Goal: Task Accomplishment & Management: Manage account settings

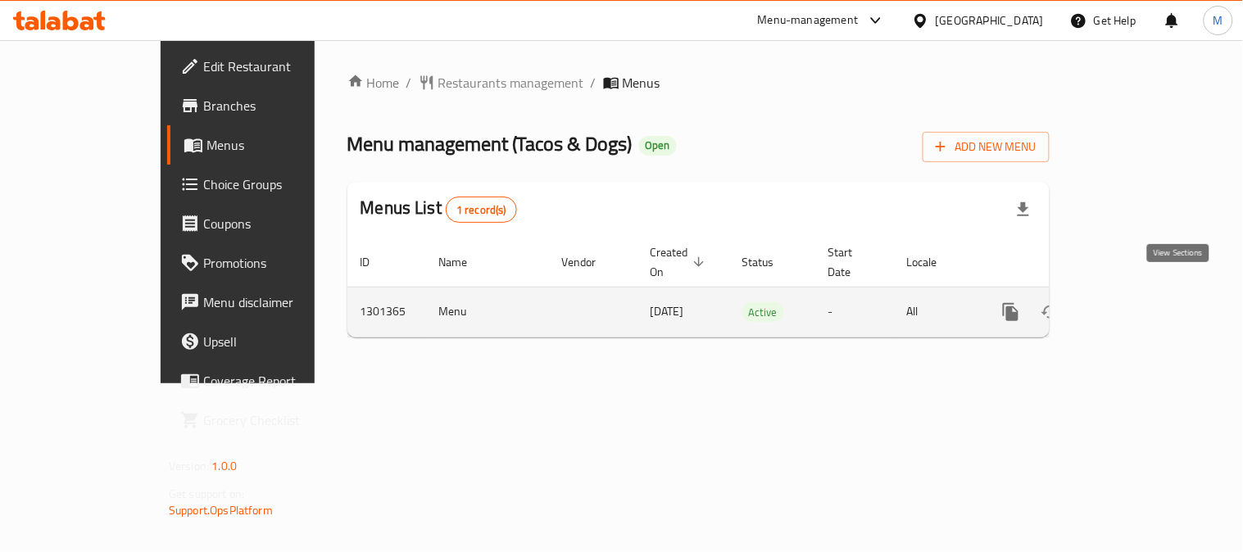
click at [1139, 302] on icon "enhanced table" at bounding box center [1129, 312] width 20 height 20
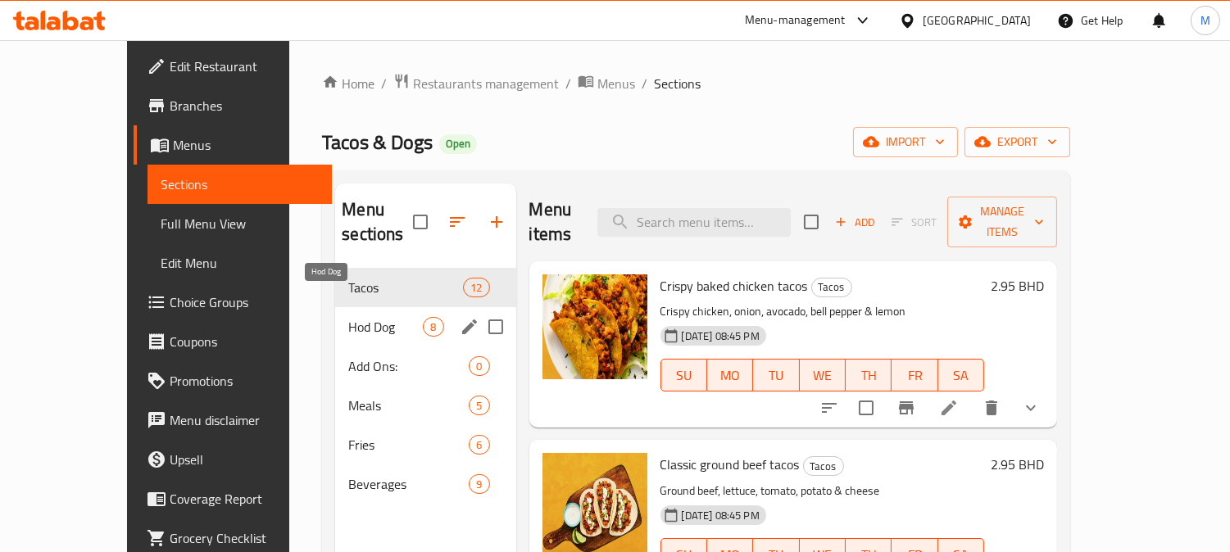
click at [348, 317] on span "Hod Dog" at bounding box center [385, 327] width 75 height 20
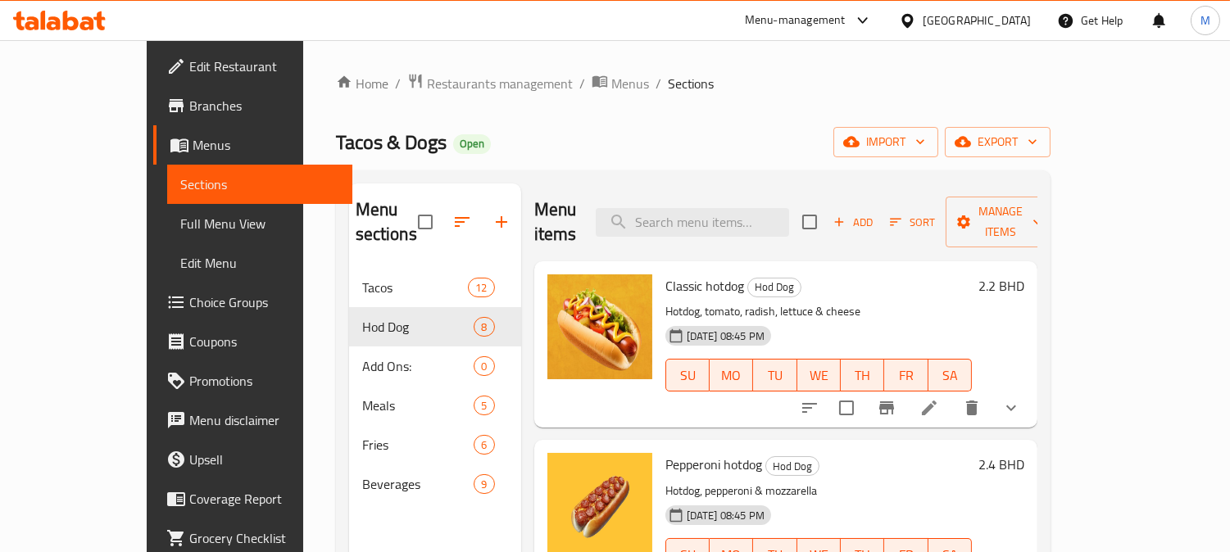
click at [665, 452] on span "Pepperoni hotdog" at bounding box center [713, 464] width 97 height 25
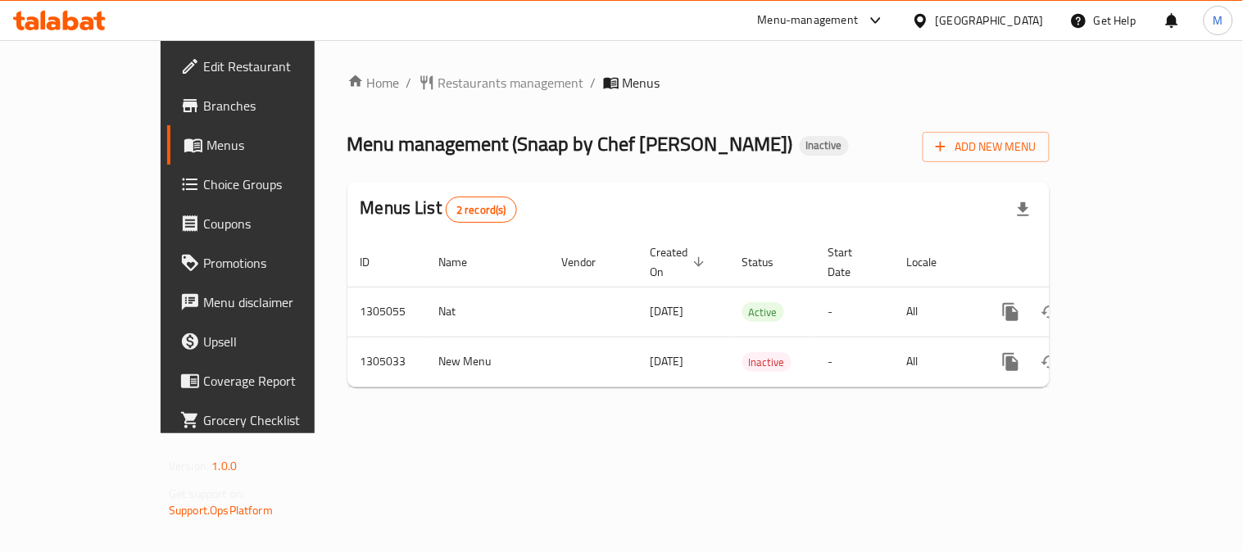
click at [203, 96] on span "Branches" at bounding box center [279, 106] width 152 height 20
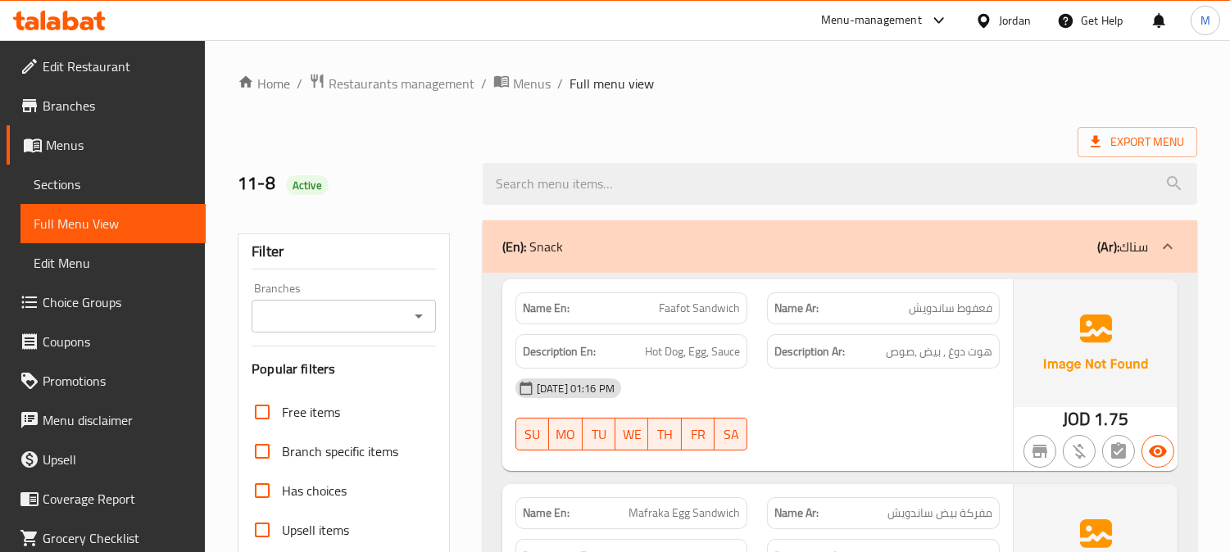
click at [987, 21] on icon at bounding box center [983, 20] width 11 height 14
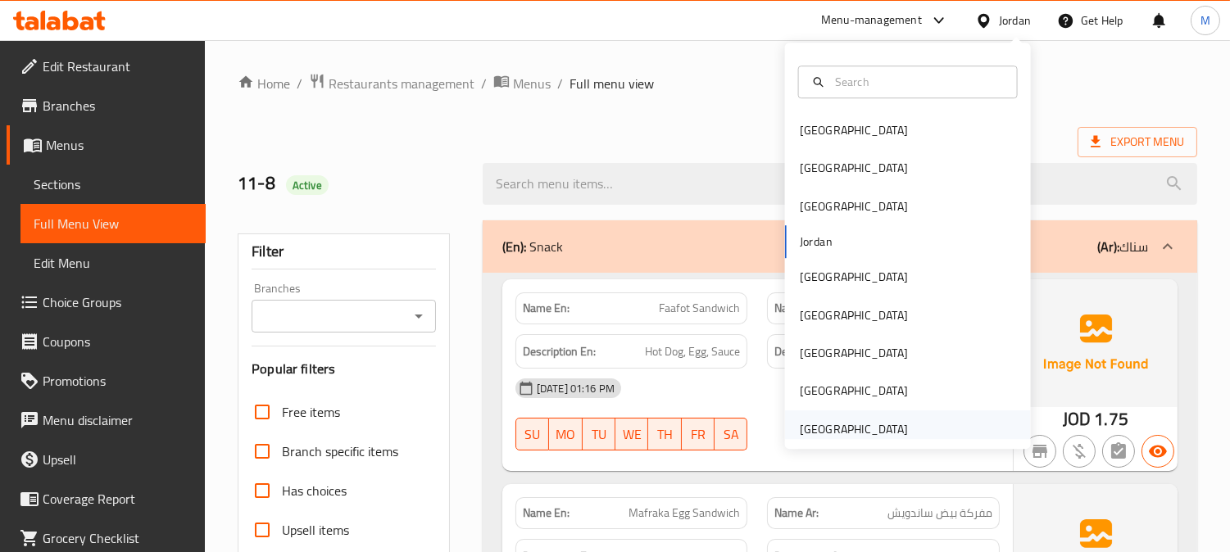
click at [878, 421] on div "[GEOGRAPHIC_DATA]" at bounding box center [854, 429] width 108 height 18
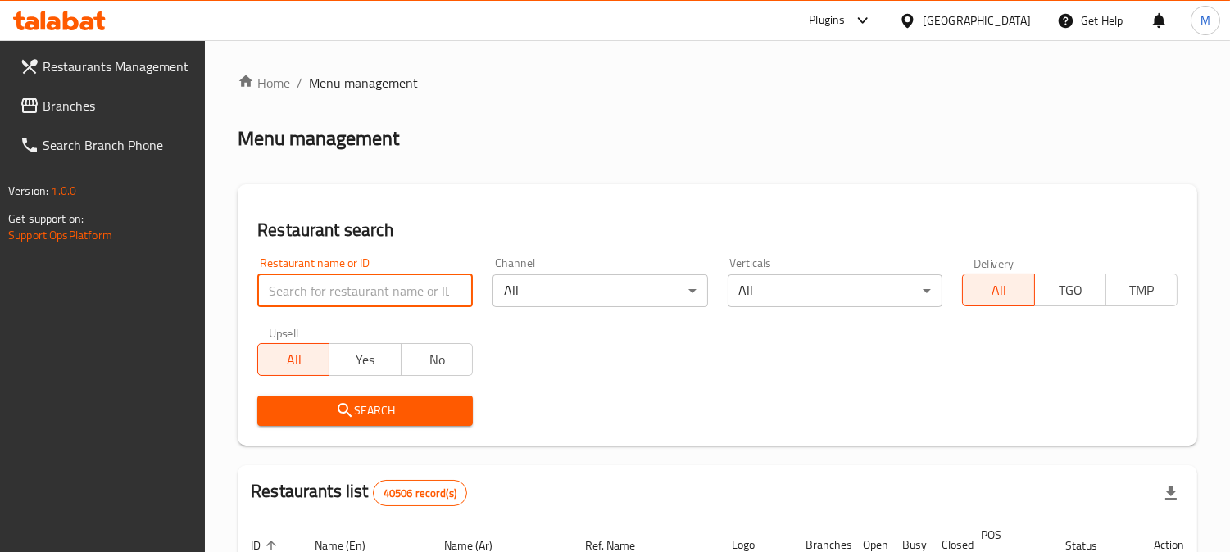
click at [366, 300] on input "search" at bounding box center [365, 291] width 216 height 33
paste input "ITCH BAKERY"
type input "ITCH BAKERY"
click button "Search" at bounding box center [365, 411] width 216 height 30
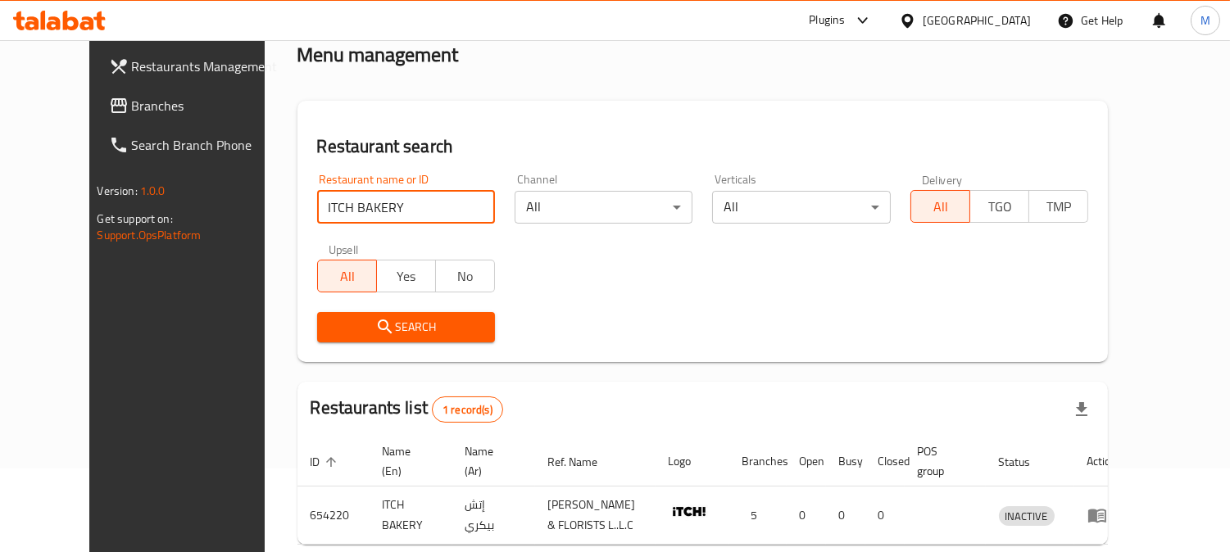
scroll to position [165, 0]
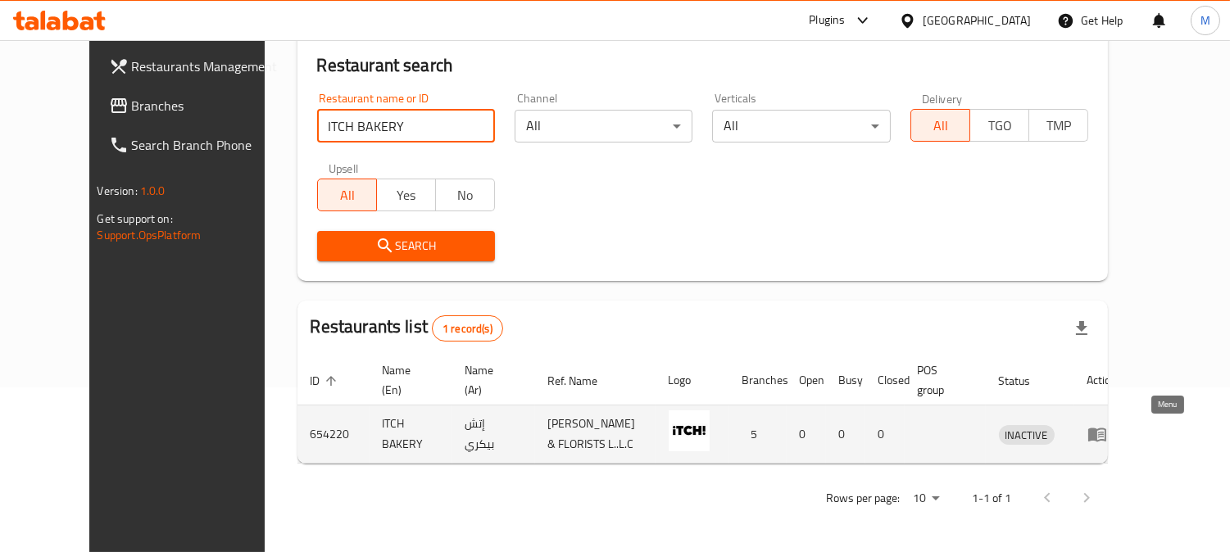
click at [1107, 439] on icon "enhanced table" at bounding box center [1097, 434] width 20 height 20
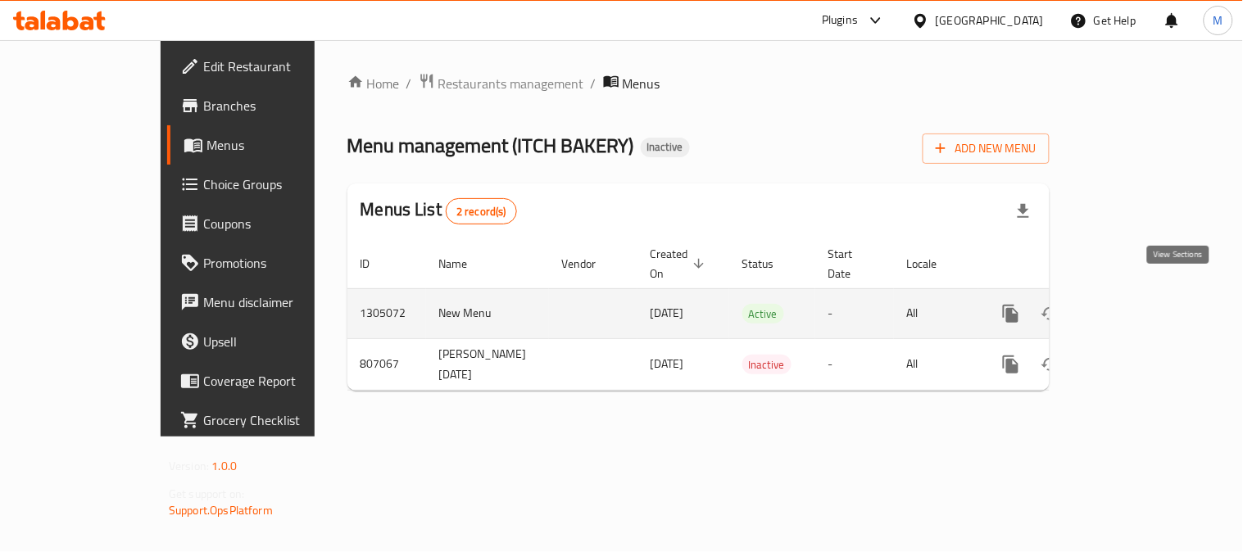
click at [1139, 304] on icon "enhanced table" at bounding box center [1129, 314] width 20 height 20
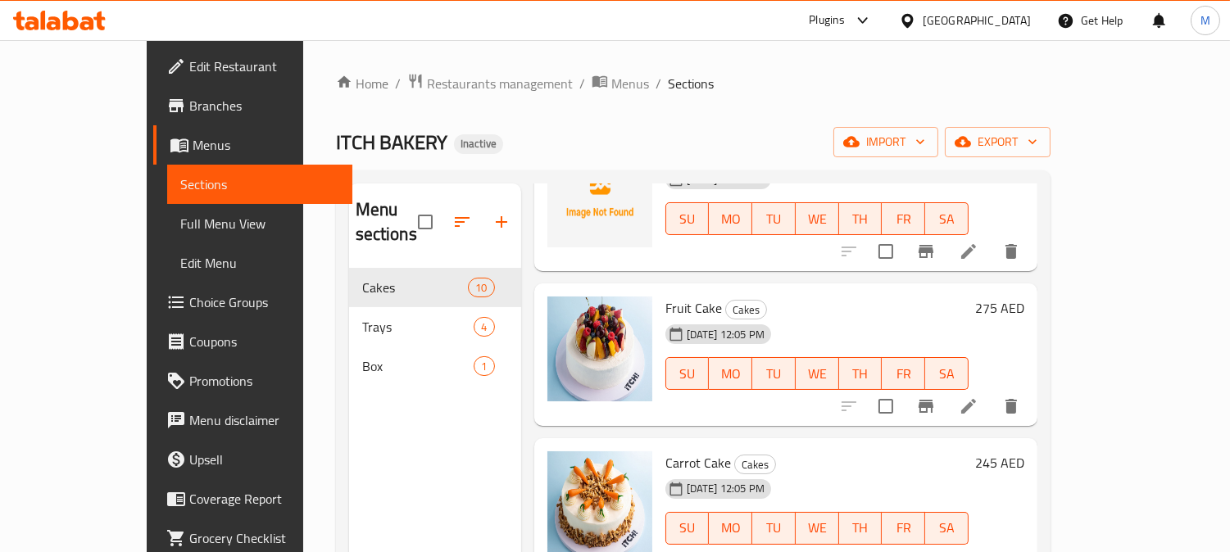
scroll to position [91, 0]
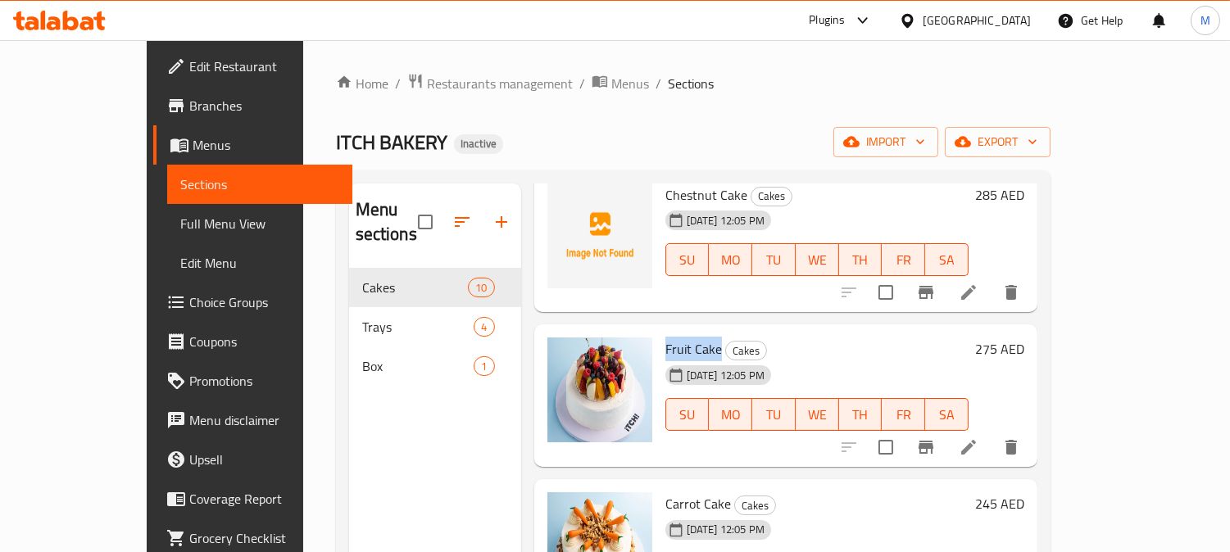
copy span "Fruit Cake"
drag, startPoint x: 682, startPoint y: 324, endPoint x: 629, endPoint y: 309, distance: 55.5
click at [659, 331] on div "Fruit Cake Cakes 11-08-2025 12:05 PM SU MO TU WE TH FR SA" at bounding box center [817, 395] width 316 height 129
click at [978, 438] on icon at bounding box center [969, 448] width 20 height 20
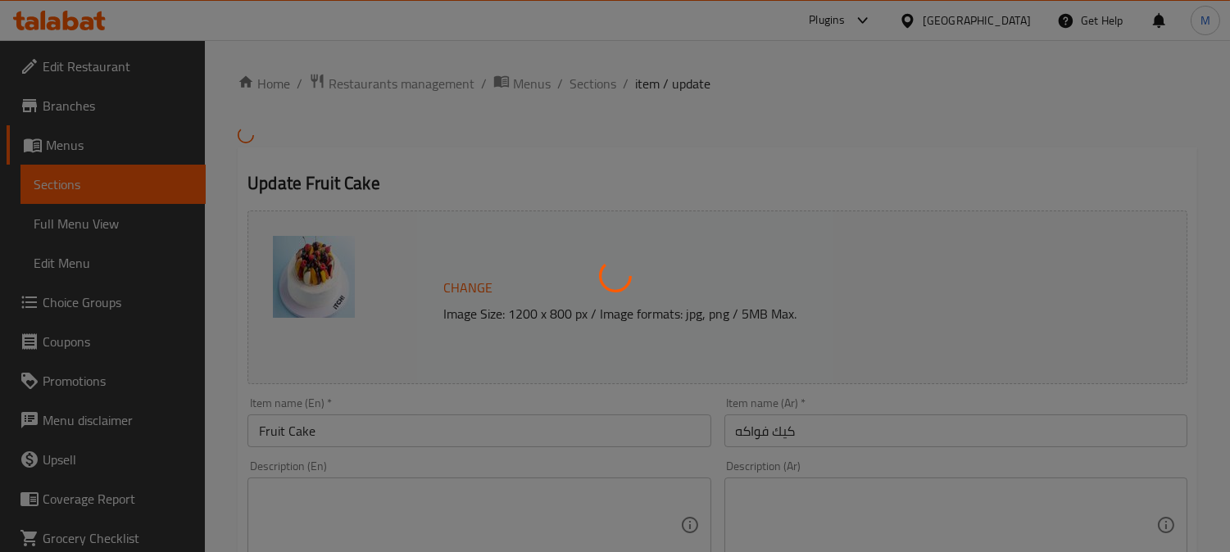
scroll to position [364, 0]
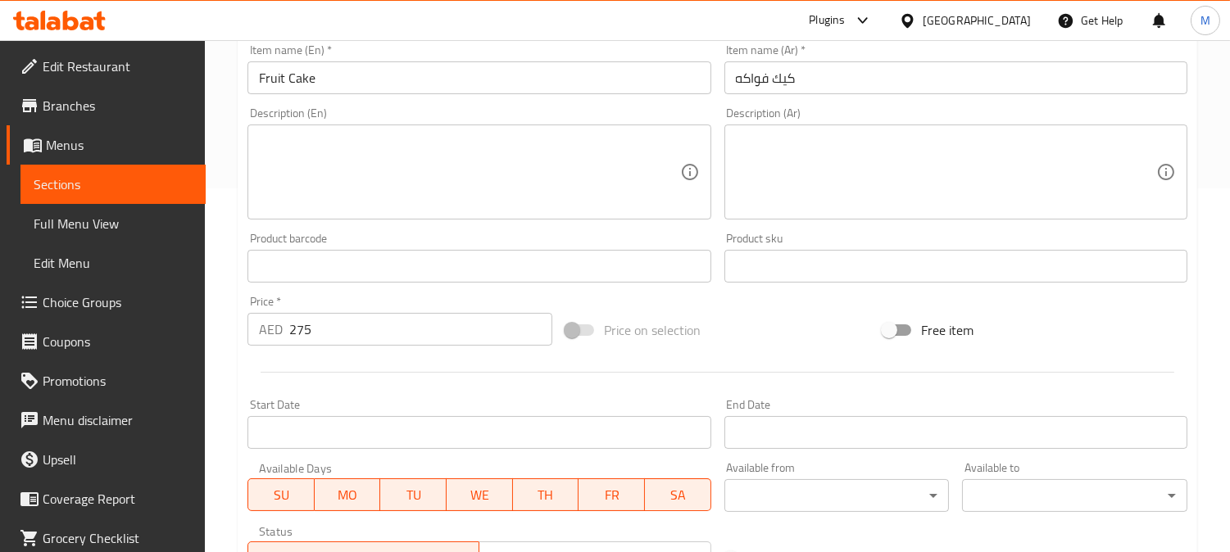
click at [434, 191] on textarea at bounding box center [469, 173] width 420 height 78
paste textarea "Dense cake that is made with dried fruits, nuts, and spices"
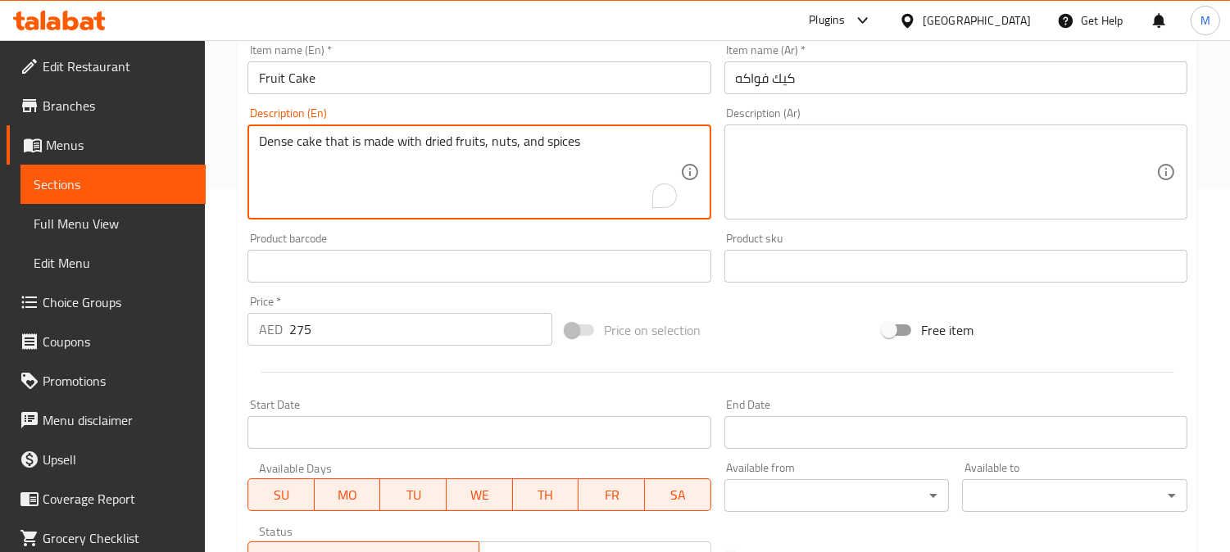
type textarea "Dense cake that is made with dried fruits, nuts, and spices"
click at [869, 197] on textarea at bounding box center [946, 173] width 420 height 78
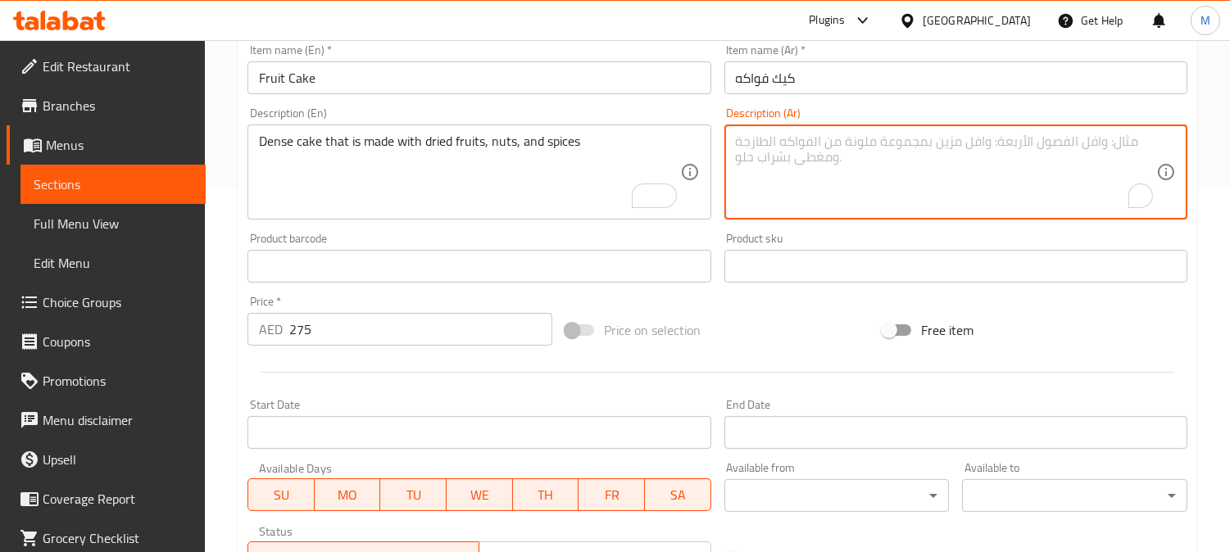
paste textarea "كعكة كثيفة مصنوعة من الفواكه المجففة والمكسرات والبهارات"
type textarea "كعكة كثيفة مصنوعة من الفواكه المجففة والمكسرات والبهارات"
click at [271, 138] on textarea "Dense cake that is made with dried fruits, nuts, and spices" at bounding box center [469, 173] width 420 height 78
click at [280, 140] on textarea "Dense cake that is made with dried fruits, nuts, and spices" at bounding box center [469, 173] width 420 height 78
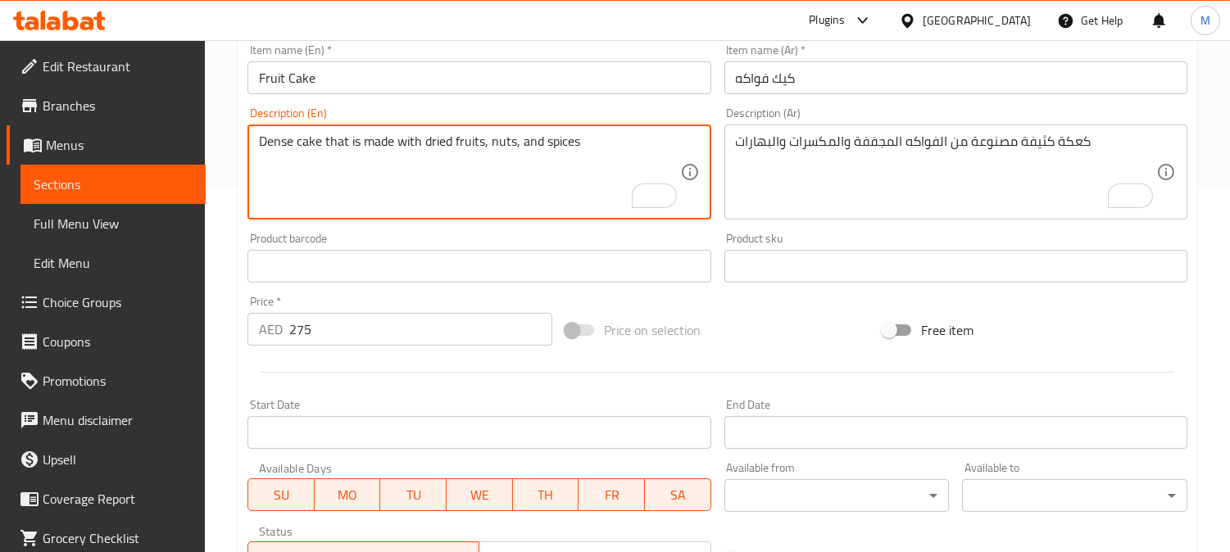
click at [933, 70] on input "كيك فواكه" at bounding box center [955, 77] width 463 height 33
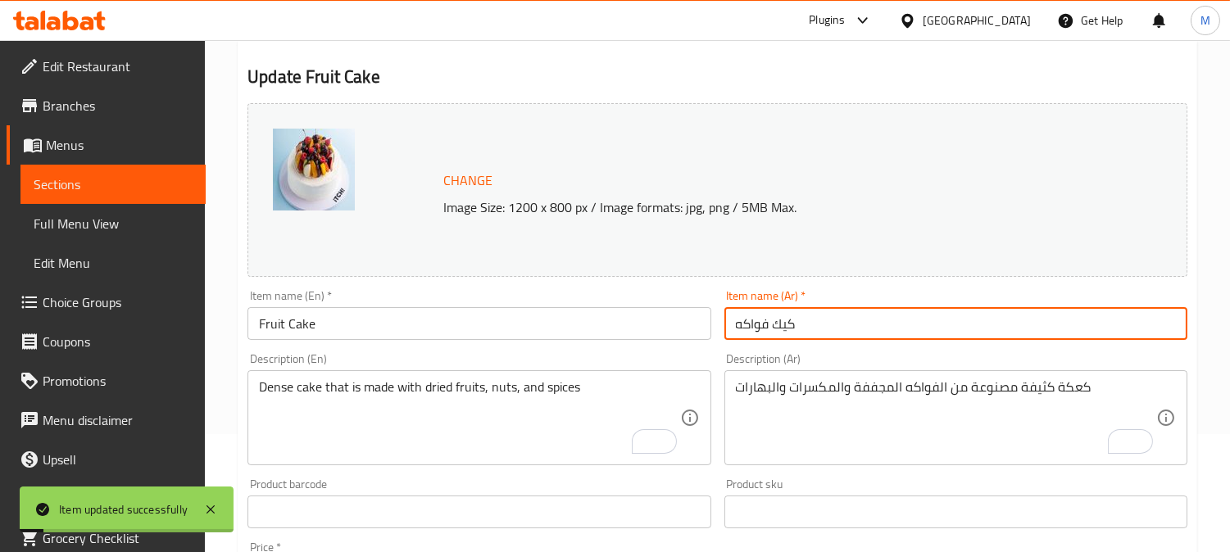
scroll to position [0, 0]
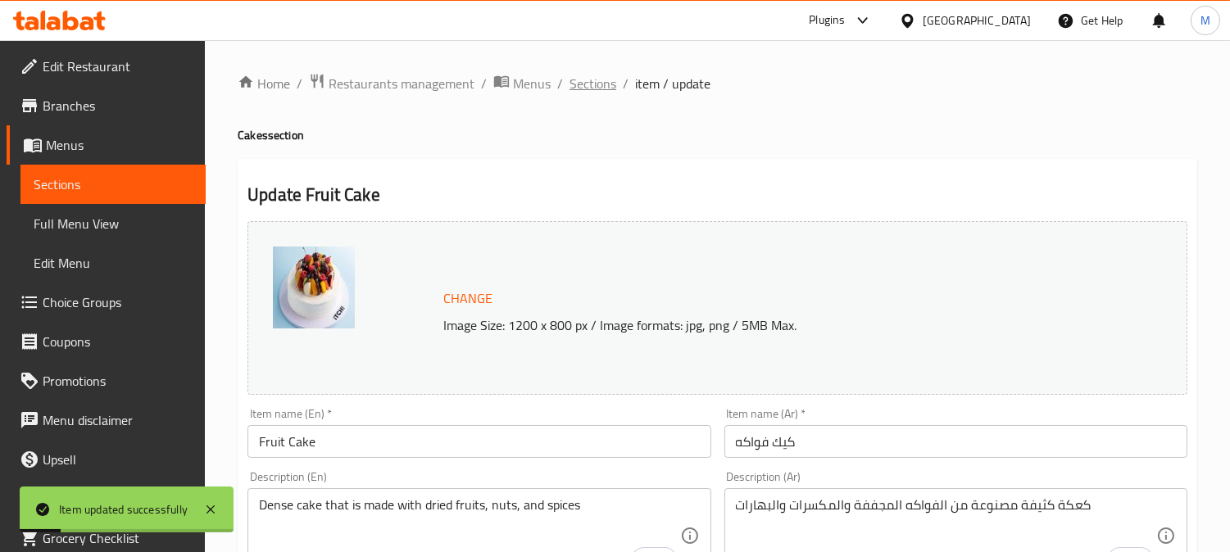
click at [597, 84] on span "Sections" at bounding box center [593, 84] width 47 height 20
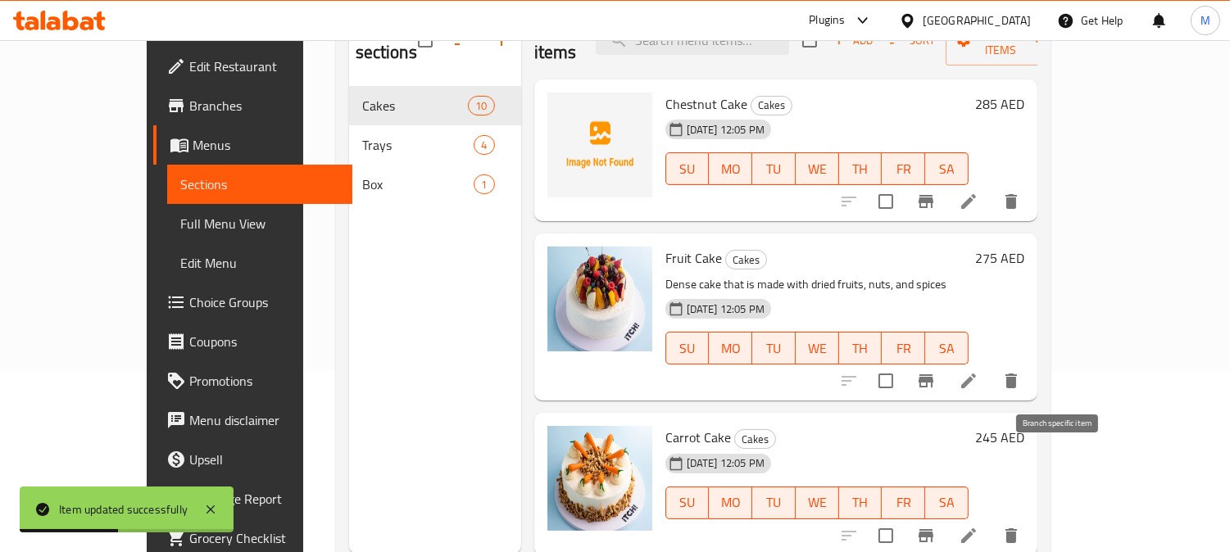
scroll to position [91, 0]
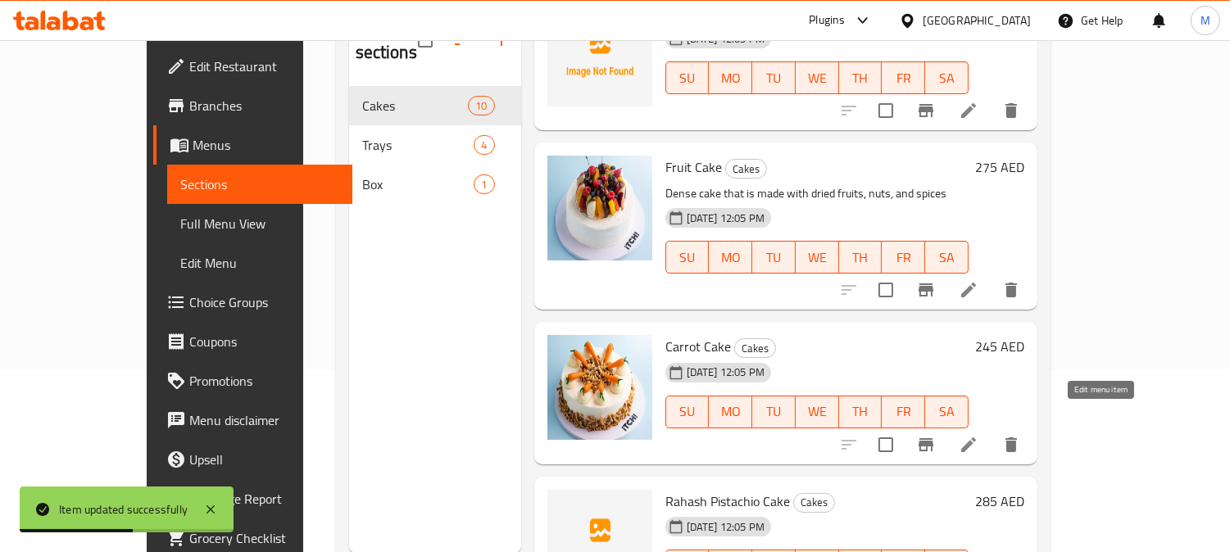
click at [978, 435] on icon at bounding box center [969, 445] width 20 height 20
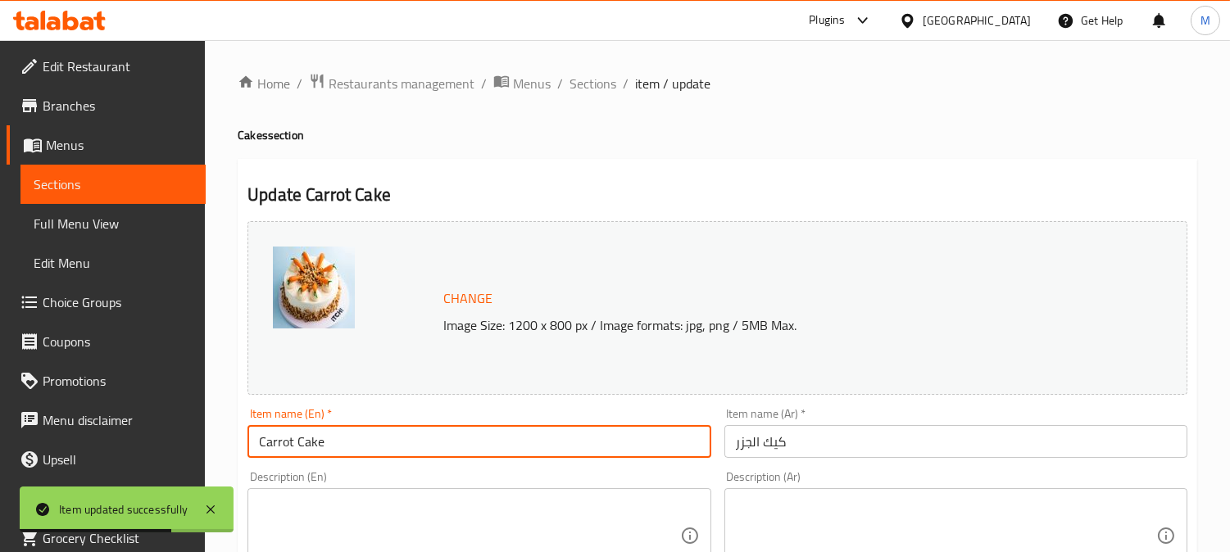
click at [300, 429] on input "Carrot Cake" at bounding box center [478, 441] width 463 height 33
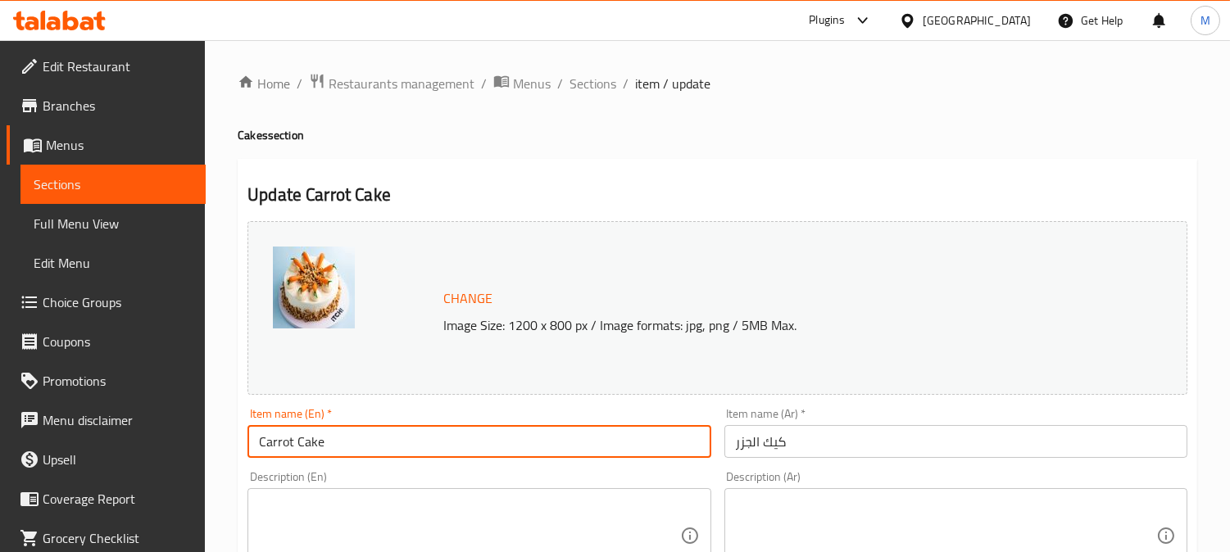
click at [375, 503] on textarea at bounding box center [469, 536] width 420 height 78
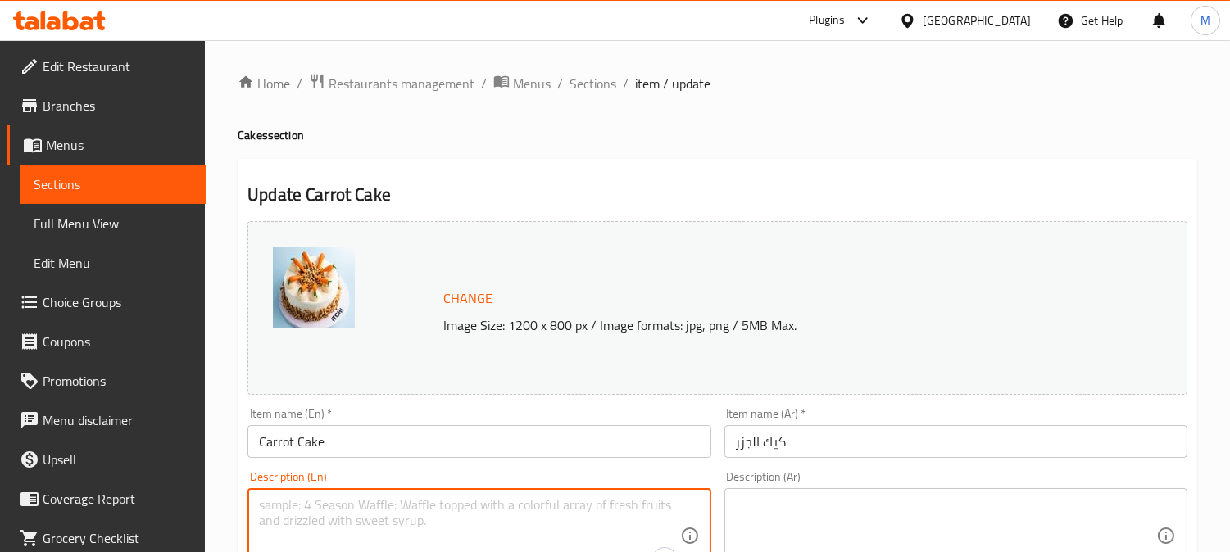
paste textarea "Made with fresh picked carrots, moist layers of carrot cake, infused with aroma…"
type textarea "Made with fresh picked carrots, moist layers of carrot cake, infused with aroma…"
click at [780, 505] on textarea at bounding box center [946, 536] width 420 height 78
paste textarea "مصنوعة من الجزر المنتقاة الطازجة، طبقات الكعكة الجزرية الرطبة، المنقوعة بالتواب…"
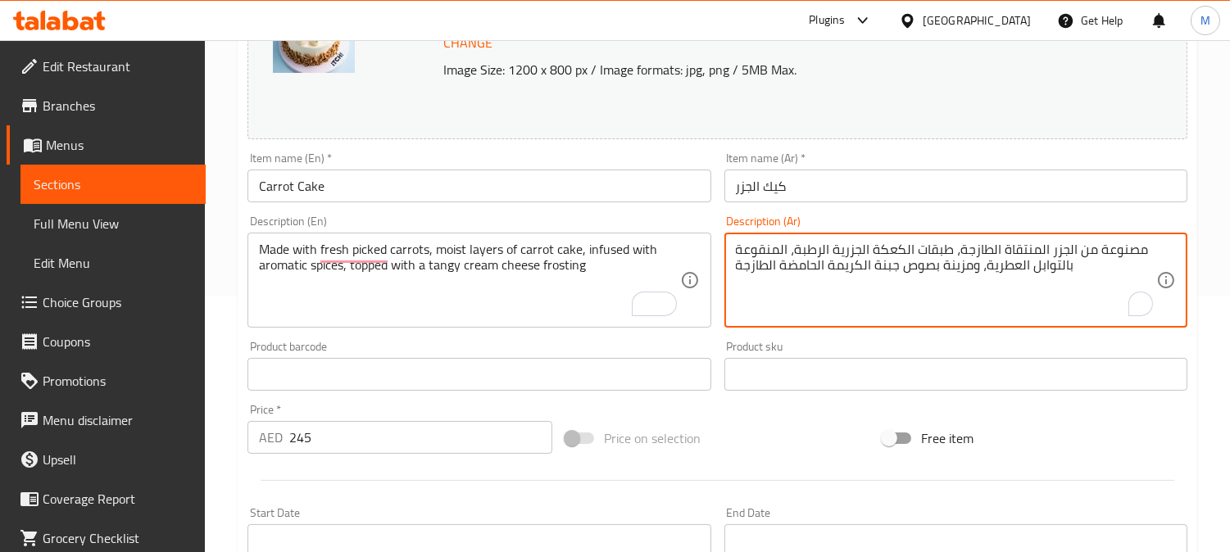
scroll to position [273, 0]
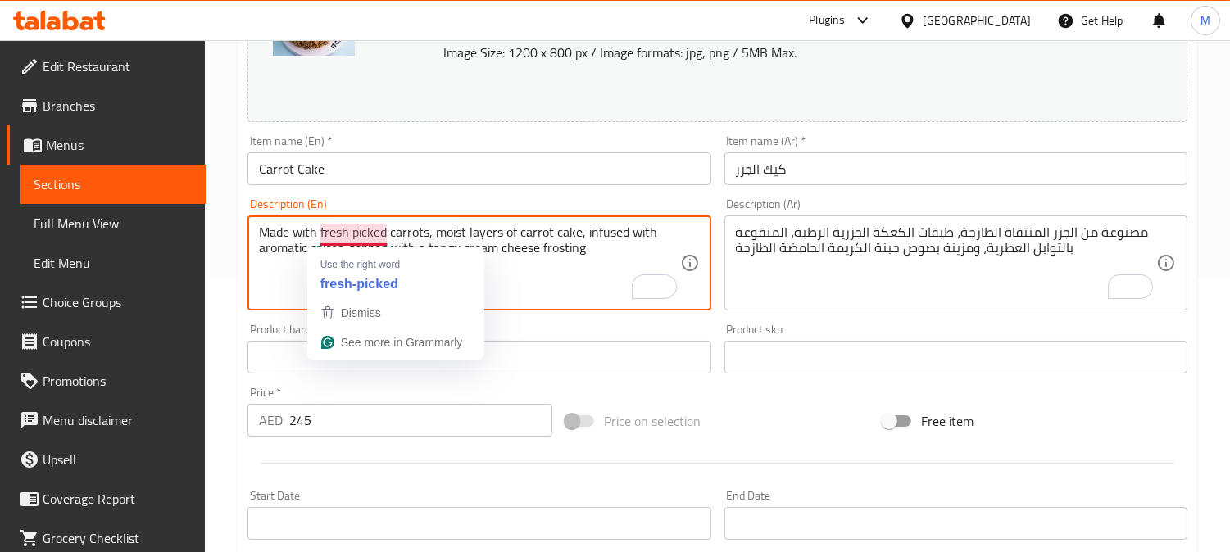
click at [370, 238] on textarea "Made with fresh picked carrots, moist layers of carrot cake, infused with aroma…" at bounding box center [469, 264] width 420 height 78
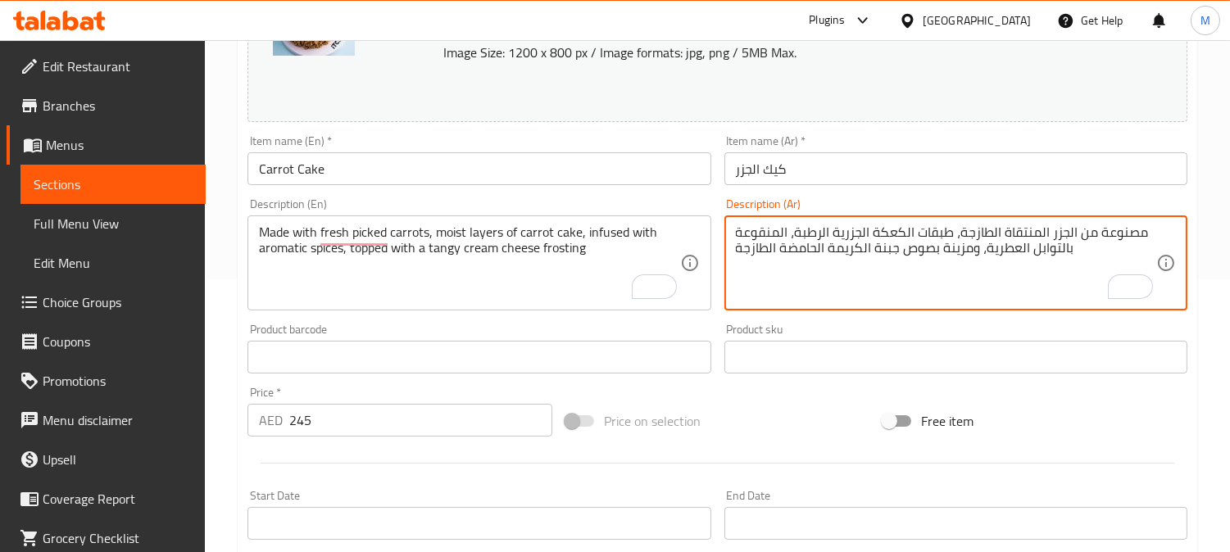
drag, startPoint x: 772, startPoint y: 236, endPoint x: 716, endPoint y: 236, distance: 55.7
drag, startPoint x: 973, startPoint y: 249, endPoint x: 942, endPoint y: 254, distance: 30.7
click at [942, 254] on textarea "مصنوعة من الجزر المنتقاة الطازجة، طبقات الكعكة الجزرية الرطبة، المملوءة بالتواب…" at bounding box center [946, 264] width 420 height 78
drag, startPoint x: 920, startPoint y: 256, endPoint x: 930, endPoint y: 255, distance: 10.0
click at [930, 255] on textarea "مصنوعة من الجزر المنتقاة الطازجة، طبقات الكعكة الجزرية الرطبة، المملوءة بالتواب…" at bounding box center [946, 264] width 420 height 78
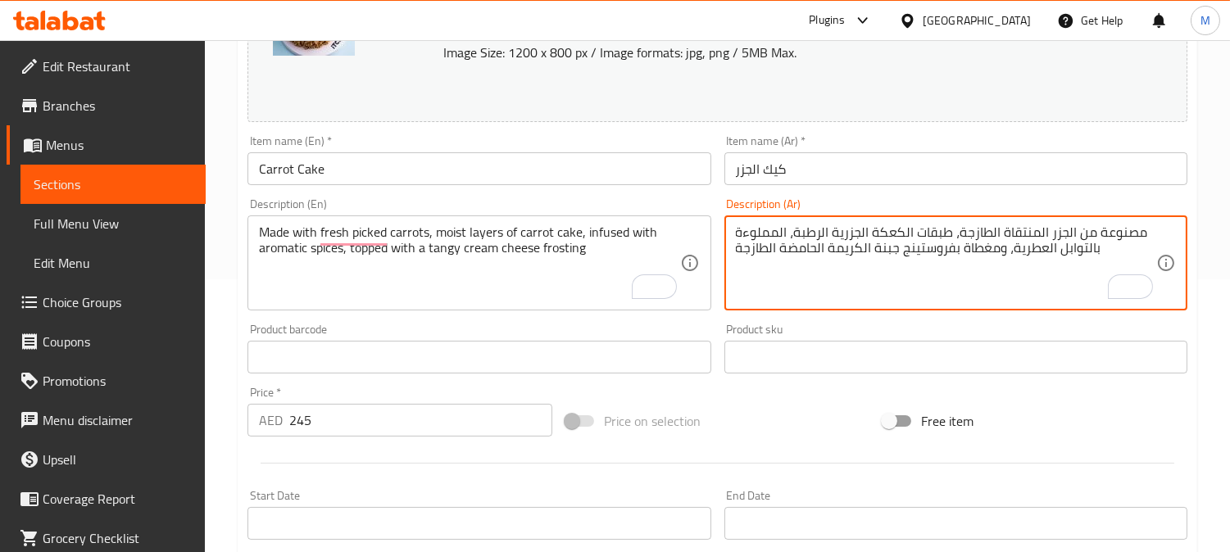
click at [796, 250] on textarea "مصنوعة من الجزر المنتقاة الطازجة، طبقات الكعكة الجزرية الرطبة، المملوءة بالتواب…" at bounding box center [946, 264] width 420 height 78
drag, startPoint x: 779, startPoint y: 250, endPoint x: 816, endPoint y: 256, distance: 37.3
click at [816, 256] on textarea "مصنوعة من الجزر المنتقاة الطازجة، طبقات الكعكة الجزرية الرطبة، المملوءة بالتواب…" at bounding box center [946, 264] width 420 height 78
click at [758, 257] on textarea "مصنوعة من الجزر المنتقاة الطازجة، طبقات الكعكة الجزرية الرطبة، المملوءة بالتواب…" at bounding box center [946, 264] width 420 height 78
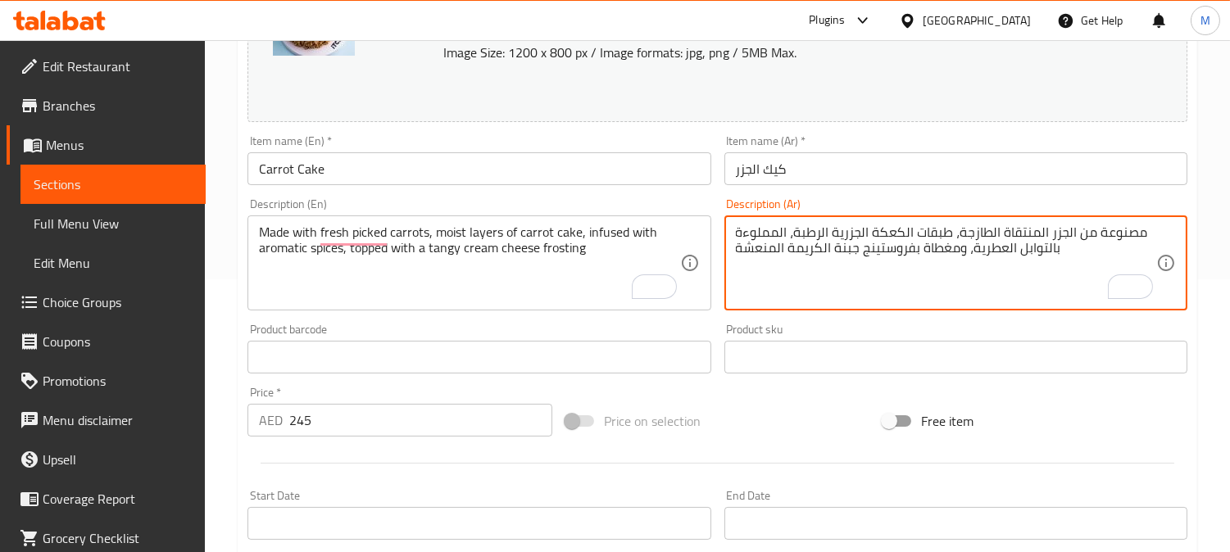
type textarea "مصنوعة من الجزر المنتقاة الطازجة، طبقات الكعكة الجزرية الرطبة، المملوءة بالتواب…"
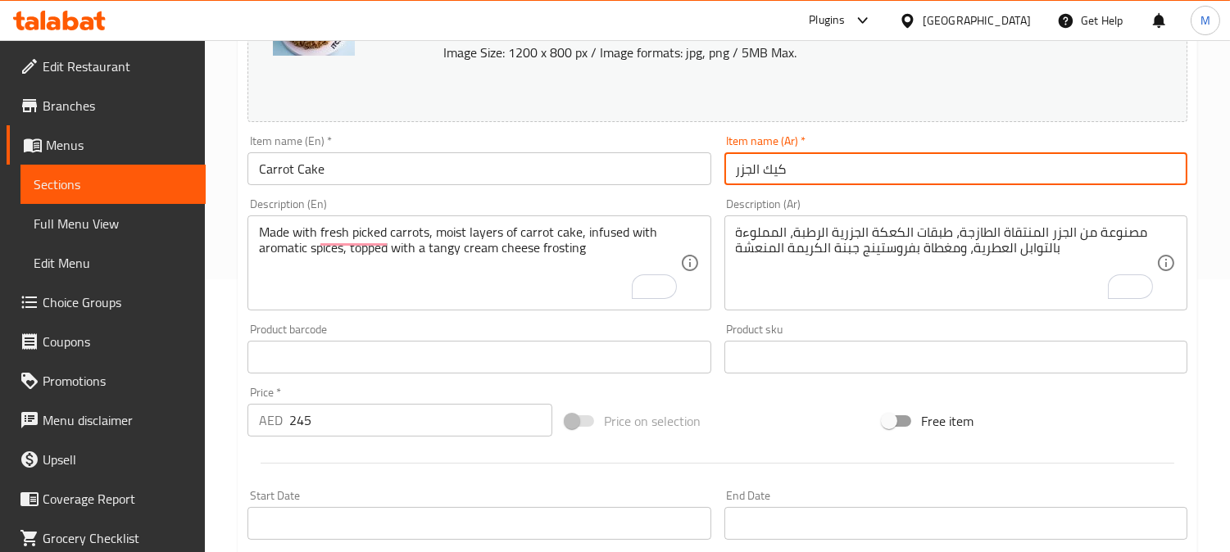
click at [875, 167] on input "كيك الجزر" at bounding box center [955, 168] width 463 height 33
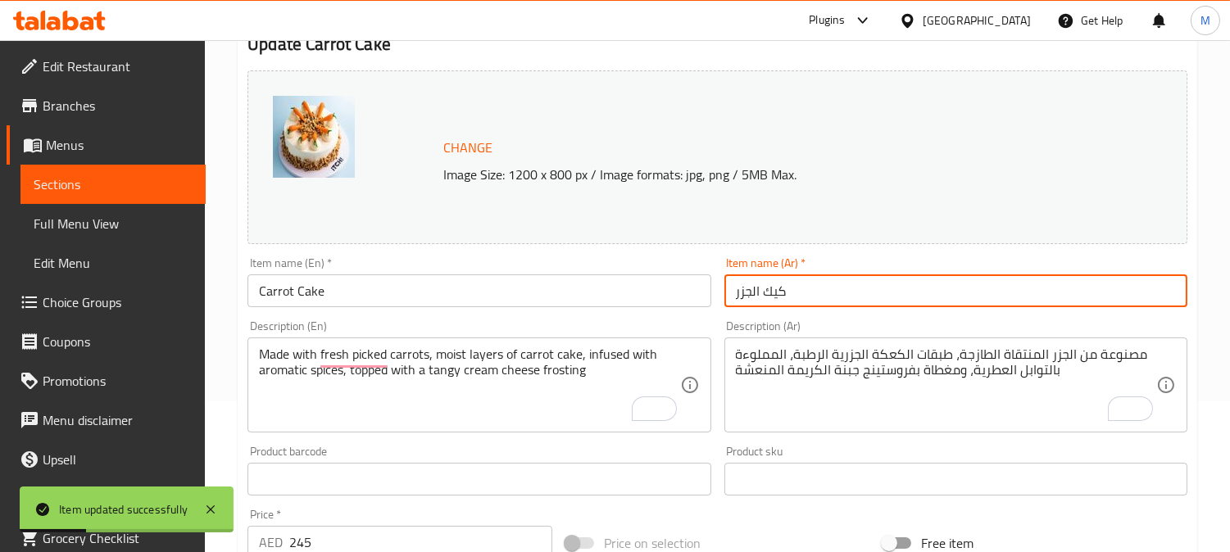
scroll to position [0, 0]
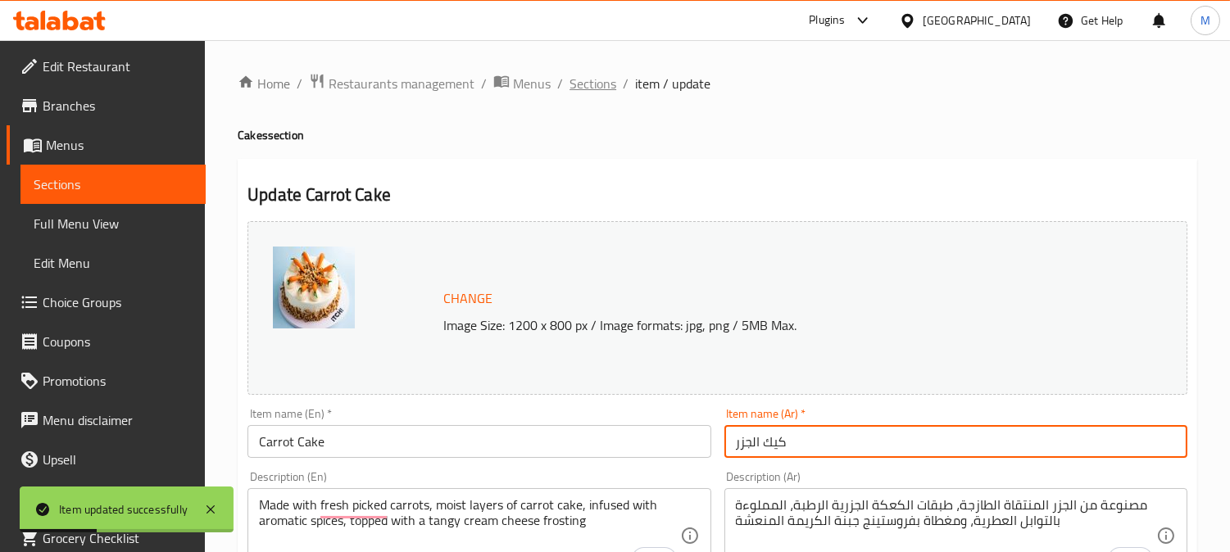
click at [582, 80] on span "Sections" at bounding box center [593, 84] width 47 height 20
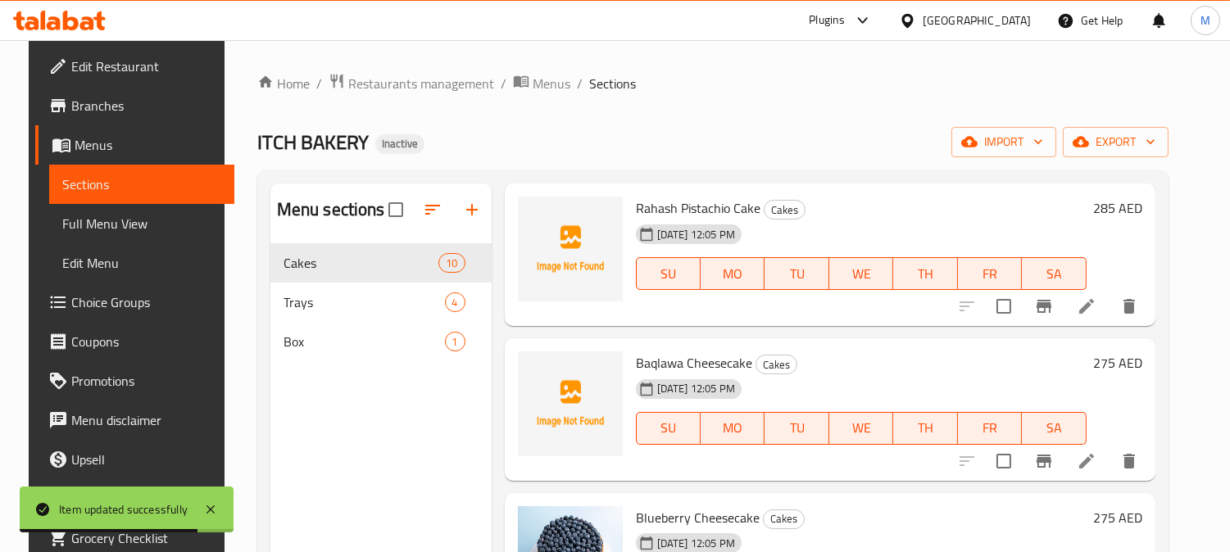
scroll to position [546, 0]
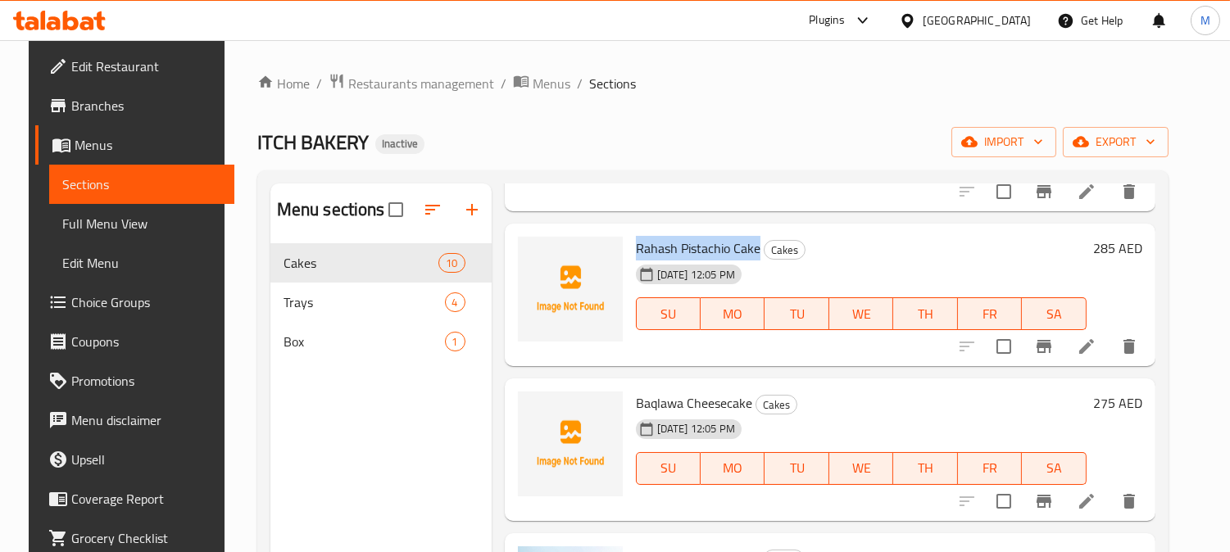
drag, startPoint x: 752, startPoint y: 247, endPoint x: 624, endPoint y: 248, distance: 128.7
click at [629, 248] on div "Rahash Pistachio Cake Cakes 11-08-2025 12:05 PM SU MO TU WE TH FR SA" at bounding box center [861, 294] width 464 height 129
copy span "Rahash Pistachio Cake"
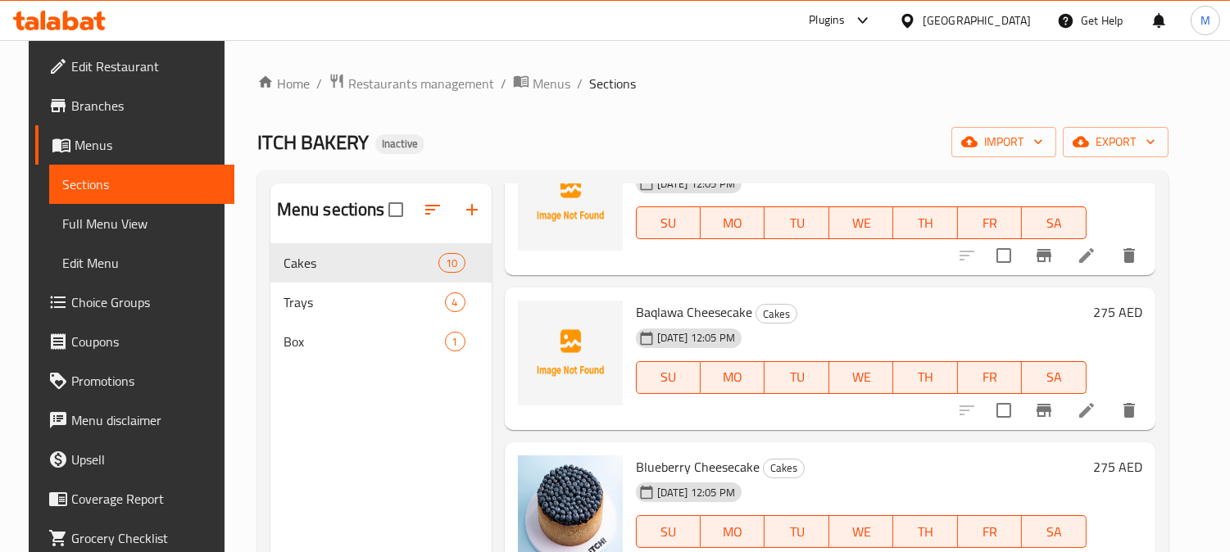
click at [693, 312] on span "Baqlawa Cheesecake" at bounding box center [694, 312] width 116 height 25
click at [692, 312] on span "Baqlawa Cheesecake" at bounding box center [694, 312] width 116 height 25
copy h6 "Baqlawa Cheesecake"
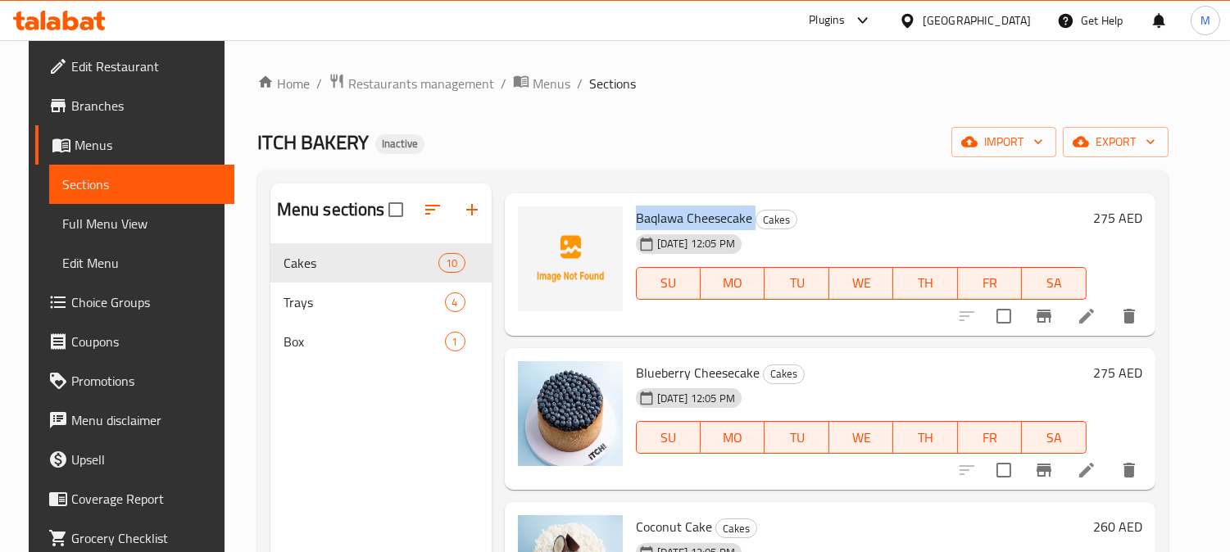
scroll to position [819, 0]
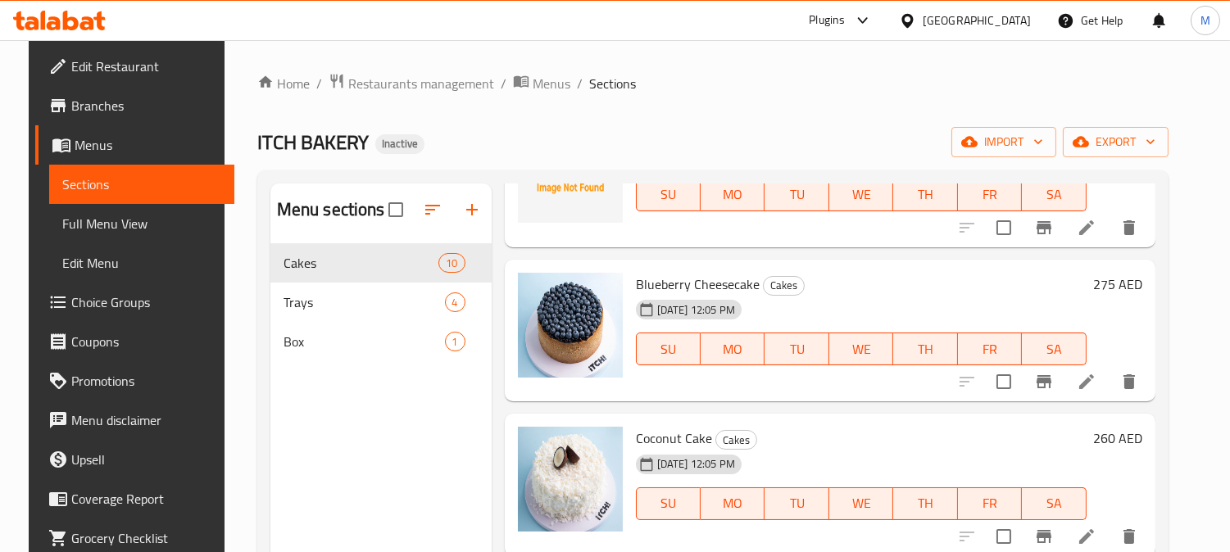
click at [701, 281] on span "Blueberry Cheesecake" at bounding box center [698, 284] width 124 height 25
copy h6 "Blueberry Cheesecake"
click at [1094, 385] on icon at bounding box center [1086, 381] width 15 height 15
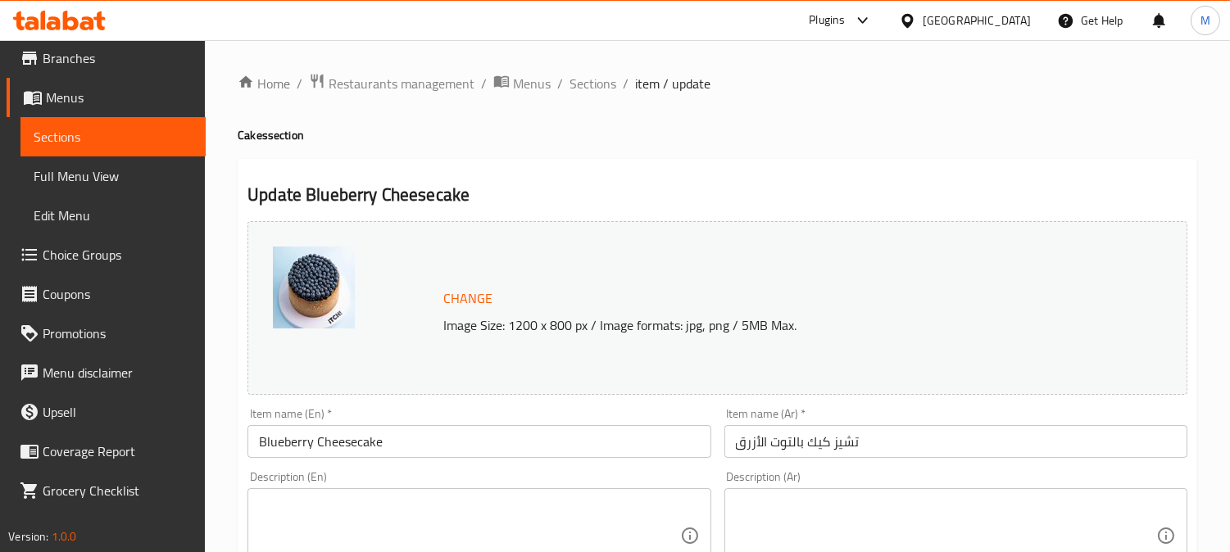
scroll to position [54, 0]
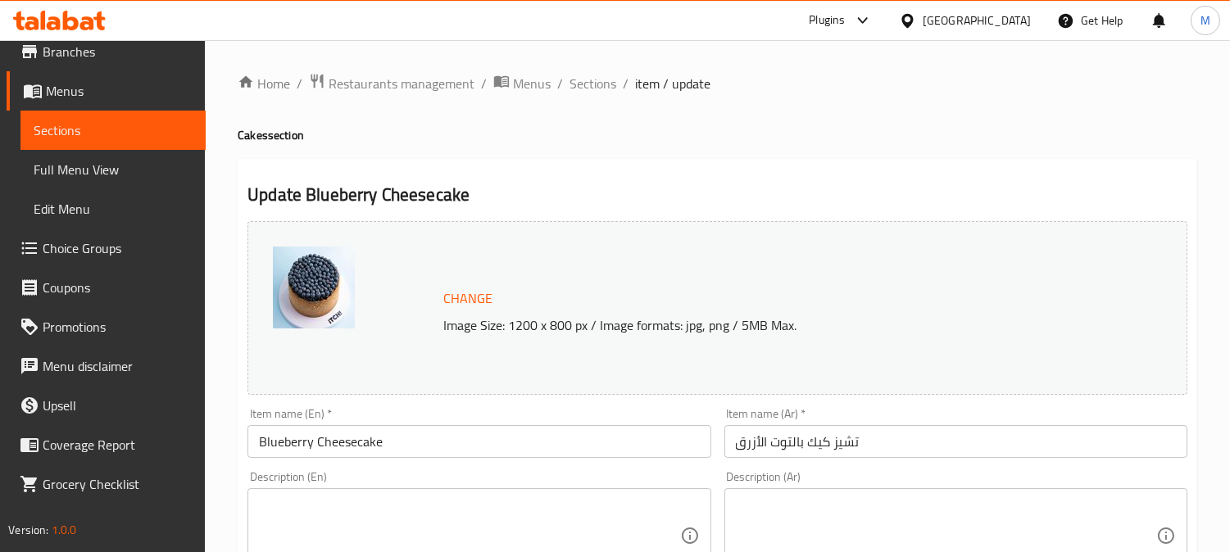
click at [329, 528] on textarea at bounding box center [469, 536] width 420 height 78
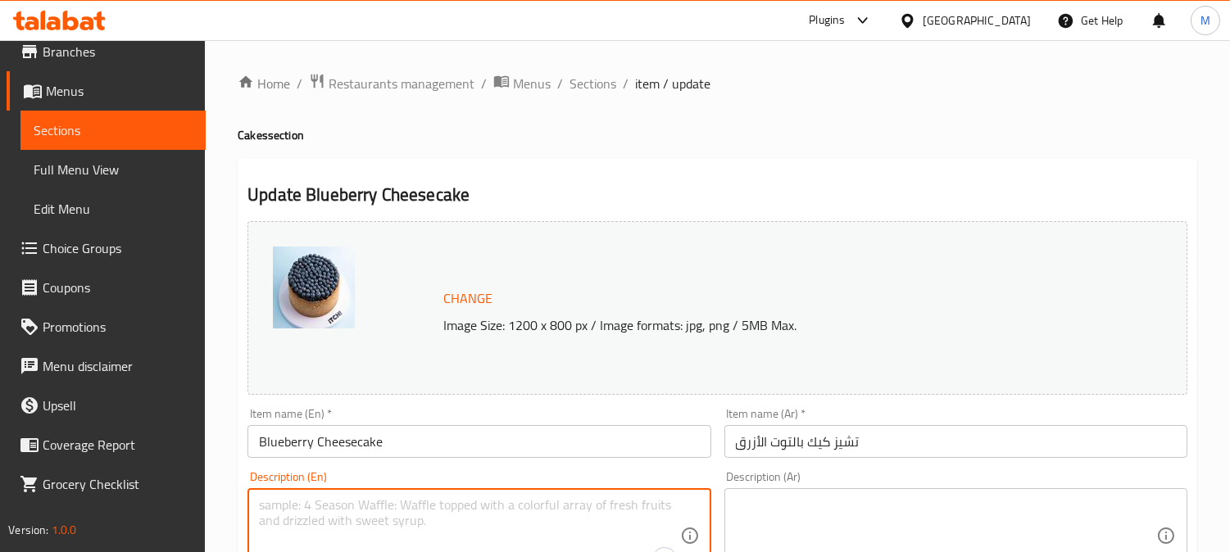
paste textarea "Made with creamy cheesecake base infused with juicy blueberry puree and finishe…"
type textarea "Made with creamy cheesecake base infused with juicy blueberry puree and finishe…"
click at [829, 515] on textarea at bounding box center [946, 536] width 420 height 78
paste textarea "مصنوعة من قاعدة فطيرة الجبن الكريمية الممزوجة بهريس التوت الأزرق الطازج وتنتهي …"
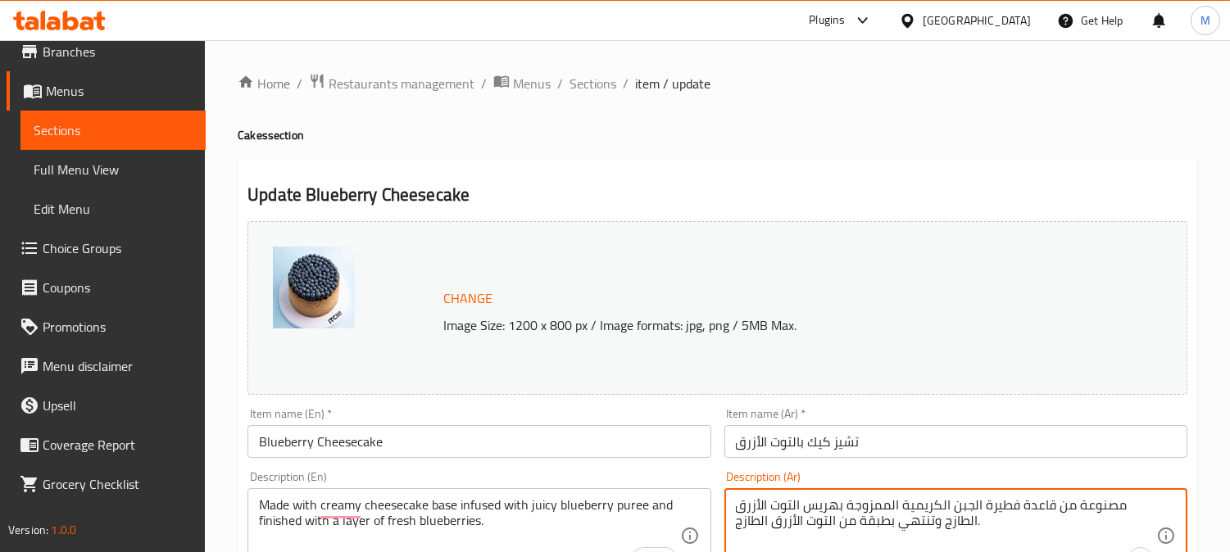
type textarea "مصنوعة من قاعدة فطيرة الجبن الكريمية الممزوجة بهريس التوت الأزرق الطازج وتنتهي …"
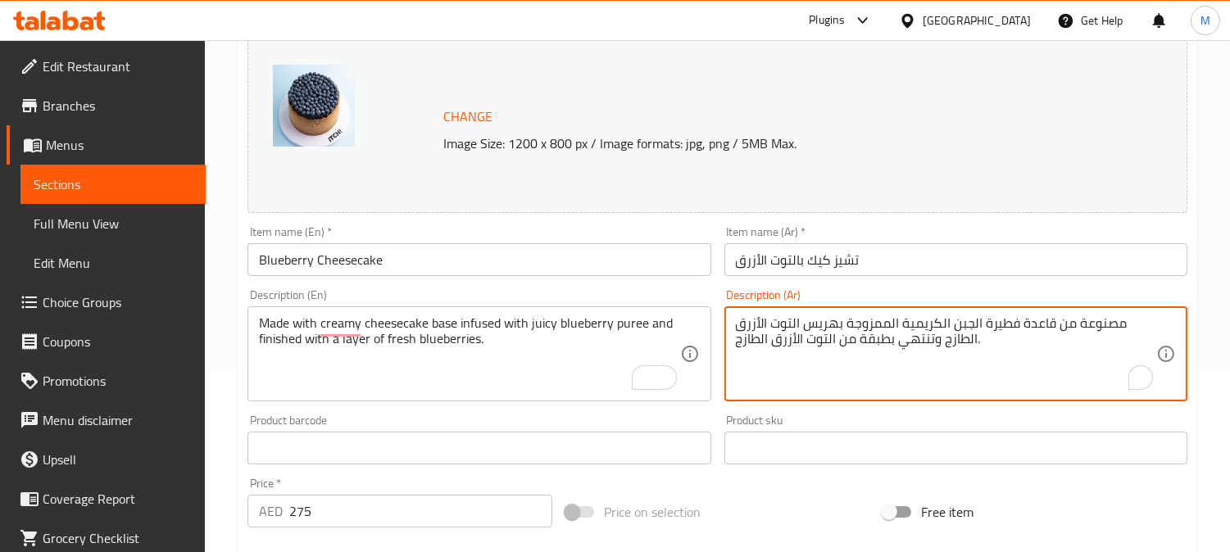
scroll to position [54, 0]
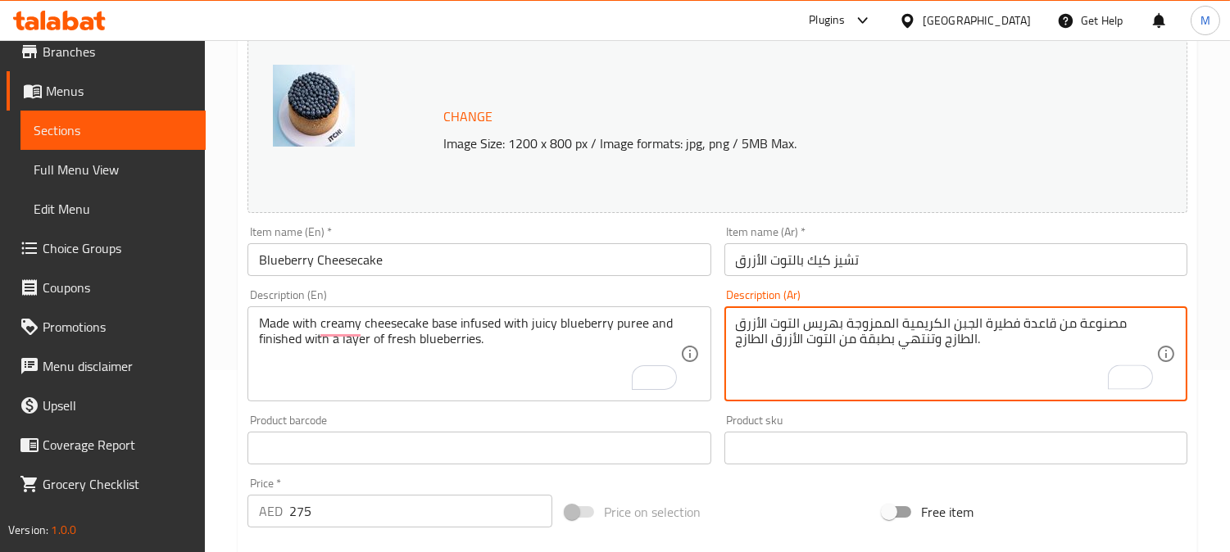
click at [1012, 321] on textarea "مصنوعة من قاعدة فطيرة الجبن الكريمية الممزوجة بهريس التوت الأزرق الطازج وتنتهي …" at bounding box center [946, 354] width 420 height 78
click at [1019, 325] on textarea "مصنوعة من قاعدة فطيرة الجبن الكريمية الممزوجة بهريس التوت الأزرق الطازج وتنتهي …" at bounding box center [946, 354] width 420 height 78
drag, startPoint x: 1018, startPoint y: 318, endPoint x: 949, endPoint y: 321, distance: 68.9
click at [949, 321] on textarea "مصنوعة من قاعدة فطيرة الجبن الكريمية الممزوجة بهريس التوت الأزرق الطازج وتنتهي …" at bounding box center [946, 354] width 420 height 78
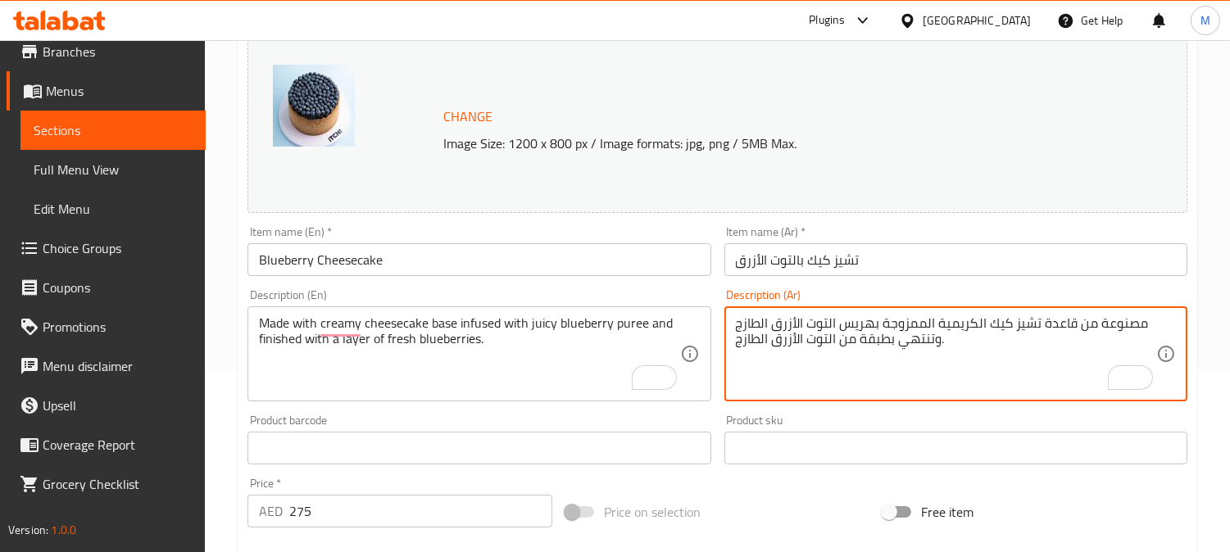
click at [973, 329] on textarea "مصنوعة من قاعدة تشيز كيك الكريمية الممزوجة بهريس التوت الأزرق الطازج وتنتهي بطب…" at bounding box center [946, 354] width 420 height 78
drag, startPoint x: 910, startPoint y: 324, endPoint x: 879, endPoint y: 323, distance: 30.3
click at [879, 323] on textarea "مصنوعة من قاعدة تشيز كيك كريمية الممزوجة بهريس التوت الأزرق الطازج وتنتهي بطبقة…" at bounding box center [946, 354] width 420 height 78
drag, startPoint x: 869, startPoint y: 325, endPoint x: 838, endPoint y: 325, distance: 31.1
click at [838, 325] on textarea "مصنوعة من قاعدة تشيز كيك كريمية المملوءة بهريس التوت الأزرق الطازج وتنتهي بطبقة…" at bounding box center [946, 354] width 420 height 78
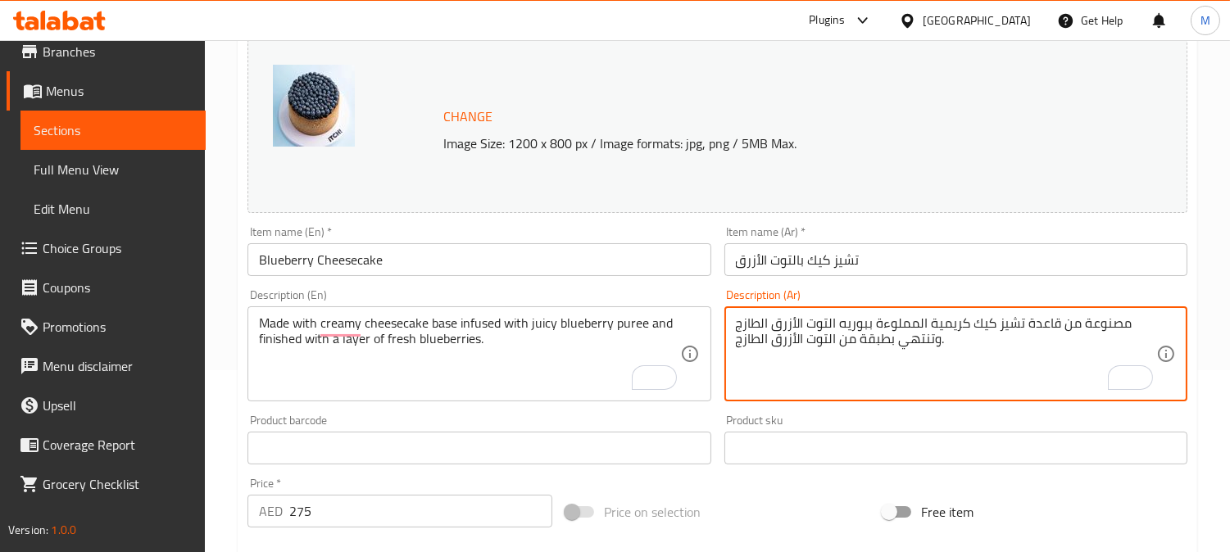
click at [864, 329] on textarea "مصنوعة من قاعدة تشيز كيك كريمية المملوءة ببوريه التوت الأزرق الطازج وتنتهي بطبق…" at bounding box center [946, 354] width 420 height 78
click at [764, 325] on textarea "مصنوعة من قاعدة تشيز كيك كريمية المملوءة ببيوريه التوت الأزرق الطازج وتنتهي بطب…" at bounding box center [946, 354] width 420 height 78
drag, startPoint x: 756, startPoint y: 324, endPoint x: 733, endPoint y: 321, distance: 22.3
click at [733, 321] on div "مصنوعة من قاعدة تشيز كيك كريمية المملوءة ببيوريه التوت الأزرق الطازج وتنتهي بطب…" at bounding box center [955, 353] width 463 height 95
drag, startPoint x: 757, startPoint y: 325, endPoint x: 733, endPoint y: 321, distance: 24.1
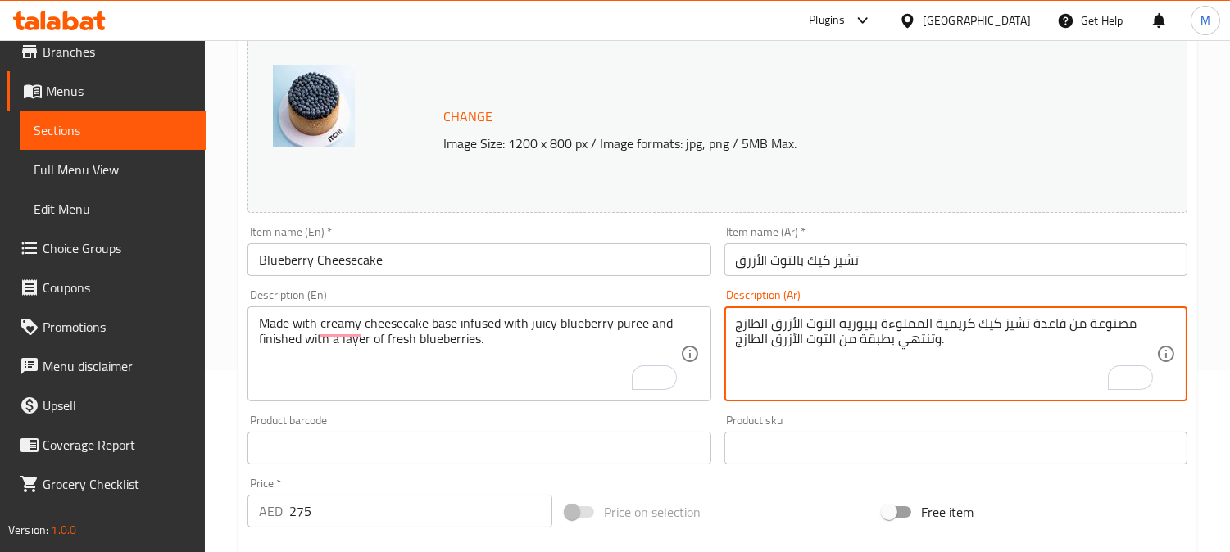
click at [733, 321] on div "مصنوعة من قاعدة تشيز كيك كريمية المملوءة ببيوريه التوت الأزرق الطازج وتنتهي بطب…" at bounding box center [955, 353] width 463 height 95
type textarea "مصنوعة من قاعدة تشيز كيك كريمية المملوءة ببيوريه التوت الأزرق الجوسي وتنتهي بطب…"
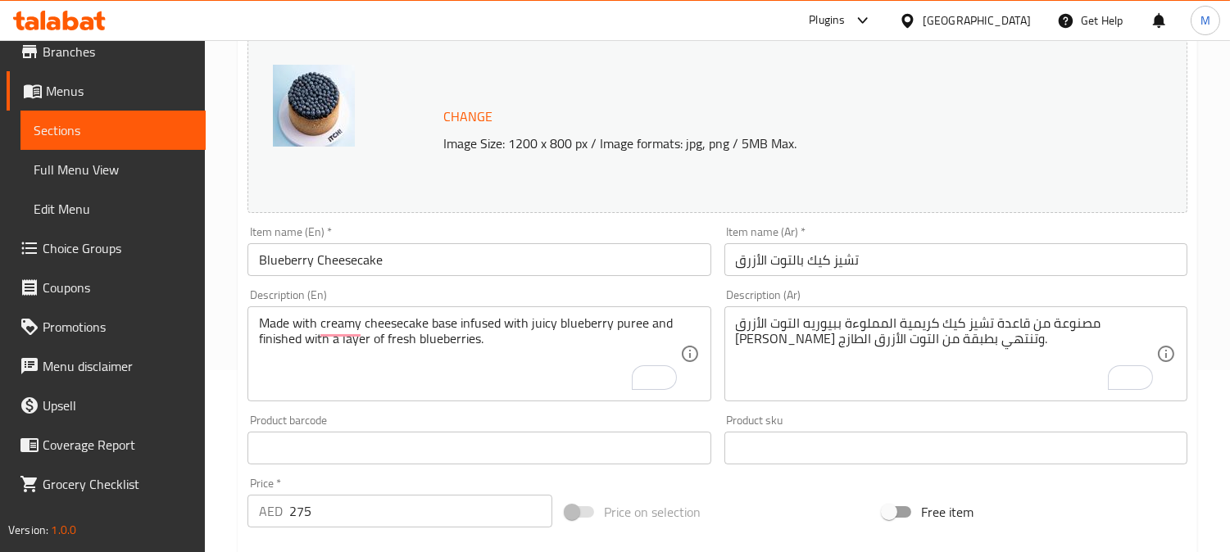
click at [887, 234] on div "Item name (Ar)   * تشيز كيك بالتوت الأزرق Item name (Ar) *" at bounding box center [955, 251] width 463 height 50
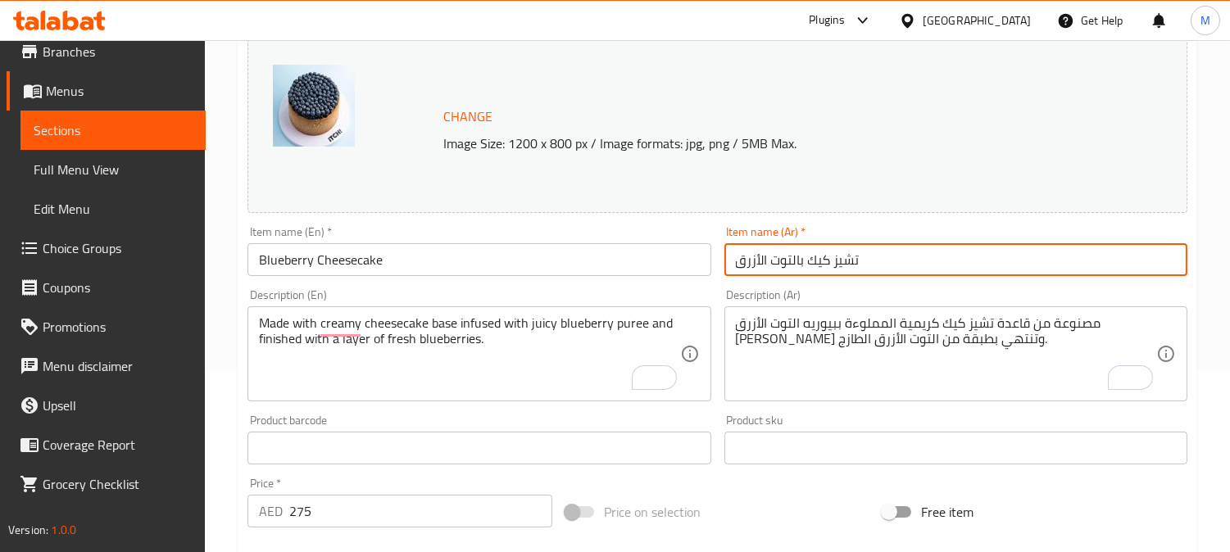
click at [898, 261] on input "تشيز كيك بالتوت الأزرق" at bounding box center [955, 259] width 463 height 33
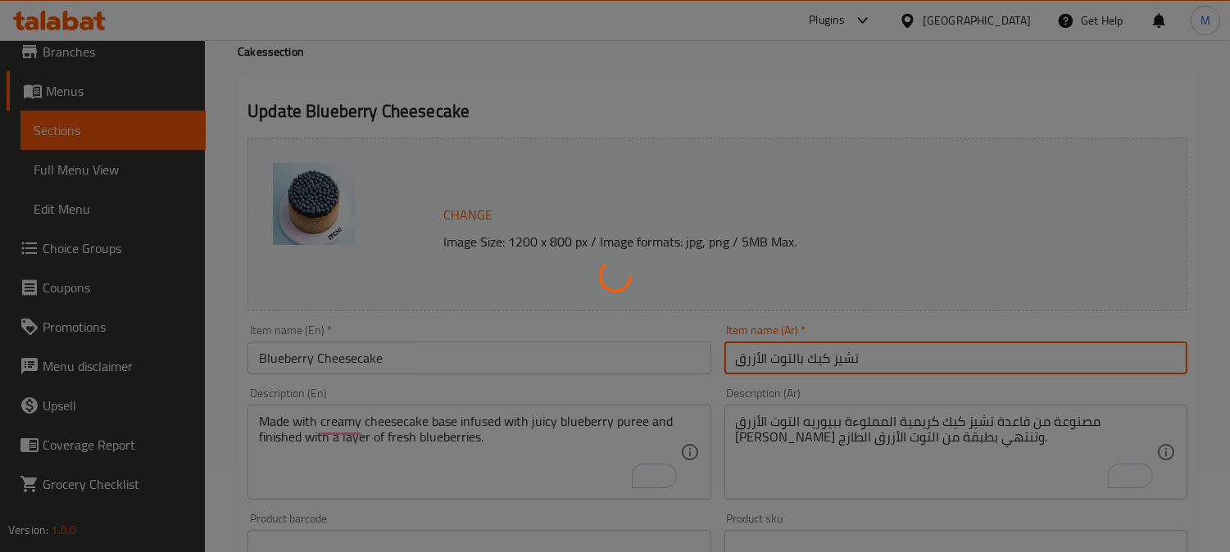
scroll to position [0, 0]
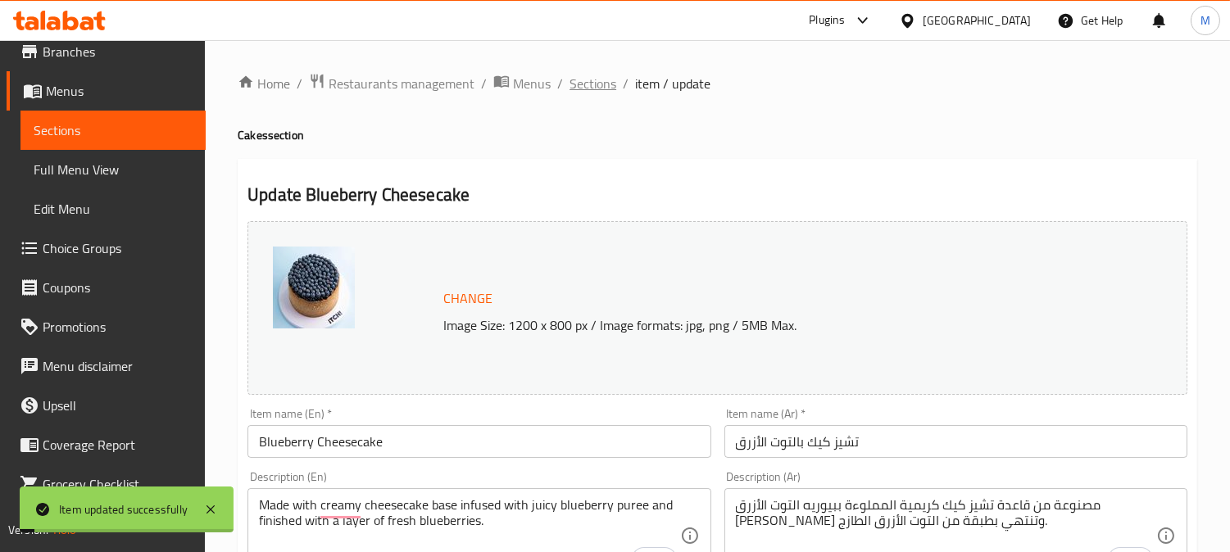
click at [586, 76] on span "Sections" at bounding box center [593, 84] width 47 height 20
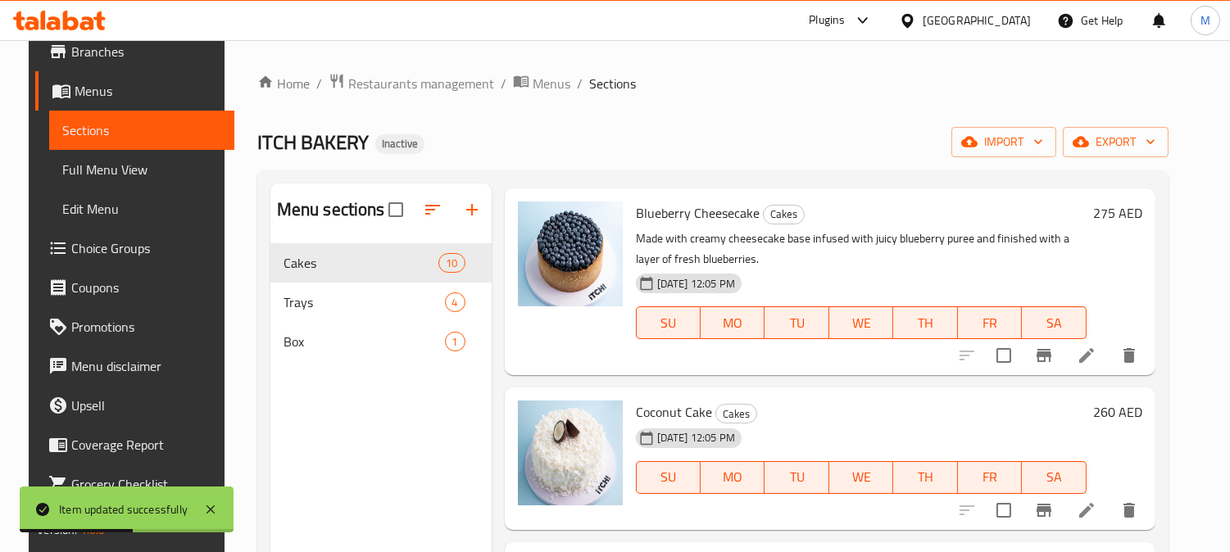
scroll to position [1001, 0]
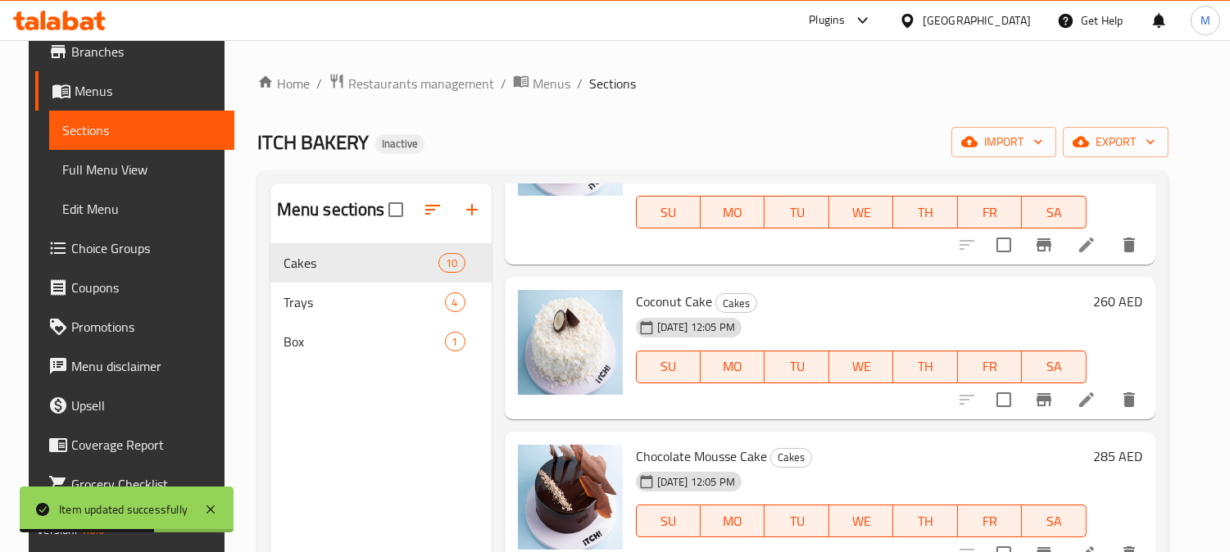
click at [667, 279] on div "Coconut Cake Cakes 11-08-2025 12:05 PM SU MO TU WE TH FR SA 260 AED" at bounding box center [830, 348] width 651 height 143
click at [676, 300] on span "Coconut Cake" at bounding box center [674, 301] width 76 height 25
copy h6 "Cake"
click at [676, 300] on span "Coconut Cake" at bounding box center [674, 301] width 76 height 25
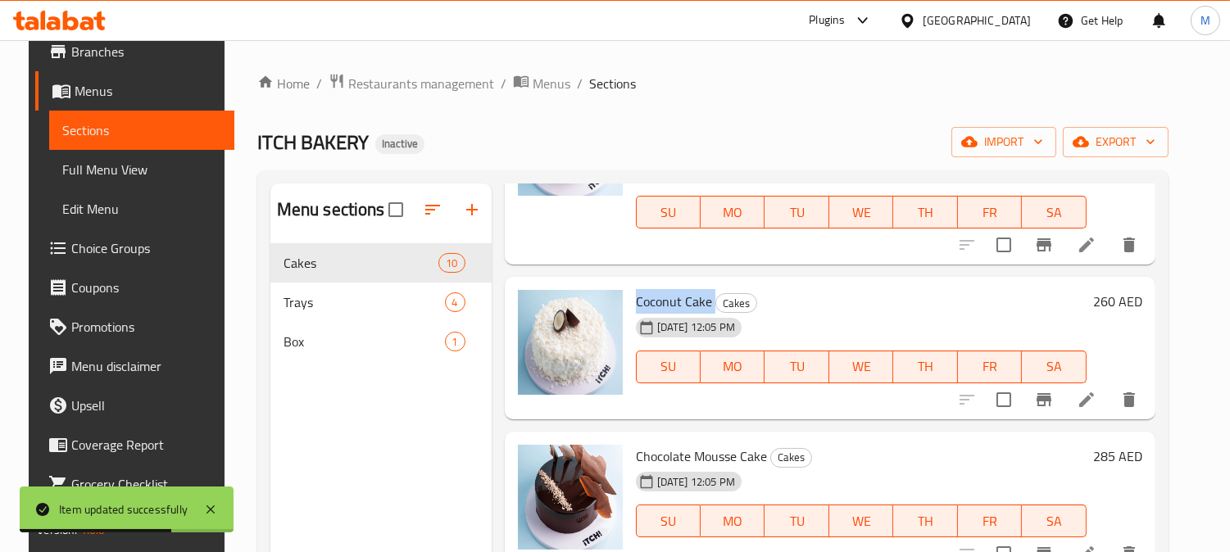
copy h6 "Coconut Cake"
click at [1094, 405] on icon at bounding box center [1086, 400] width 15 height 15
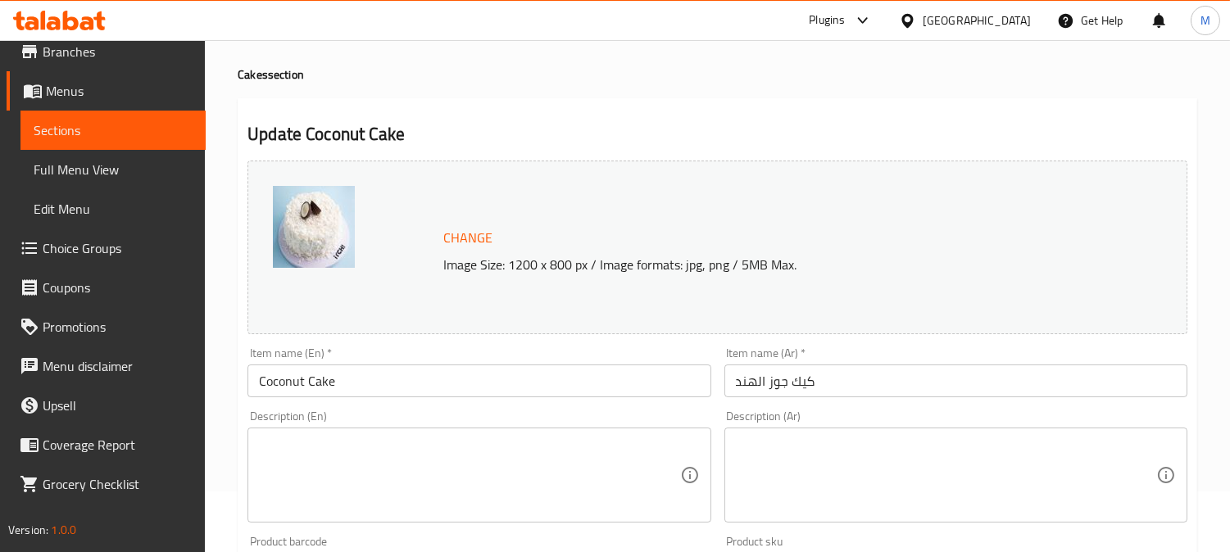
scroll to position [273, 0]
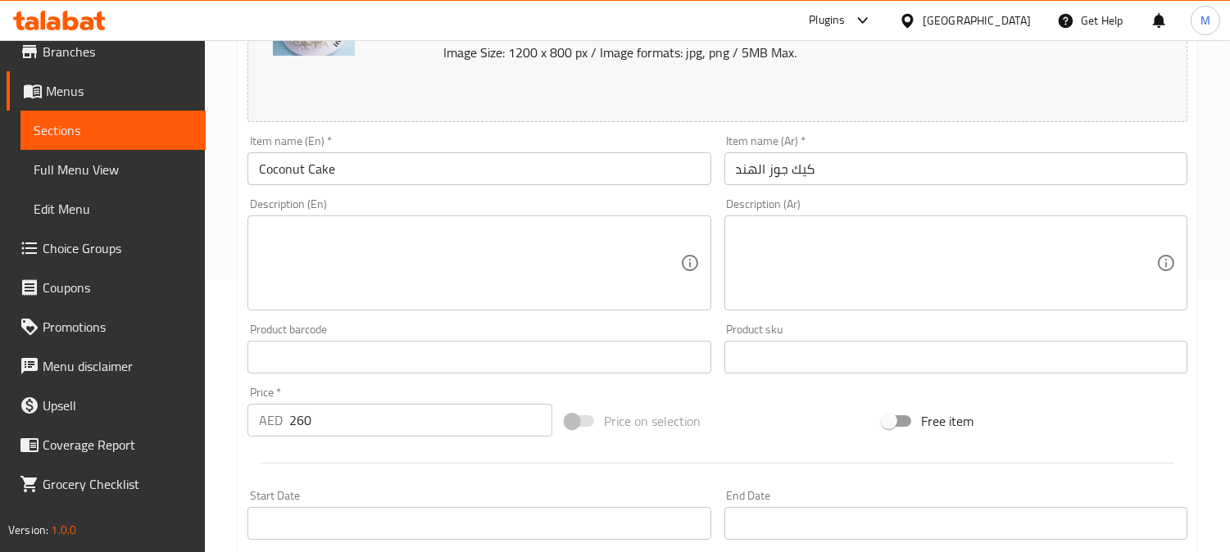
click at [438, 261] on textarea at bounding box center [469, 264] width 420 height 78
paste textarea "Cake infused with the tropical taste of coconut."
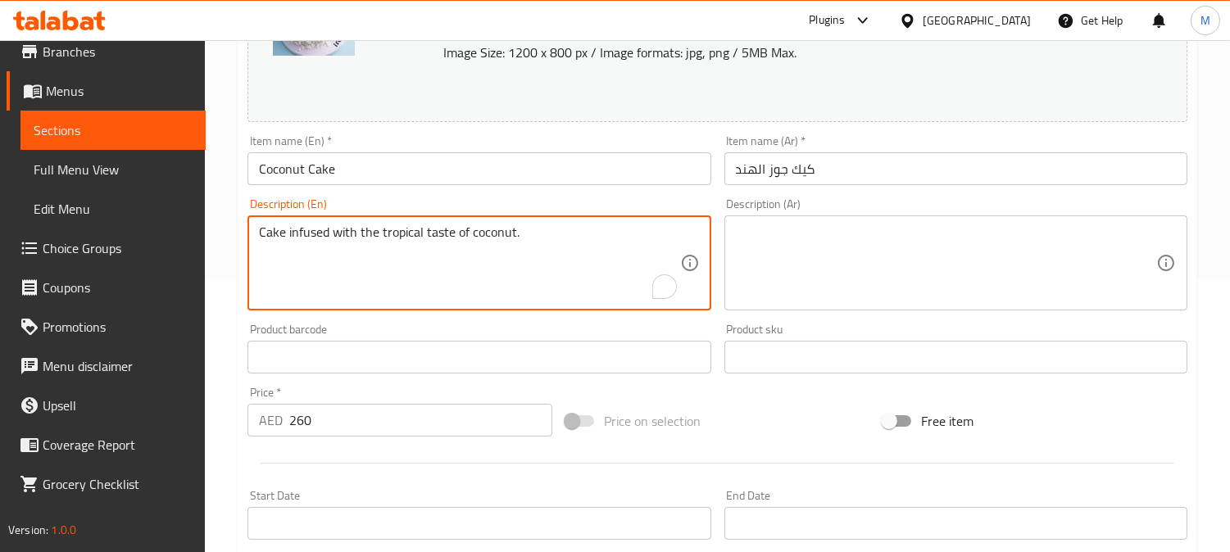
type textarea "Cake infused with the tropical taste of coconut."
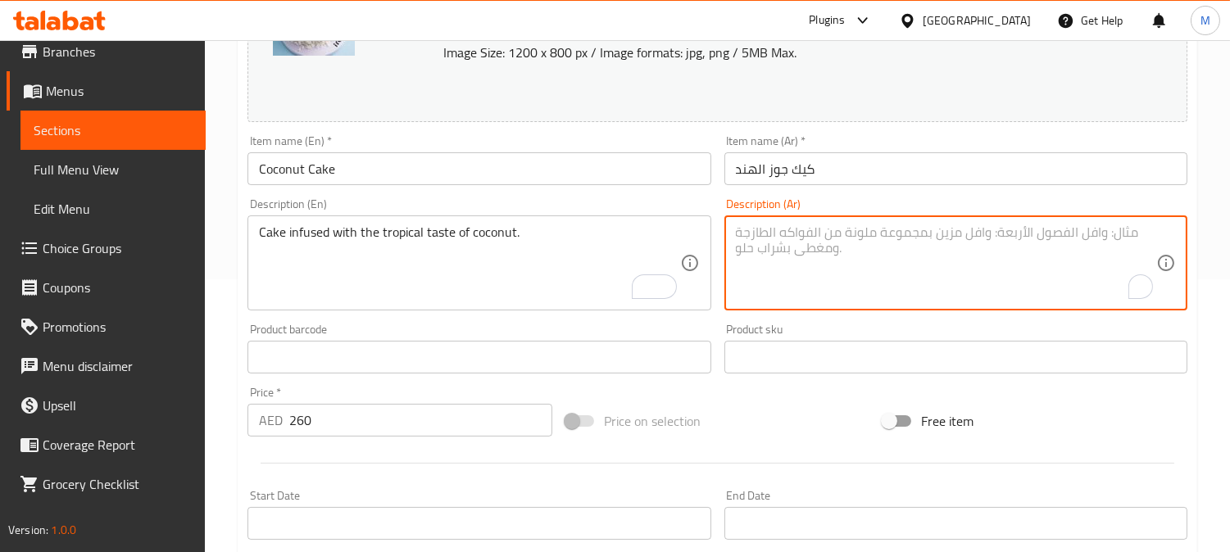
click at [867, 241] on textarea "To enrich screen reader interactions, please activate Accessibility in Grammarl…" at bounding box center [946, 264] width 420 height 78
paste textarea "كعكة ممزوجة بالطعم الاستوائي لجوز الهند."
drag, startPoint x: 923, startPoint y: 235, endPoint x: 891, endPoint y: 243, distance: 32.8
click at [891, 243] on textarea "كعكة ممزوجة بالطعم الاستوائي لجوز الهند." at bounding box center [946, 264] width 420 height 78
type textarea "كعكة مملوءة بالطعم الاستوائي لجوز الهند."
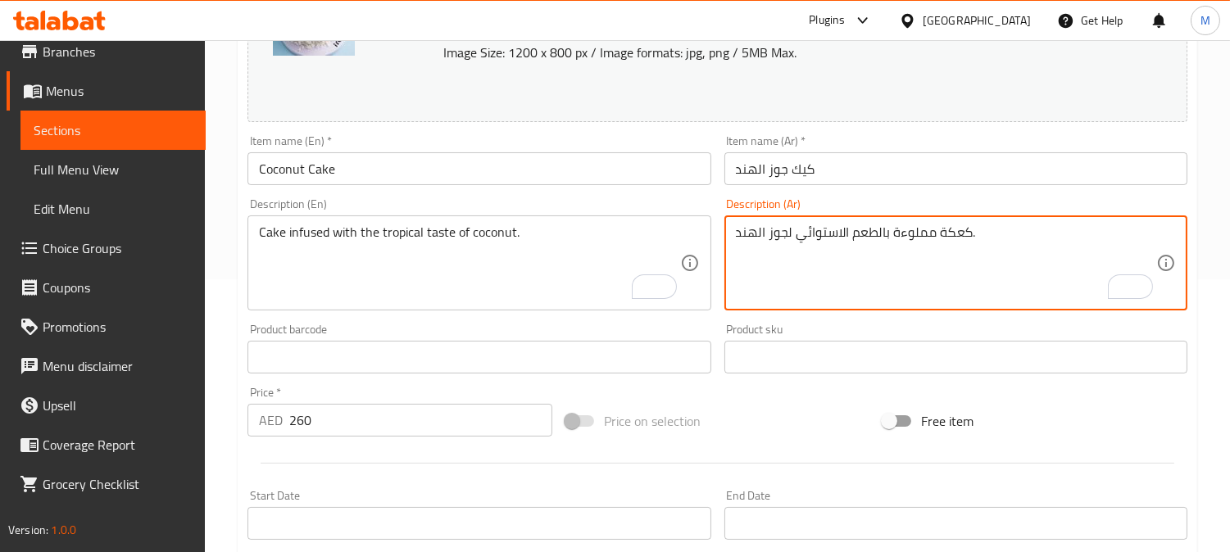
click at [898, 174] on input "كيك جوز الهند" at bounding box center [955, 168] width 463 height 33
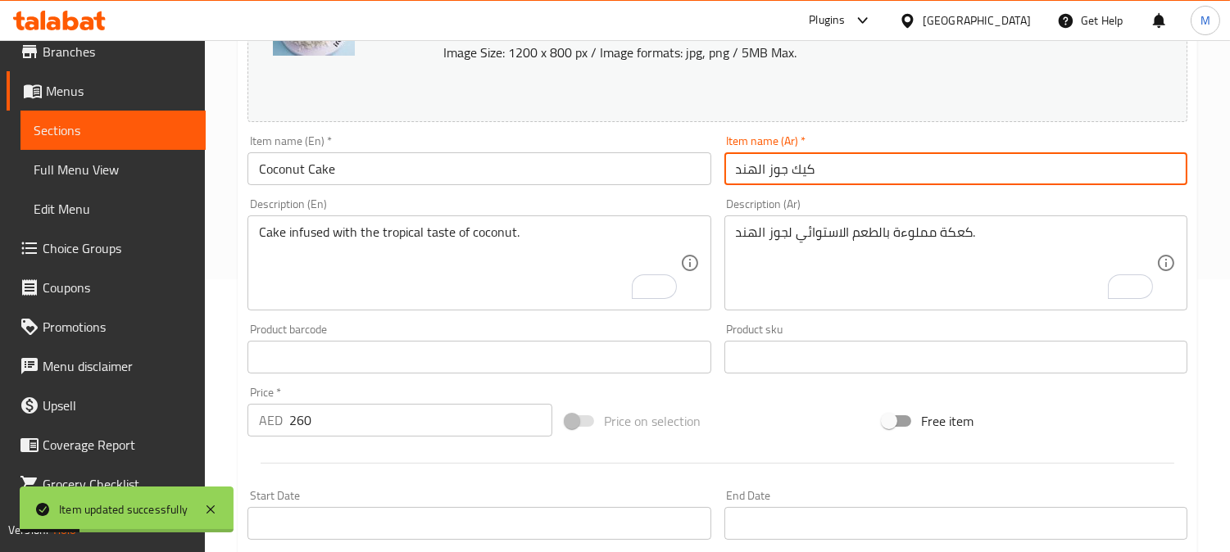
scroll to position [0, 0]
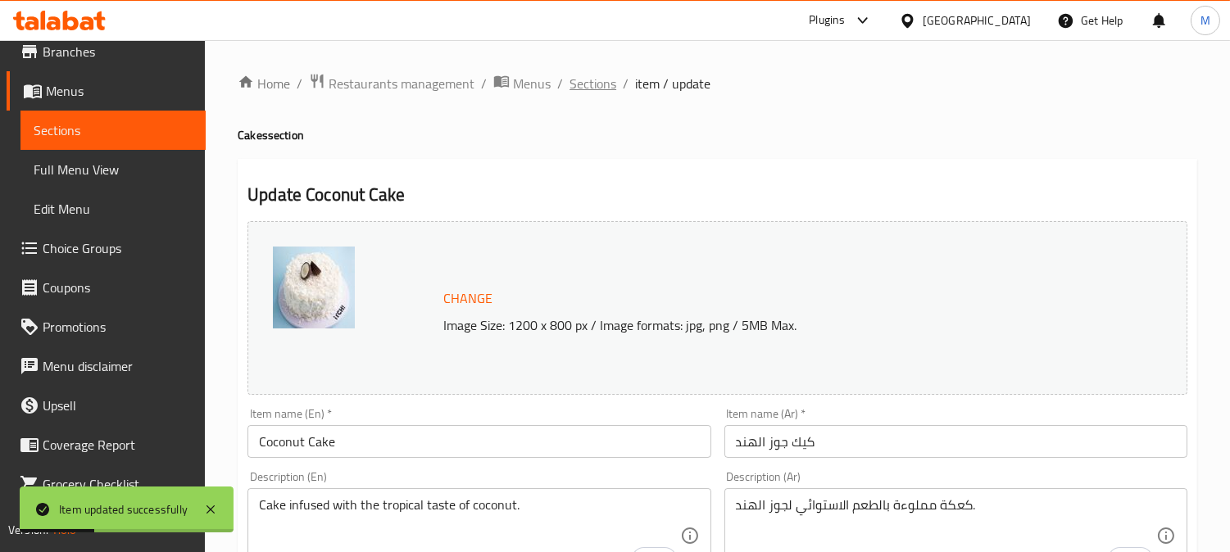
click at [596, 82] on span "Sections" at bounding box center [593, 84] width 47 height 20
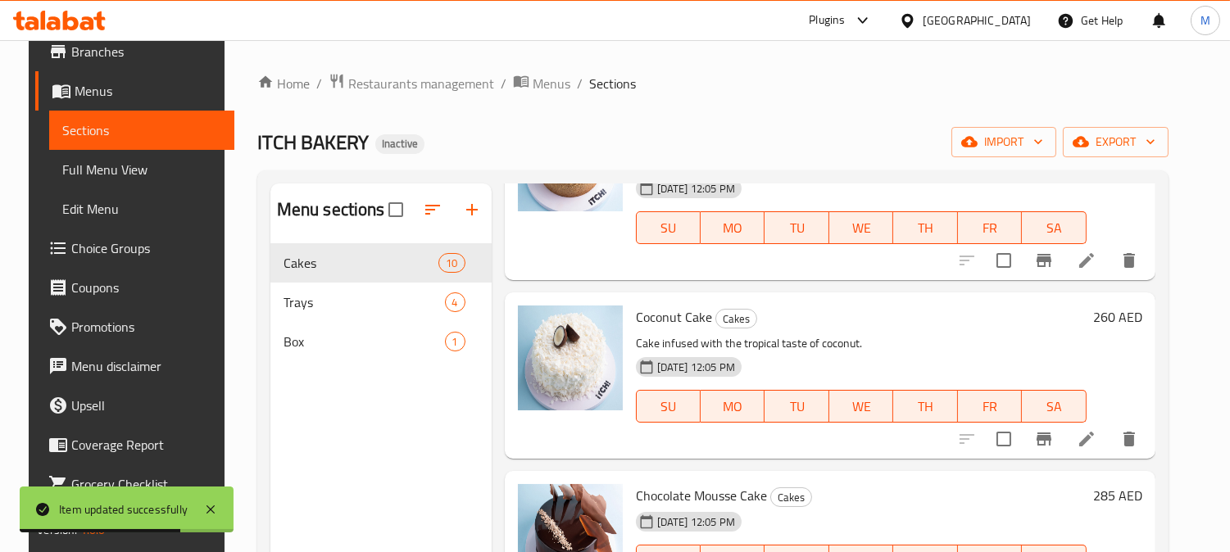
scroll to position [1172, 0]
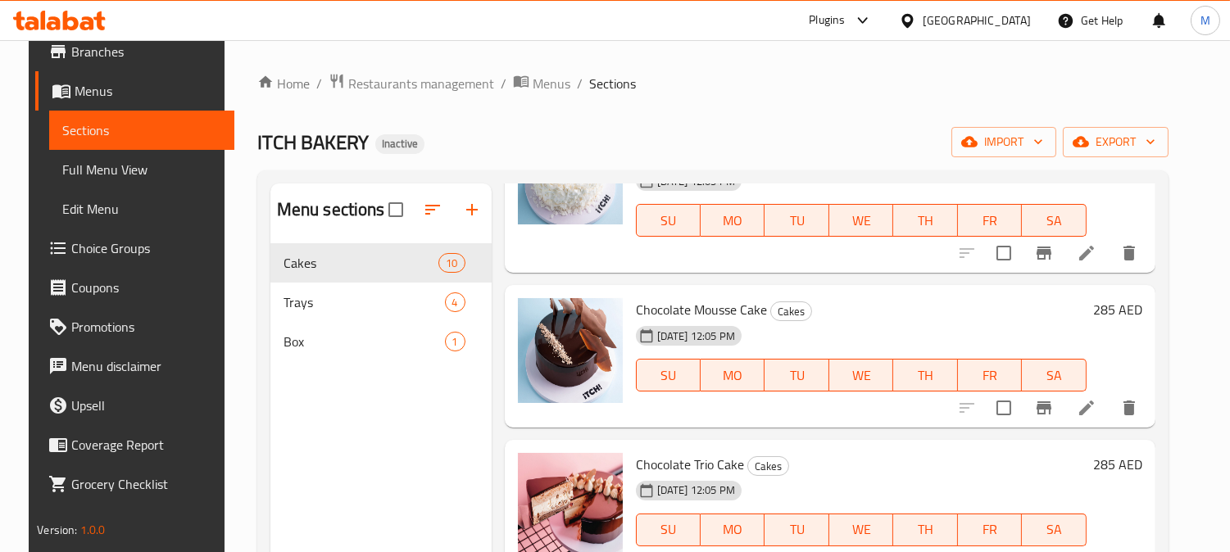
click at [1096, 411] on icon at bounding box center [1087, 408] width 20 height 20
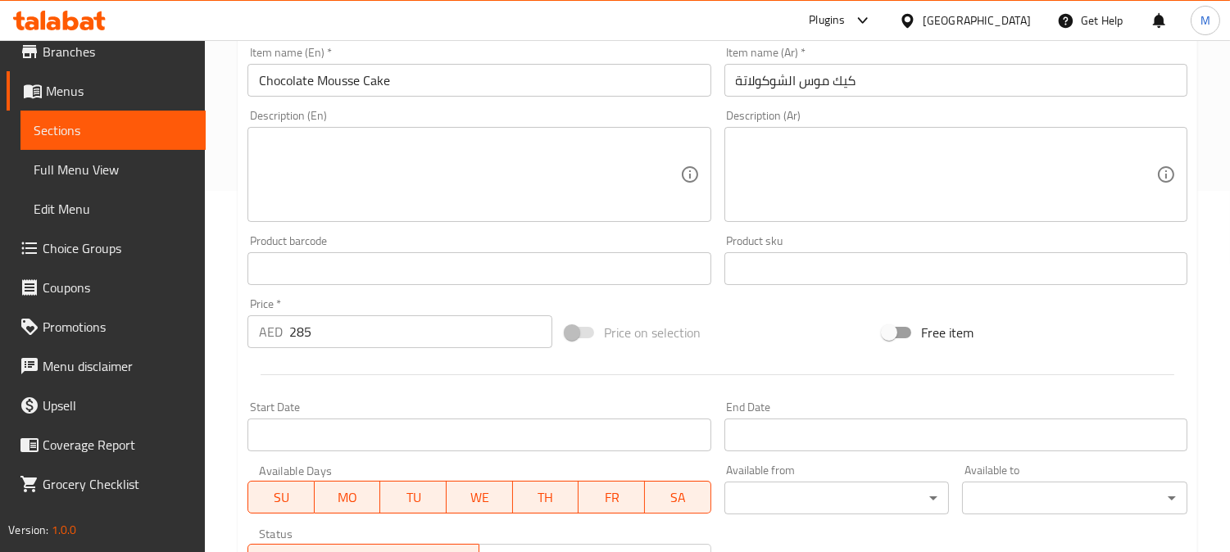
scroll to position [364, 0]
click at [298, 67] on input "Chocolate Mousse Cake" at bounding box center [478, 77] width 463 height 33
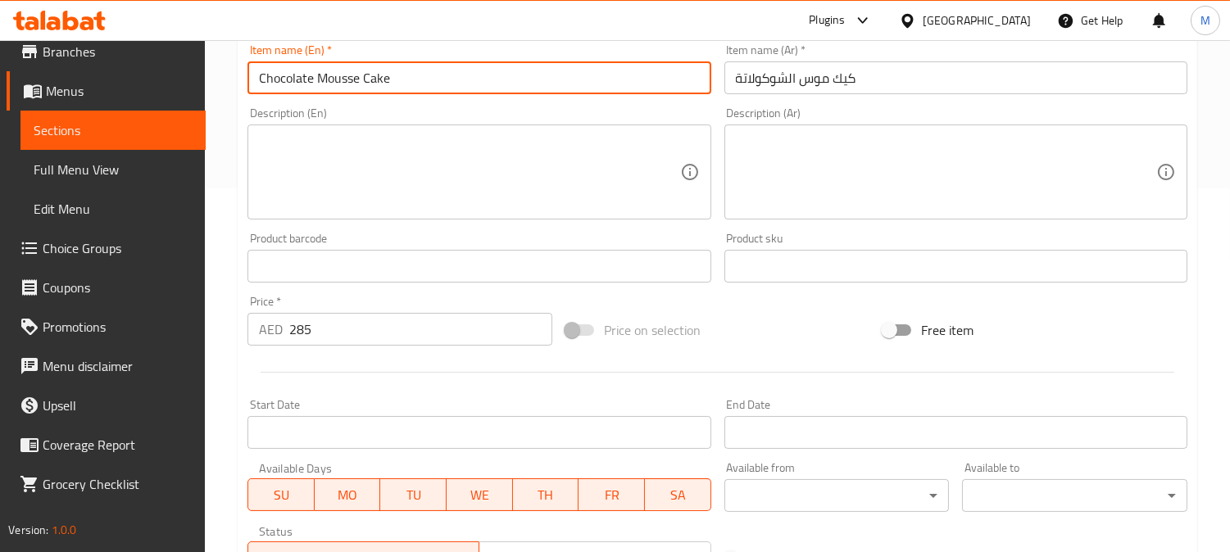
click at [298, 67] on input "Chocolate Mousse Cake" at bounding box center [478, 77] width 463 height 33
paste textarea "A cake with chocolate mousse filling."
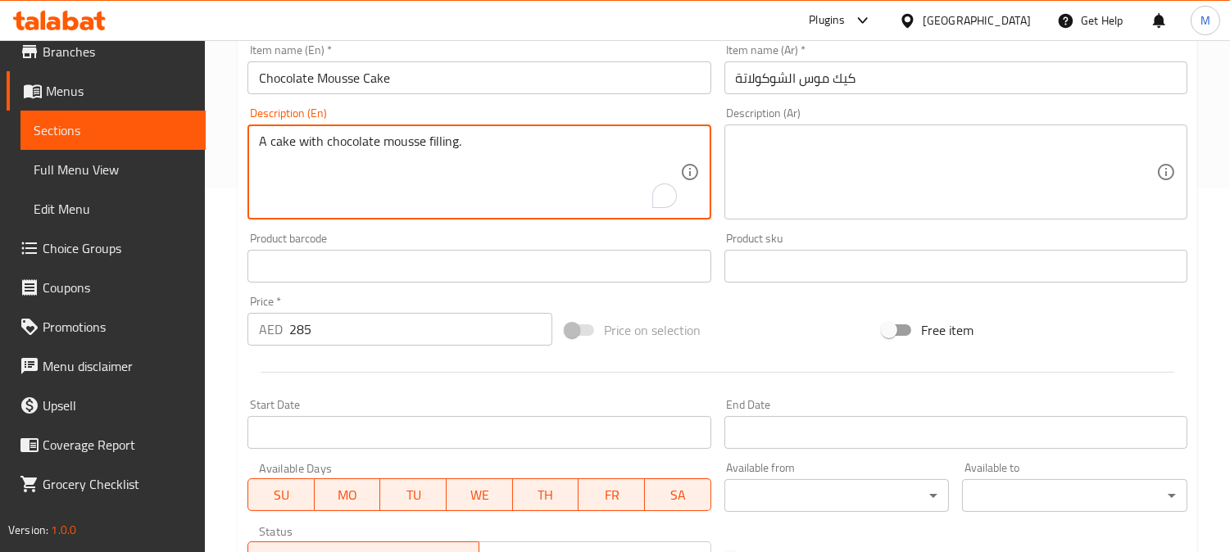
type textarea "A cake with chocolate mousse filling."
click at [838, 134] on textarea at bounding box center [946, 173] width 420 height 78
paste textarea "كيك بحشوة موس شوكولاتة."
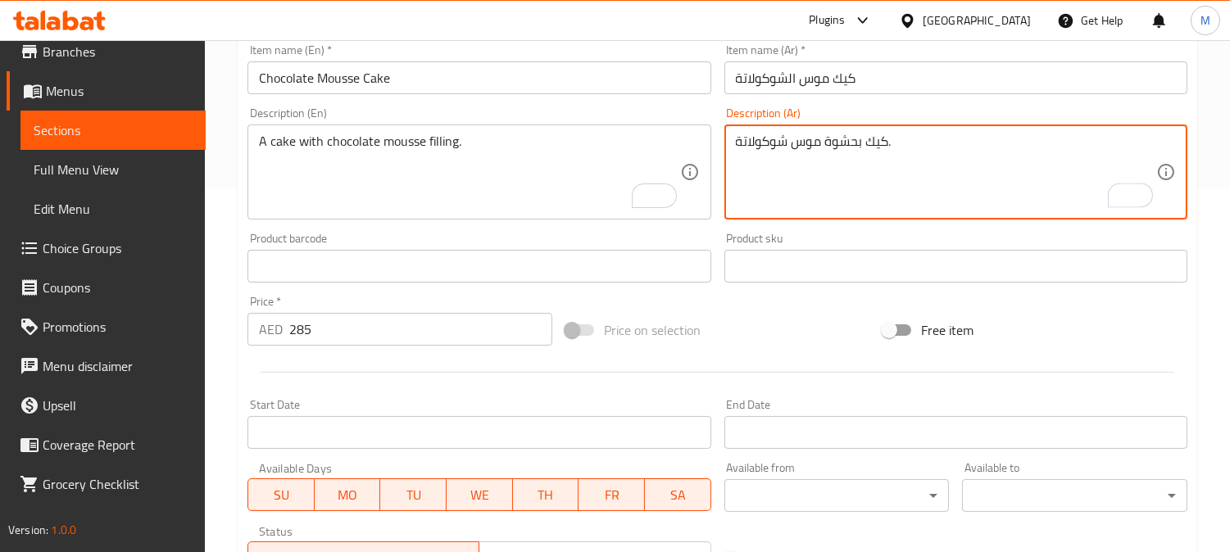
type textarea "كيك بحشوة موس شوكولاتة."
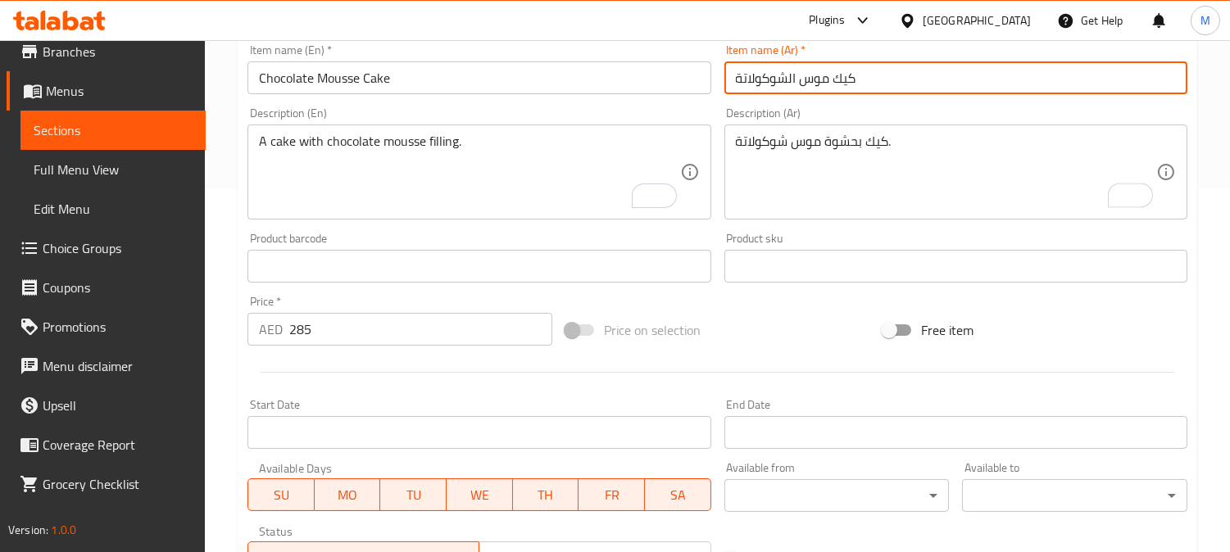
click at [913, 78] on input "كيك موس الشوكولاتة" at bounding box center [955, 77] width 463 height 33
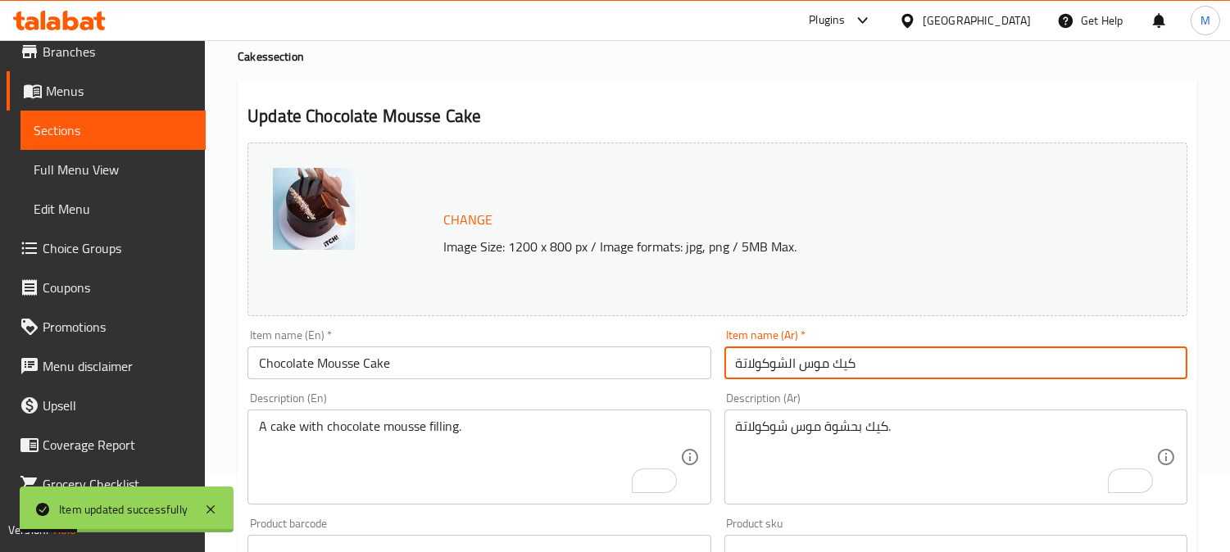
scroll to position [0, 0]
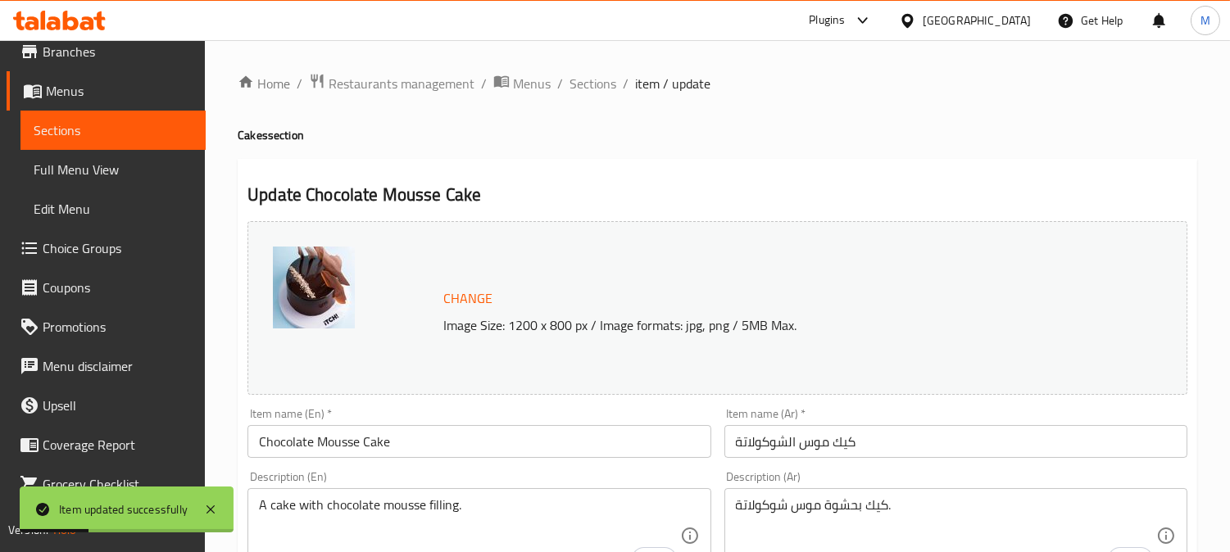
click at [560, 83] on ol "Home / Restaurants management / Menus / Sections / item / update" at bounding box center [718, 83] width 960 height 21
click at [575, 85] on span "Sections" at bounding box center [593, 84] width 47 height 20
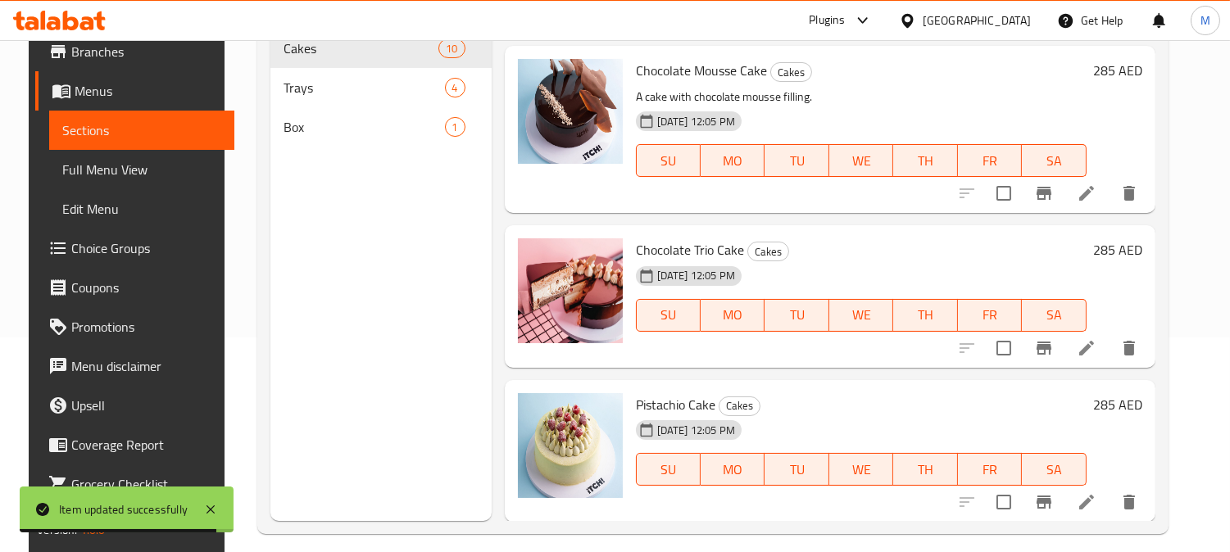
scroll to position [229, 0]
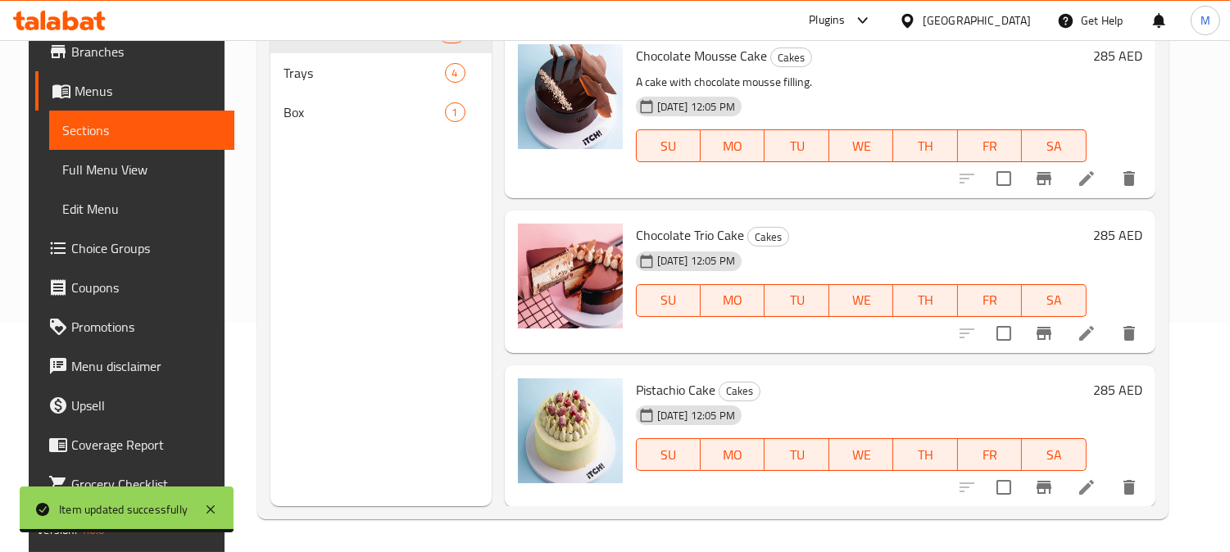
click at [688, 392] on span "Pistachio Cake" at bounding box center [675, 390] width 79 height 25
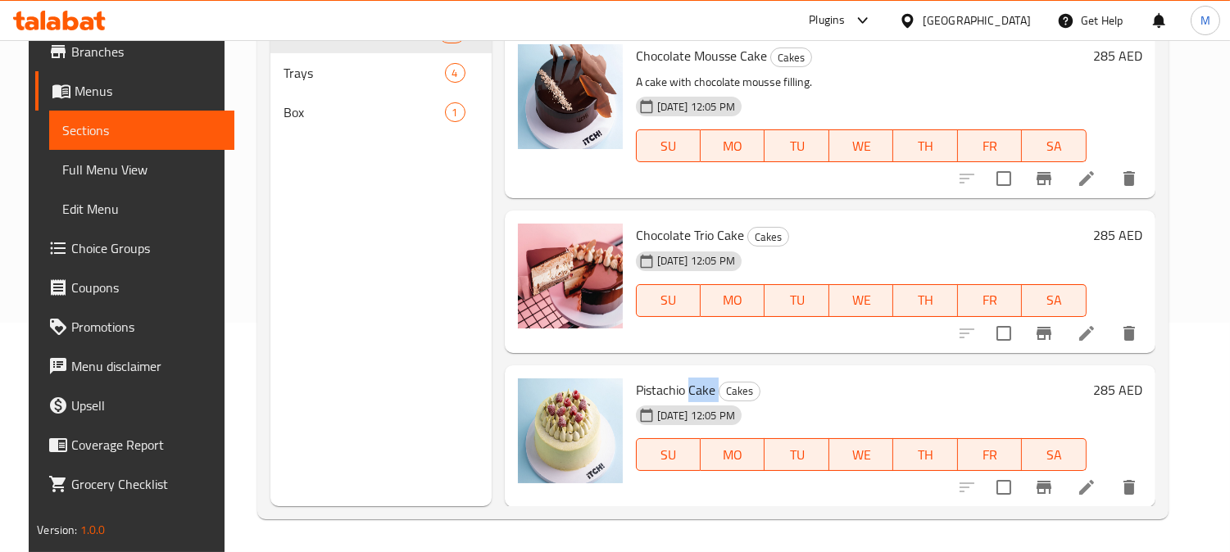
click at [688, 392] on span "Pistachio Cake" at bounding box center [675, 390] width 79 height 25
copy h6 "Pistachio Cake"
click at [1095, 498] on li at bounding box center [1087, 487] width 46 height 29
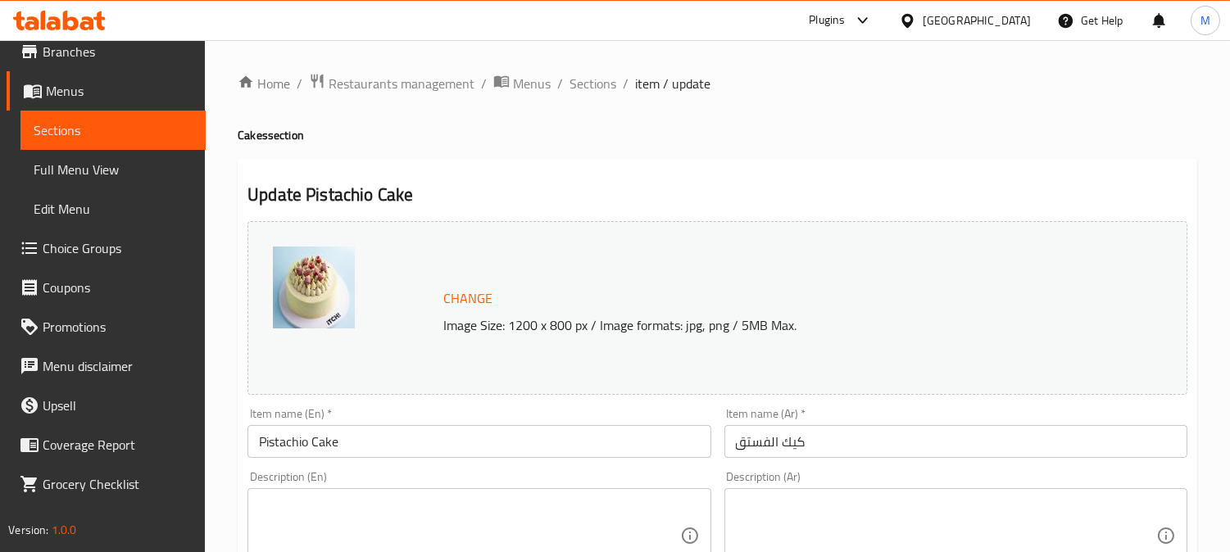
scroll to position [91, 0]
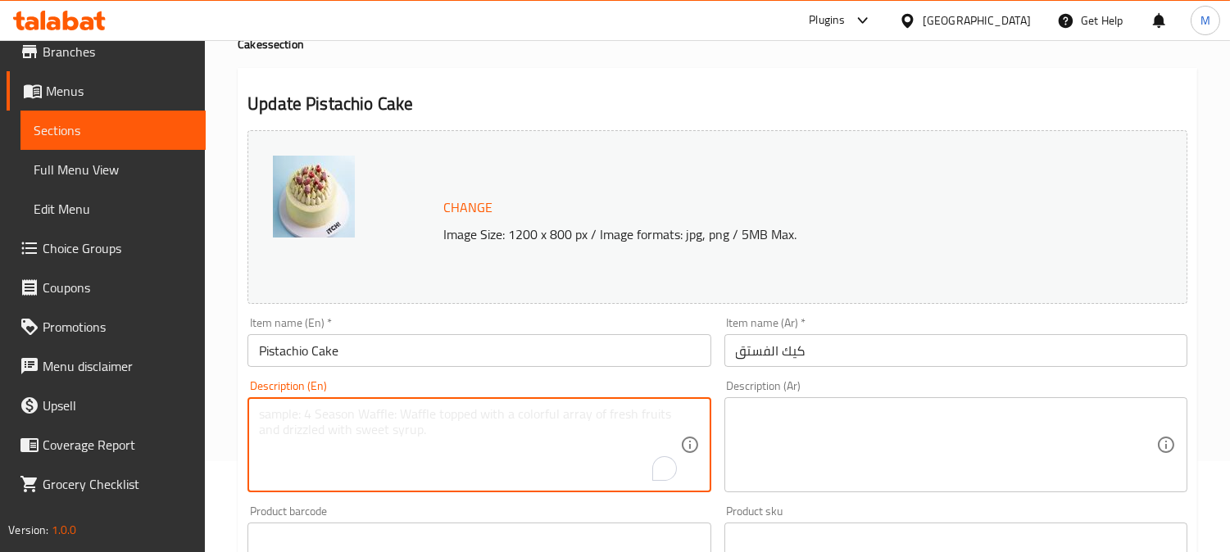
paste textarea "Moist layers infused with roasted pistachios, pistachio cream frosting, and a s…"
type textarea "Moist layers infused with roasted pistachios, pistachio cream frosting, and a s…"
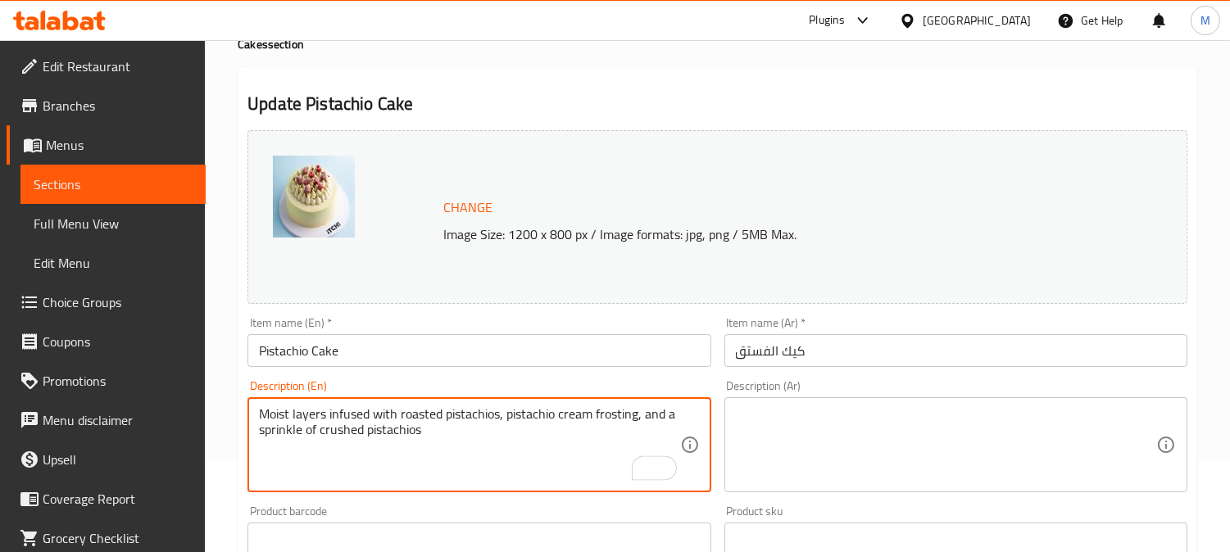
scroll to position [54, 0]
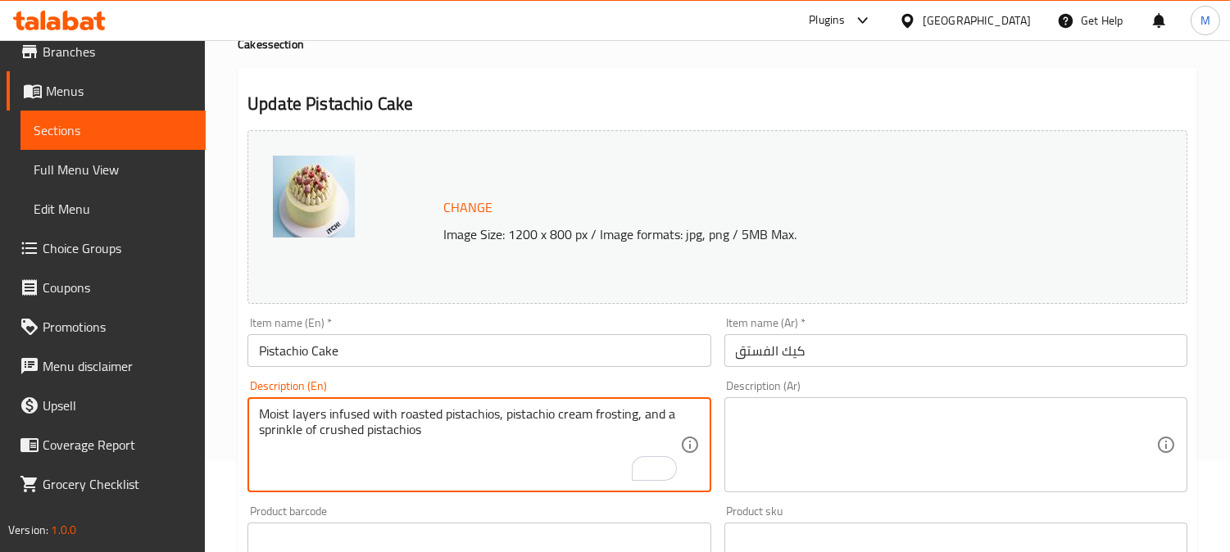
paste textarea "طبقات رطبة ممزوجة بالفستق المحمص ، فروستينج فستق لذيذ، ورشات من فستق مطحون"
click at [358, 412] on textarea "Moist layers infused with roasted pistachios, pistachio cream frosting, and a s…" at bounding box center [469, 445] width 420 height 78
click at [1050, 411] on textarea "طبقات رطبة ممزوجة بالفستق المحمص ، فروستينج فستق لذيذ، ورشات من فستق مطحون" at bounding box center [946, 445] width 420 height 78
click at [1055, 421] on textarea "طبقات رطبة ممزوجة بالفستق المحمص ، فروستينج فستق لذيذ، ورشات من فستق مطحون" at bounding box center [946, 445] width 420 height 78
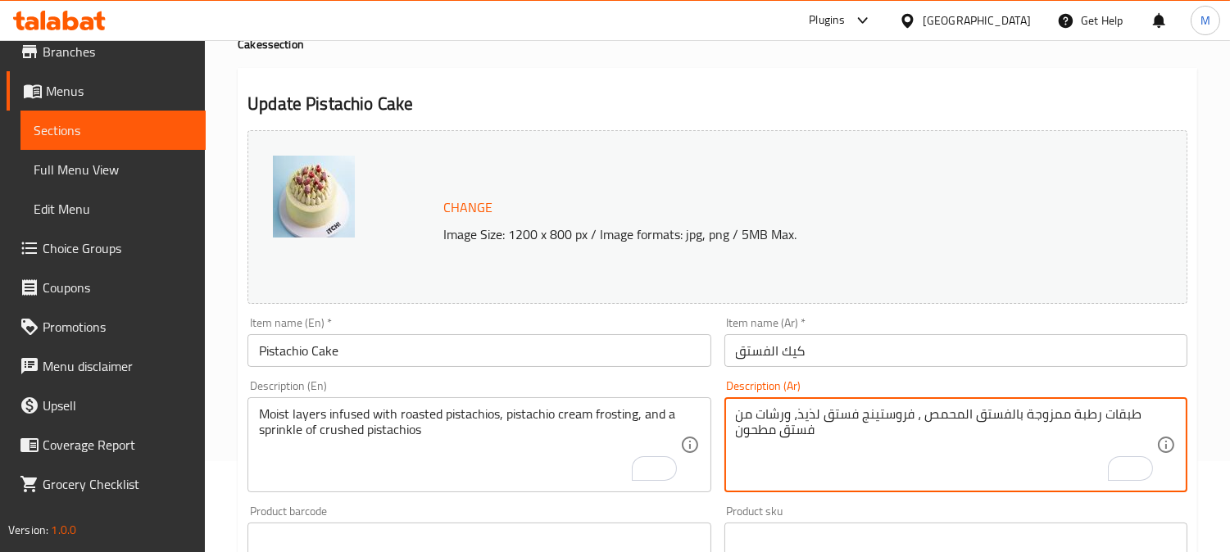
drag, startPoint x: 1051, startPoint y: 418, endPoint x: 1025, endPoint y: 421, distance: 25.6
click at [1025, 421] on textarea "طبقات رطبة ممزوجة بالفستق المحمص ، فروستينج فستق لذيذ، ورشات من فستق مطحون" at bounding box center [946, 445] width 420 height 78
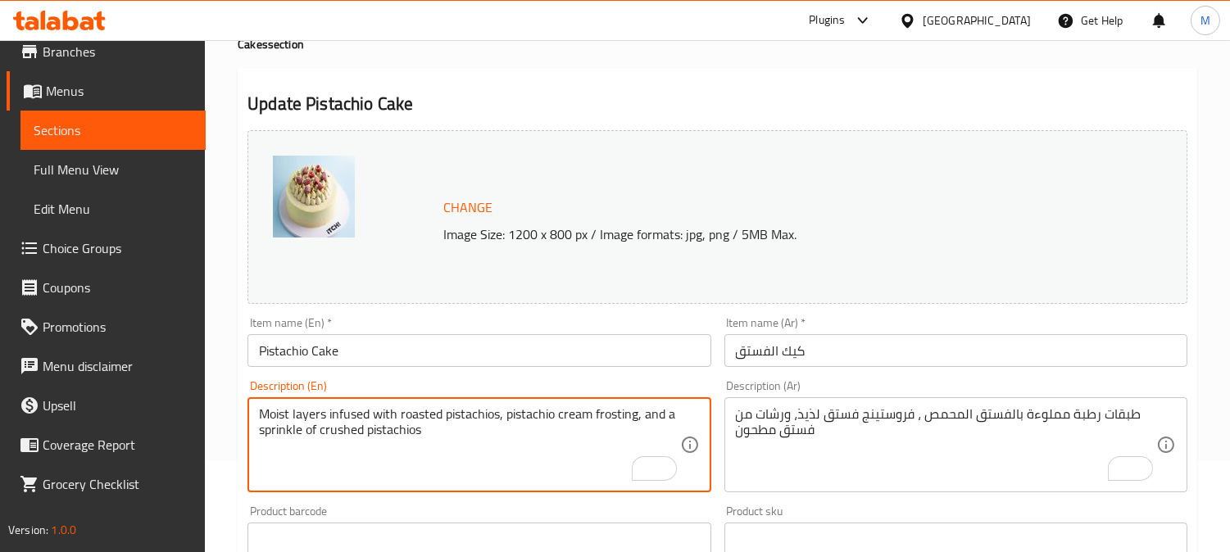
click at [420, 411] on textarea "Moist layers infused with roasted pistachios, pistachio cream frosting, and a s…" at bounding box center [469, 445] width 420 height 78
click at [580, 413] on textarea "Moist layers infused with roasted pistachios, pistachio cream frosting, and a s…" at bounding box center [469, 445] width 420 height 78
click at [571, 411] on textarea "Moist layers infused with roasted pistachios, pistachio cream frosting, and a s…" at bounding box center [469, 445] width 420 height 78
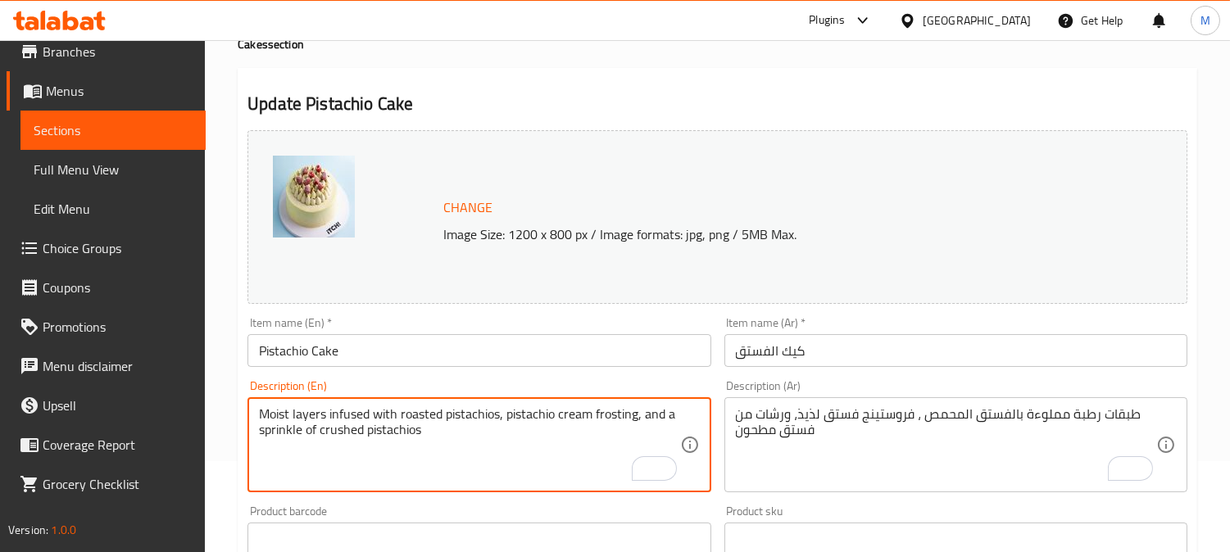
click at [606, 420] on textarea "Moist layers infused with roasted pistachios, pistachio cream frosting, and a s…" at bounding box center [469, 445] width 420 height 78
click at [539, 415] on textarea "Moist layers infused with roasted pistachios, pistachio cream frosting, and a s…" at bounding box center [469, 445] width 420 height 78
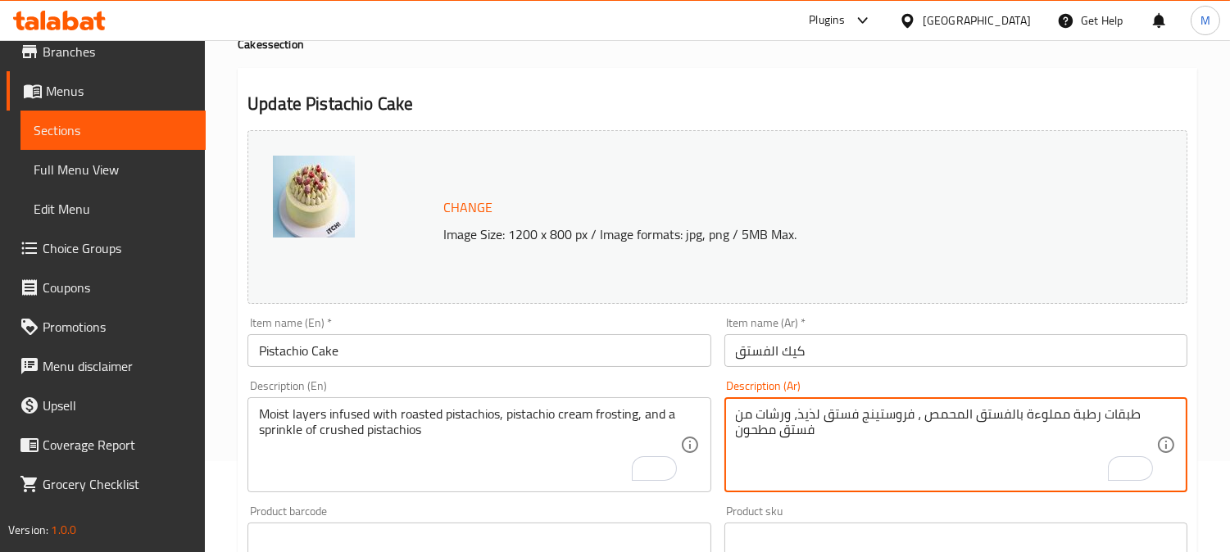
click at [814, 413] on textarea "طبقات رطبة مملوءة بالفستق المحمص ، فروستينج فستق لذيذ، ورشات من فستق مطحون" at bounding box center [946, 445] width 420 height 78
click at [867, 416] on textarea "طبقات رطبة مملوءة بالفستق المحمص ، فروستينج فستق، ورشات من فستق مطحون" at bounding box center [946, 445] width 420 height 78
type textarea "طبقات رطبة مملوءة بالفستق المحمص ، فروستينج كريمة فستق، ورشات من فستق مطحون"
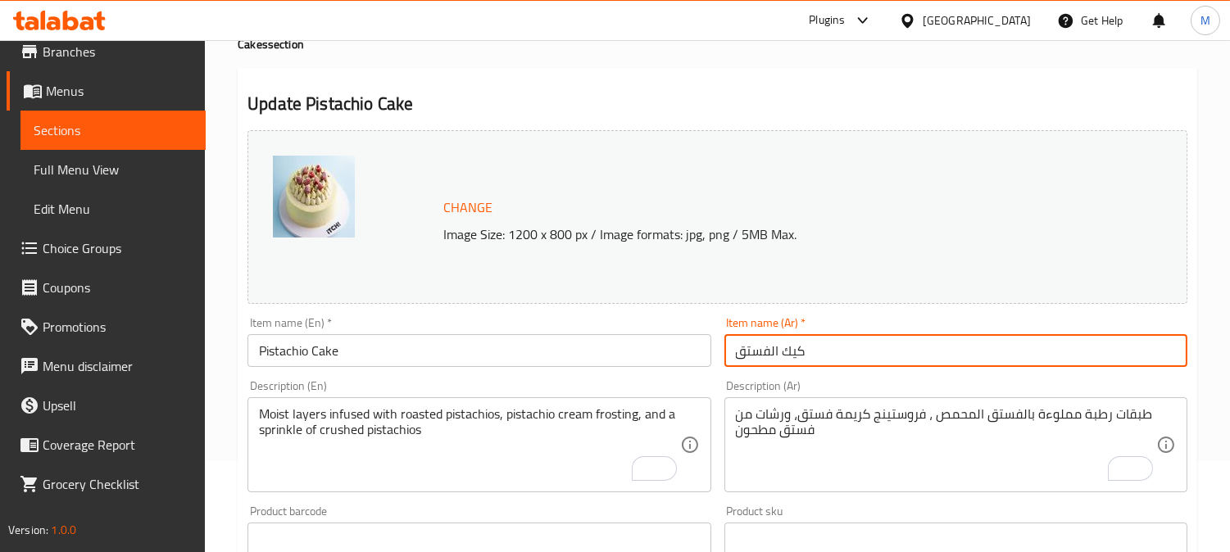
click at [905, 365] on input "كيك الفستق" at bounding box center [955, 350] width 463 height 33
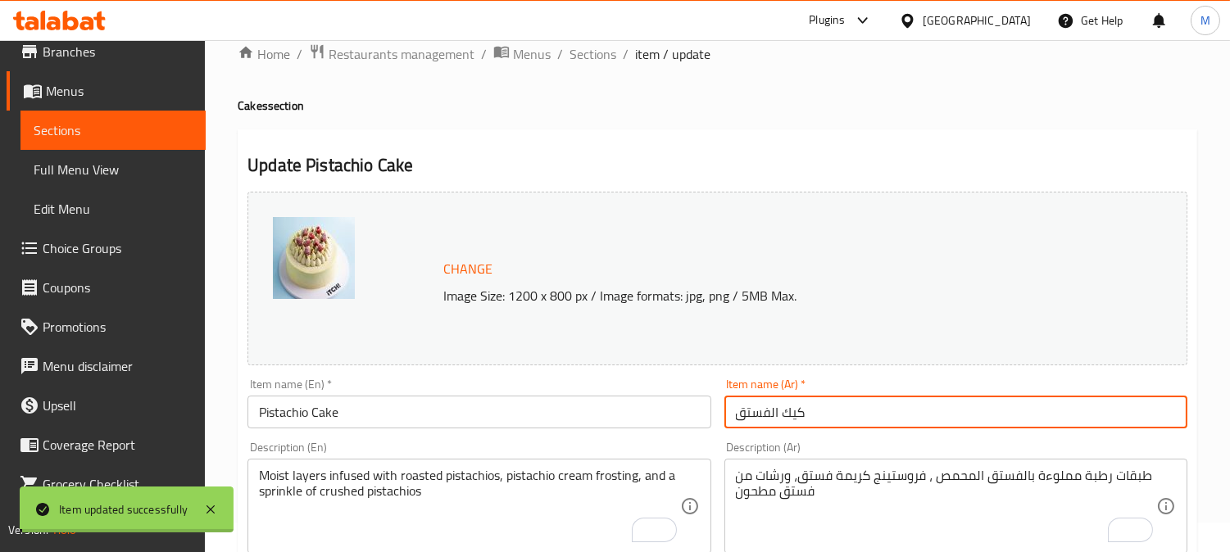
scroll to position [0, 0]
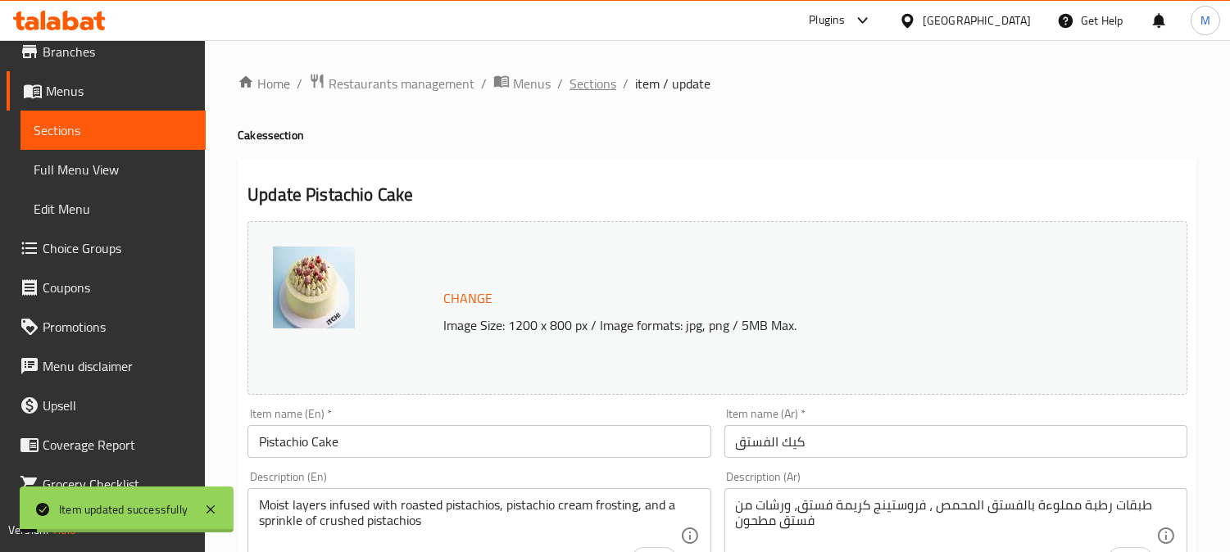
click at [593, 79] on span "Sections" at bounding box center [593, 84] width 47 height 20
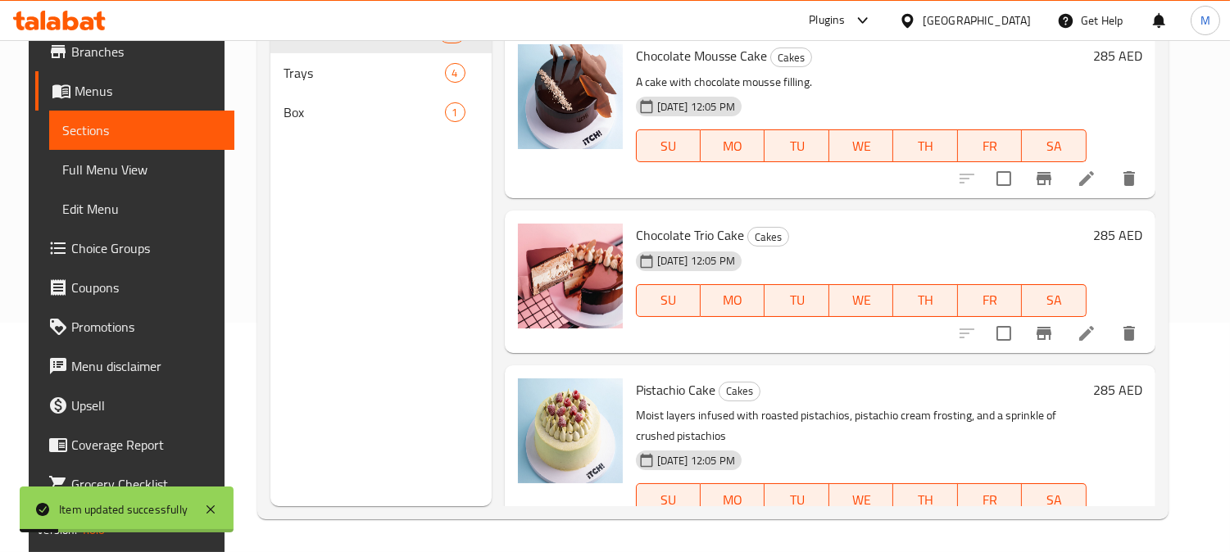
scroll to position [1241, 0]
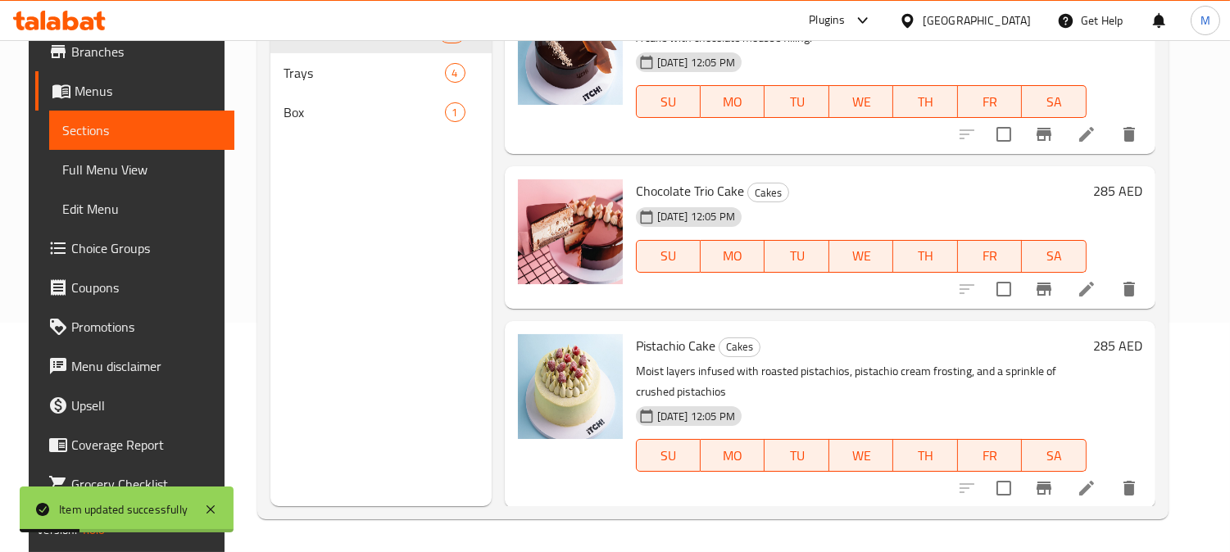
click at [682, 184] on span "Chocolate Trio Cake" at bounding box center [690, 191] width 108 height 25
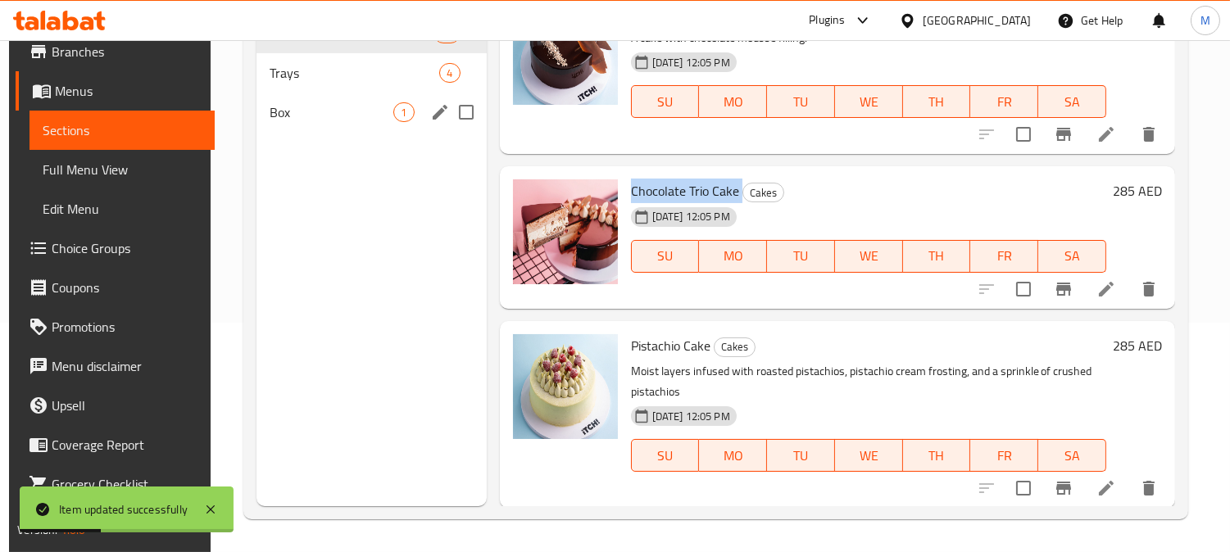
copy h6 "Chocolate Trio Cake"
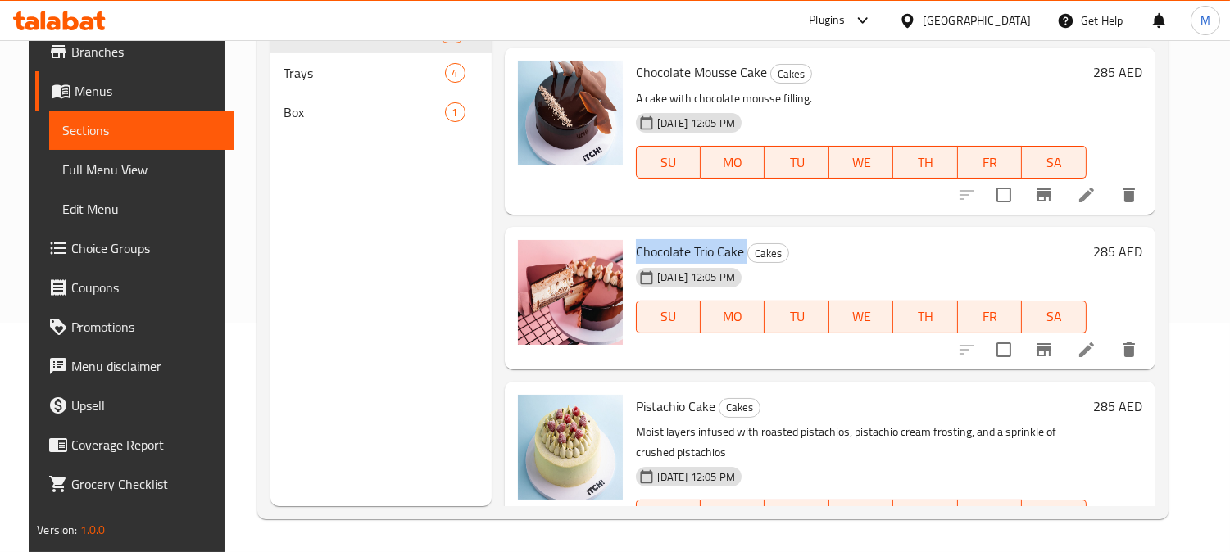
scroll to position [1150, 0]
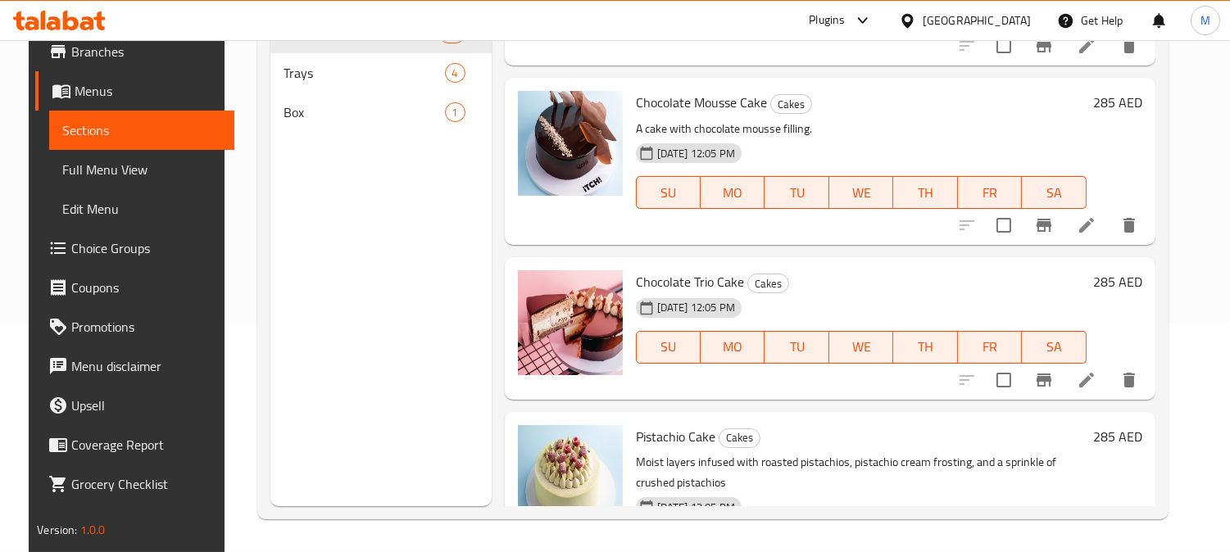
click at [790, 132] on p "A cake with chocolate mousse filling." at bounding box center [861, 129] width 451 height 20
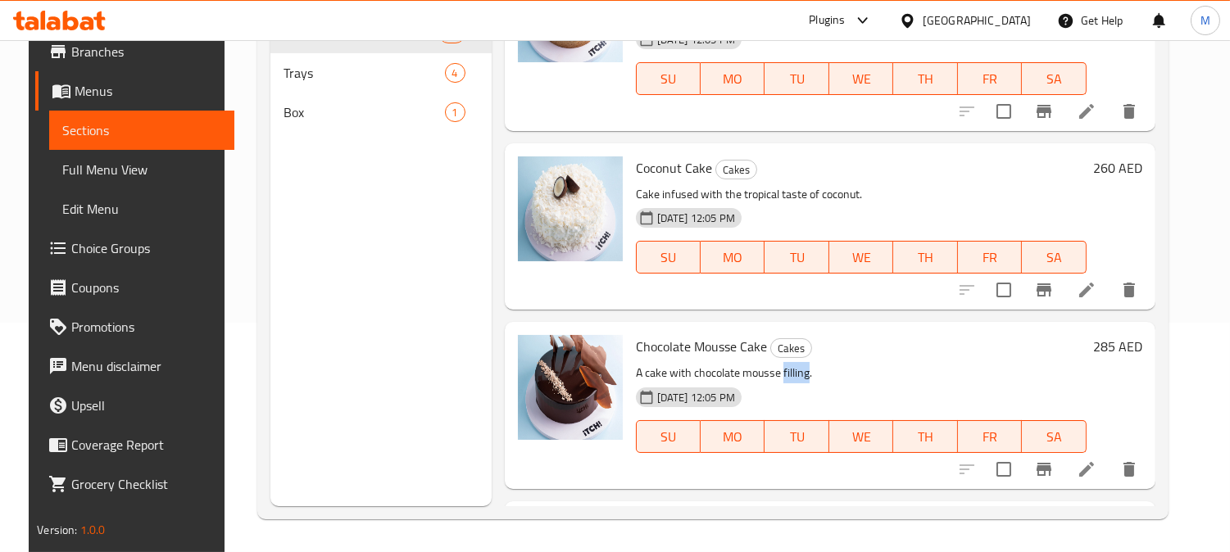
scroll to position [877, 0]
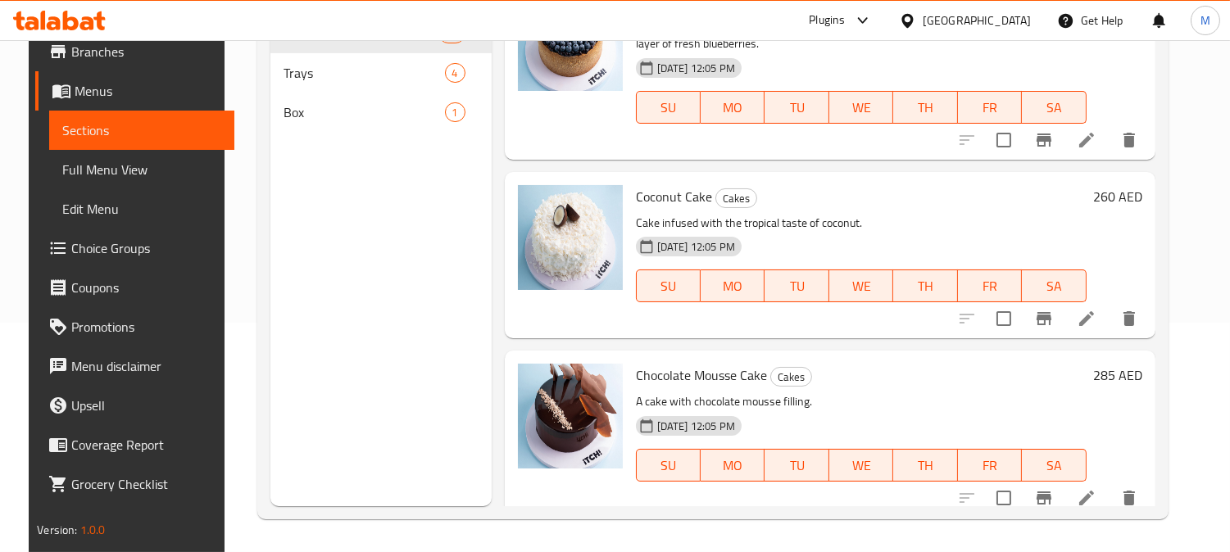
click at [798, 231] on p "Cake infused with the tropical taste of coconut." at bounding box center [861, 223] width 451 height 20
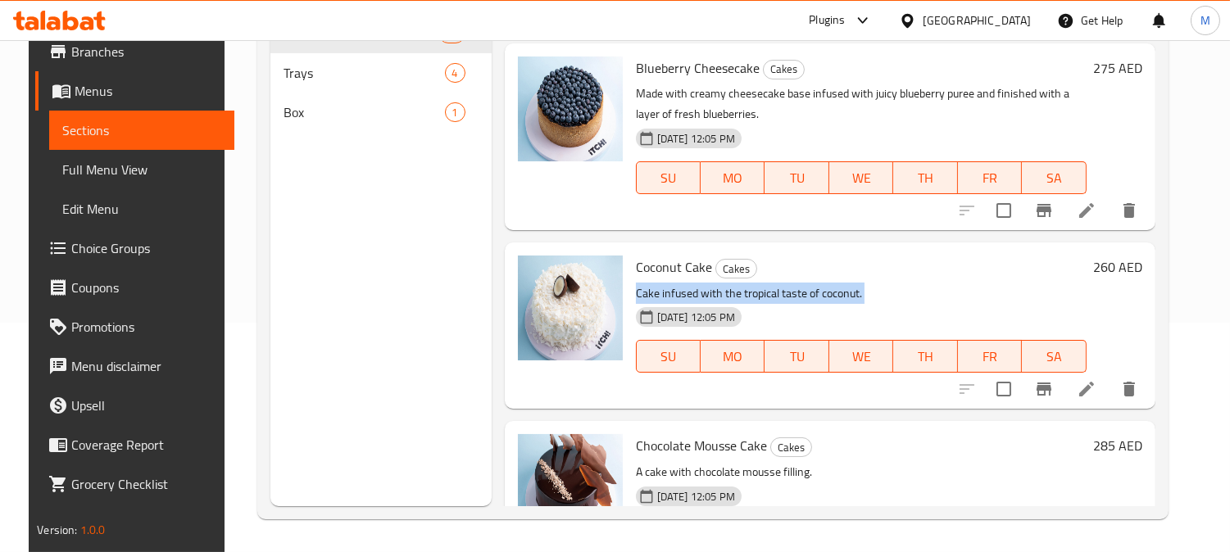
scroll to position [694, 0]
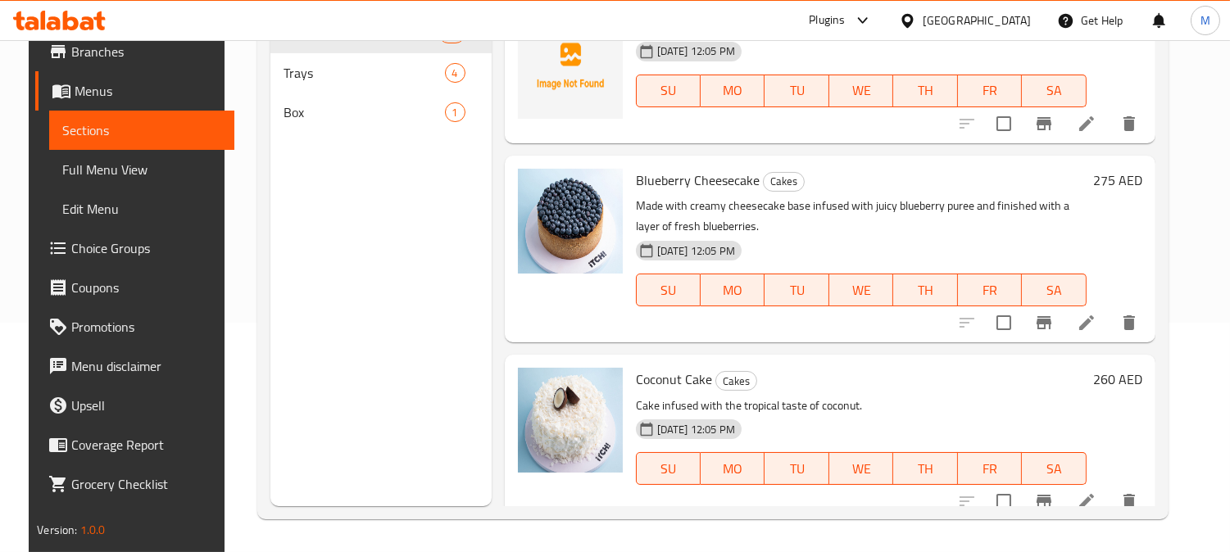
click at [824, 196] on p "Made with creamy cheesecake base infused with juicy blueberry puree and finishe…" at bounding box center [861, 216] width 451 height 41
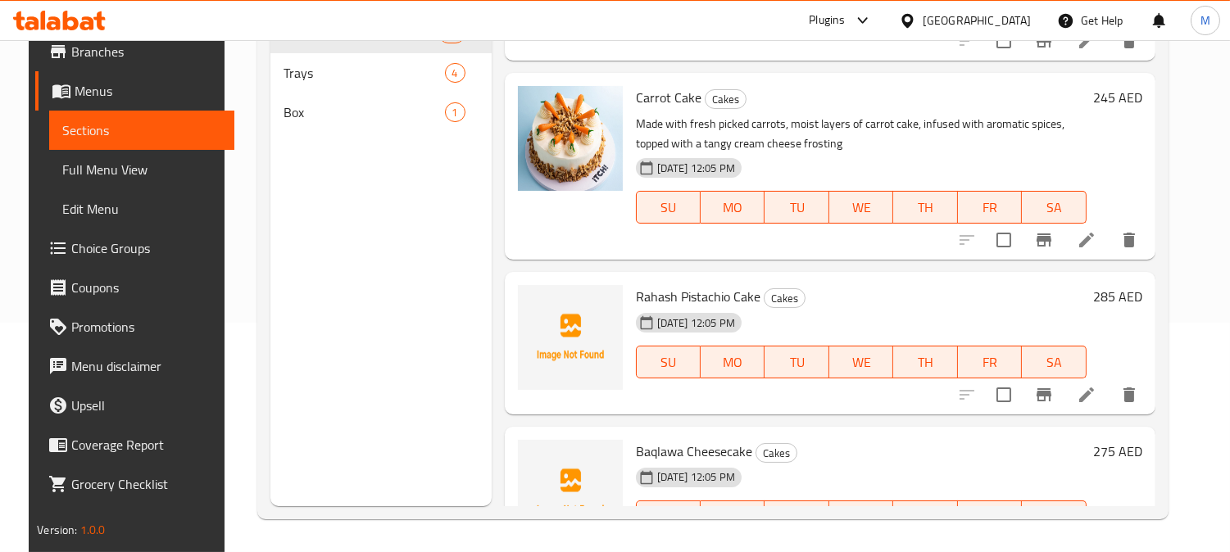
scroll to position [239, 0]
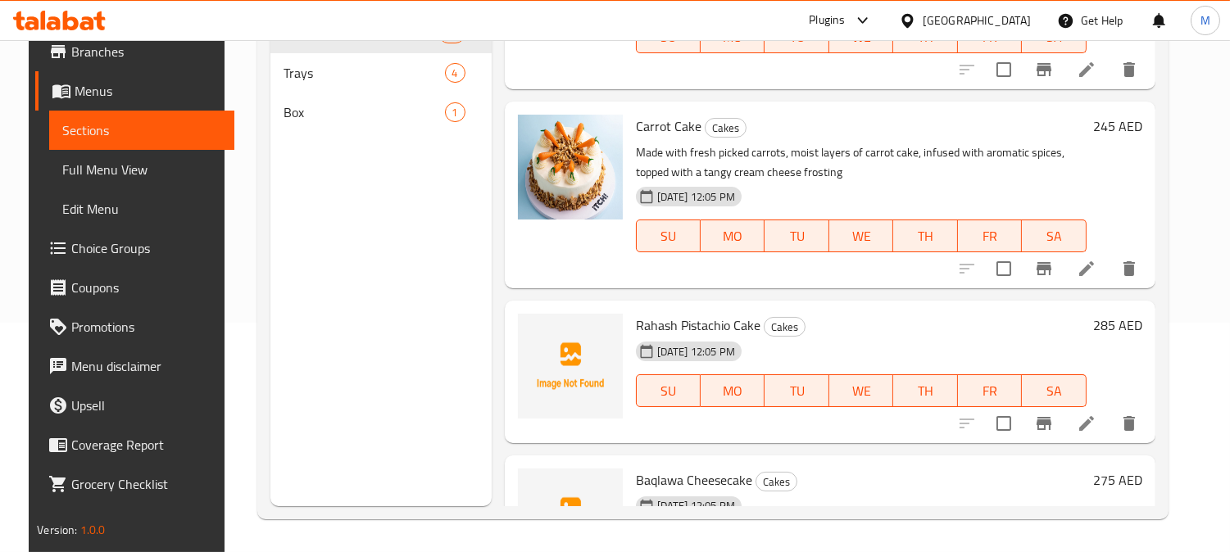
click at [640, 157] on p "Made with fresh picked carrots, moist layers of carrot cake, infused with aroma…" at bounding box center [861, 163] width 451 height 41
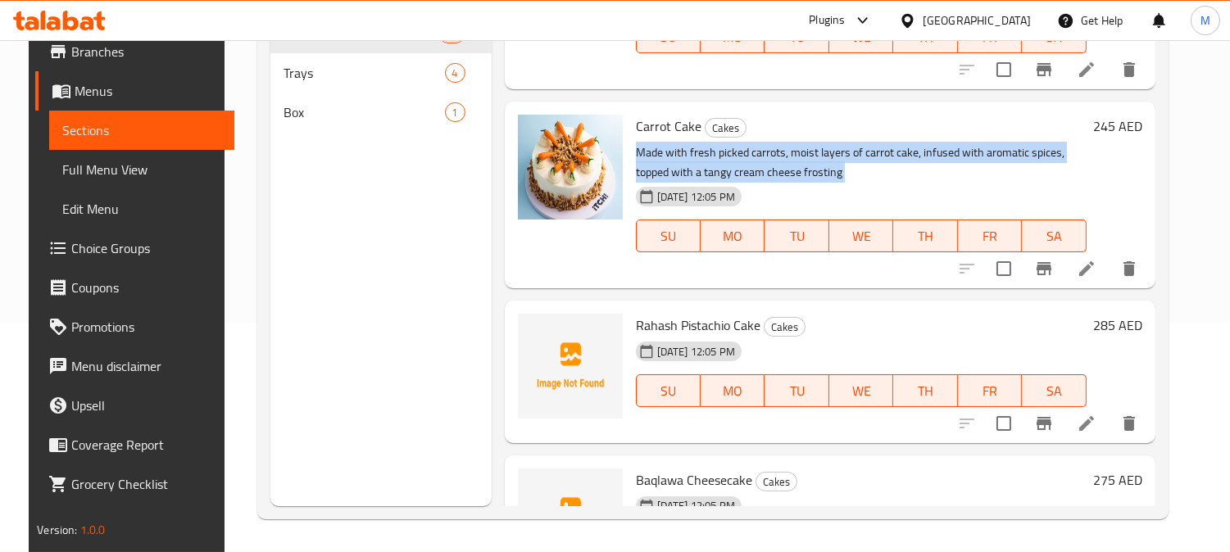
click at [640, 157] on p "Made with fresh picked carrots, moist layers of carrot cake, infused with aroma…" at bounding box center [861, 163] width 451 height 41
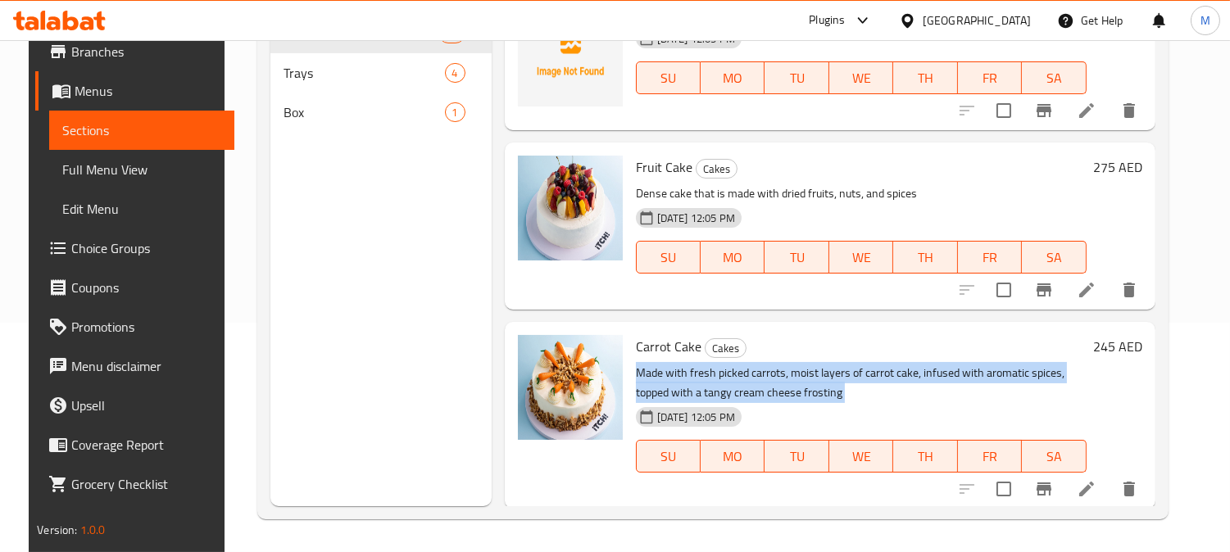
scroll to position [0, 0]
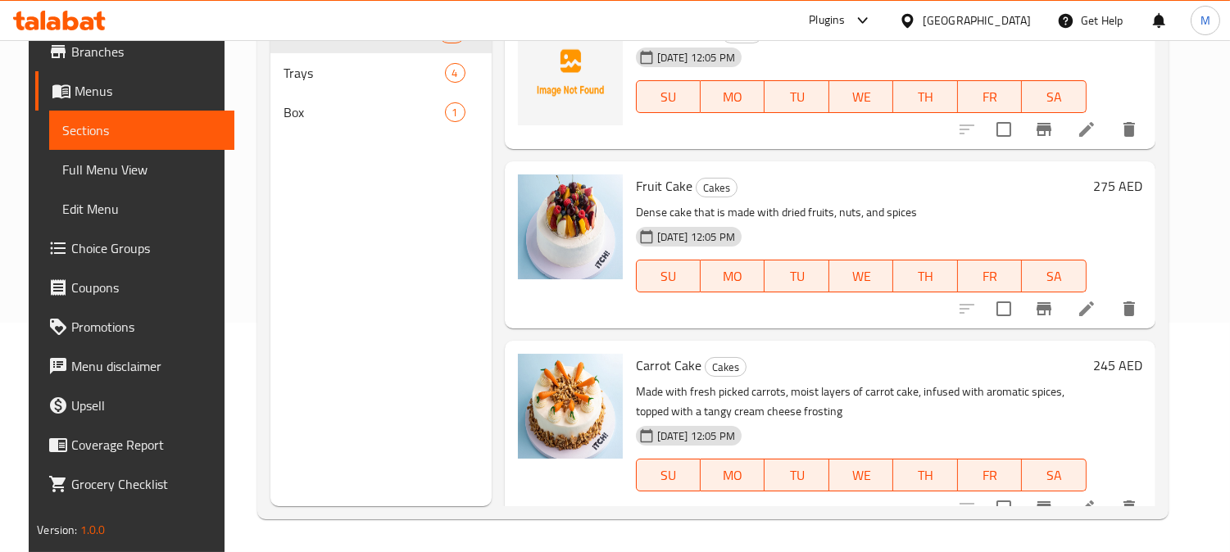
click at [742, 216] on p "Dense cake that is made with dried fruits, nuts, and spices" at bounding box center [861, 212] width 451 height 20
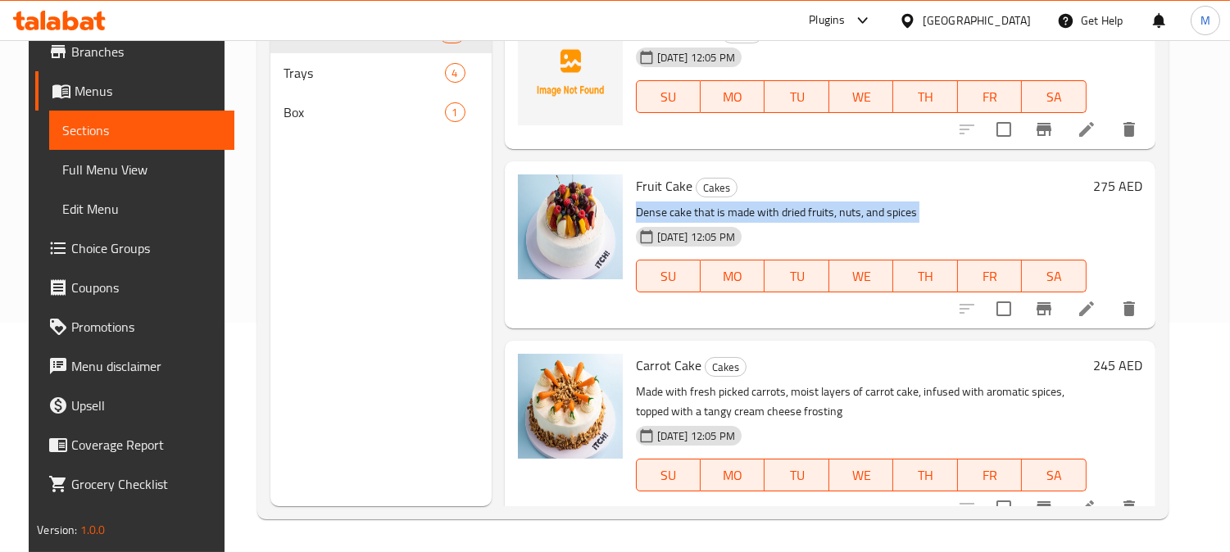
click at [742, 216] on p "Dense cake that is made with dried fruits, nuts, and spices" at bounding box center [861, 212] width 451 height 20
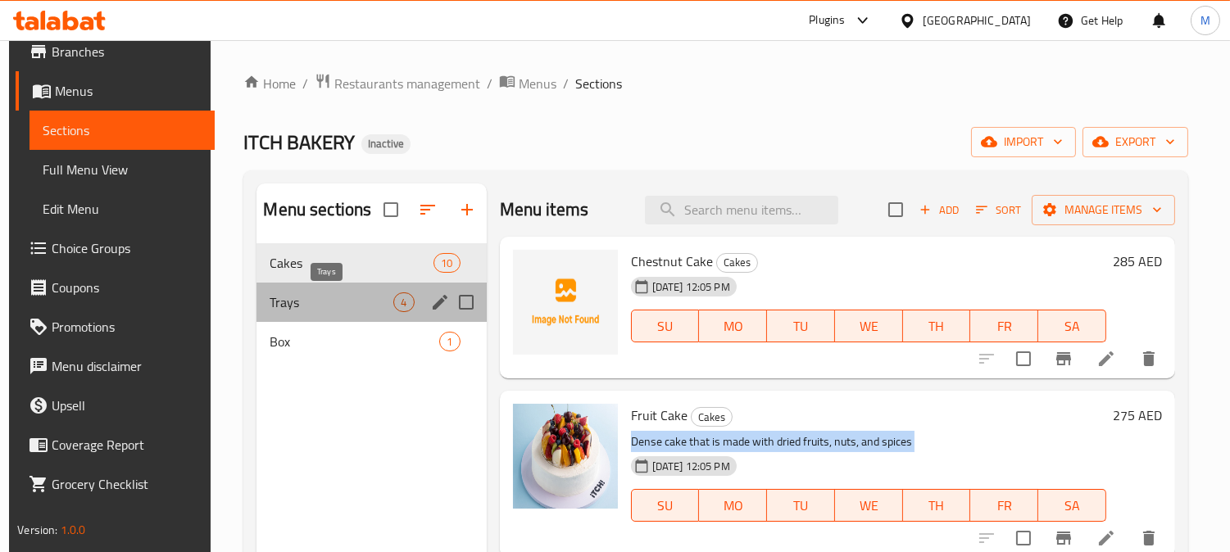
click at [309, 303] on span "Trays" at bounding box center [332, 303] width 124 height 20
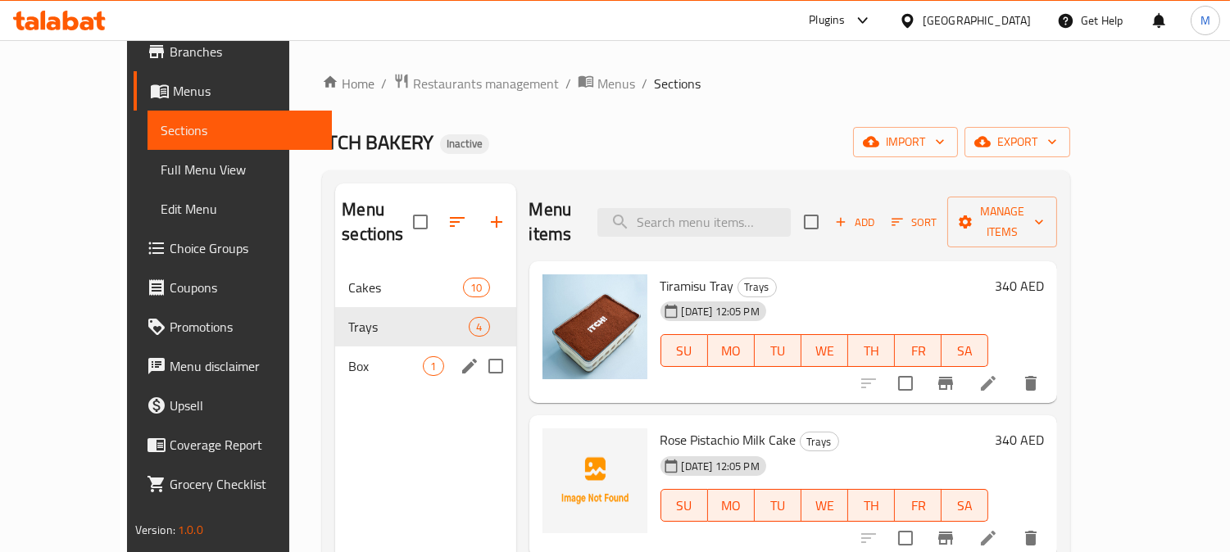
click at [335, 351] on div "Box 1" at bounding box center [425, 366] width 180 height 39
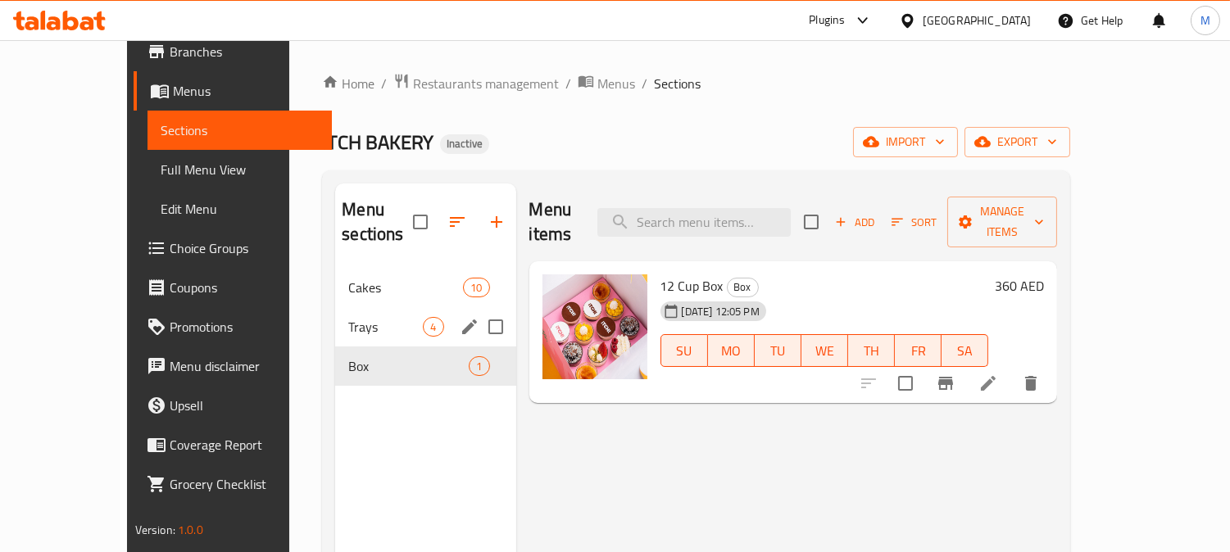
click at [335, 315] on div "Trays 4" at bounding box center [425, 326] width 180 height 39
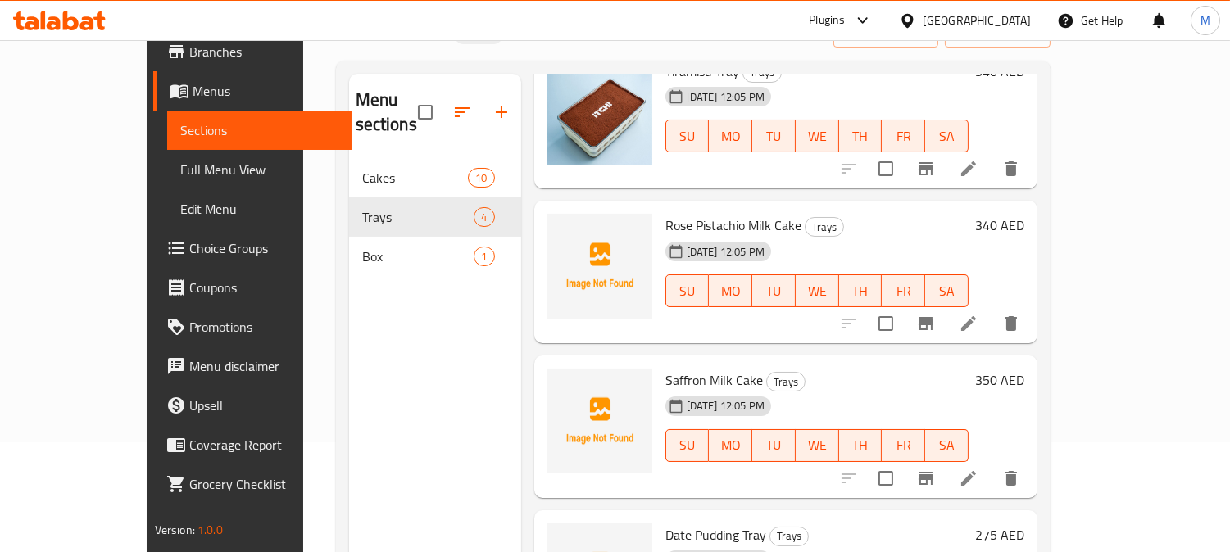
scroll to position [229, 0]
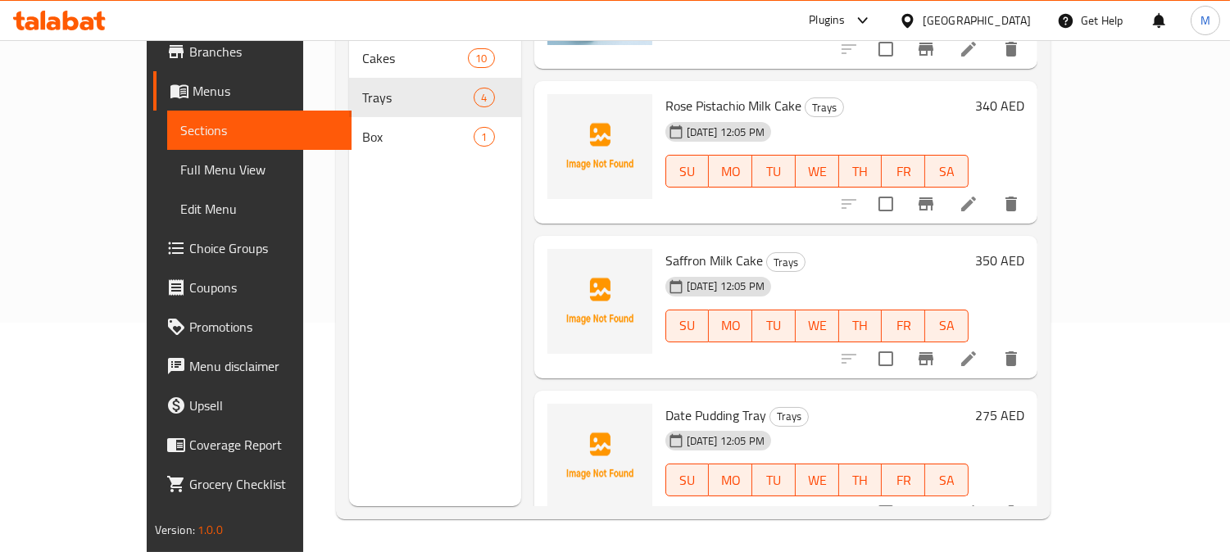
click at [681, 248] on span "Saffron Milk Cake" at bounding box center [714, 260] width 98 height 25
copy h6 "Saffron Milk Cake"
click at [992, 344] on li at bounding box center [969, 358] width 46 height 29
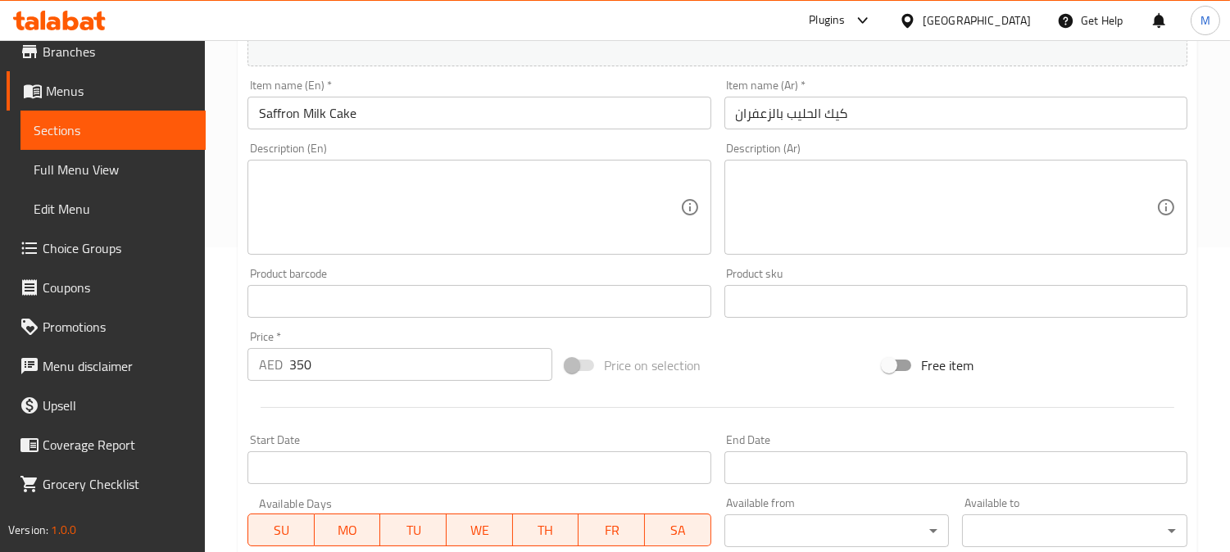
scroll to position [273, 0]
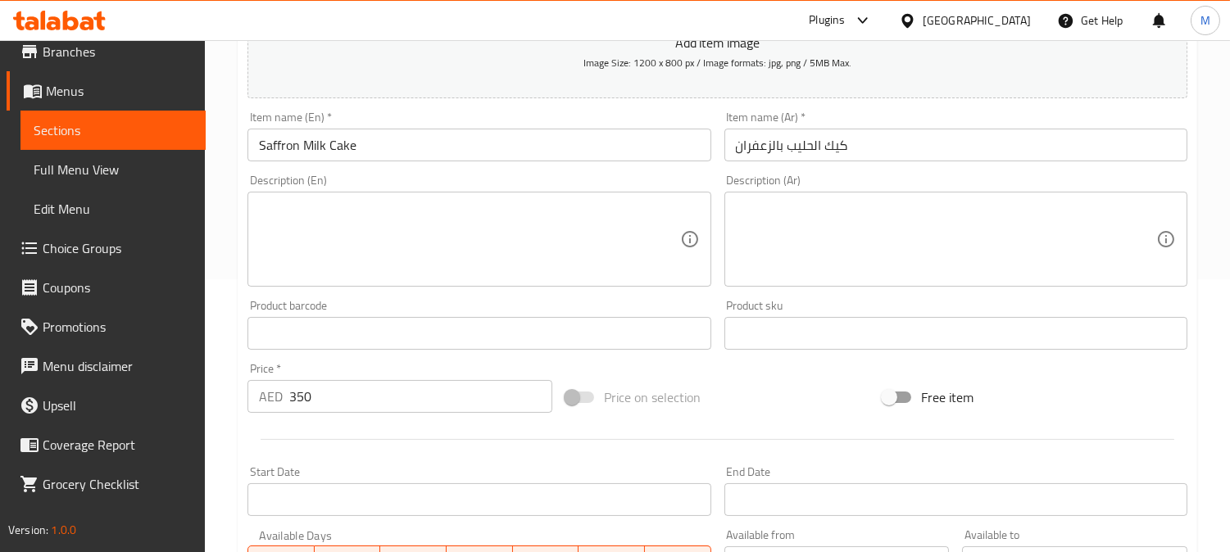
click at [321, 234] on textarea at bounding box center [469, 240] width 420 height 78
paste textarea "Heavenly confection infused with the rich aroma of saffron, velvety milk"
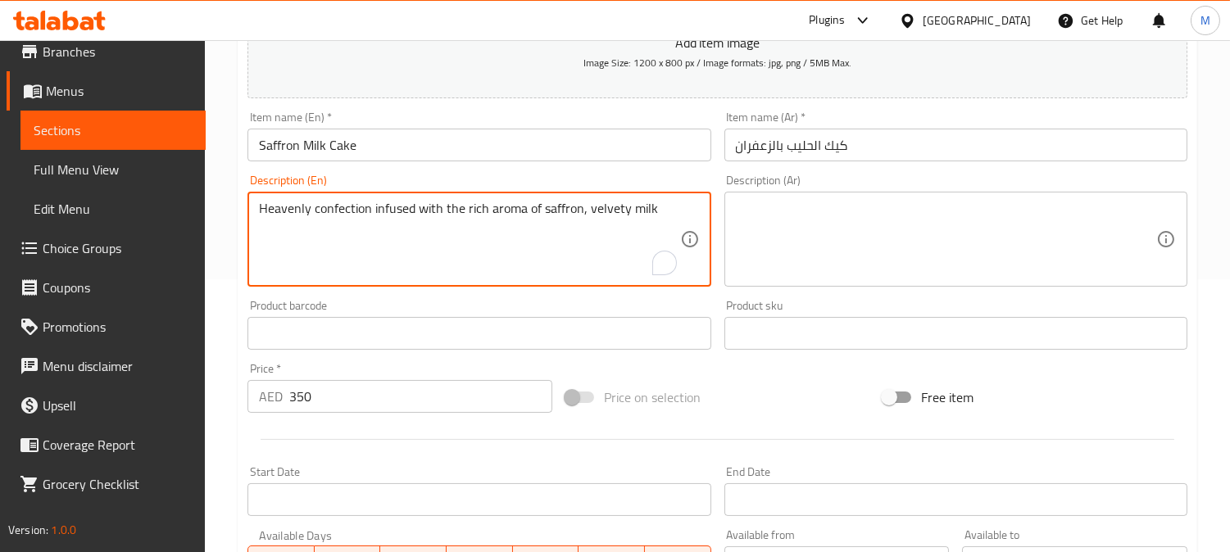
type textarea "Heavenly confection infused with the rich aroma of saffron, velvety milk"
paste textarea "حلوى رائعة ممزوجة برائحة غنية من الزعفران والحليب المخملي"
drag, startPoint x: 373, startPoint y: 219, endPoint x: 260, endPoint y: 200, distance: 114.6
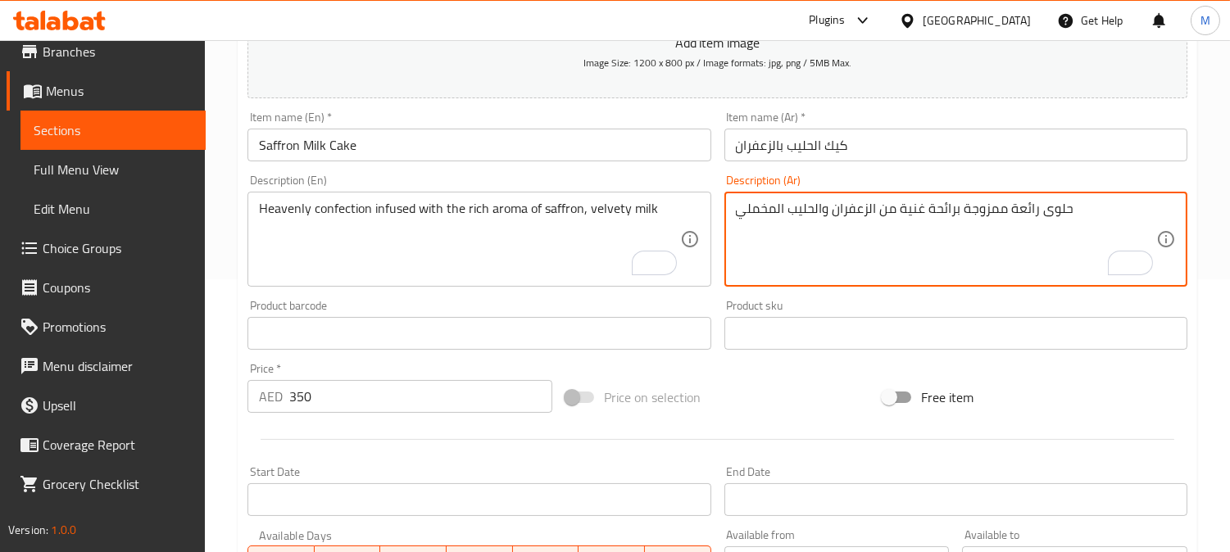
drag, startPoint x: 988, startPoint y: 216, endPoint x: 963, endPoint y: 213, distance: 25.5
type textarea "حلوى رائعة مملوءة برائحة غنية من الزعفران والحليب المخملي"
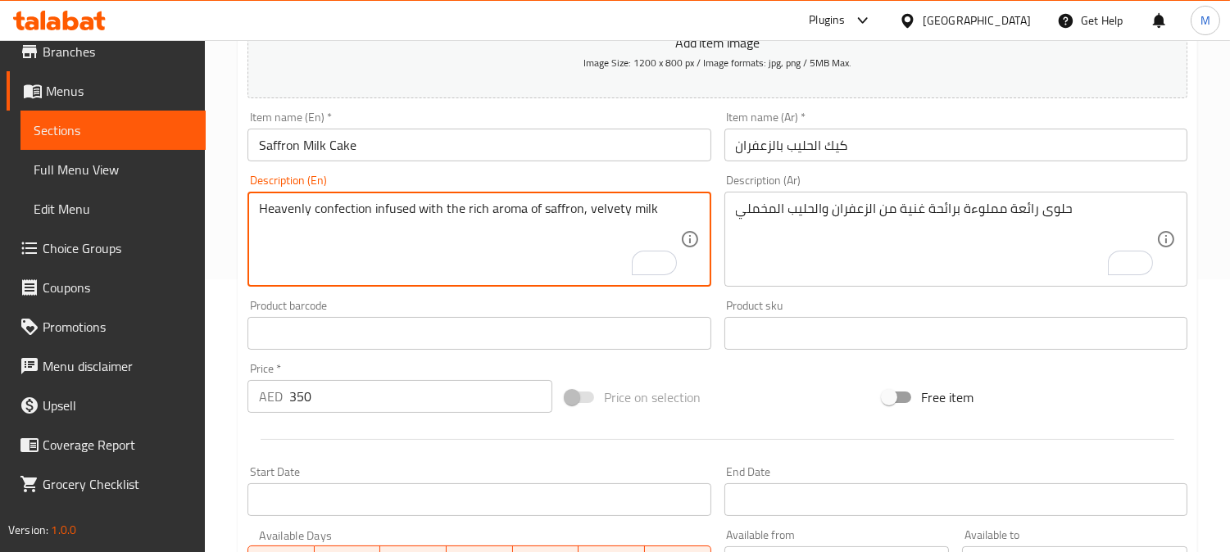
click at [434, 211] on textarea "Heavenly confection infused with the rich aroma of saffron, velvety milk" at bounding box center [469, 240] width 420 height 78
click at [602, 150] on input "Saffron Milk Cake" at bounding box center [478, 145] width 463 height 33
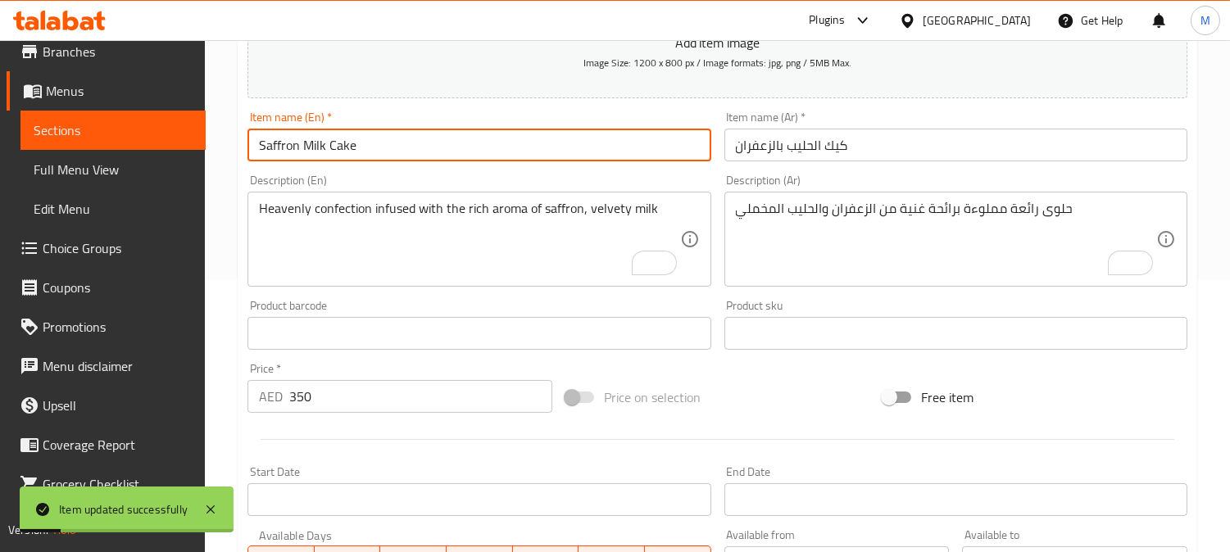
scroll to position [0, 0]
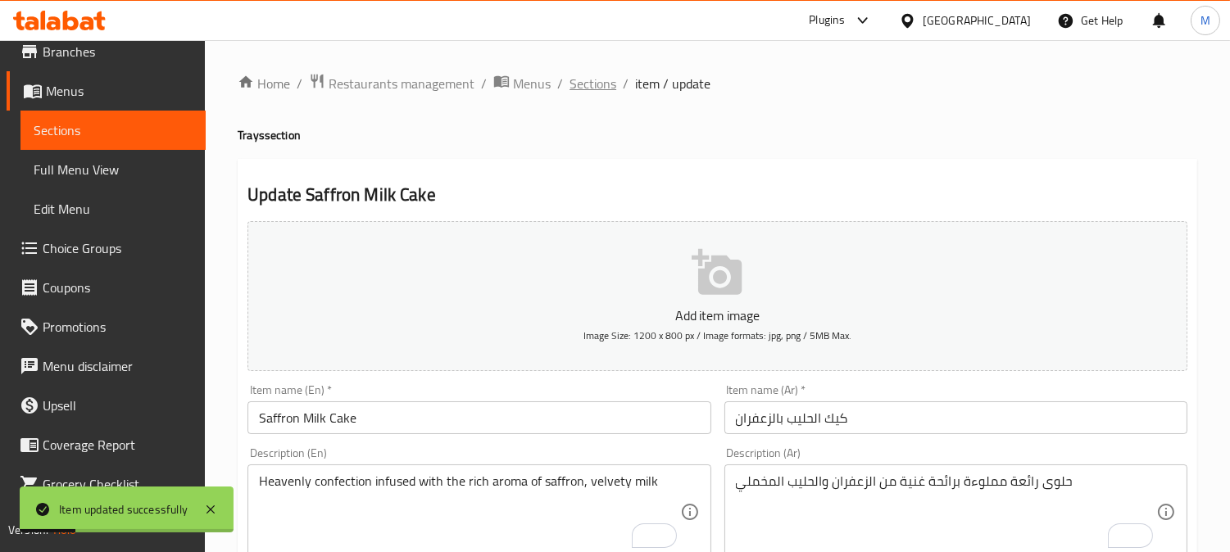
click at [592, 78] on span "Sections" at bounding box center [593, 84] width 47 height 20
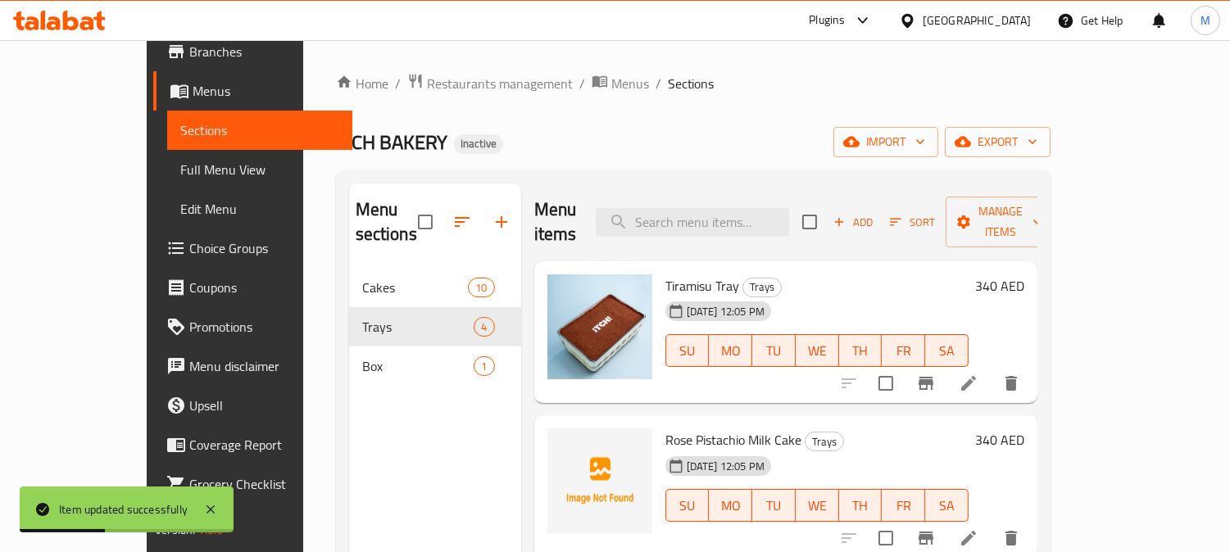
click at [681, 274] on span "Tiramisu Tray" at bounding box center [702, 286] width 74 height 25
copy h6 "Tiramisu Tray"
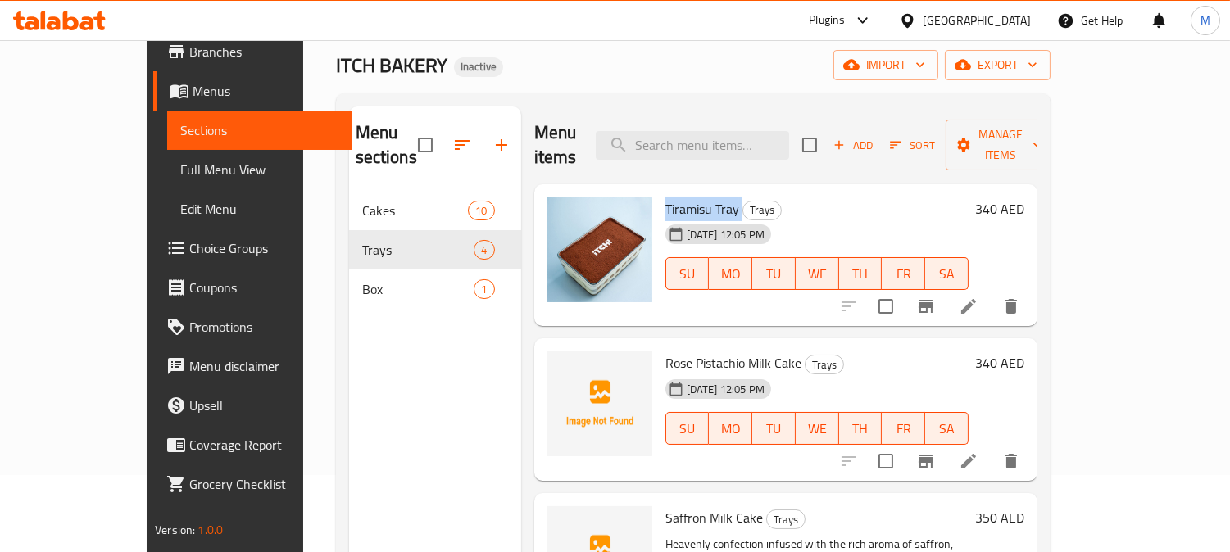
scroll to position [47, 0]
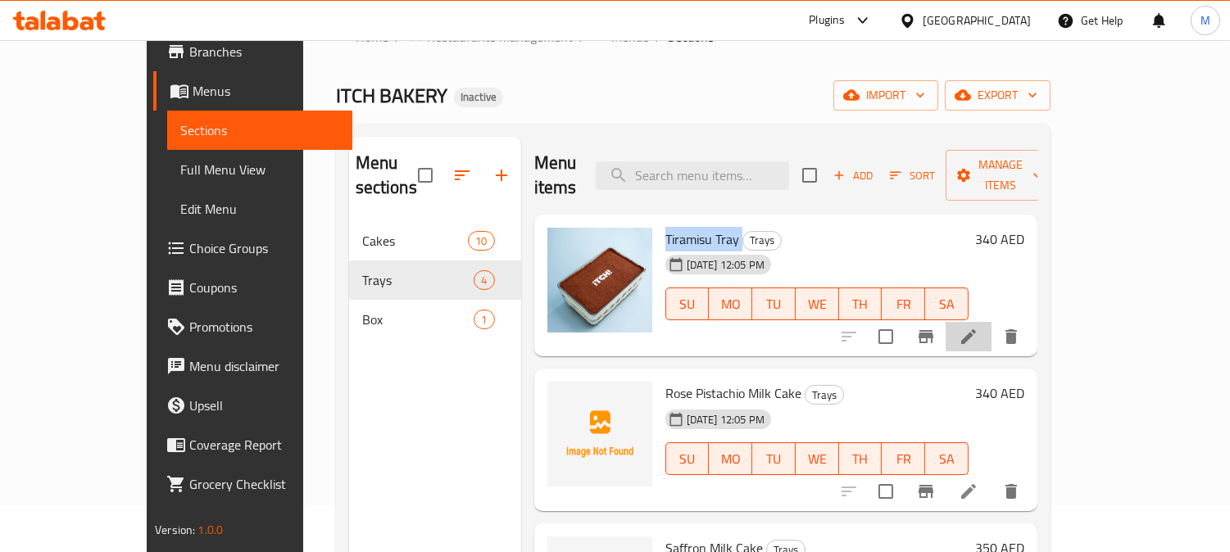
click at [992, 324] on li at bounding box center [969, 336] width 46 height 29
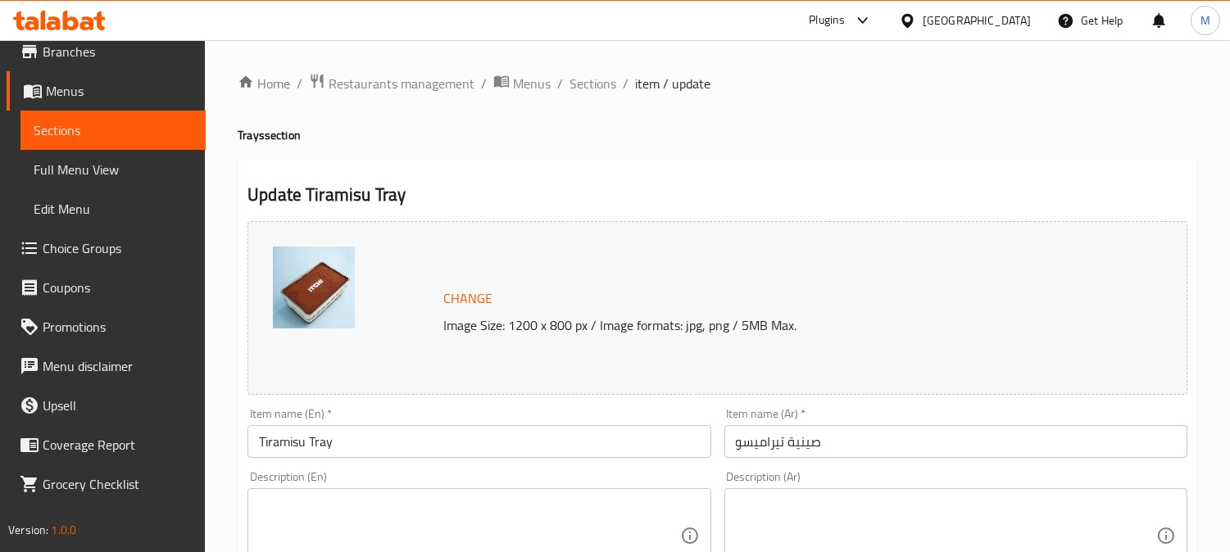
scroll to position [91, 0]
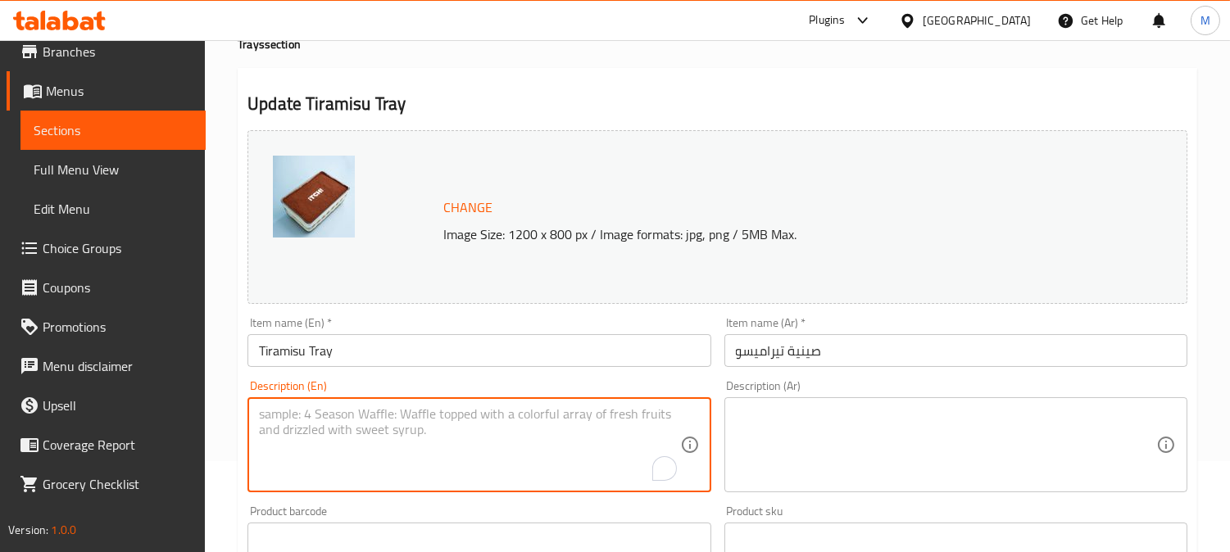
click at [381, 438] on textarea "To enrich screen reader interactions, please activate Accessibility in Grammarl…" at bounding box center [469, 445] width 420 height 78
paste textarea "Italian dessert made with layers of coffee-soaked biscuits and mascarpone chees…"
click at [315, 421] on textarea "Italian dessert made with layers of coffee-soaked biscuits and mascarpone chees…" at bounding box center [469, 445] width 420 height 78
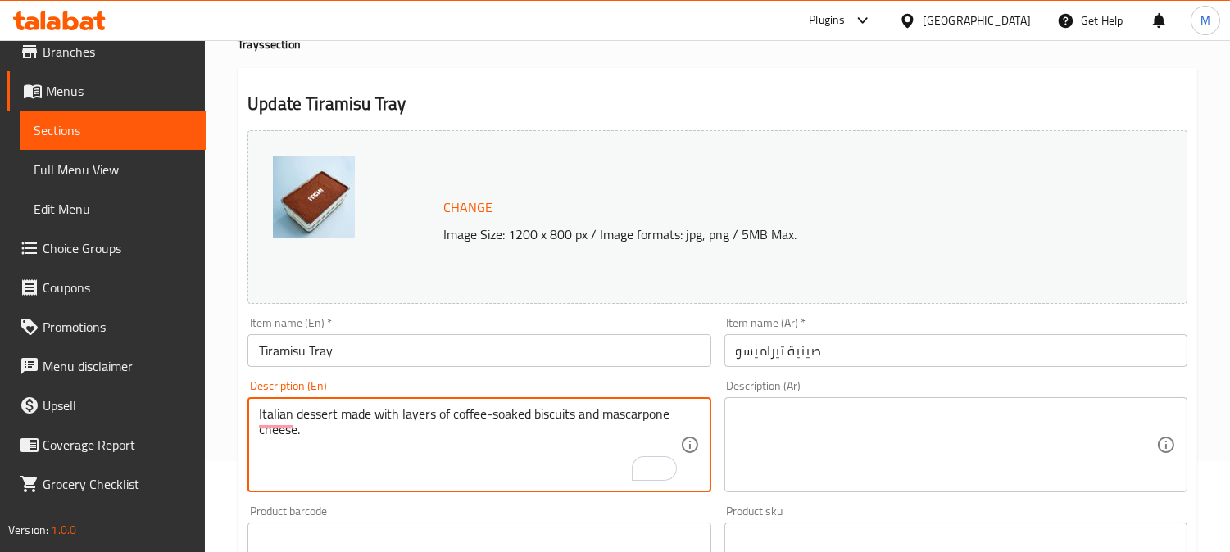
paste textarea "Layers of espresso soaked ladyfingers and creamy mascarpone, dusted with cocoa …"
type textarea "Layers of espresso soaked ladyfingers and creamy mascarpone, dusted with cocoa …"
paste textarea "طبقات من اصابع البسكوت الغارقه في الاسبريسو والماسكاربوني الكريمي ومغطاة بمسحوق…"
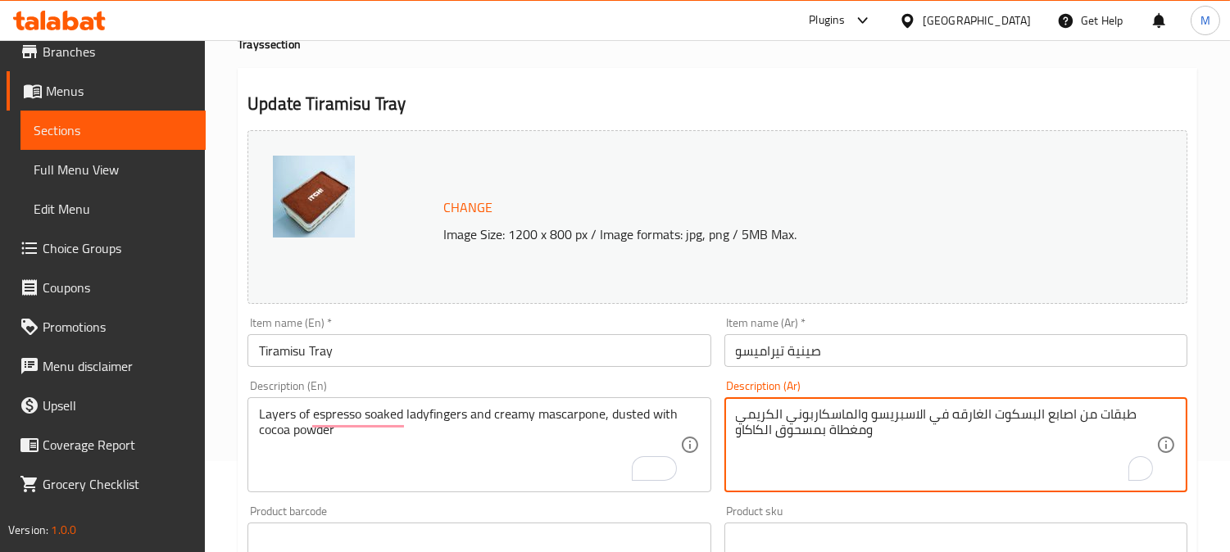
type textarea "طبقات من اصابع البسكوت الغارقه في الاسبريسو والماسكاربوني الكريمي ومغطاة بمسحوق…"
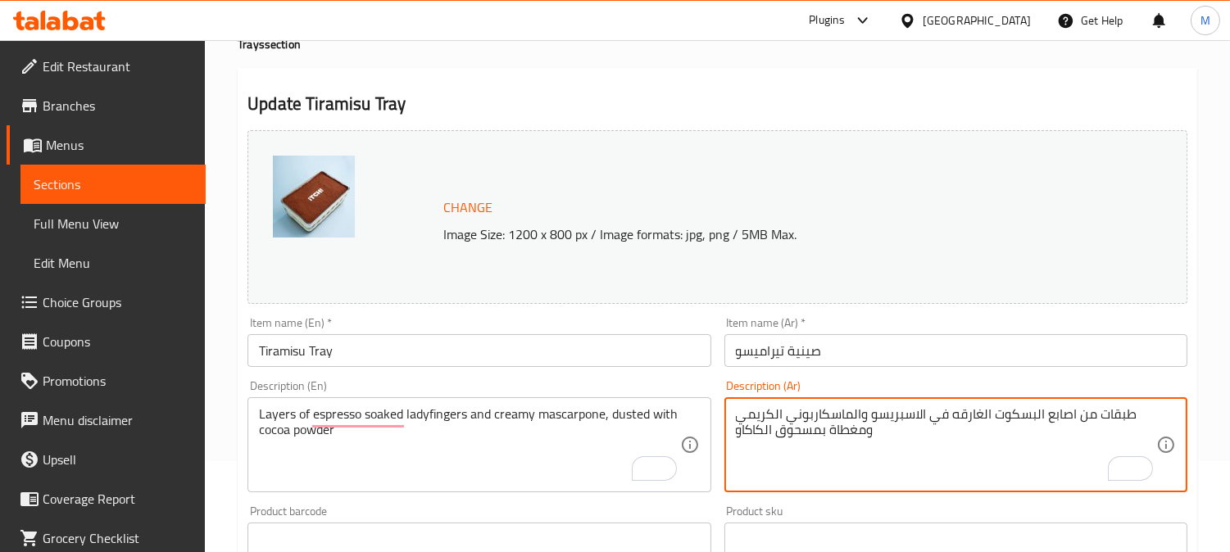
scroll to position [54, 0]
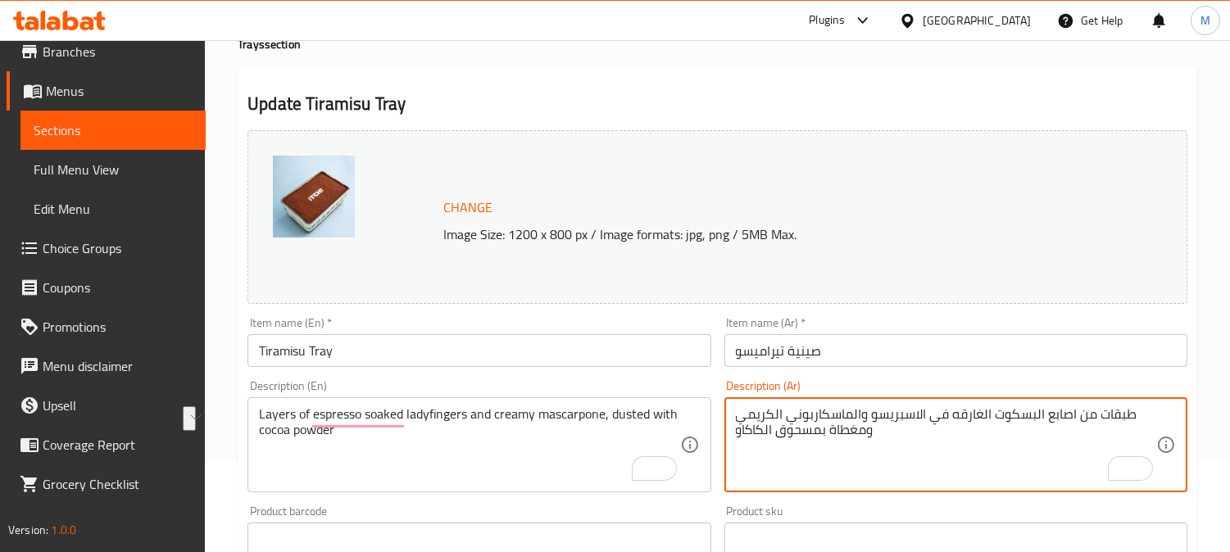
click at [993, 413] on textarea "طبقات من اصابع البسكوت الغارقه في الاسبريسو والماسكاربوني الكريمي ومغطاة بمسحوق…" at bounding box center [946, 445] width 420 height 78
drag, startPoint x: 954, startPoint y: 420, endPoint x: 980, endPoint y: 419, distance: 26.3
click at [980, 419] on textarea "طبقات من [PERSON_NAME] الغارقه في الاسبريسو والماسكاربوني الكريمي ومغطاة بمسحوق…" at bounding box center [946, 445] width 420 height 78
click at [874, 429] on textarea "طبقات من [PERSON_NAME] المنقوعة في الاسبريسو والماسكاربوني الكريمي ومغطاة بمسحو…" at bounding box center [946, 445] width 420 height 78
drag, startPoint x: 867, startPoint y: 430, endPoint x: 829, endPoint y: 435, distance: 38.0
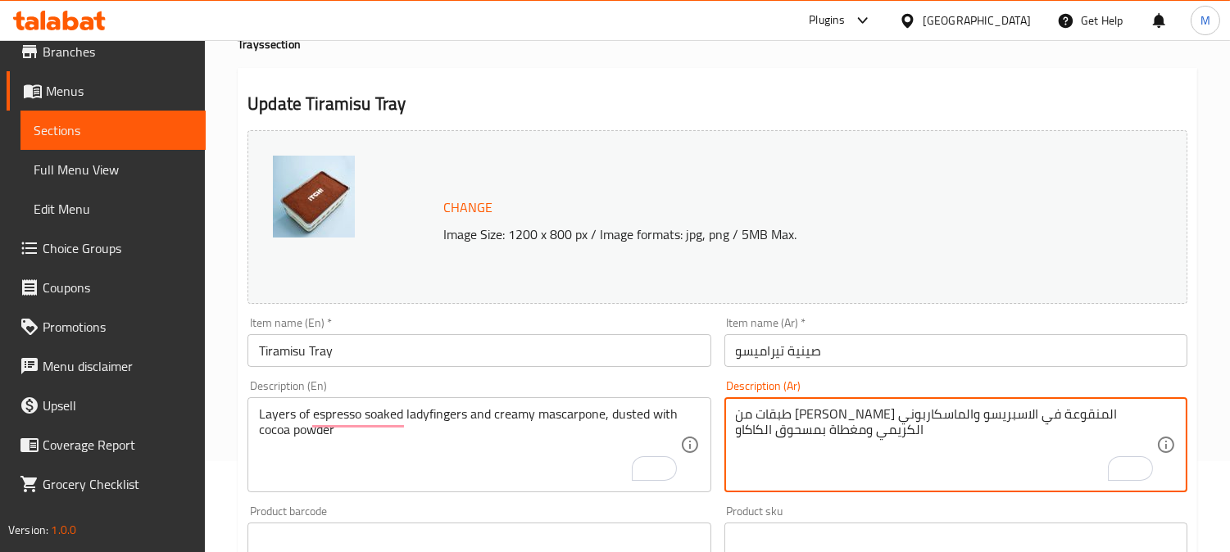
click at [829, 435] on textarea "طبقات من [PERSON_NAME] المنقوعة في الاسبريسو والماسكاربوني الكريمي ومغطاة بمسحو…" at bounding box center [946, 445] width 420 height 78
drag, startPoint x: 870, startPoint y: 435, endPoint x: 826, endPoint y: 442, distance: 44.9
click at [826, 442] on textarea "طبقات من [PERSON_NAME] المنقوعة في الاسبريسو وال[PERSON_NAME] ودوستيد بمسحوق ال…" at bounding box center [946, 445] width 420 height 78
type textarea "طبقات من [PERSON_NAME] المنقوعة في الاسبريسو وال[PERSON_NAME] ودوستيد بمسحوق ال…"
click at [878, 374] on div "Description (Ar) طبقات من [PERSON_NAME] المنقوعة في الاسبريسو وال[PERSON_NAME] …" at bounding box center [956, 436] width 476 height 125
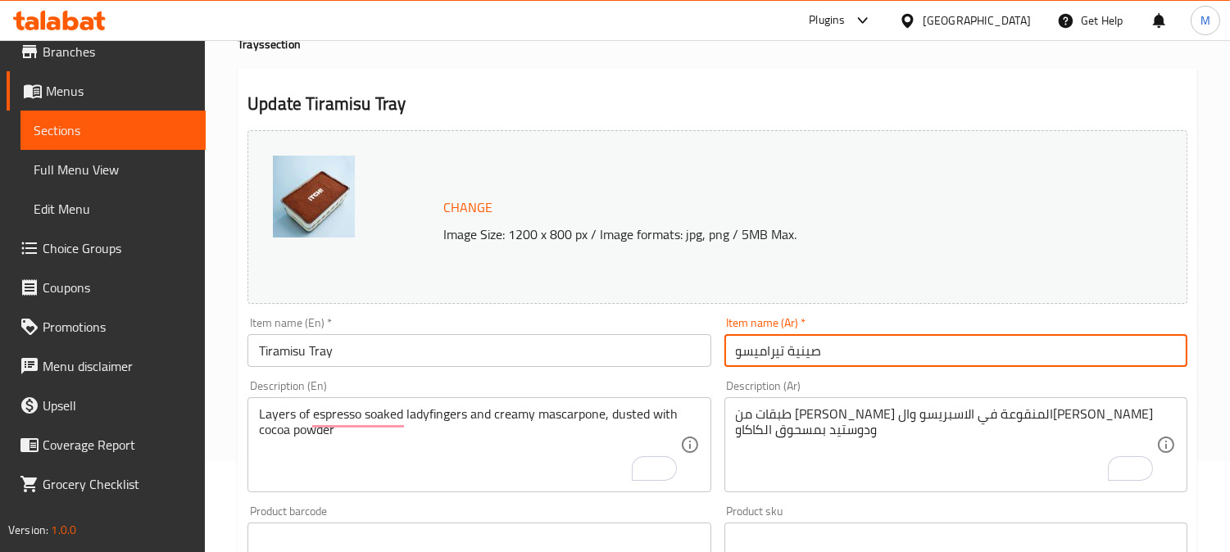
click at [869, 357] on input "صينية تيراميسو" at bounding box center [955, 350] width 463 height 33
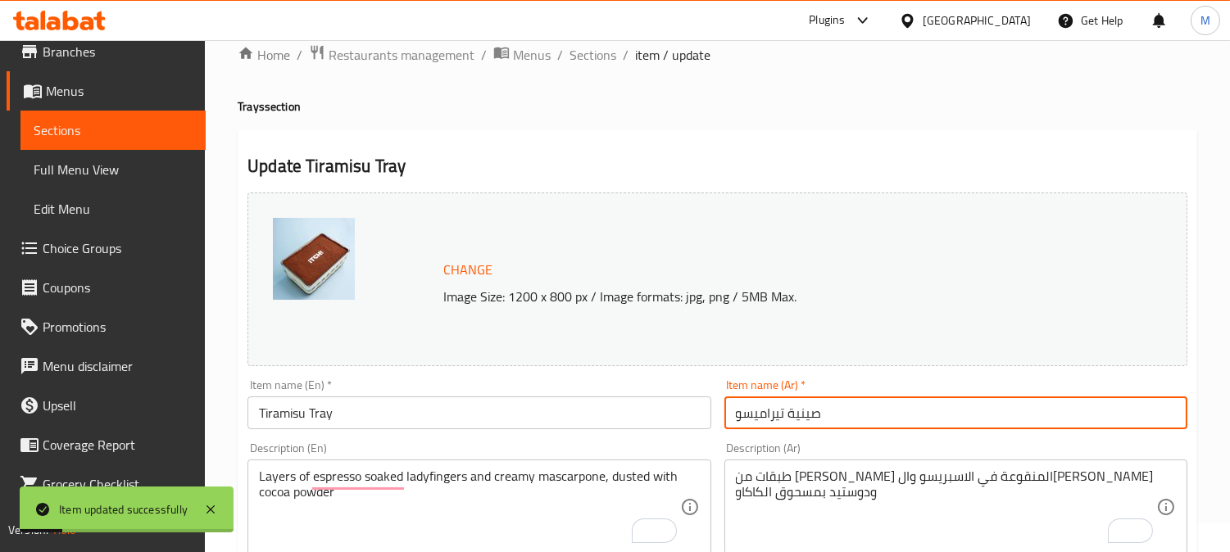
scroll to position [0, 0]
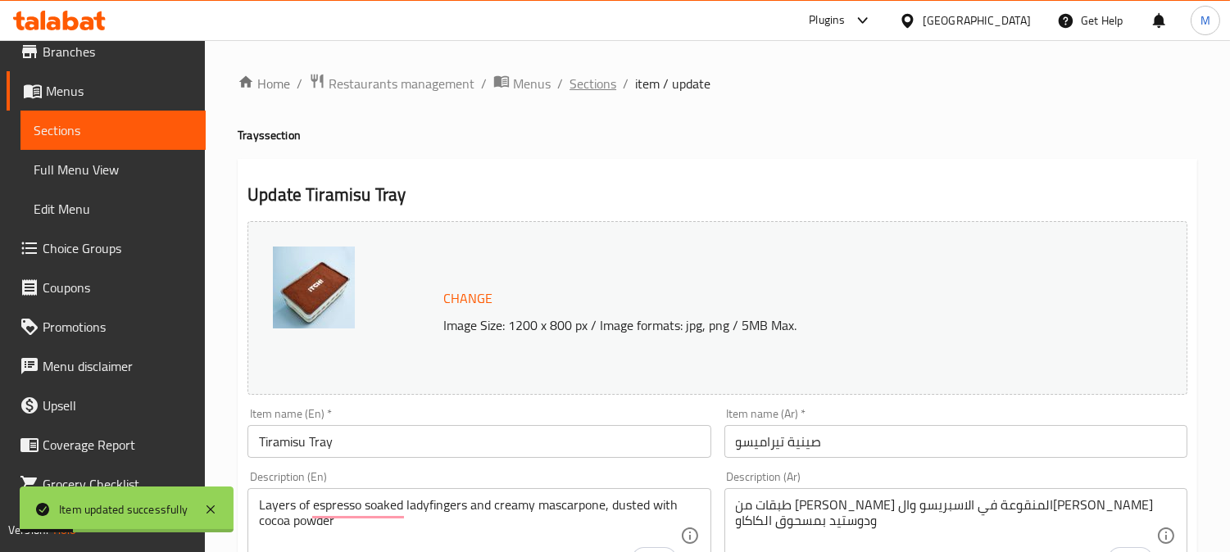
click at [591, 93] on span "Sections" at bounding box center [593, 84] width 47 height 20
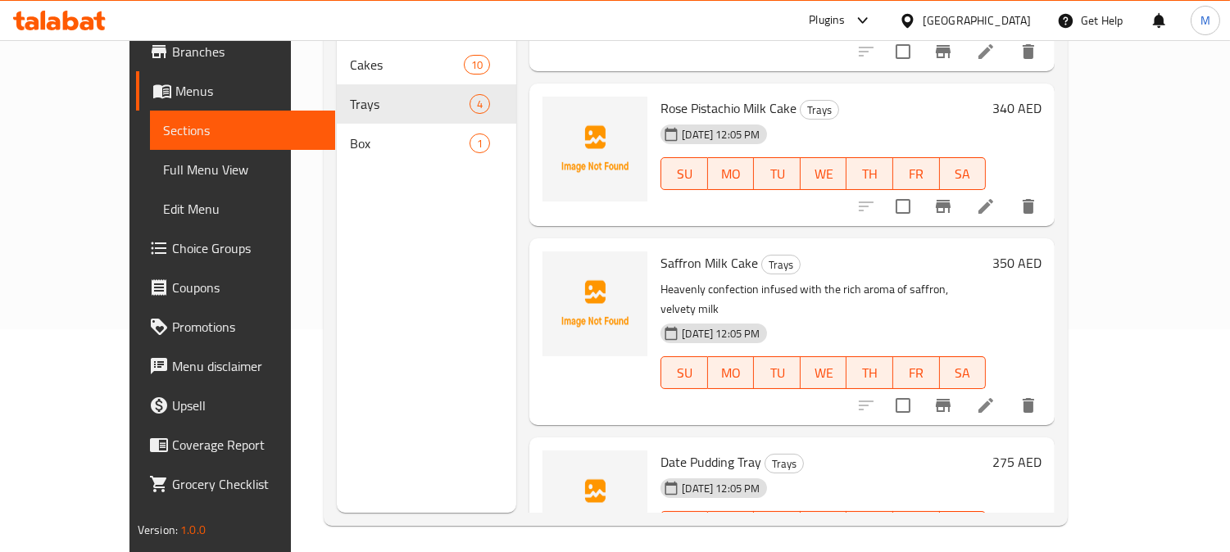
scroll to position [229, 0]
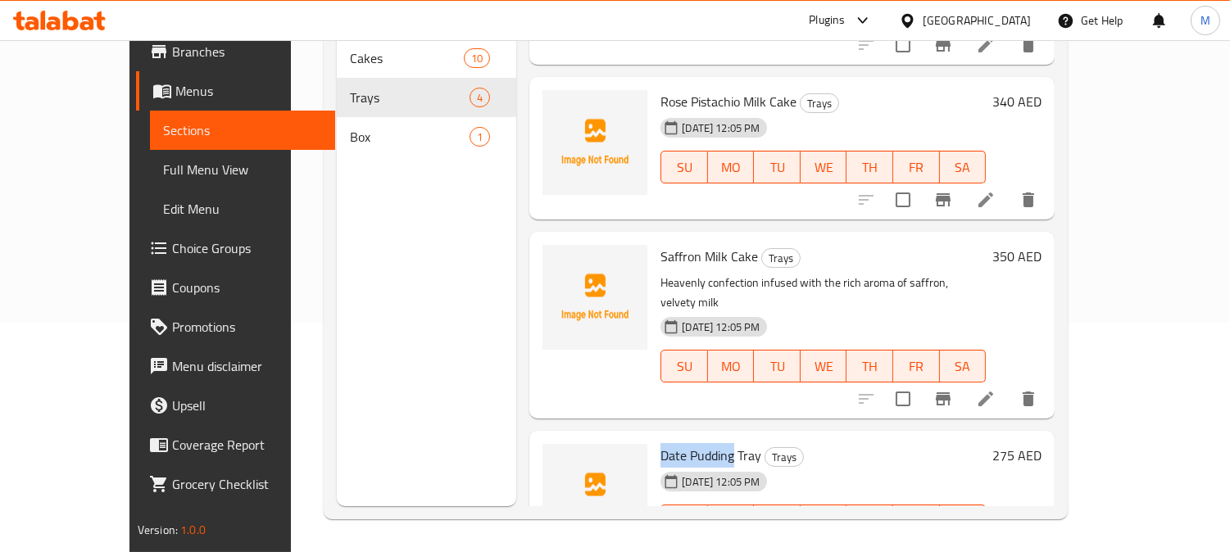
drag, startPoint x: 703, startPoint y: 390, endPoint x: 629, endPoint y: 382, distance: 74.2
click at [660, 443] on span "Date Pudding Tray" at bounding box center [710, 455] width 101 height 25
copy span "Date Pudding"
click at [996, 544] on icon at bounding box center [986, 554] width 20 height 20
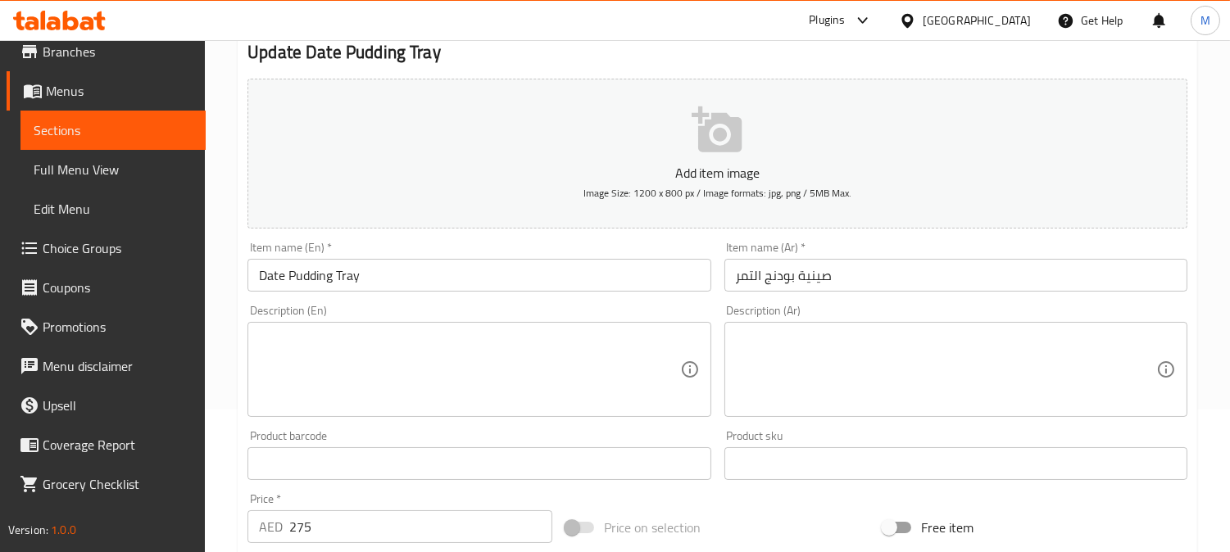
scroll to position [182, 0]
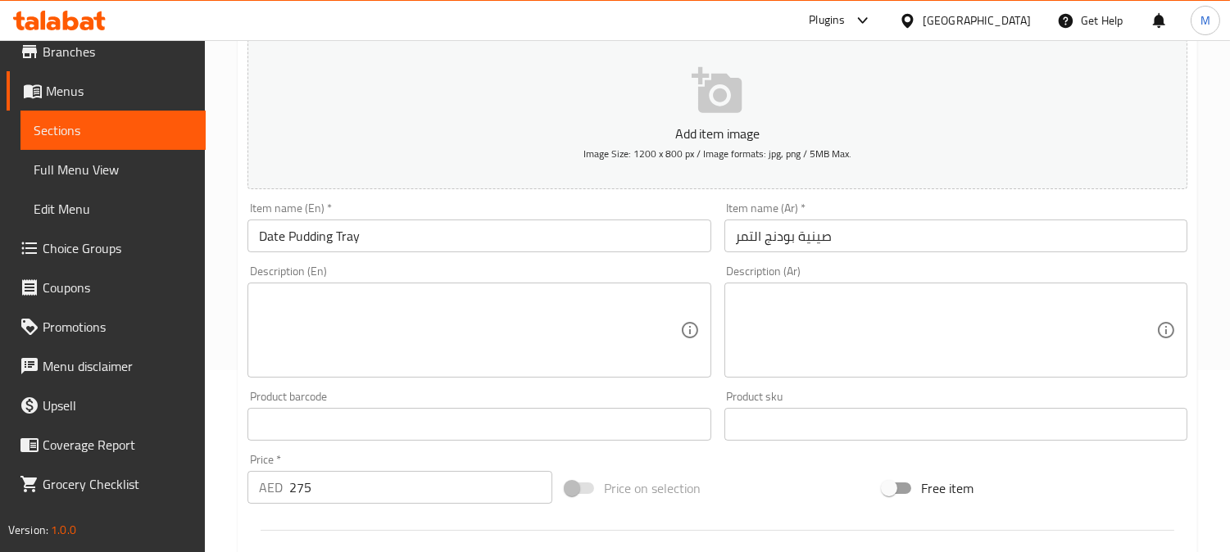
paste textarea "A dessert made with dates and a sweet pudding base."
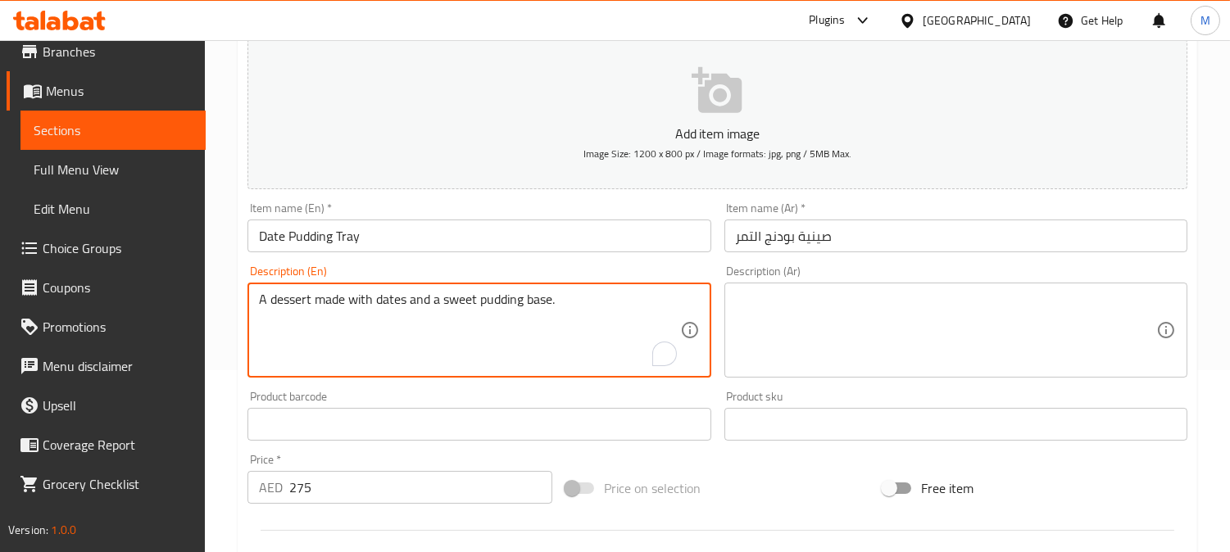
type textarea "A dessert made with dates and a sweet pudding base."
paste textarea "A dessert made with dates and a sweet pudding base."
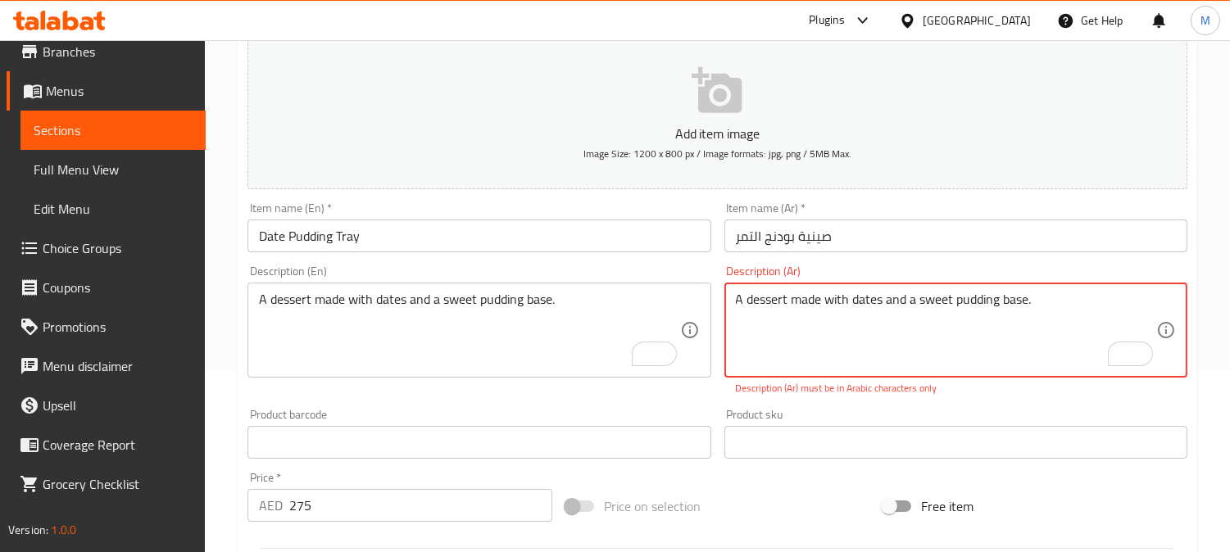
click at [801, 315] on textarea "A dessert made with dates and a sweet pudding base." at bounding box center [946, 331] width 420 height 78
paste textarea "حلوى مصنوعة من التمر وقاعدة بودنغ حلوة"
type textarea "حلوى مصنوعة من التمر وقاعدة بودنغ حلوة."
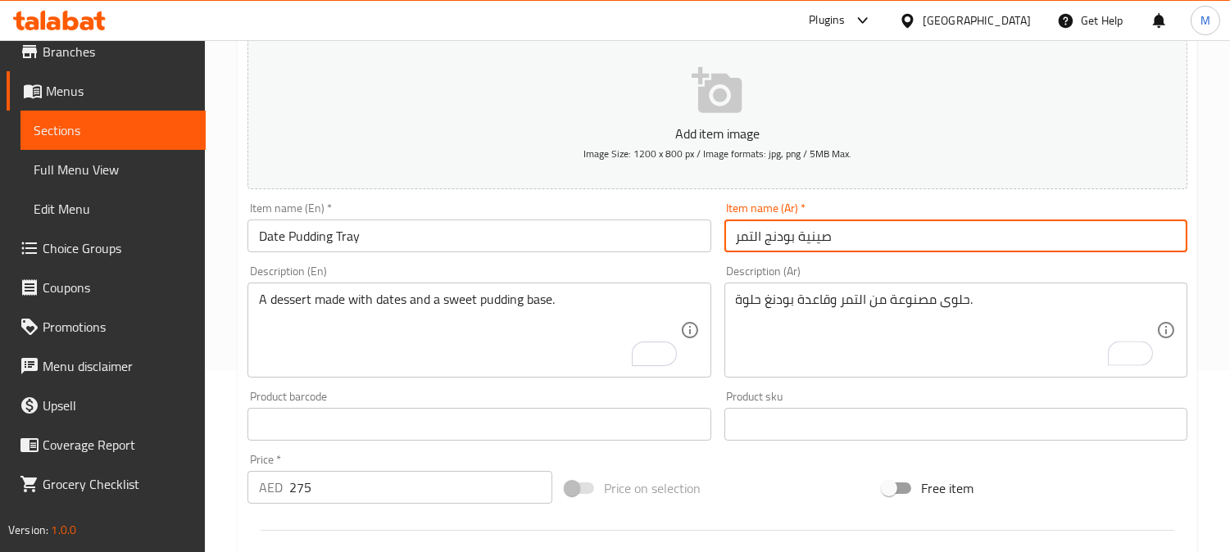
click at [984, 241] on input "صينية بودنج التمر" at bounding box center [955, 236] width 463 height 33
click at [886, 243] on input "صينية بودنج التمر" at bounding box center [955, 236] width 463 height 33
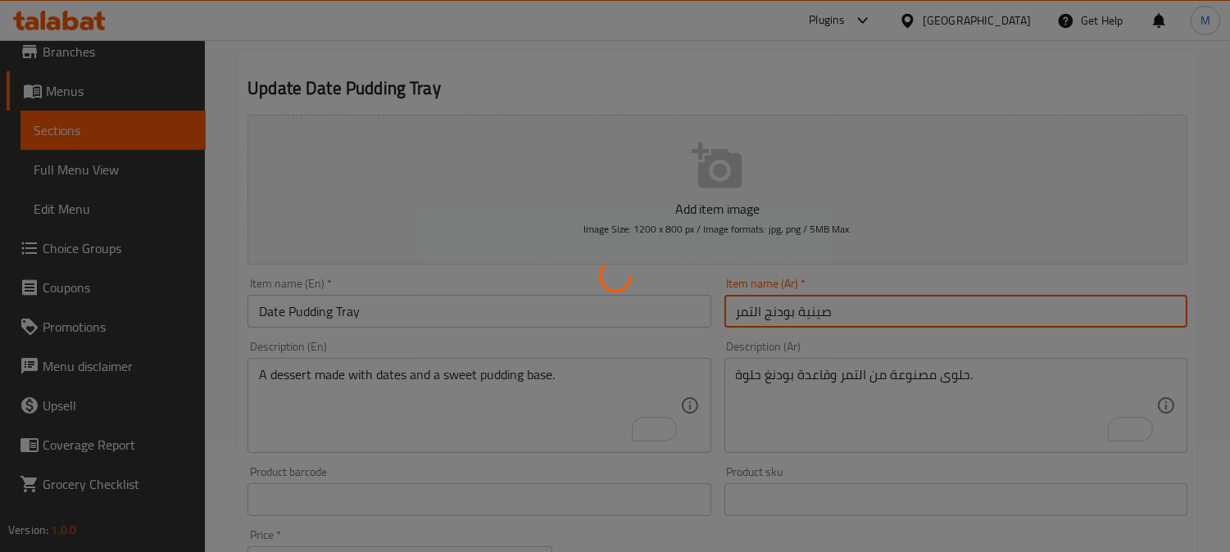
scroll to position [0, 0]
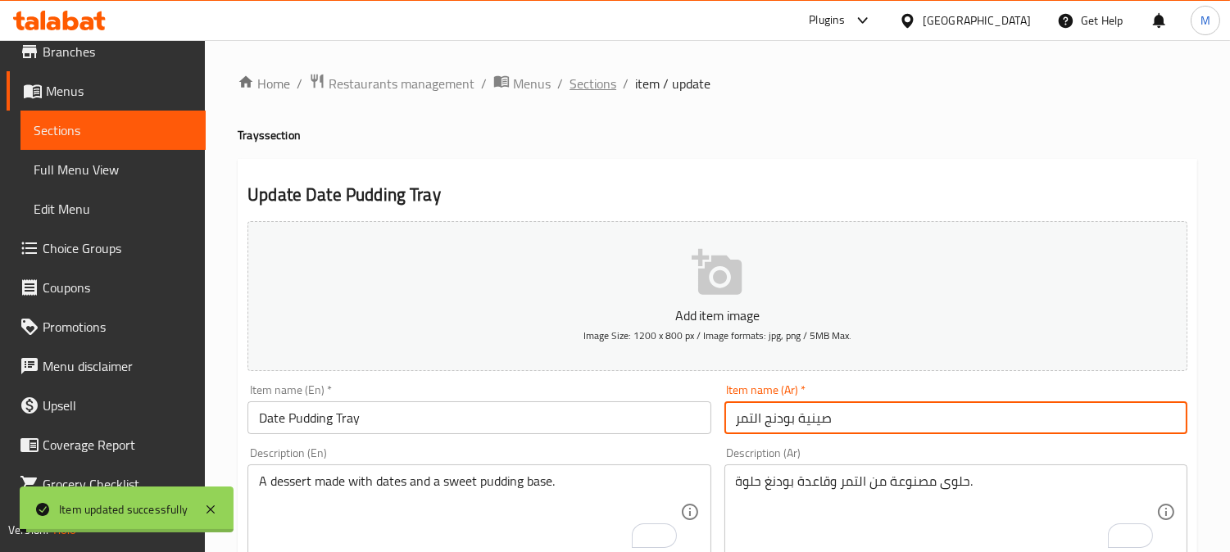
click at [582, 84] on span "Sections" at bounding box center [593, 84] width 47 height 20
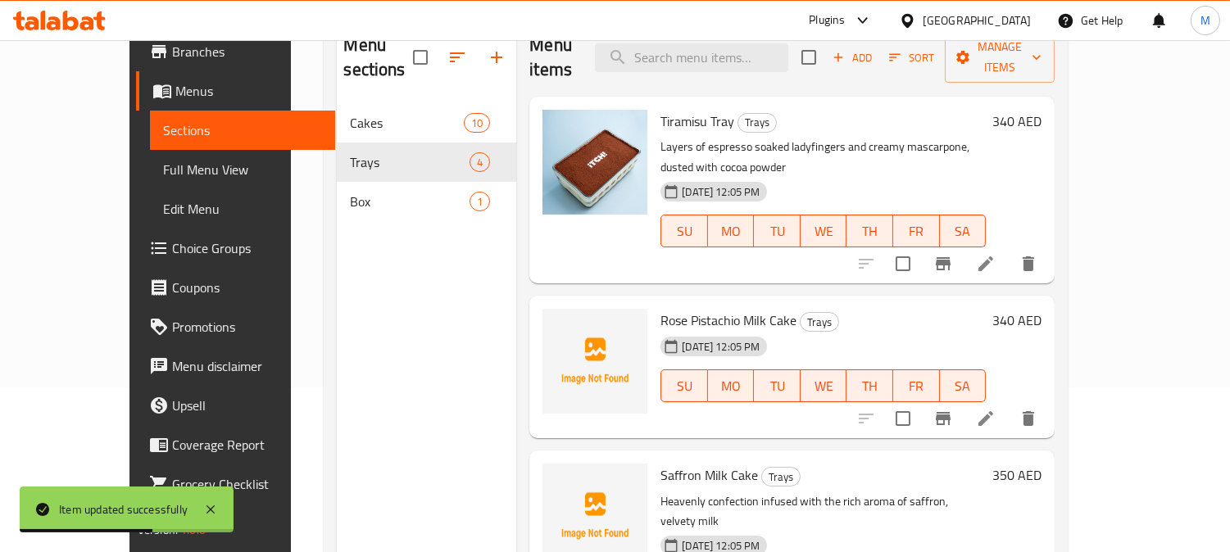
scroll to position [47, 0]
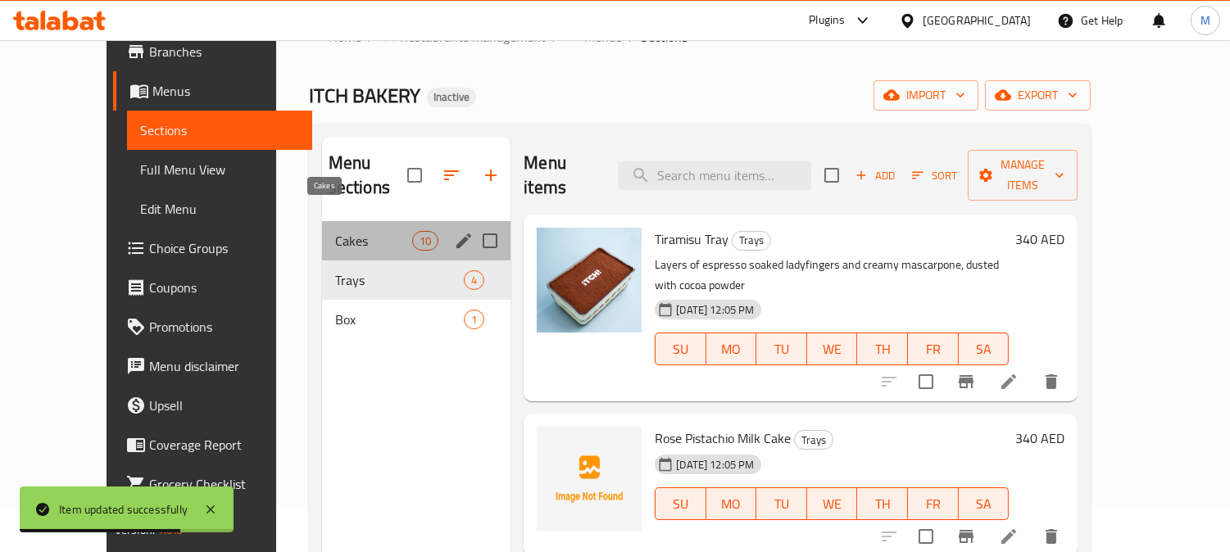
drag, startPoint x: 333, startPoint y: 210, endPoint x: 451, endPoint y: 225, distance: 119.0
click at [335, 231] on span "Cakes" at bounding box center [373, 241] width 77 height 20
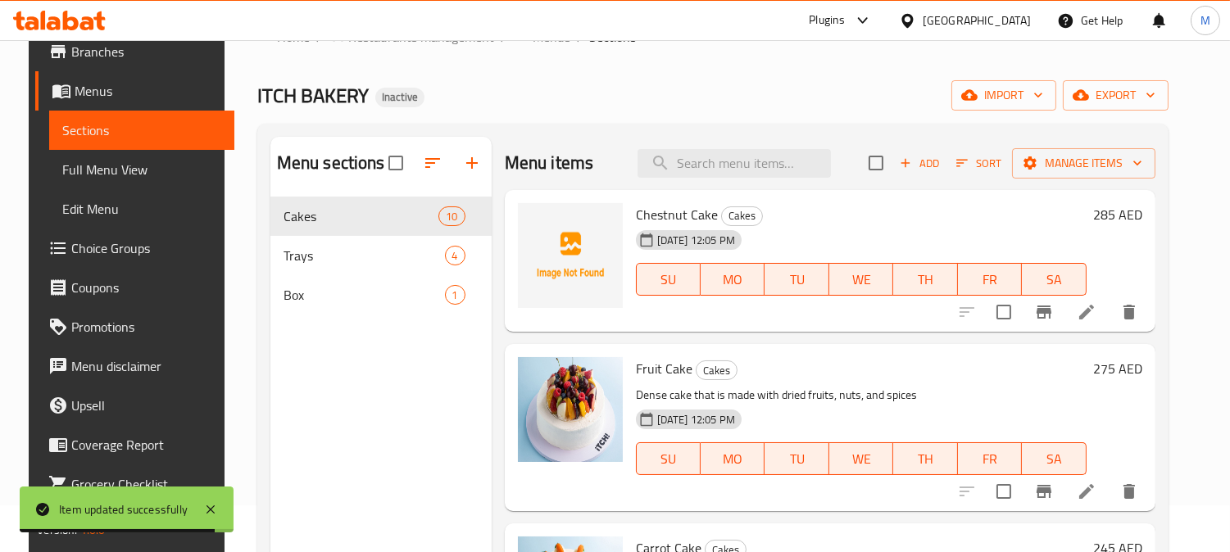
click at [654, 216] on span "Chestnut Cake" at bounding box center [677, 214] width 82 height 25
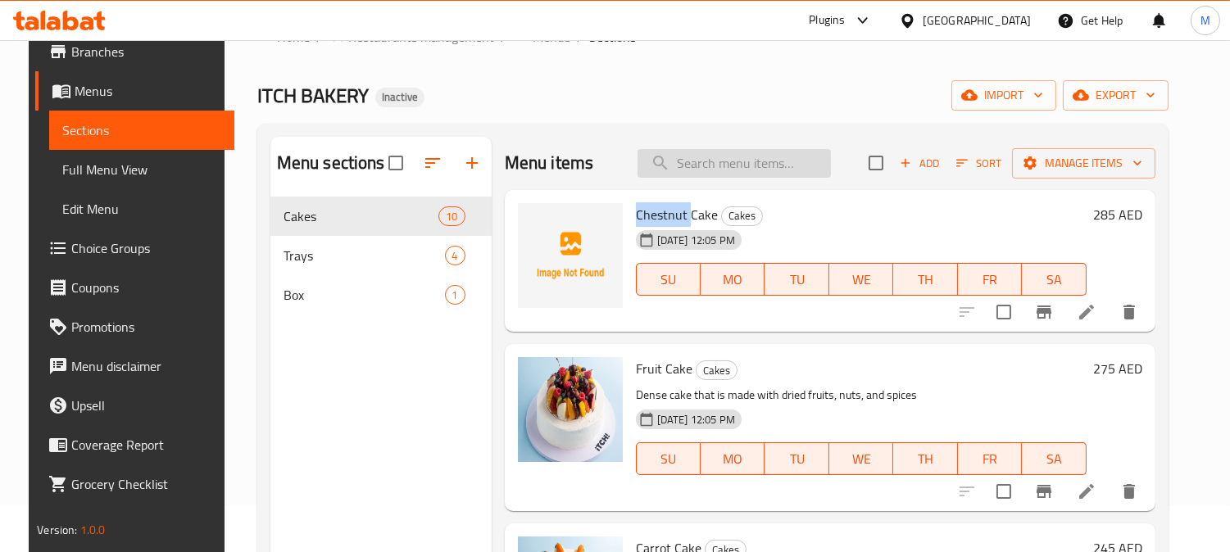
copy span "Chestnut"
click at [684, 202] on span "Chestnut Cake" at bounding box center [677, 214] width 82 height 25
click at [684, 203] on span "Chestnut Cake" at bounding box center [677, 214] width 82 height 25
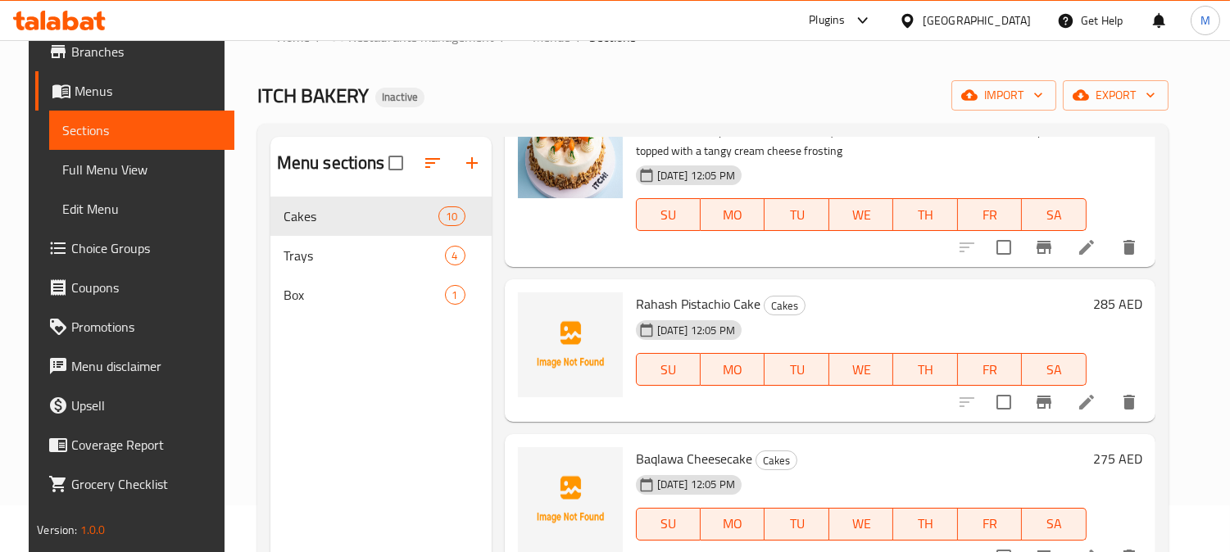
scroll to position [546, 0]
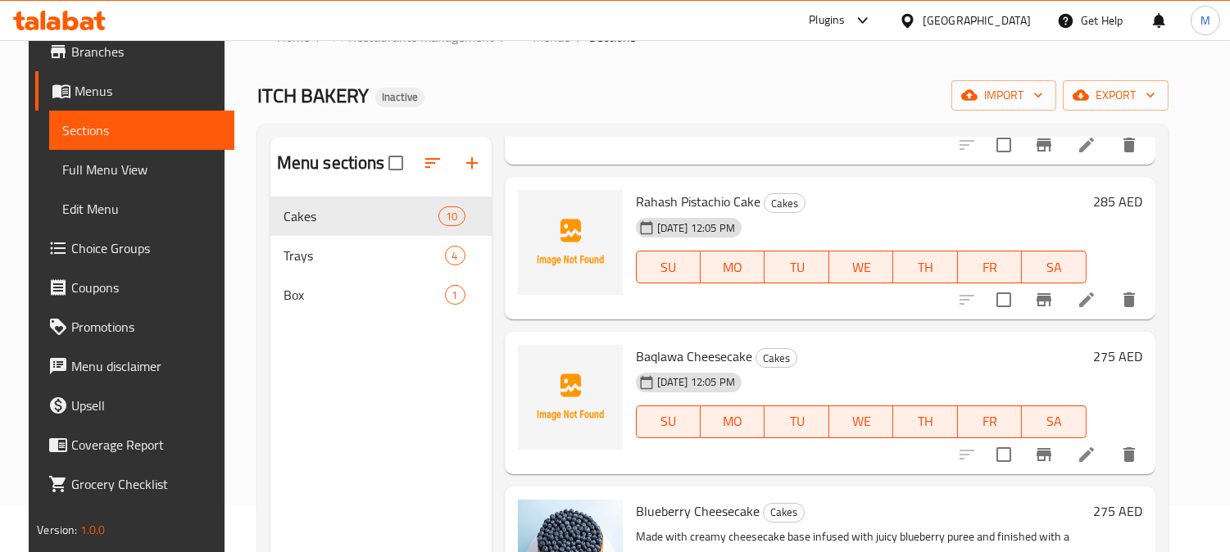
click at [659, 350] on span "Baqlawa Cheesecake" at bounding box center [694, 356] width 116 height 25
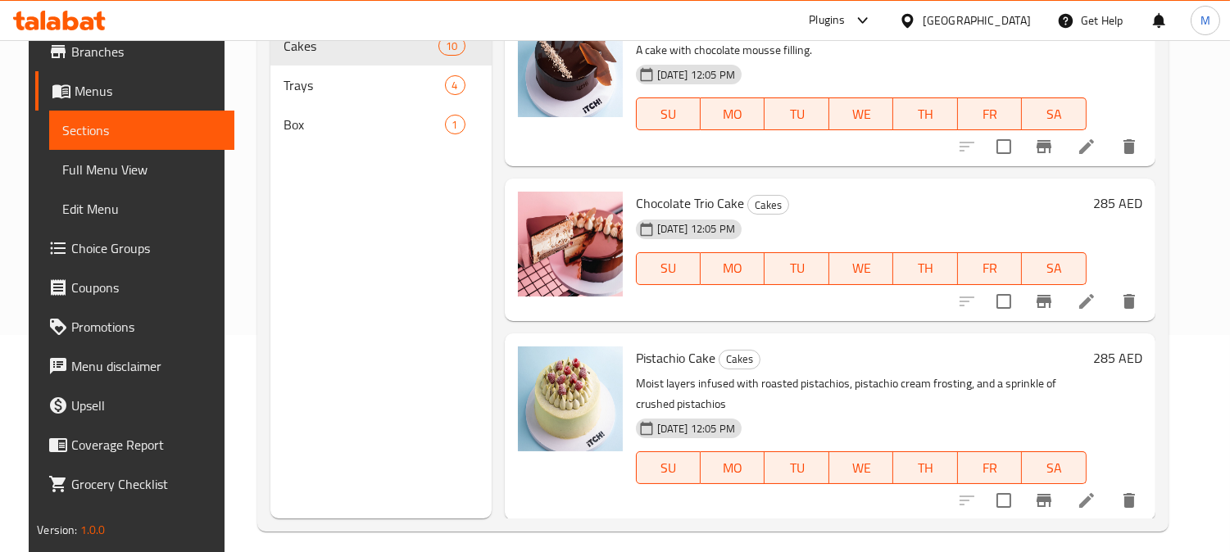
scroll to position [229, 0]
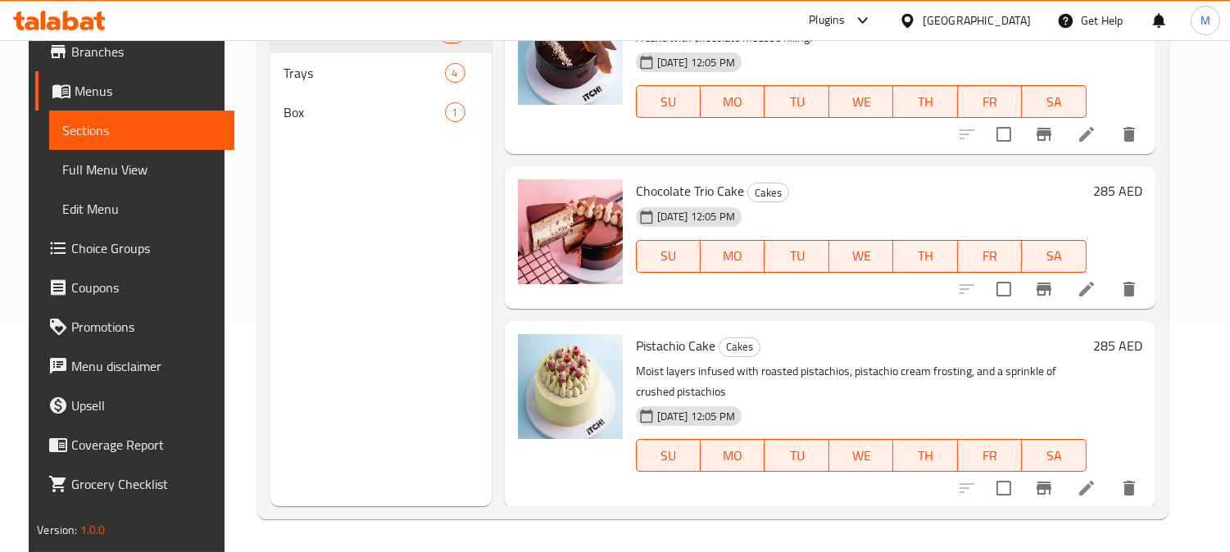
click at [705, 193] on span "Chocolate Trio Cake" at bounding box center [690, 191] width 108 height 25
click at [701, 185] on span "Chocolate Trio Cake" at bounding box center [690, 191] width 108 height 25
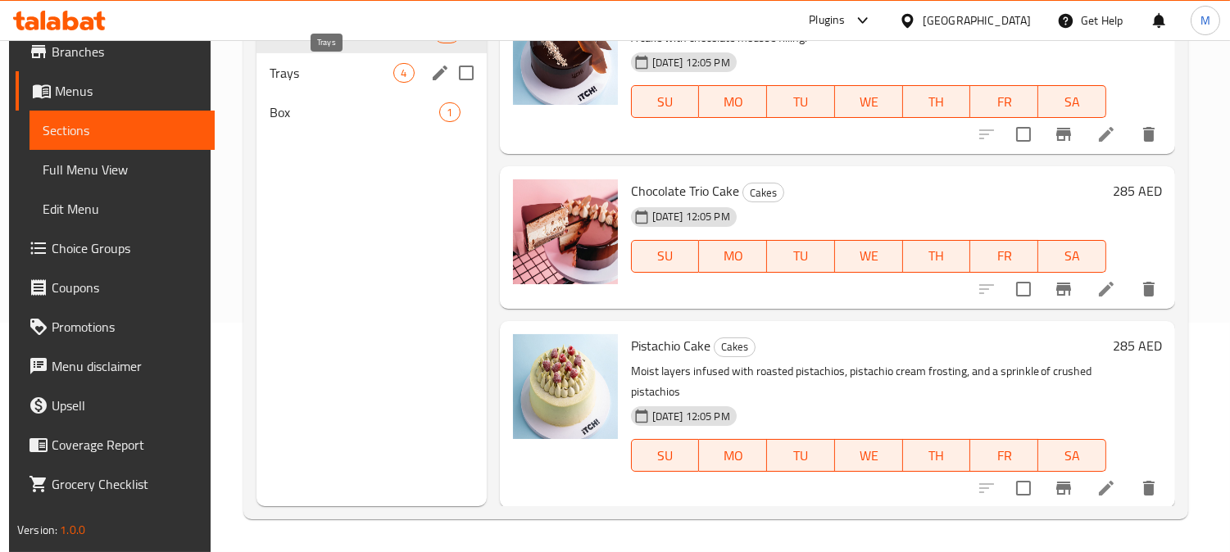
click at [302, 75] on span "Trays" at bounding box center [332, 73] width 124 height 20
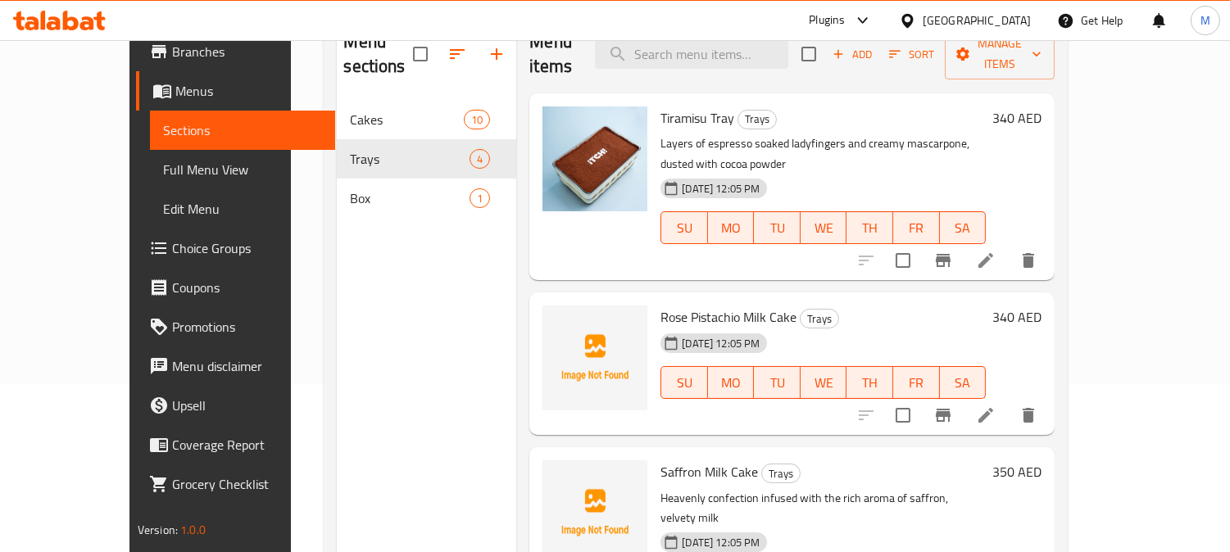
scroll to position [138, 0]
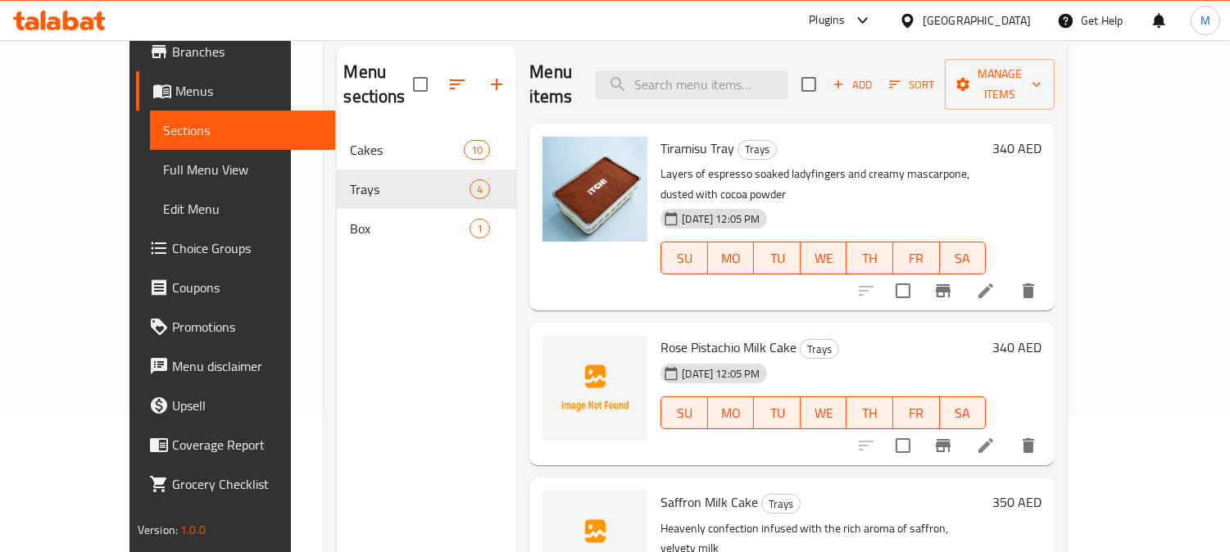
click at [660, 335] on span "Rose Pistachio Milk Cake" at bounding box center [728, 347] width 136 height 25
click at [729, 335] on span "Rose Pistachio Milk Cake" at bounding box center [728, 347] width 136 height 25
click at [735, 335] on span "Rose Pistachio Milk Cake" at bounding box center [728, 347] width 136 height 25
click at [749, 335] on span "Rose Pistachio Milk Cake" at bounding box center [728, 347] width 136 height 25
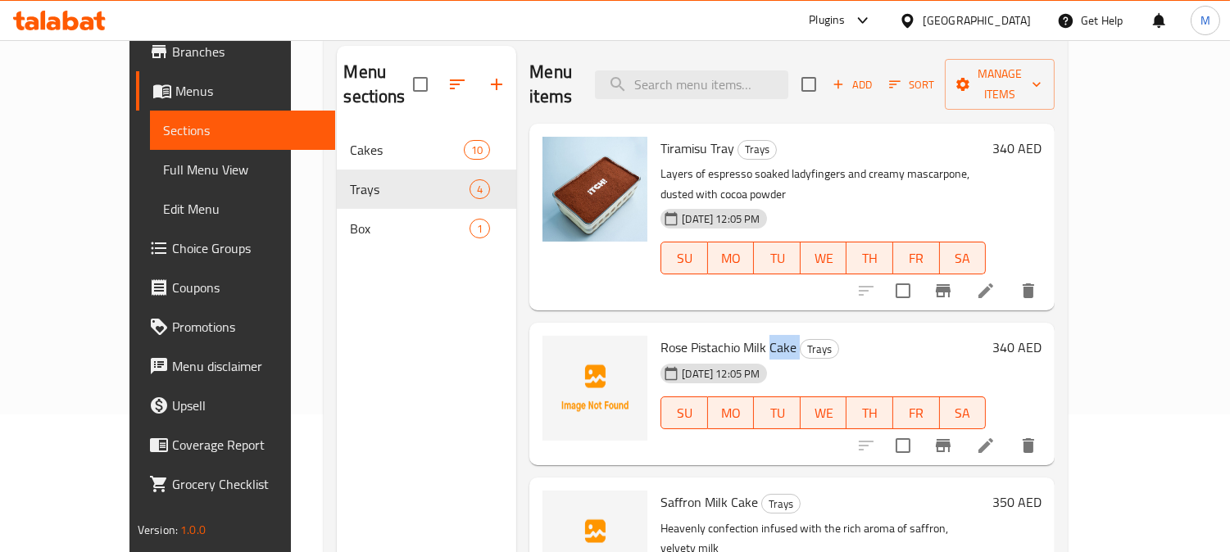
click at [749, 335] on span "Rose Pistachio Milk Cake" at bounding box center [728, 347] width 136 height 25
copy h6 "Rose Pistachio Milk Cake"
drag, startPoint x: 749, startPoint y: 303, endPoint x: 721, endPoint y: 283, distance: 34.6
click at [749, 335] on span "Rose Pistachio Milk Cake" at bounding box center [728, 347] width 136 height 25
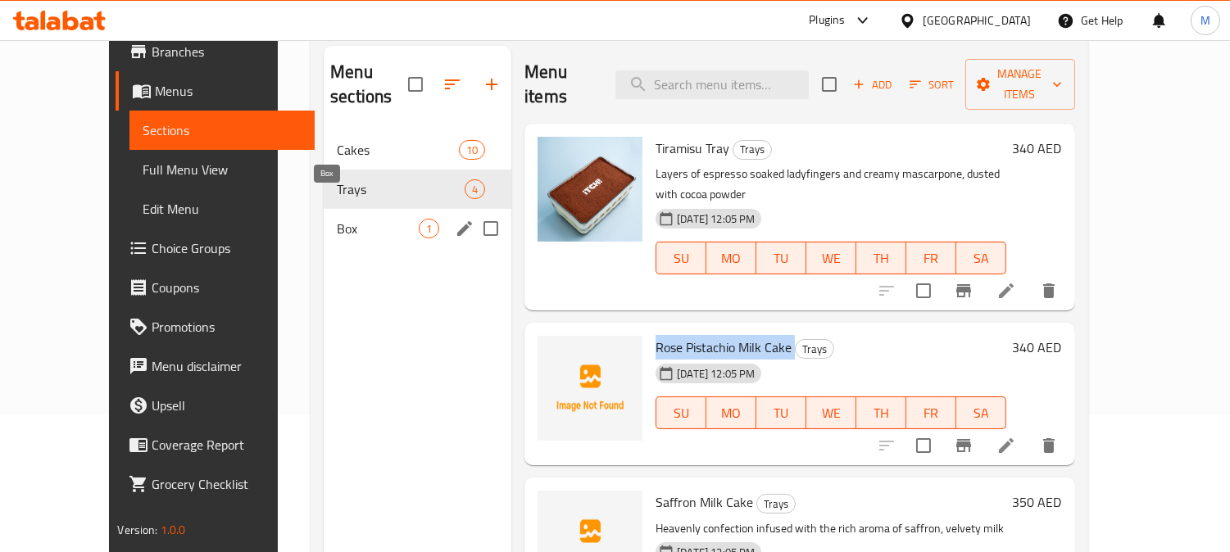
click at [337, 219] on span "Box" at bounding box center [378, 229] width 82 height 20
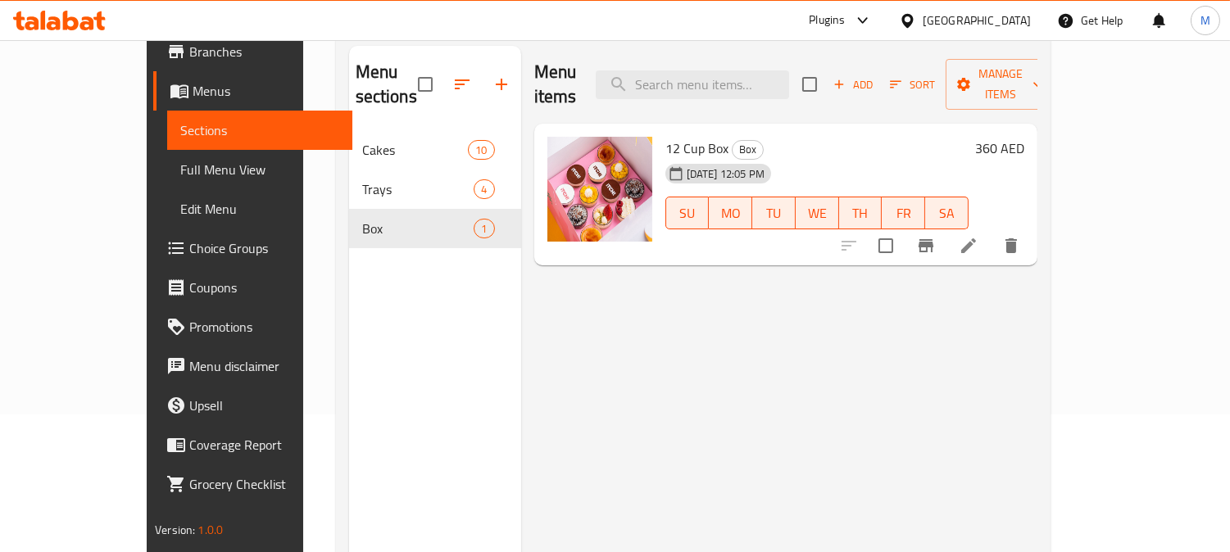
click at [665, 136] on span "12 Cup Box" at bounding box center [696, 148] width 63 height 25
copy h6 "12 Cup Box"
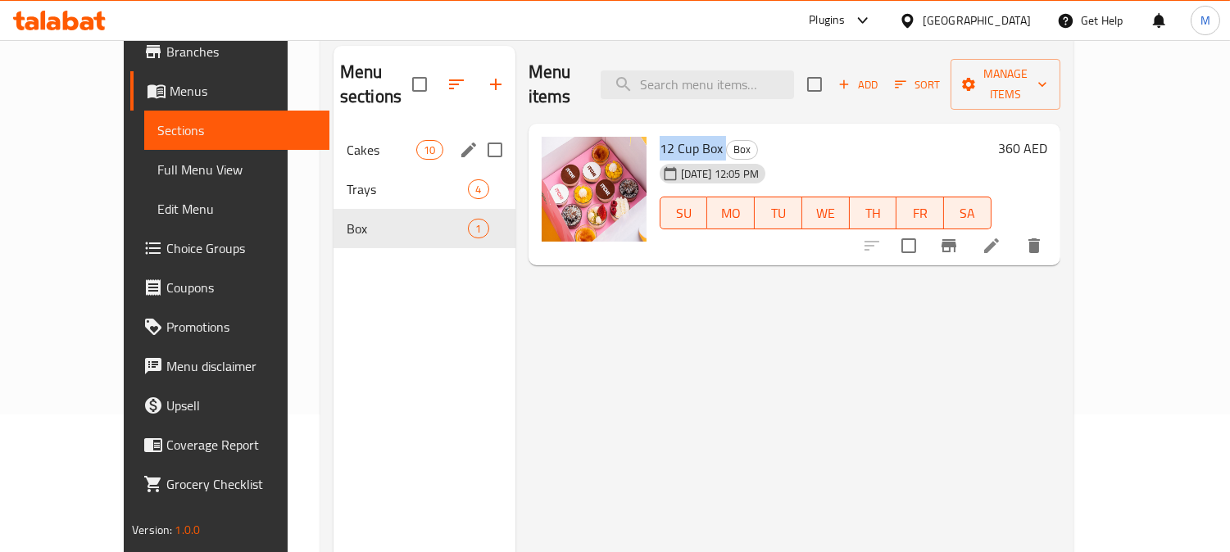
click at [347, 179] on span "Trays" at bounding box center [408, 189] width 122 height 20
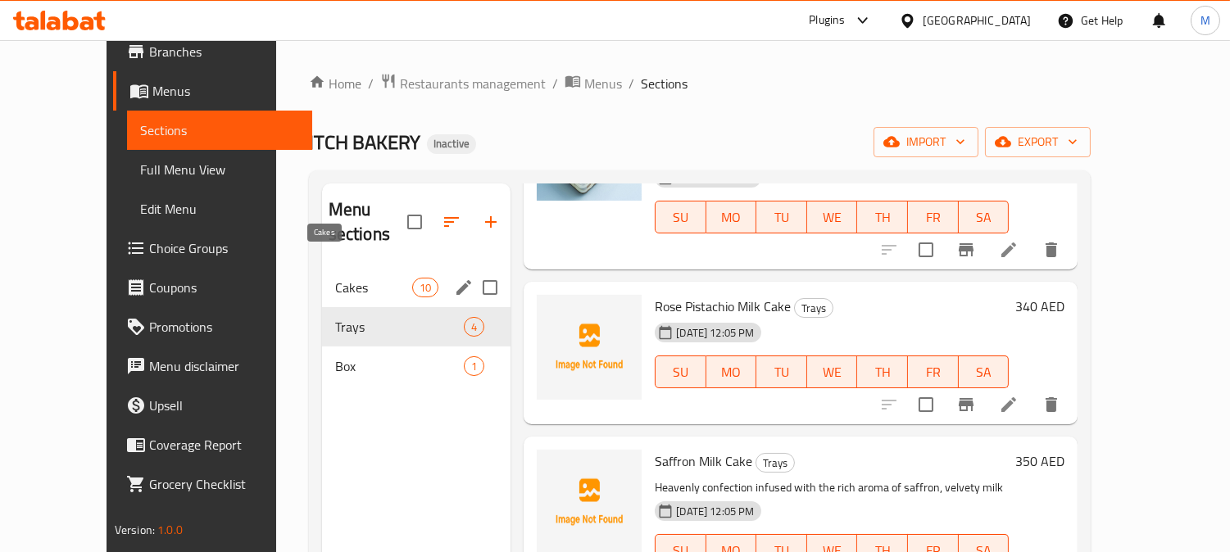
click at [365, 278] on span "Cakes" at bounding box center [373, 288] width 77 height 20
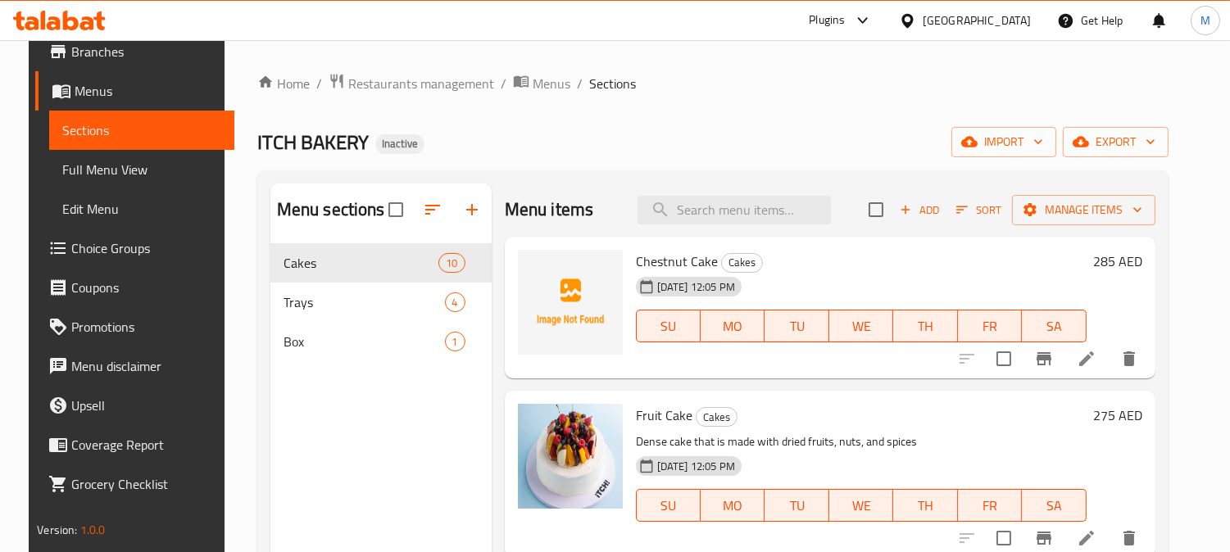
click at [656, 270] on div "[DATE] 12:05 PM" at bounding box center [687, 286] width 116 height 33
copy span "11"
click at [656, 270] on div "11-08-2025 12:05 PM" at bounding box center [687, 286] width 116 height 33
click at [656, 257] on span "Chestnut Cake" at bounding box center [677, 261] width 82 height 25
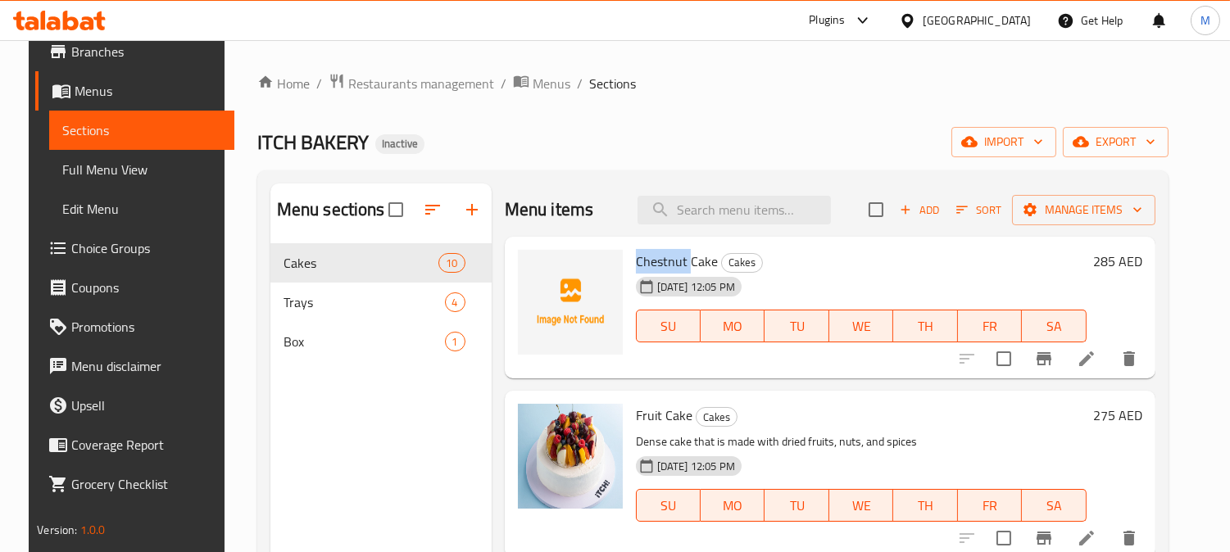
copy span "Chestnut"
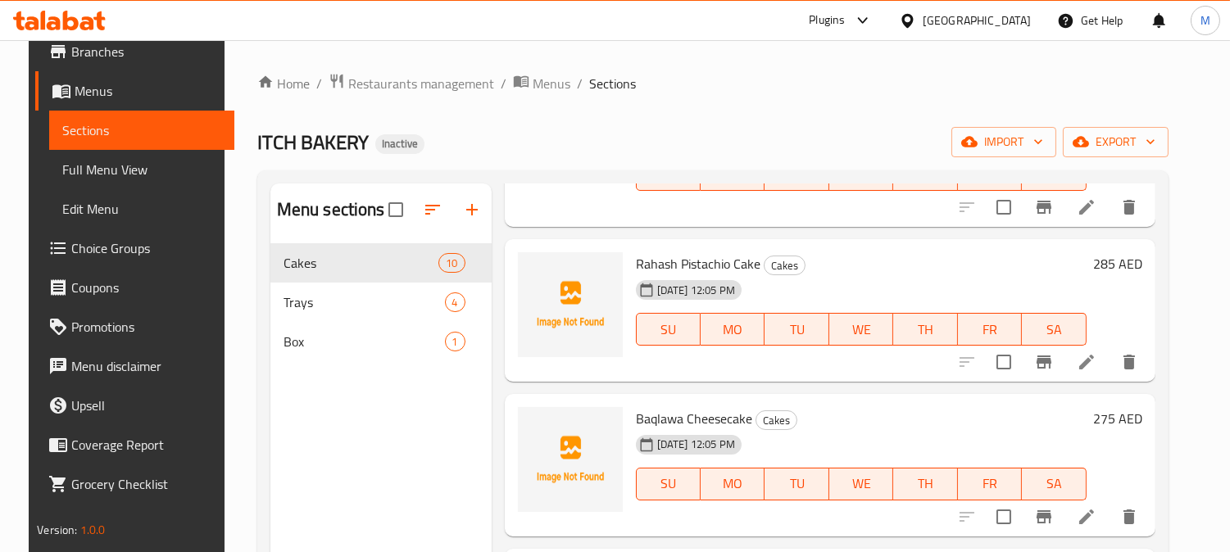
scroll to position [546, 0]
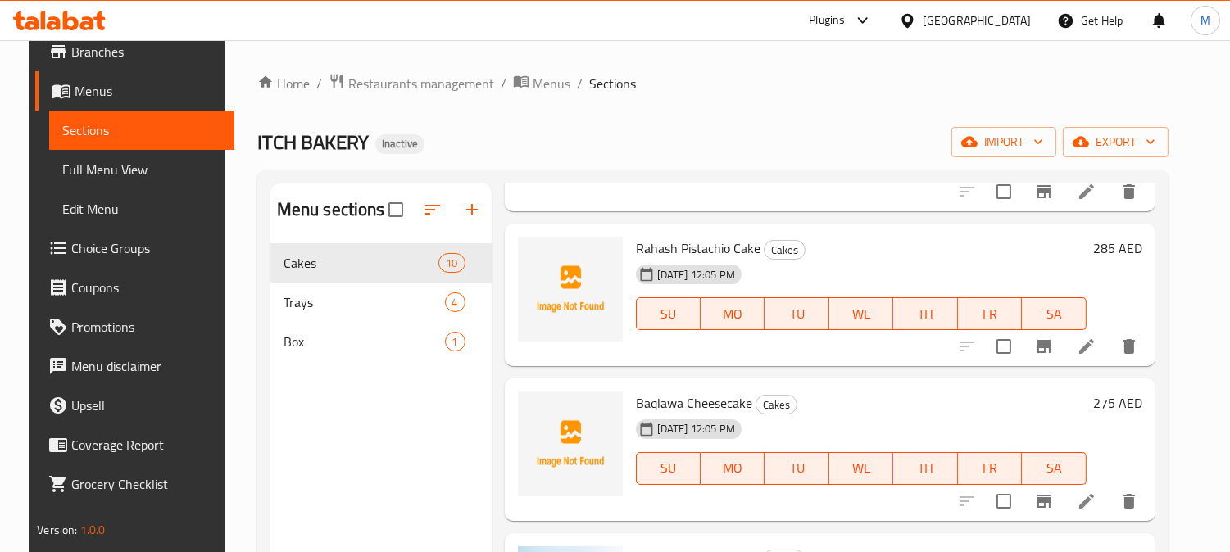
click at [642, 243] on span "Rahash Pistachio Cake" at bounding box center [698, 248] width 125 height 25
copy span "Rahash"
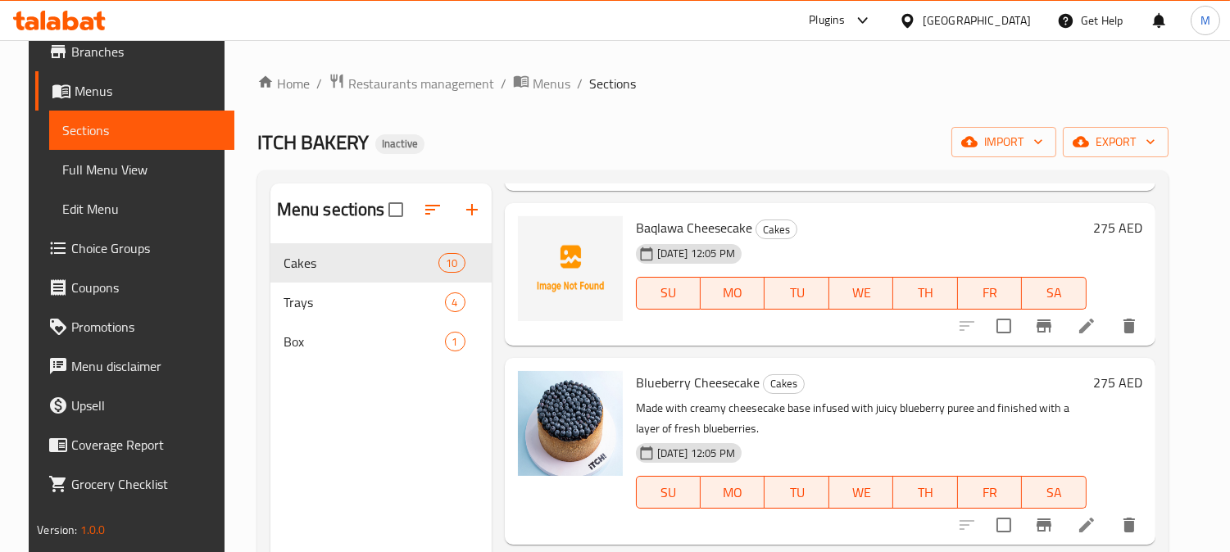
scroll to position [728, 0]
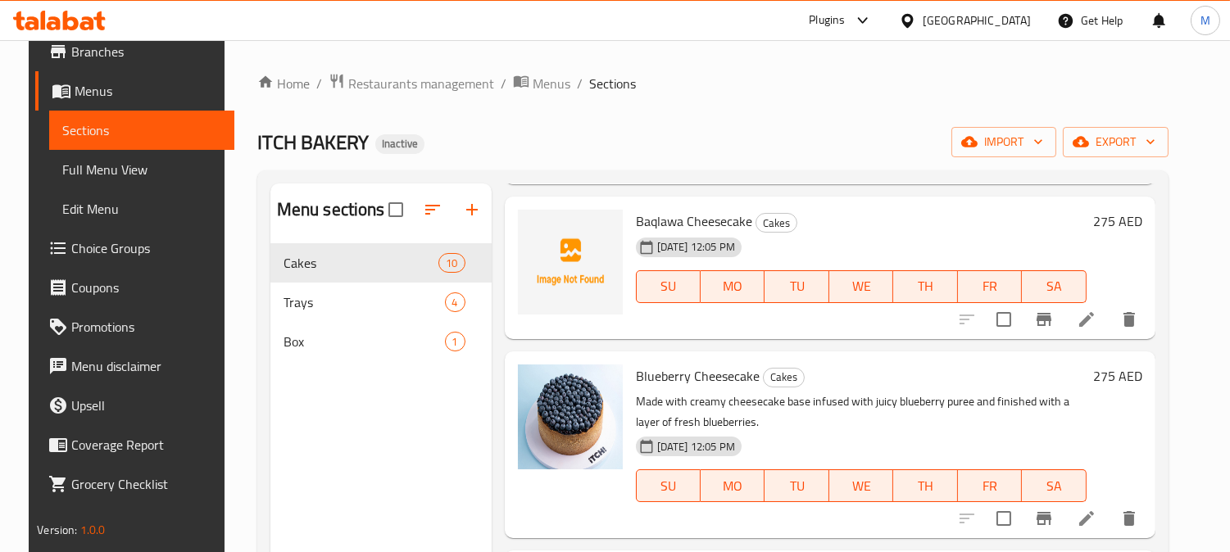
click at [666, 220] on span "Baqlawa Cheesecake" at bounding box center [694, 221] width 116 height 25
click at [738, 226] on span "Baqlawa Cheesecake" at bounding box center [694, 221] width 116 height 25
drag, startPoint x: 743, startPoint y: 218, endPoint x: 626, endPoint y: 220, distance: 117.2
click at [629, 220] on div "Baqlawa Cheesecake Cakes 11-08-2025 12:05 PM SU MO TU WE TH FR SA" at bounding box center [861, 267] width 464 height 129
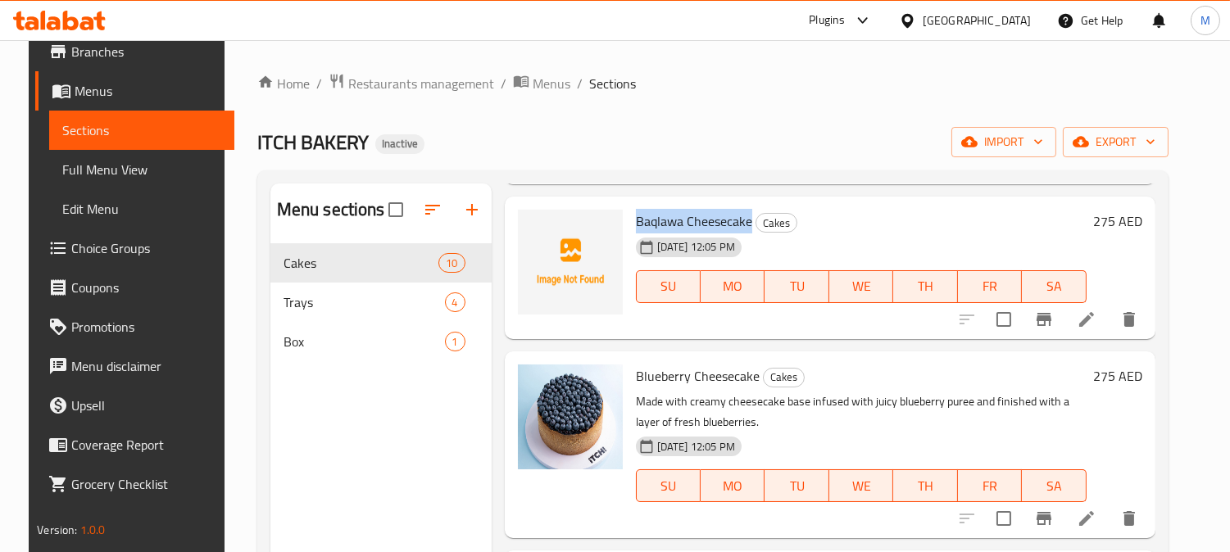
copy span "Baqlawa Cheesecake"
click at [1093, 315] on icon at bounding box center [1087, 320] width 20 height 20
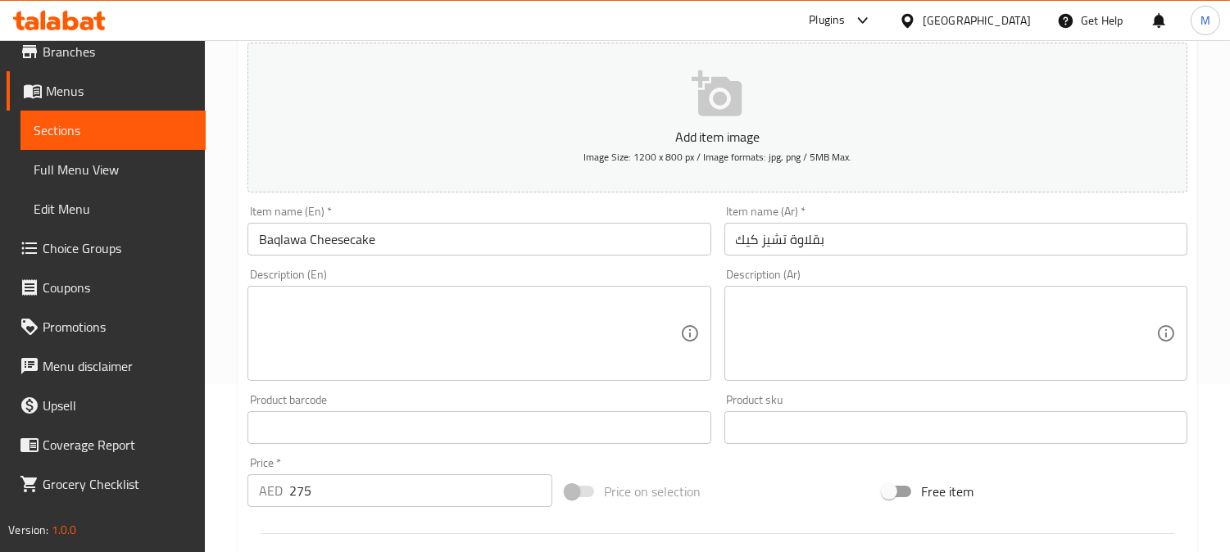
scroll to position [273, 0]
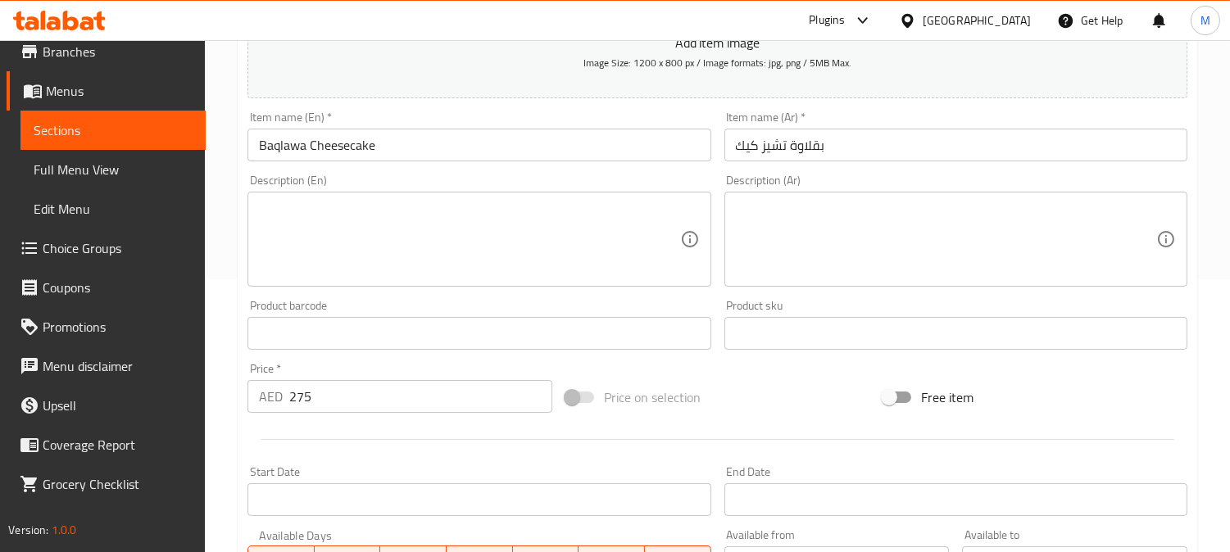
paste textarea "Cheesecake infused with baqlawa flavors."
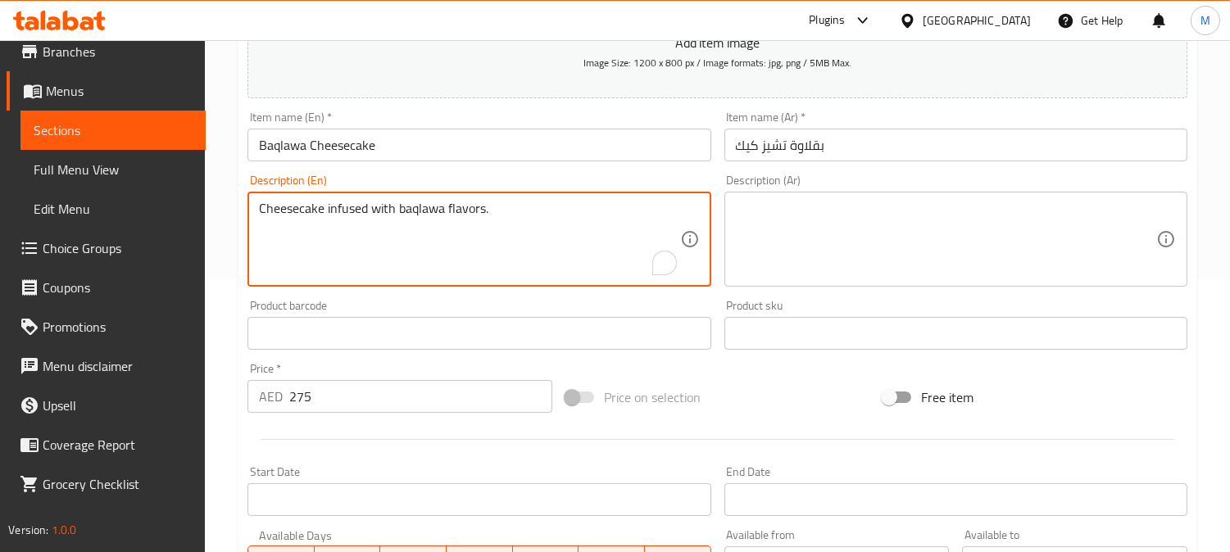
type textarea "Cheesecake infused with baqlawa flavors."
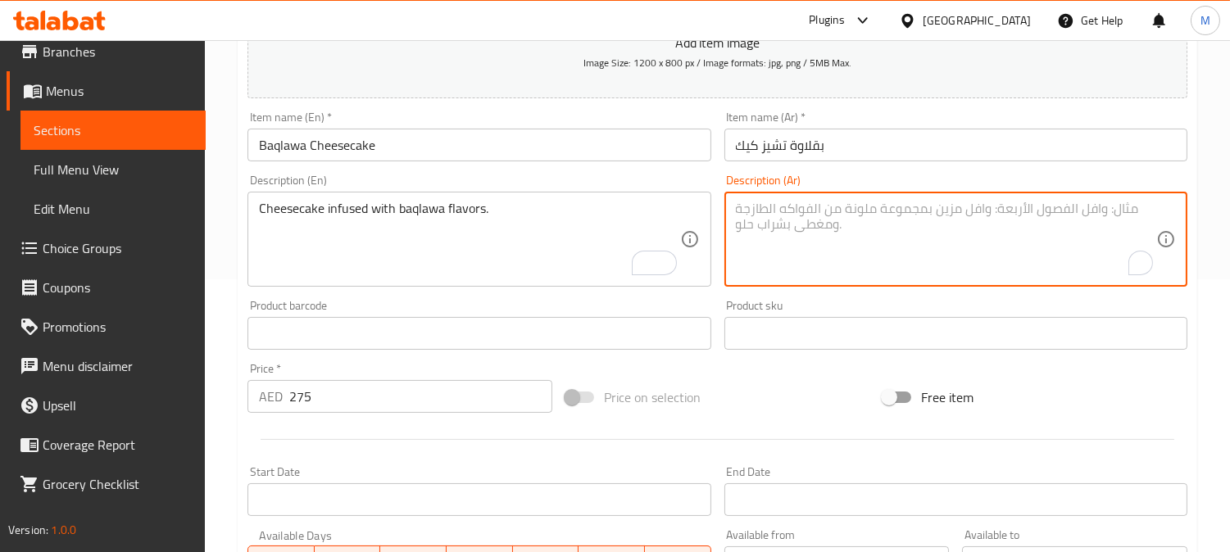
click at [805, 203] on textarea "To enrich screen reader interactions, please activate Accessibility in Grammarl…" at bounding box center [946, 240] width 420 height 78
paste textarea "تشيز كيك بنكهات البقلاوة."
click at [825, 215] on textarea "تشيز كيك بنكهات البقلاوة." at bounding box center [946, 240] width 420 height 78
click at [823, 214] on textarea "تشيز كيك بنكهات البقلاوة." at bounding box center [946, 240] width 420 height 78
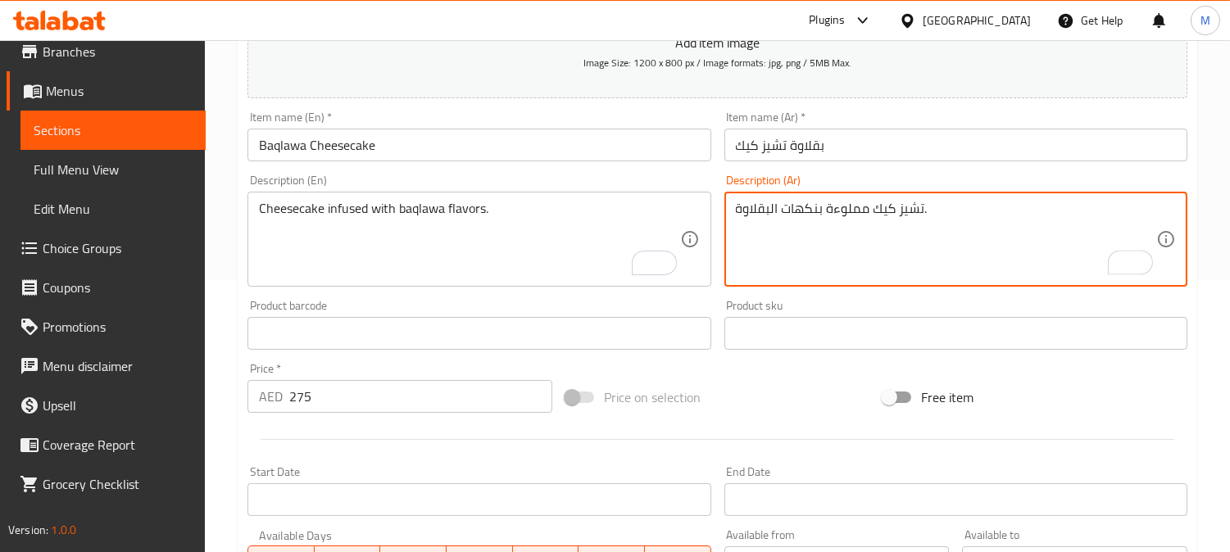
type textarea "تشيز كيك مملوءة بنكهات البقلاوة."
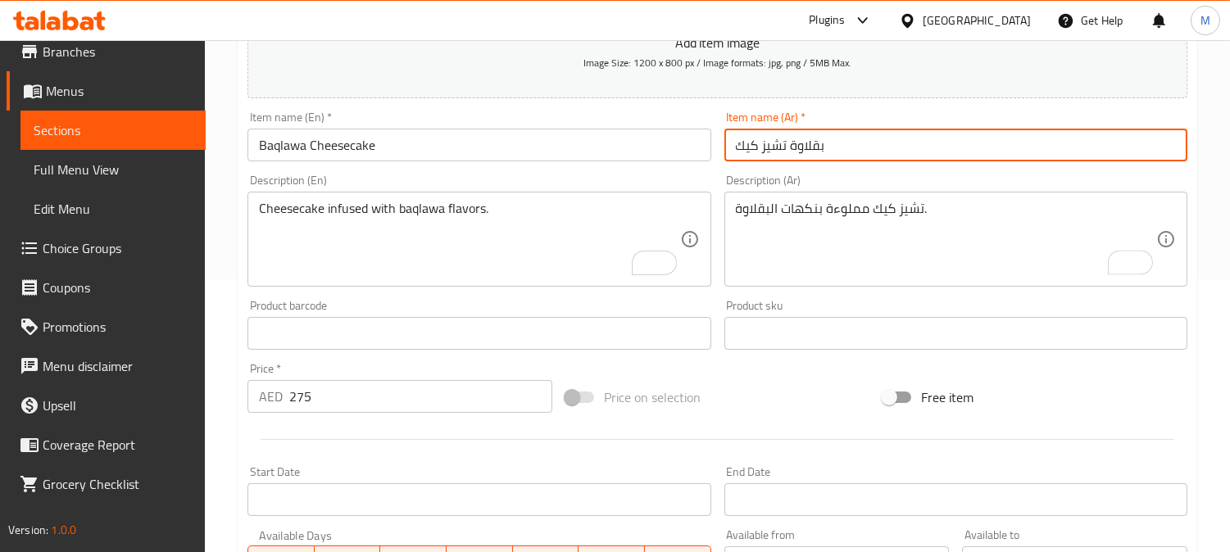
click at [944, 156] on input "بقلاوة تشيز كيك" at bounding box center [955, 145] width 463 height 33
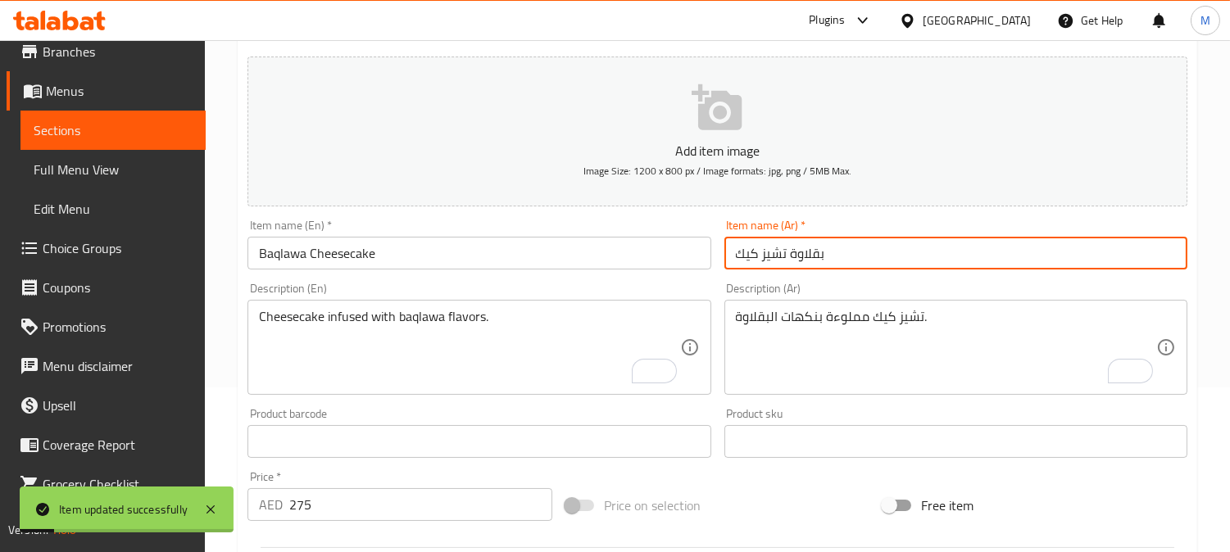
scroll to position [0, 0]
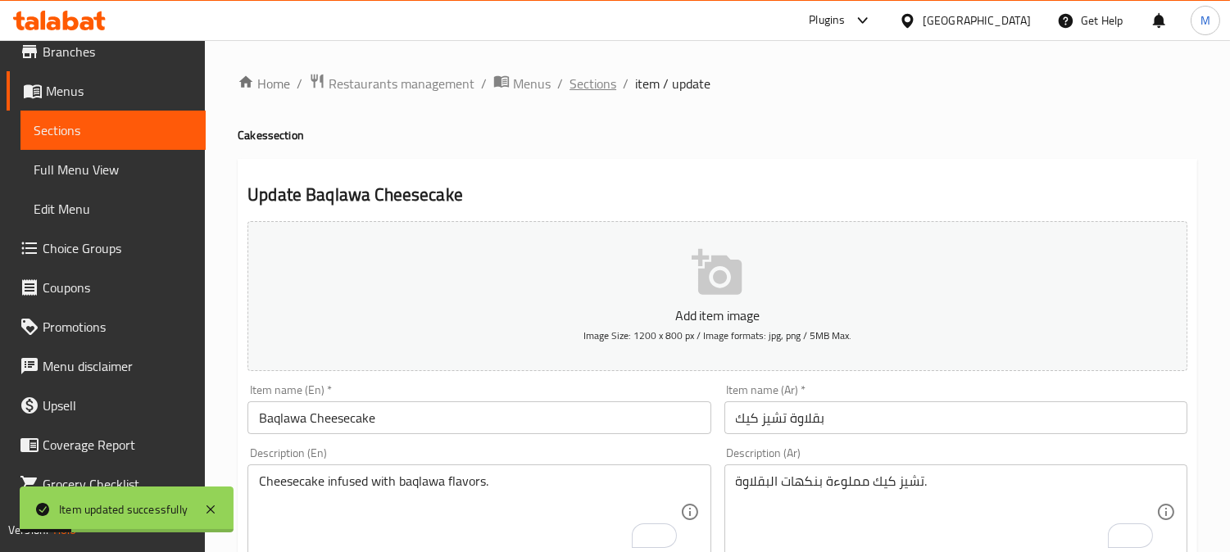
click at [603, 84] on span "Sections" at bounding box center [593, 84] width 47 height 20
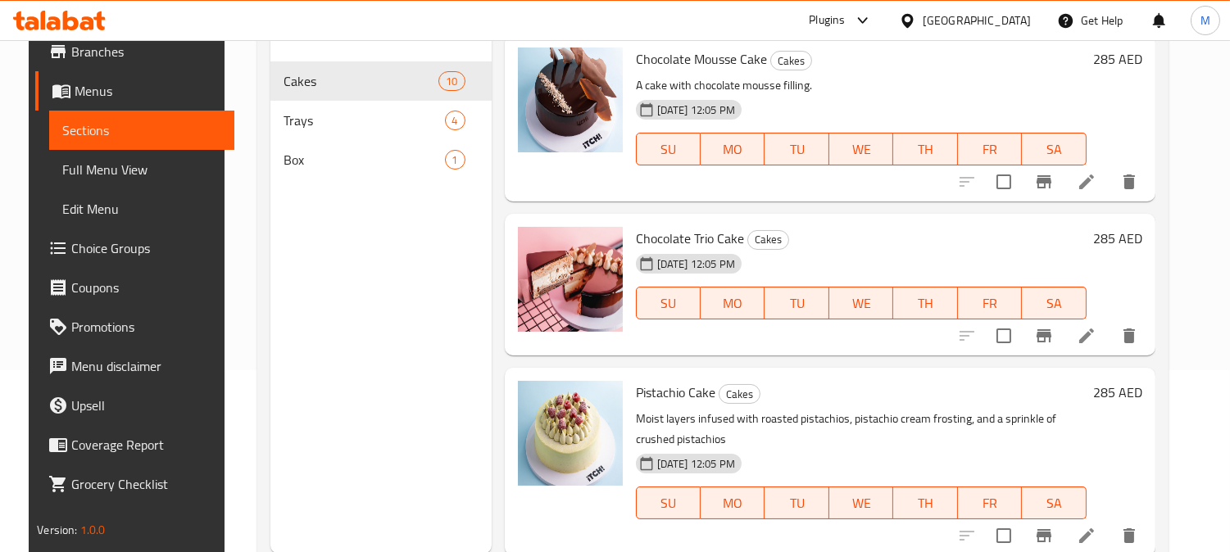
scroll to position [229, 0]
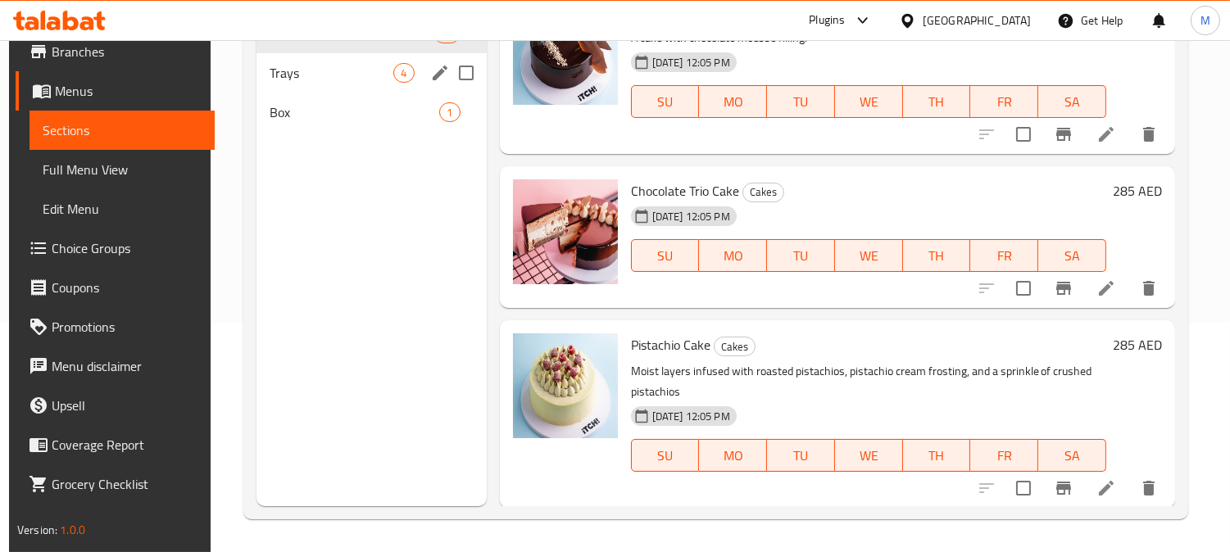
click at [334, 78] on span "Trays" at bounding box center [332, 73] width 124 height 20
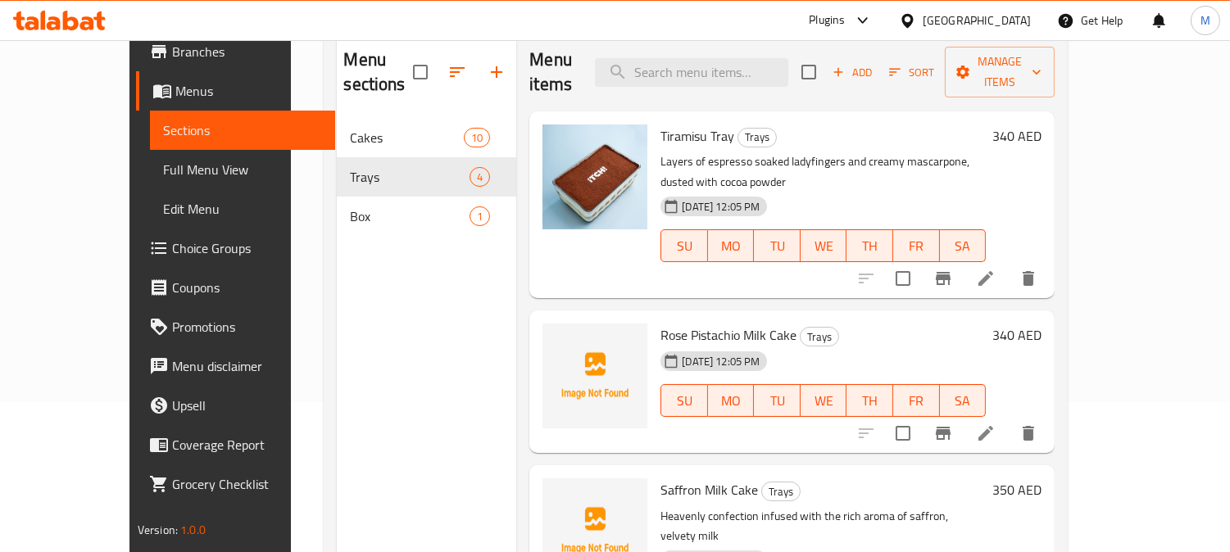
scroll to position [47, 0]
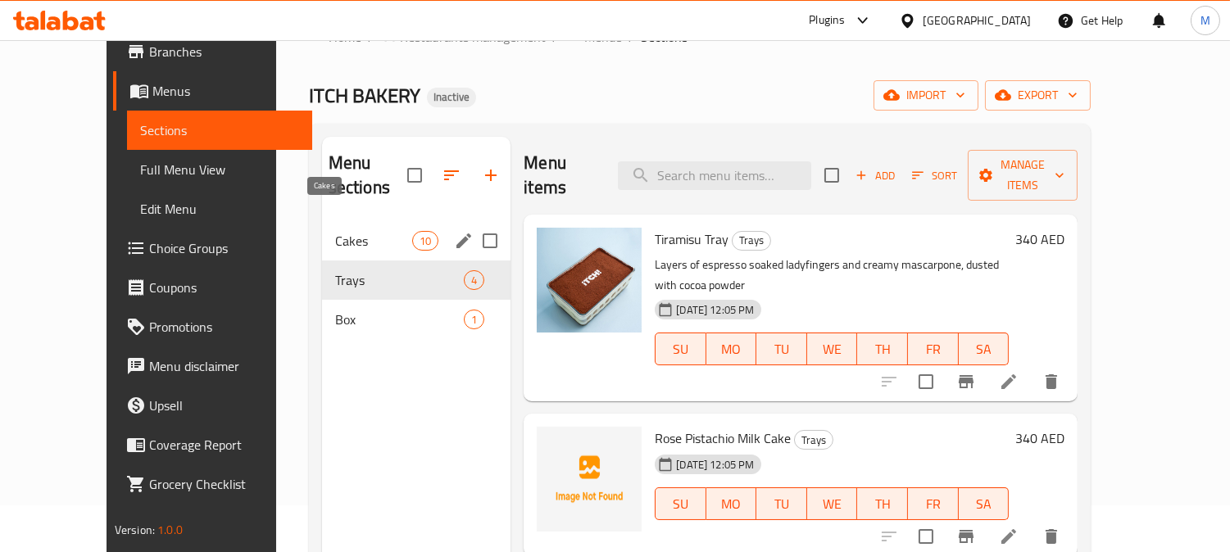
click at [335, 231] on span "Cakes" at bounding box center [373, 241] width 77 height 20
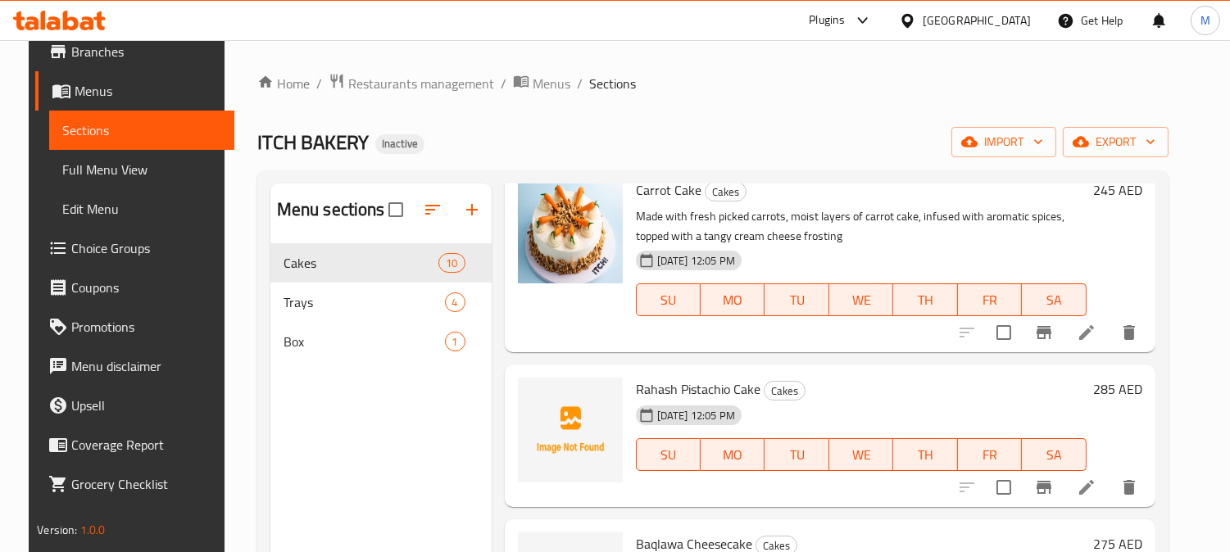
scroll to position [455, 0]
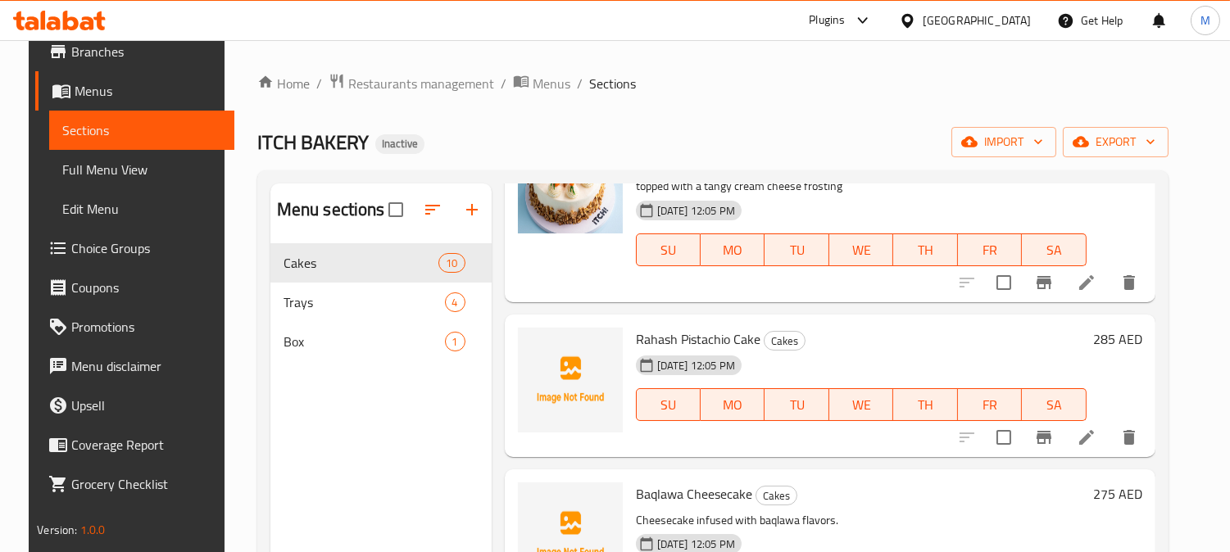
click at [707, 332] on span "Rahash Pistachio Cake" at bounding box center [698, 339] width 125 height 25
click at [683, 332] on span "Rahash Pistachio Cake" at bounding box center [698, 339] width 125 height 25
click at [681, 334] on span "Rahash Pistachio Cake" at bounding box center [698, 339] width 125 height 25
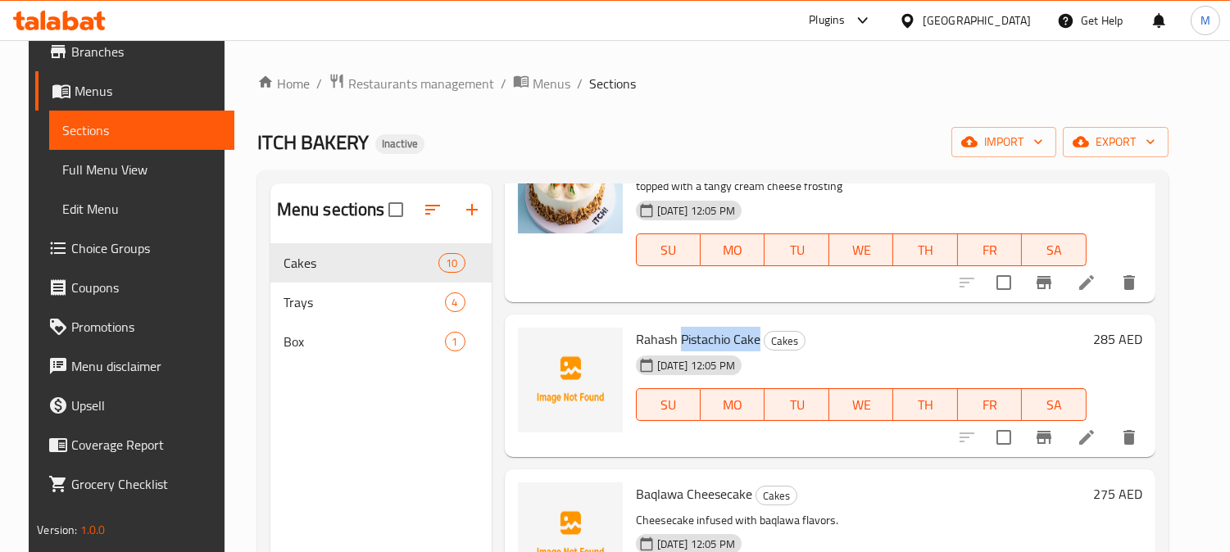
copy span "Pistachio Cake"
drag, startPoint x: 674, startPoint y: 338, endPoint x: 479, endPoint y: 193, distance: 242.4
click at [747, 339] on span "Rahash Pistachio Cake" at bounding box center [698, 339] width 125 height 25
copy span "Pistachio Cak"
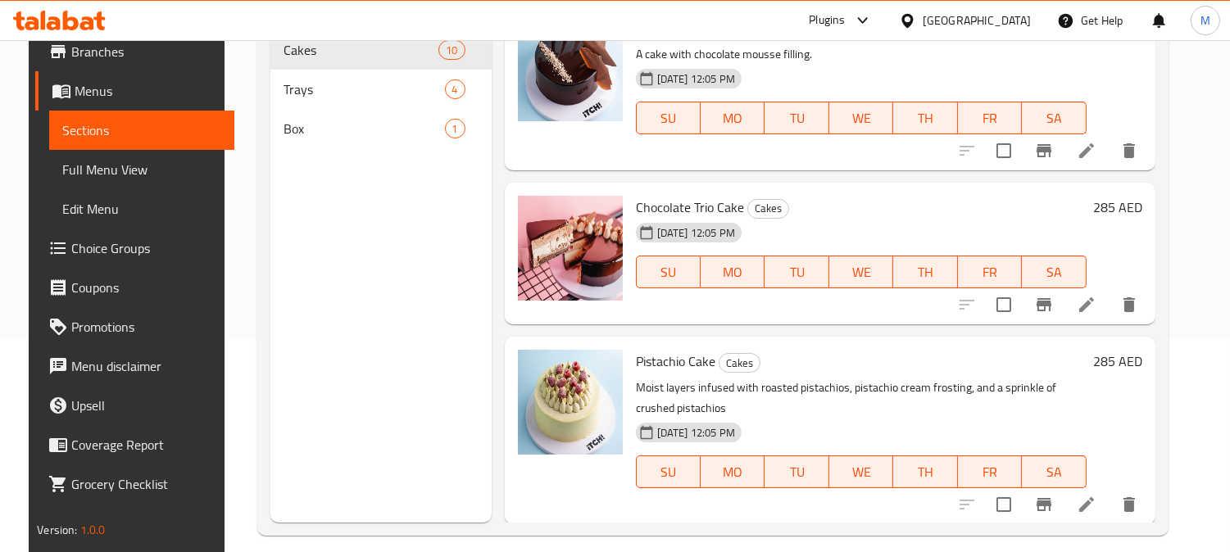
scroll to position [229, 0]
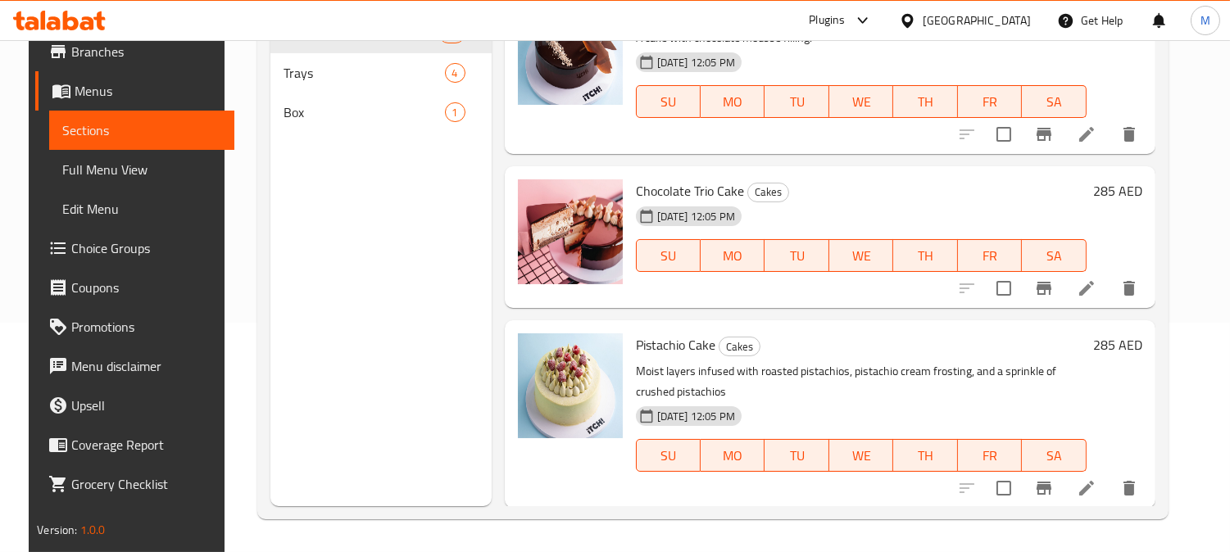
click at [701, 191] on span "Chocolate Trio Cake" at bounding box center [690, 191] width 108 height 25
click at [685, 187] on span "Chocolate Trio Cake" at bounding box center [690, 191] width 108 height 25
drag, startPoint x: 633, startPoint y: 187, endPoint x: 702, endPoint y: 188, distance: 69.7
click at [702, 188] on span "Chocolate Trio Cake" at bounding box center [690, 191] width 108 height 25
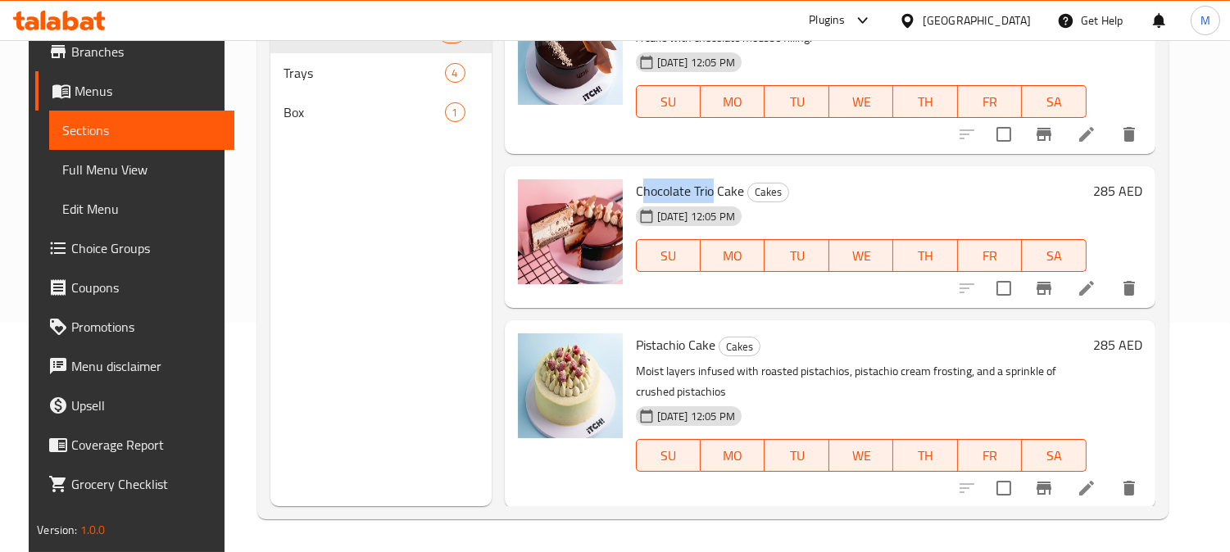
click at [705, 189] on span "Chocolate Trio Cake" at bounding box center [690, 191] width 108 height 25
drag, startPoint x: 703, startPoint y: 191, endPoint x: 626, endPoint y: 184, distance: 77.4
click at [629, 184] on div "Chocolate Trio Cake Cakes 11-08-2025 12:05 PM SU MO TU WE TH FR SA" at bounding box center [861, 237] width 464 height 129
click at [1094, 289] on icon at bounding box center [1086, 288] width 15 height 15
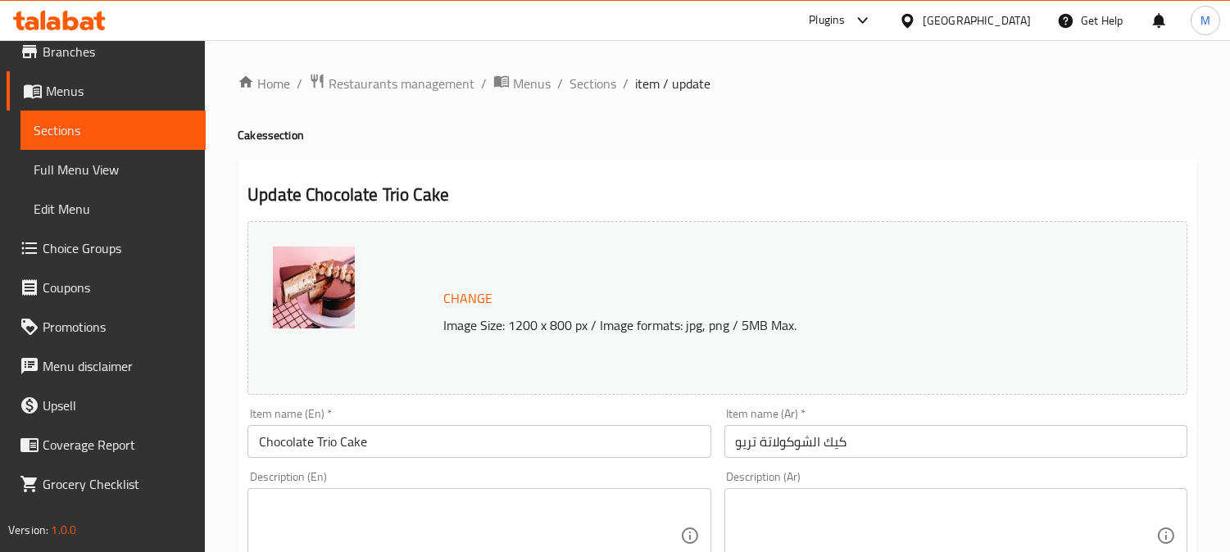
click at [345, 497] on textarea at bounding box center [469, 536] width 420 height 78
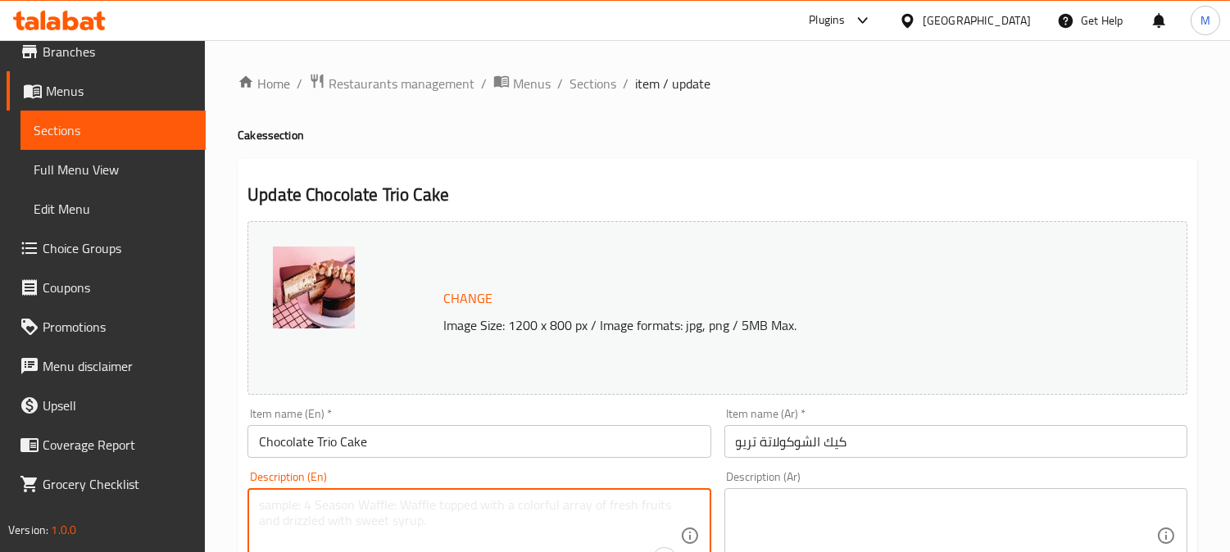
paste textarea "Cake made with flour, sugar, butter, eggs, milk, cocoa powder, and baking powde…"
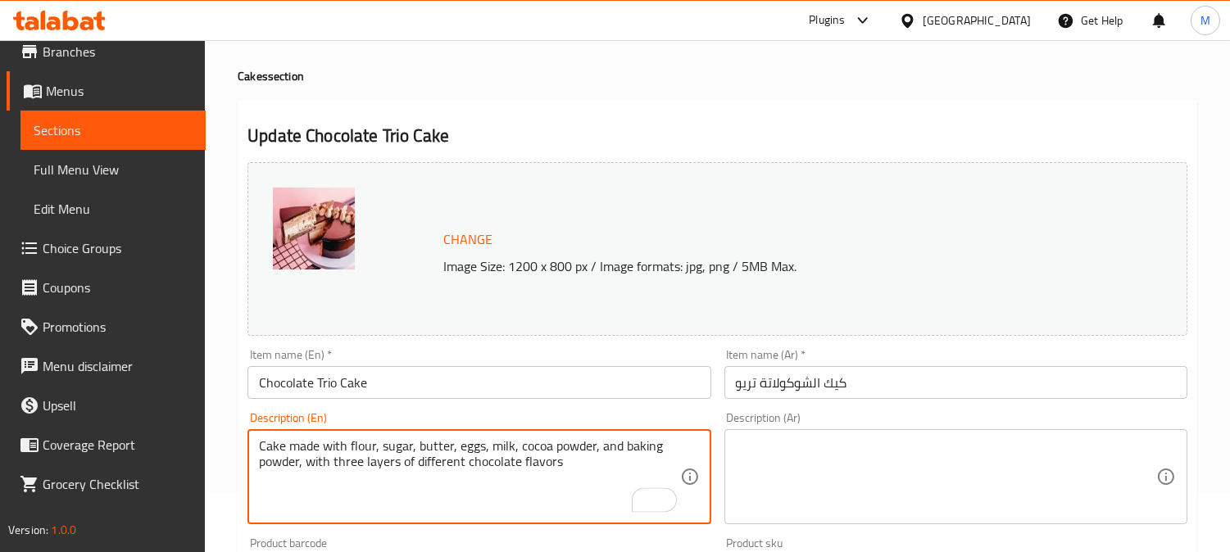
scroll to position [91, 0]
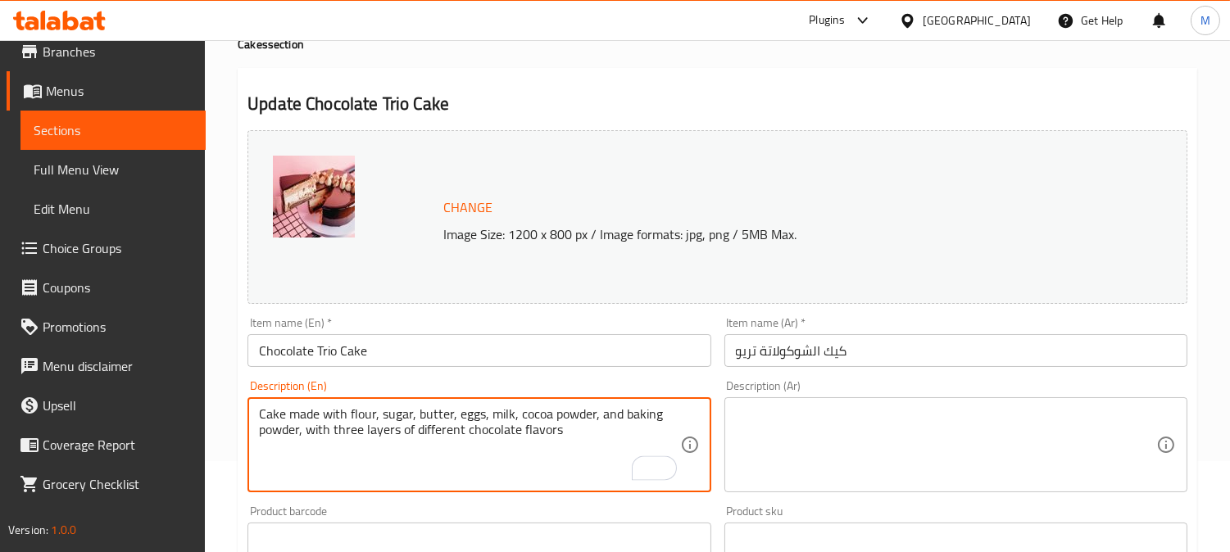
type textarea "Cake made with flour, sugar, butter, eggs, milk, cocoa powder, and baking powde…"
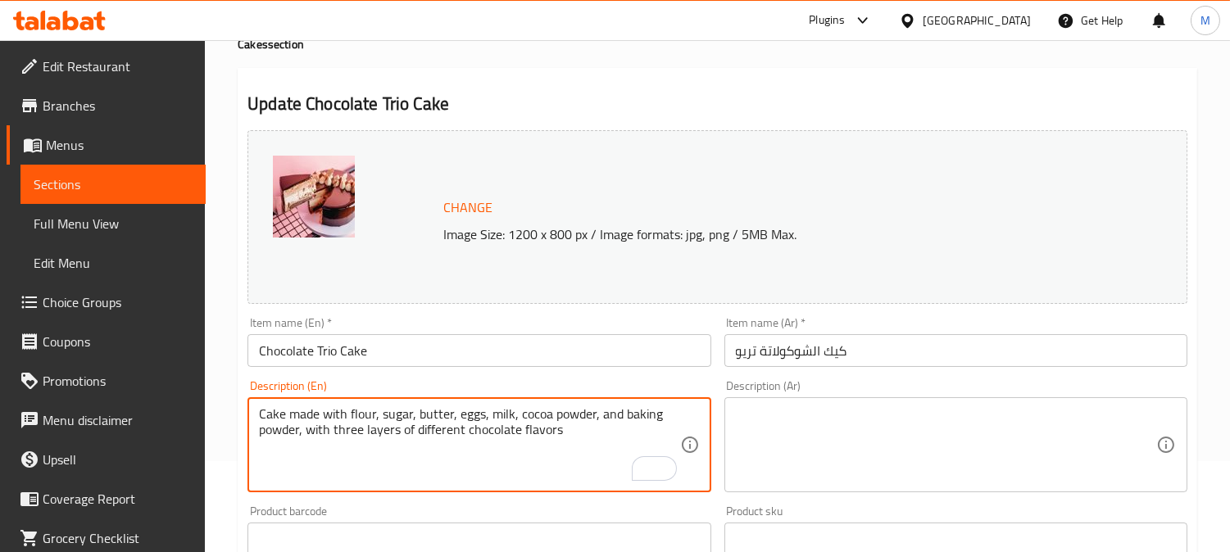
scroll to position [54, 0]
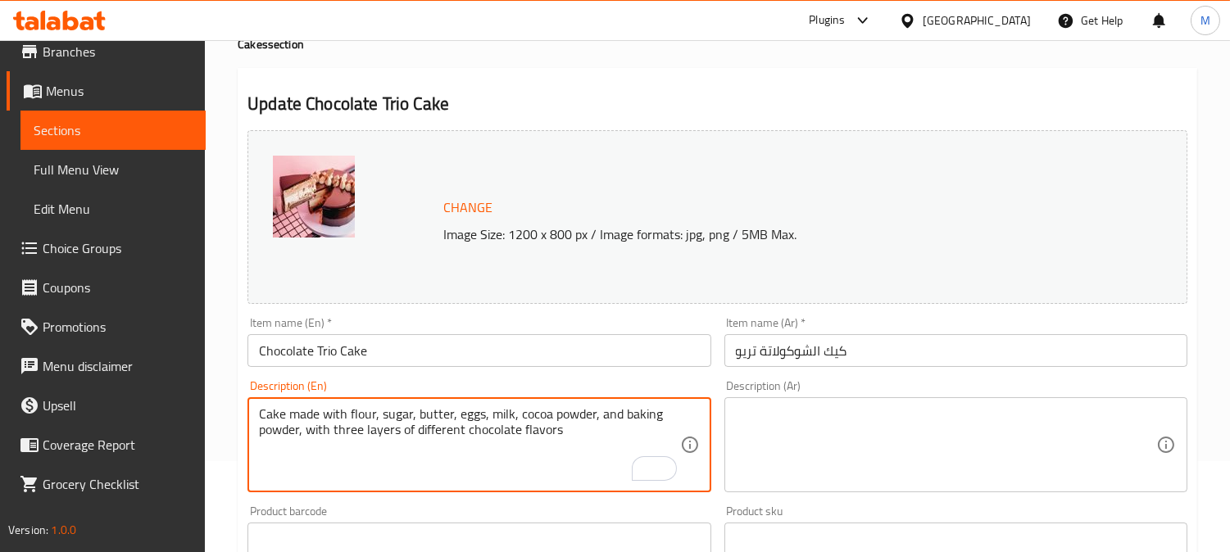
paste textarea "كيكة مصنوعة من دقيق، سكر، [PERSON_NAME]، [PERSON_NAME]، حليب، بودرة كاكاو و [PE…"
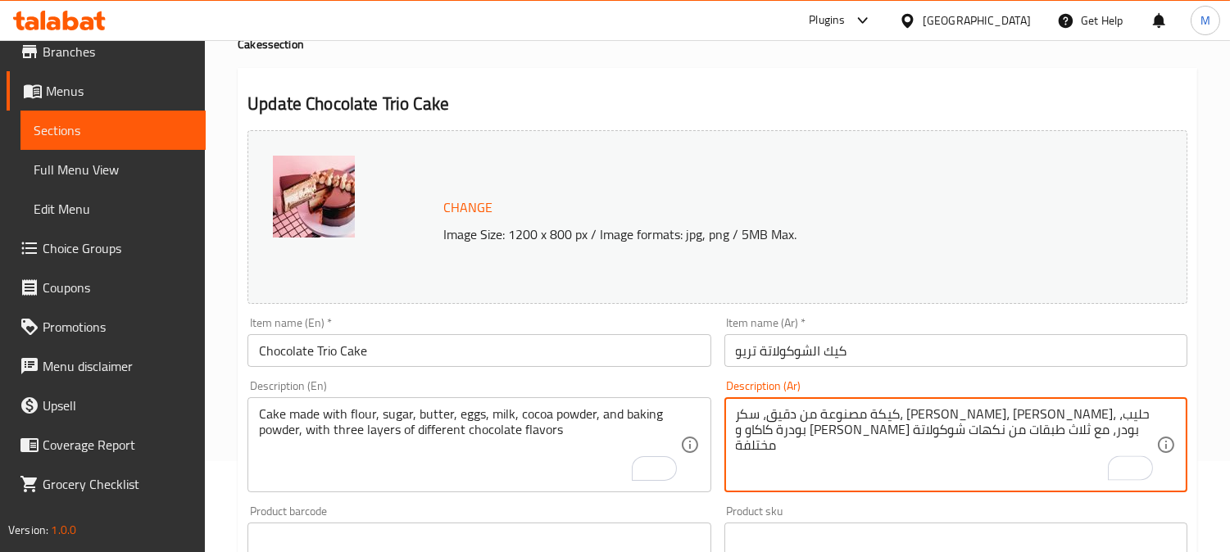
type textarea "كيكة مصنوعة من دقيق، سكر، [PERSON_NAME]، [PERSON_NAME]، حليب، بودرة كاكاو و [PE…"
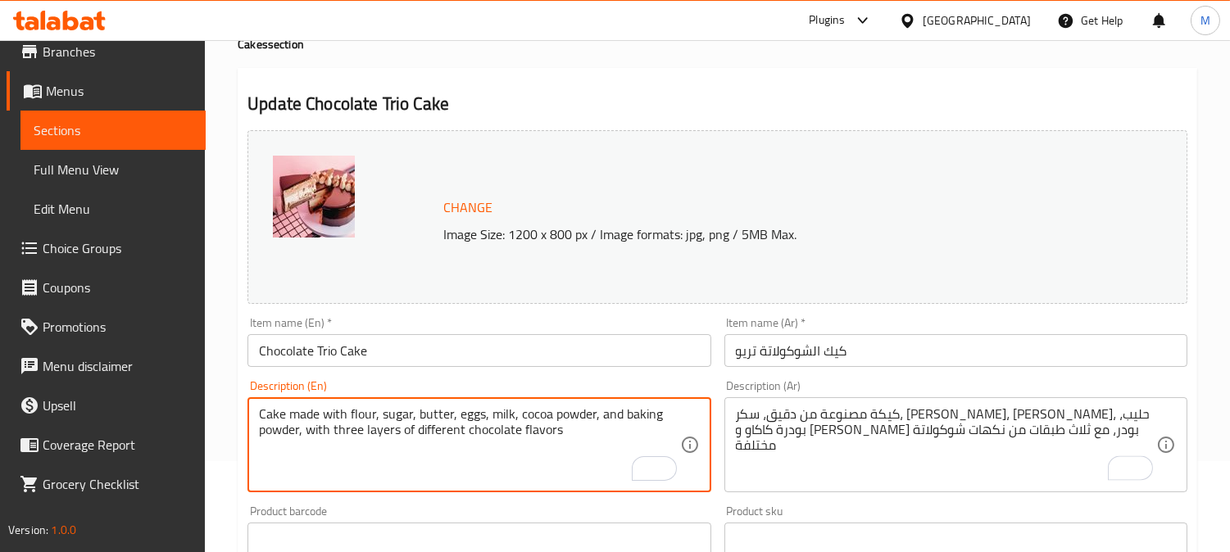
click at [441, 411] on textarea "Cake made with flour, sugar, butter, eggs, milk, cocoa powder, and baking powde…" at bounding box center [469, 445] width 420 height 78
click at [486, 348] on input "Chocolate Trio Cake" at bounding box center [478, 350] width 463 height 33
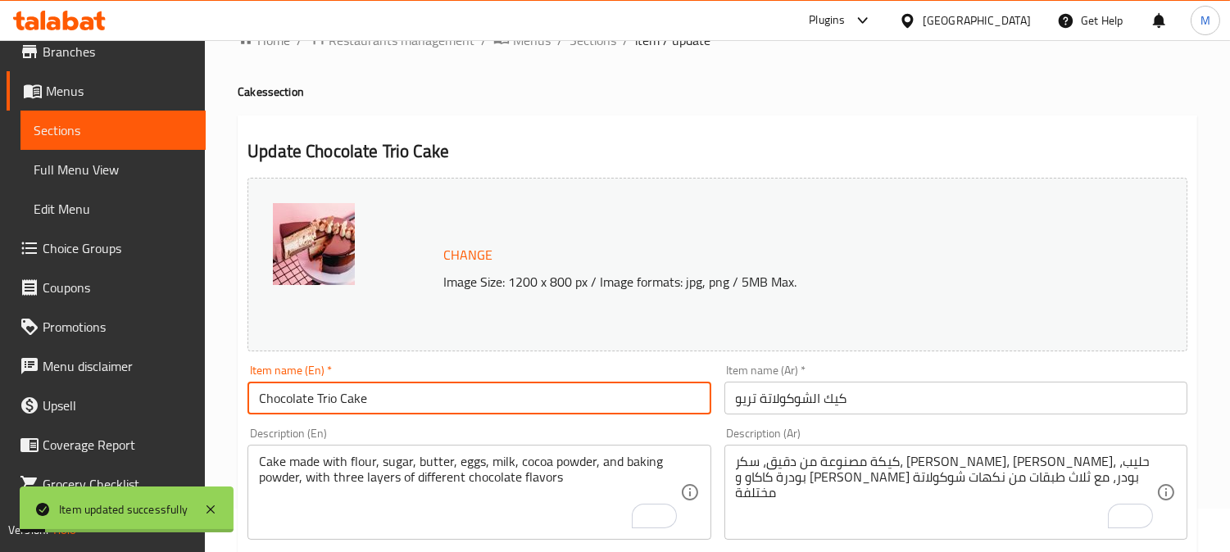
scroll to position [0, 0]
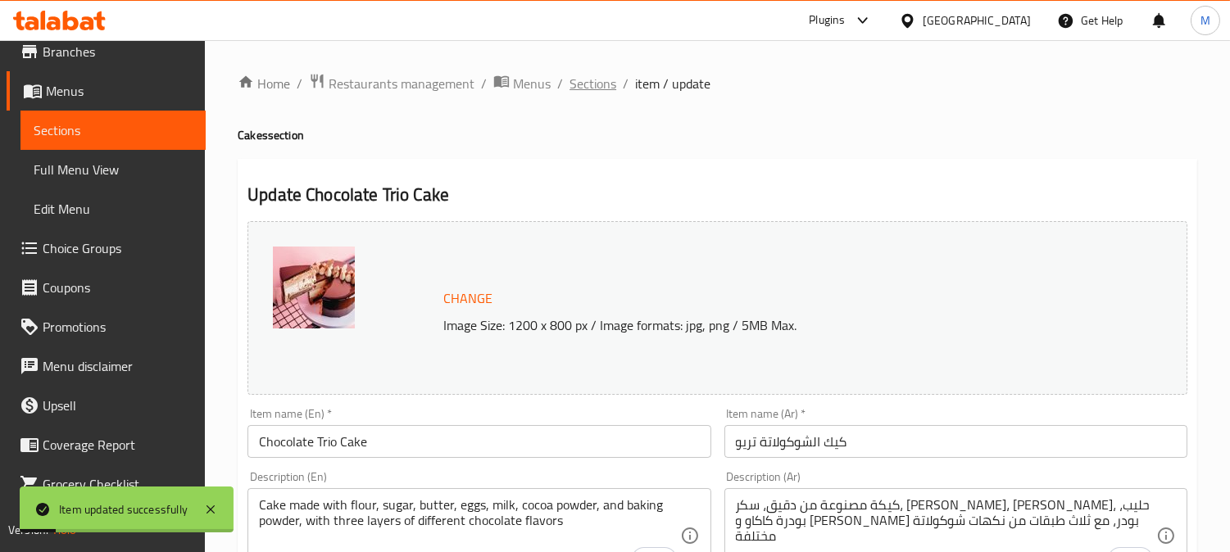
click at [593, 93] on span "Sections" at bounding box center [593, 84] width 47 height 20
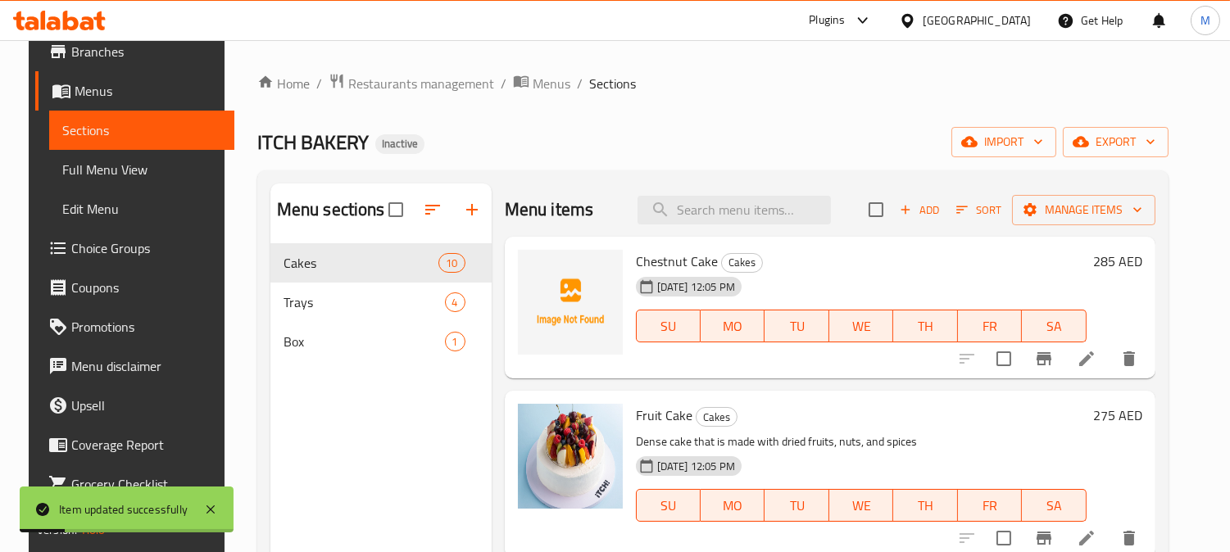
click at [591, 88] on span "Sections" at bounding box center [612, 84] width 47 height 20
click at [129, 170] on span "Full Menu View" at bounding box center [141, 170] width 159 height 20
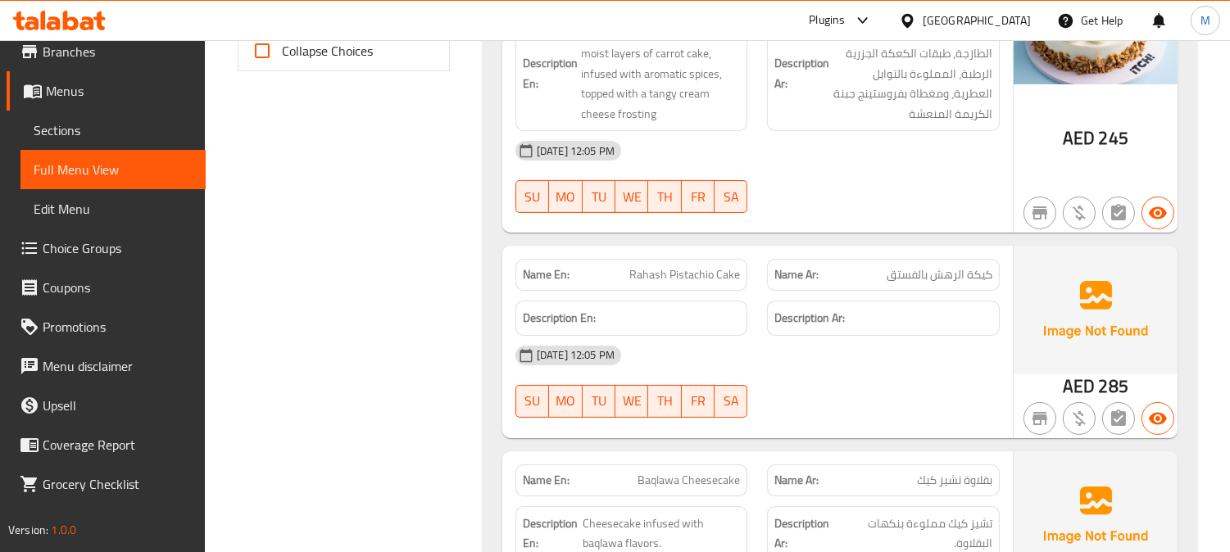
scroll to position [531, 0]
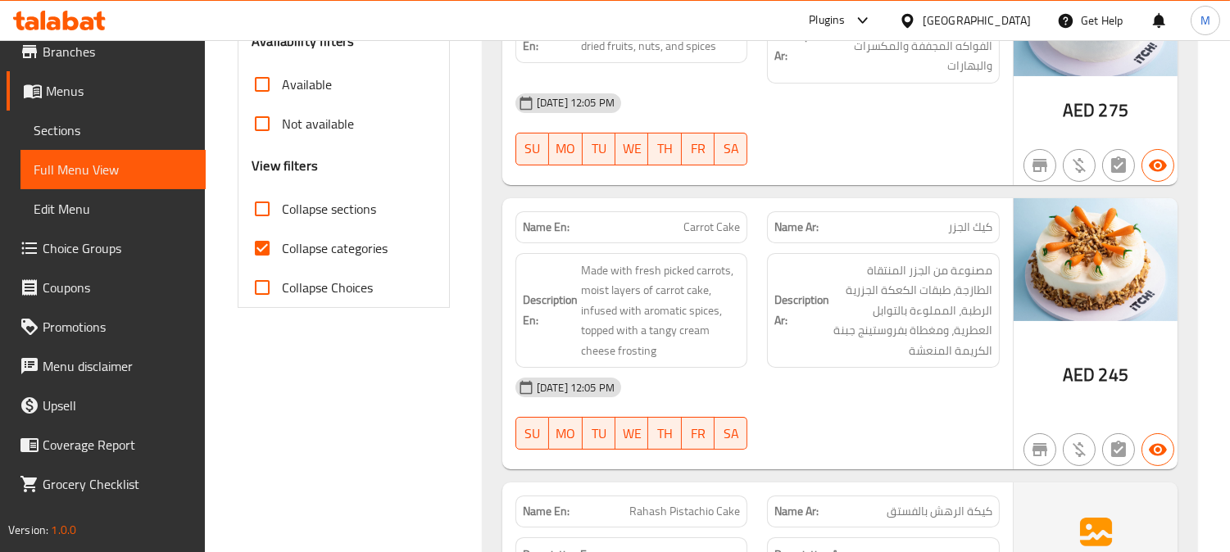
click at [300, 231] on label "Collapse categories" at bounding box center [315, 248] width 145 height 39
click at [282, 231] on input "Collapse categories" at bounding box center [262, 248] width 39 height 39
checkbox input "false"
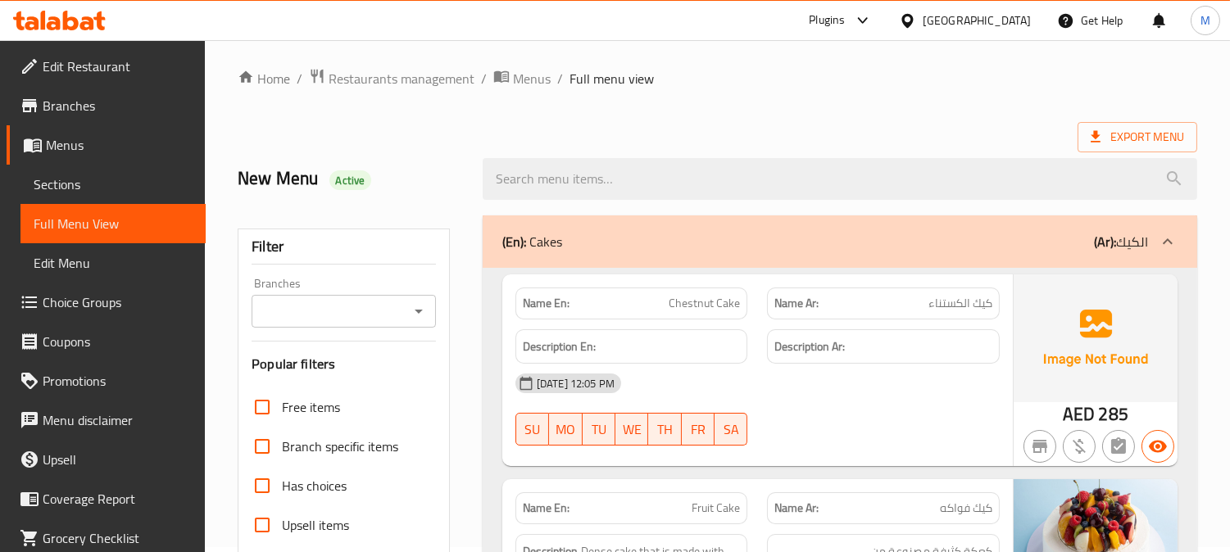
scroll to position [0, 0]
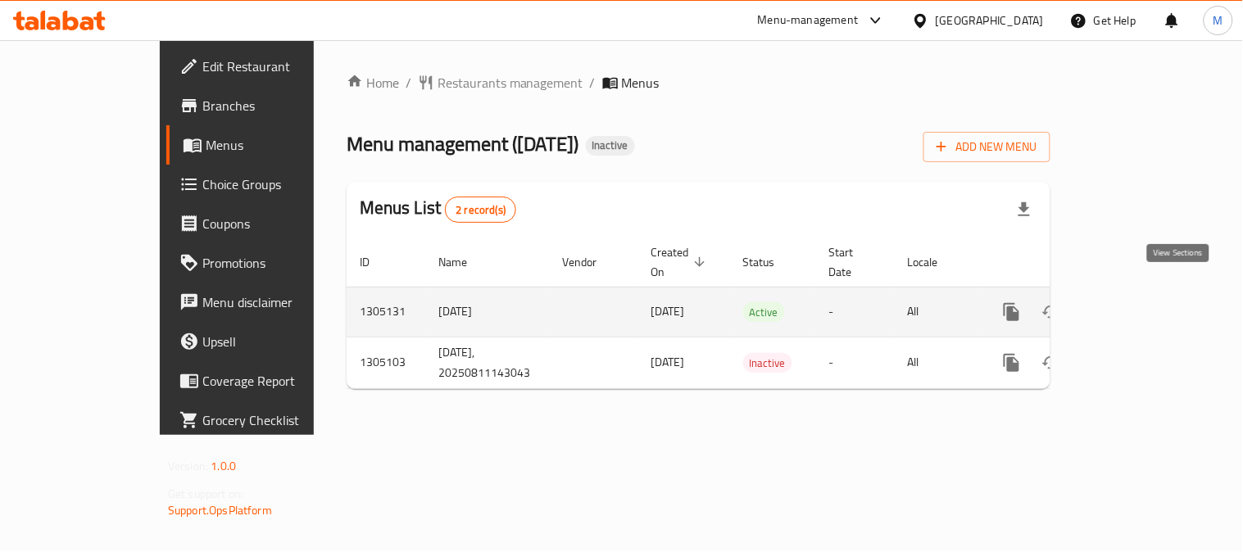
click at [1140, 302] on icon "enhanced table" at bounding box center [1130, 312] width 20 height 20
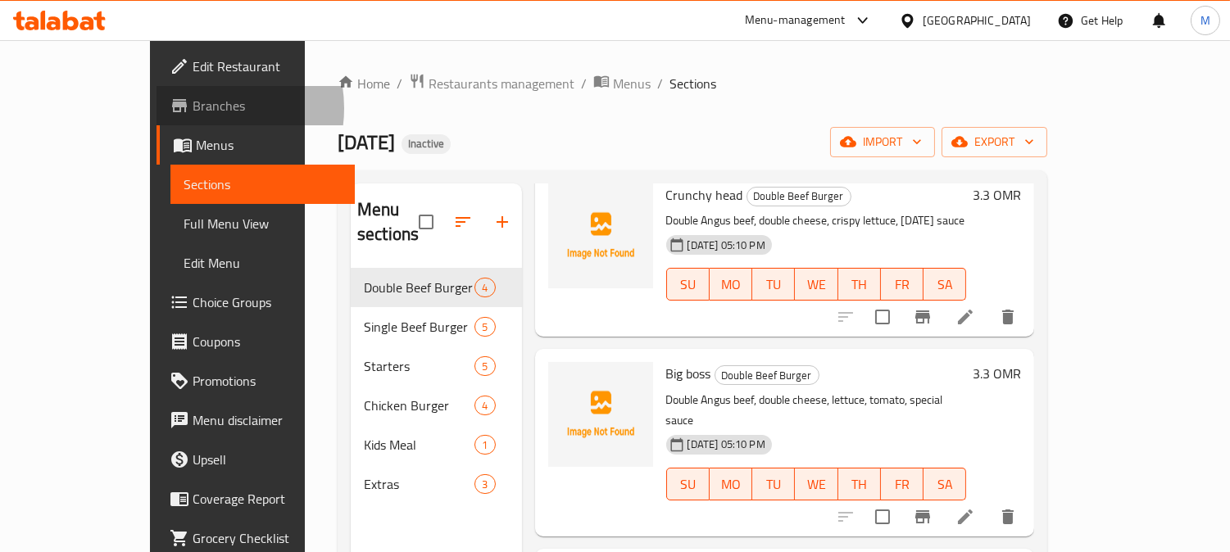
click at [193, 108] on span "Branches" at bounding box center [268, 106] width 150 height 20
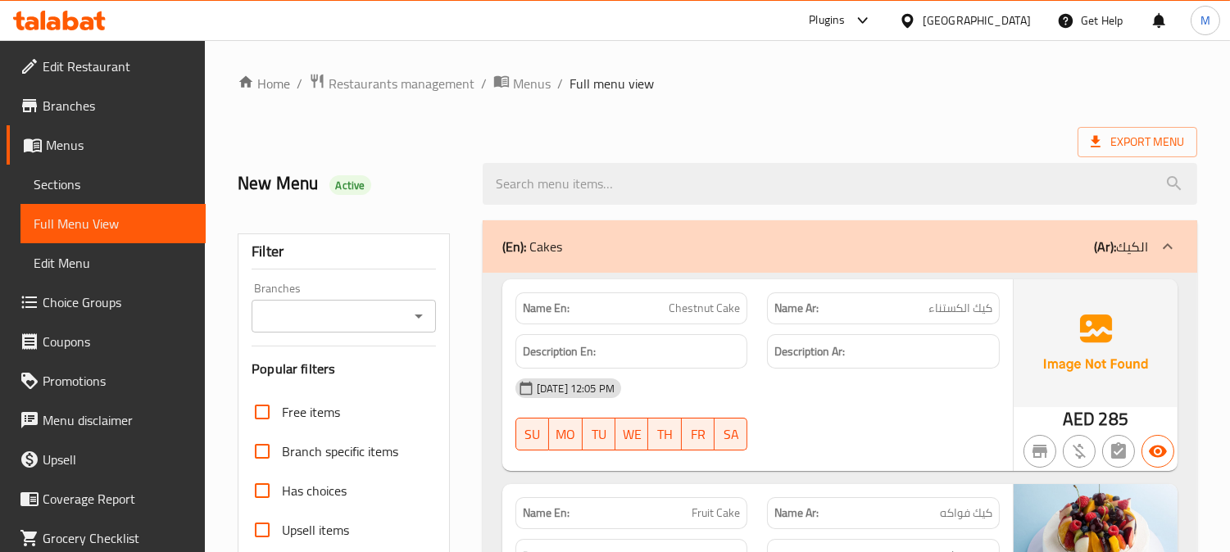
click at [104, 116] on link "Branches" at bounding box center [106, 105] width 199 height 39
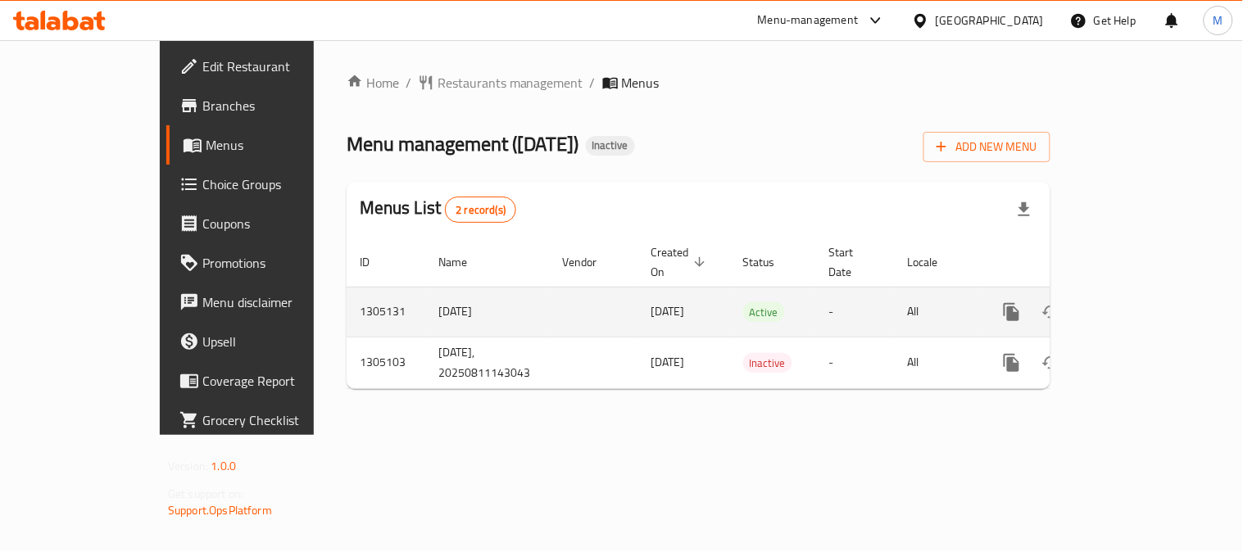
click at [1140, 302] on icon "enhanced table" at bounding box center [1130, 312] width 20 height 20
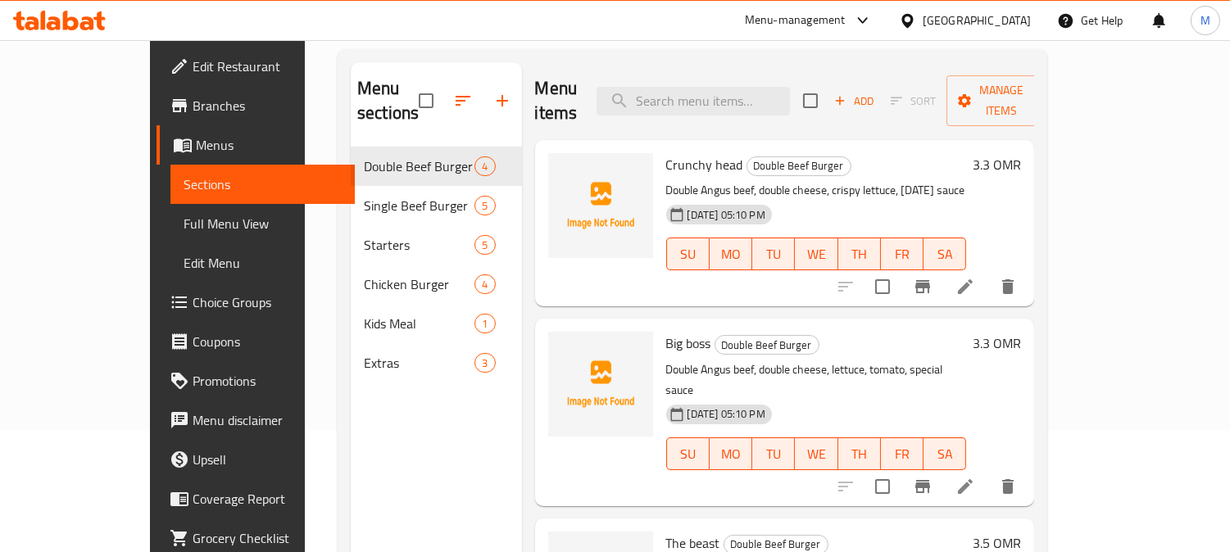
scroll to position [91, 0]
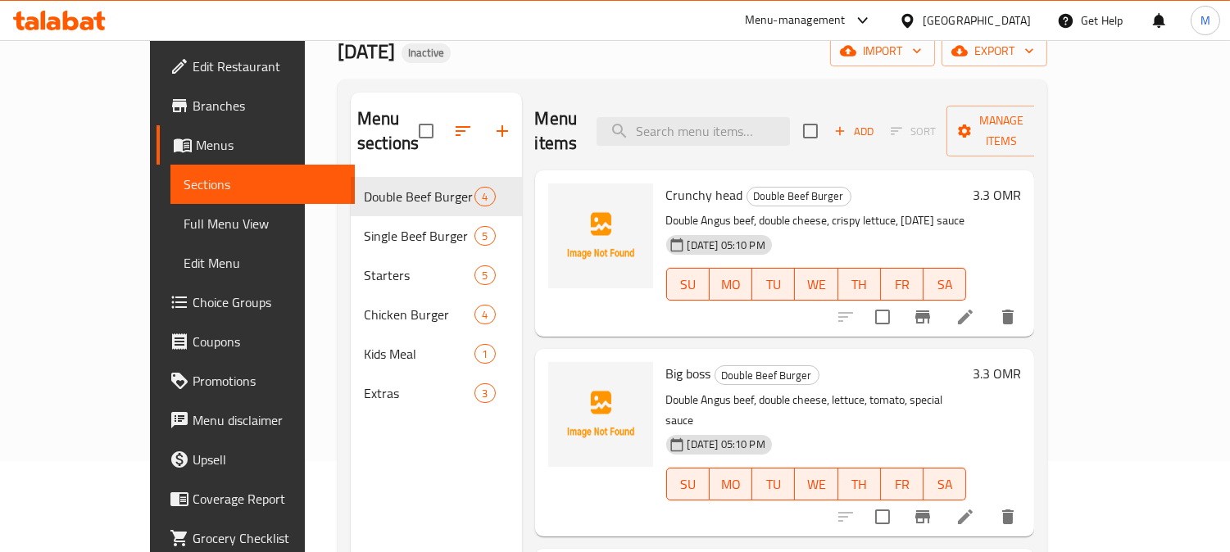
click at [184, 221] on span "Full Menu View" at bounding box center [263, 224] width 159 height 20
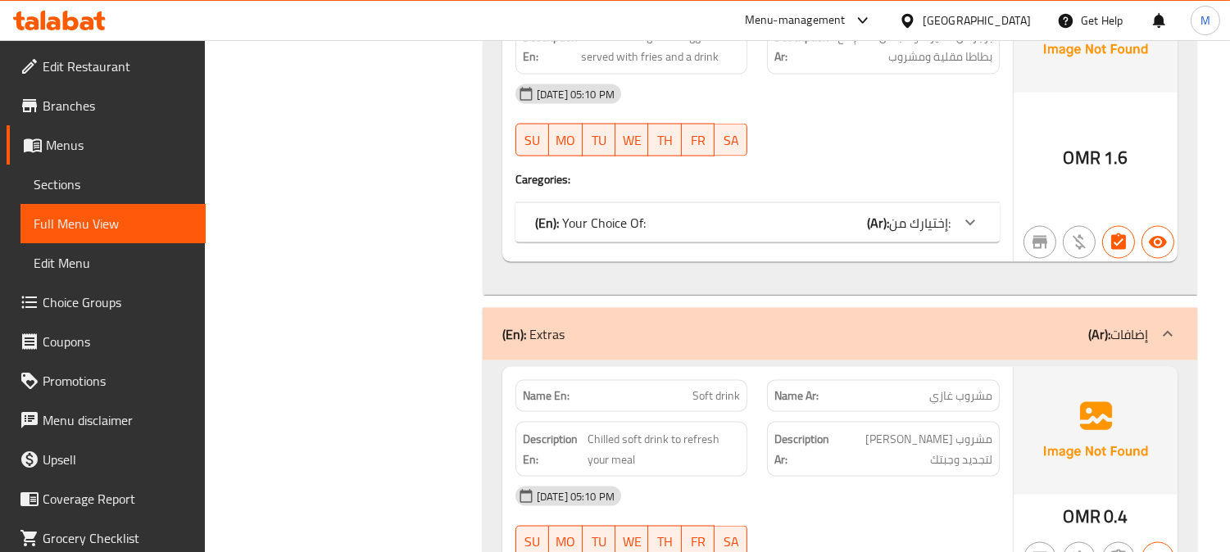
scroll to position [4904, 0]
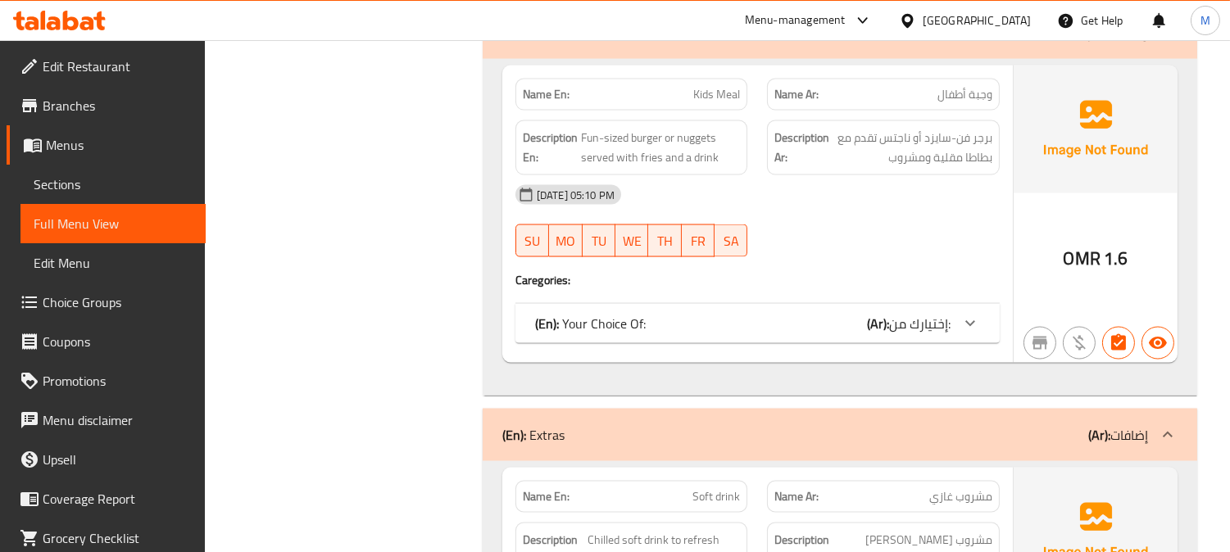
click at [923, 311] on span "إختيارك من:" at bounding box center [919, 323] width 61 height 25
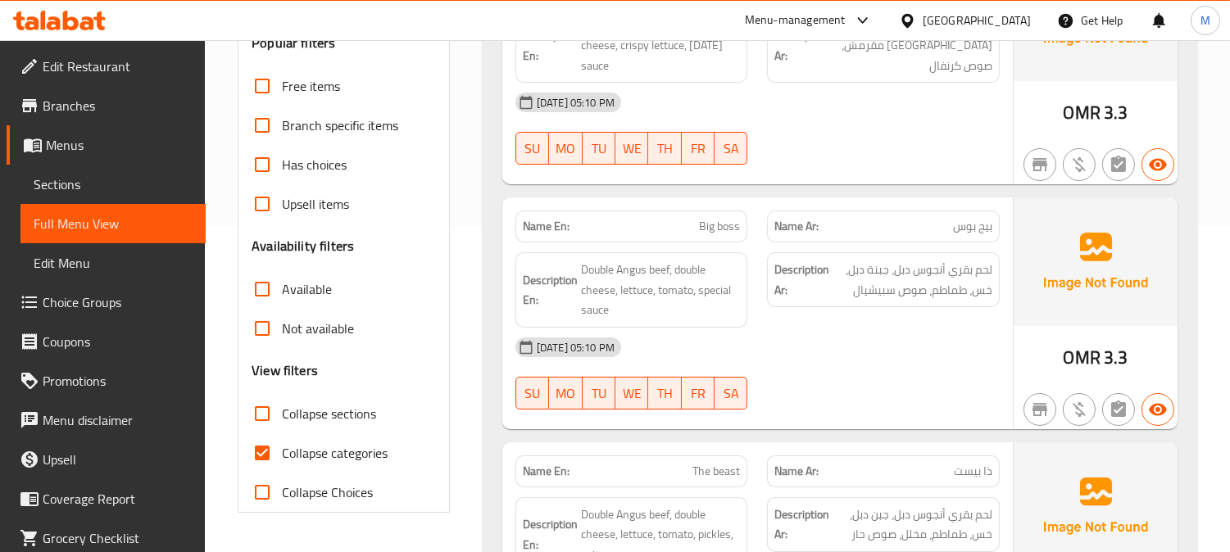
scroll to position [0, 0]
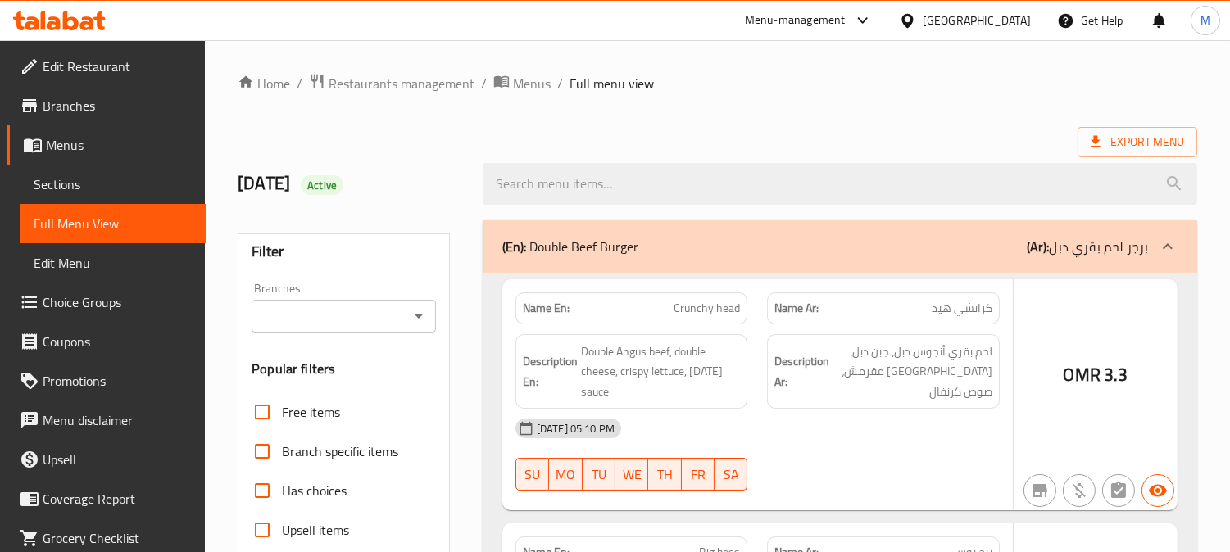
click at [55, 177] on div at bounding box center [615, 276] width 1230 height 552
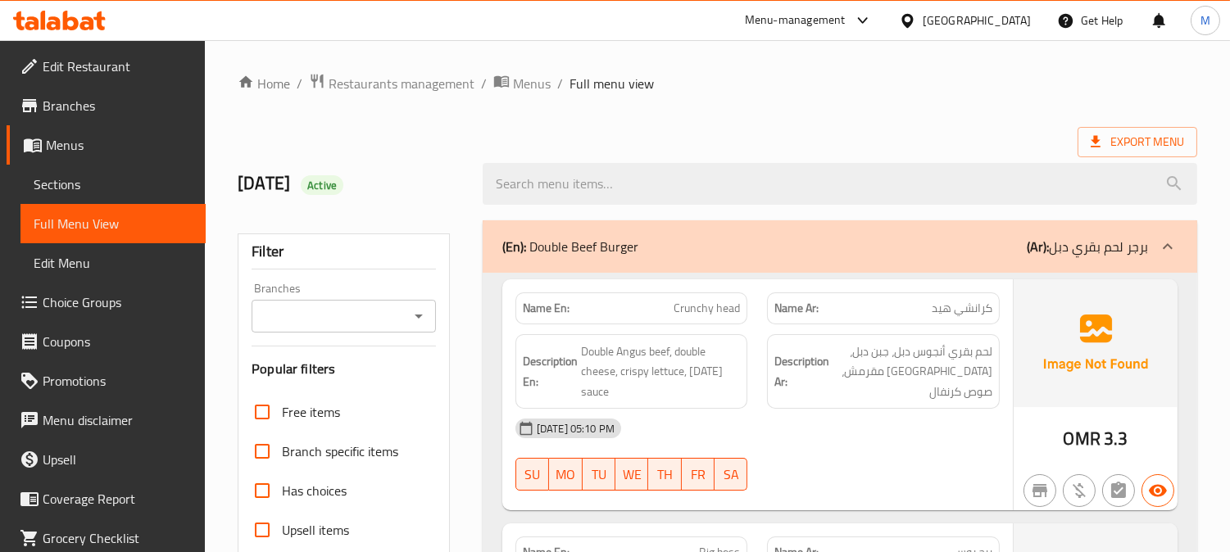
click at [55, 177] on span "Sections" at bounding box center [113, 185] width 159 height 20
